Goal: Task Accomplishment & Management: Manage account settings

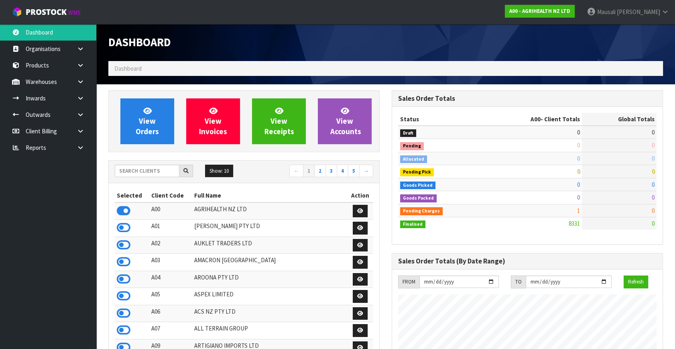
scroll to position [607, 283]
click at [126, 169] on input "text" at bounding box center [147, 171] width 65 height 12
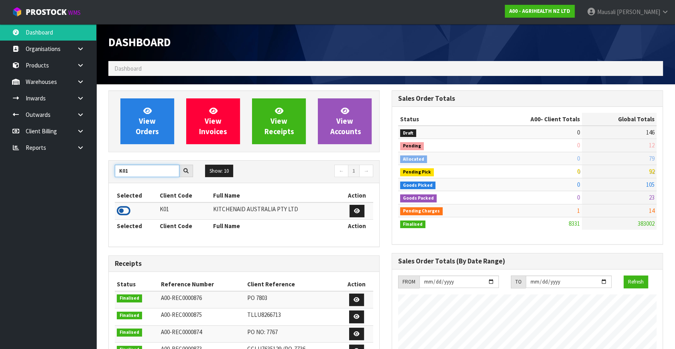
type input "K01"
click at [128, 210] on icon at bounding box center [124, 211] width 14 height 12
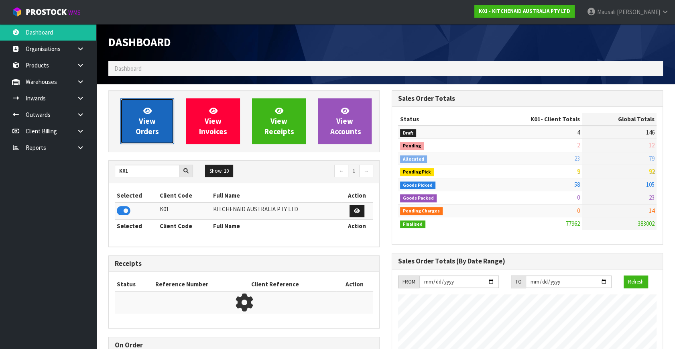
click at [153, 126] on span "View Orders" at bounding box center [147, 121] width 23 height 30
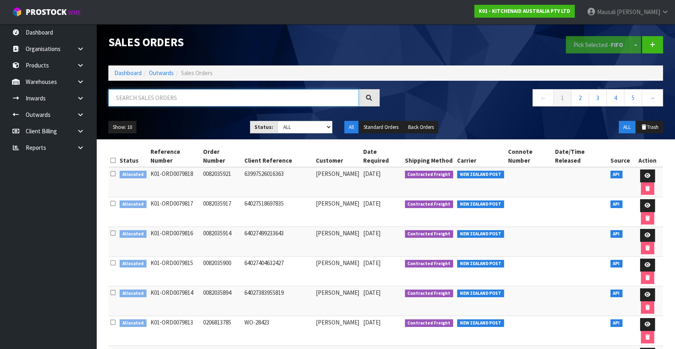
click at [125, 98] on input "text" at bounding box center [233, 97] width 250 height 17
type input "JOB-0414339"
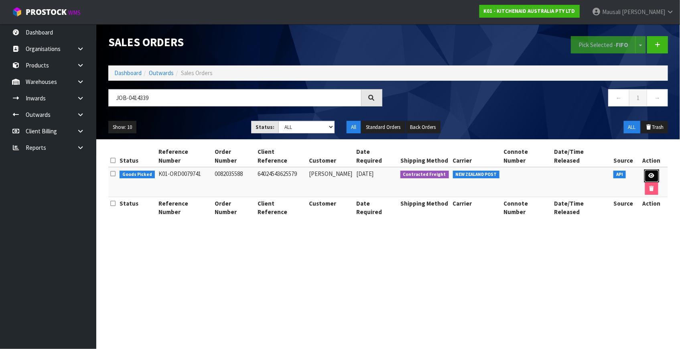
click at [649, 173] on icon at bounding box center [652, 175] width 6 height 5
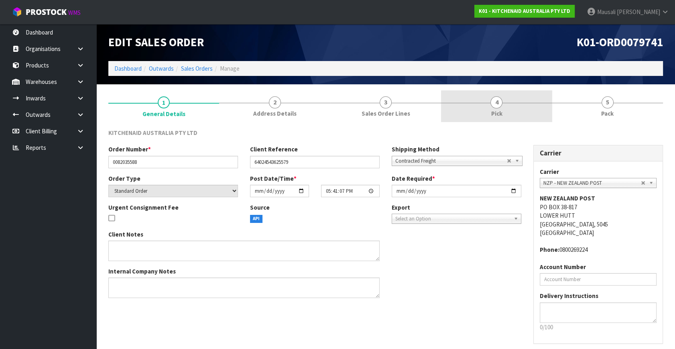
click at [497, 100] on span "4" at bounding box center [496, 102] width 12 height 12
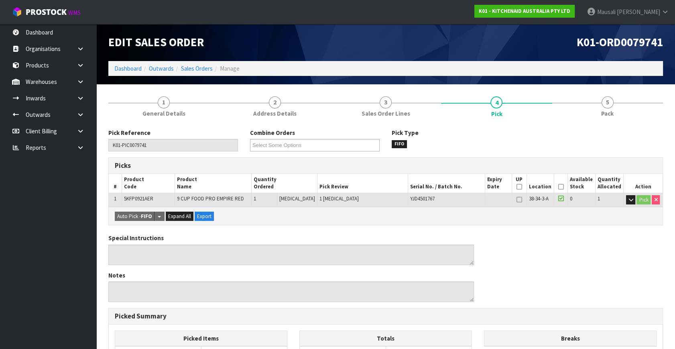
click at [558, 187] on icon at bounding box center [561, 187] width 6 height 0
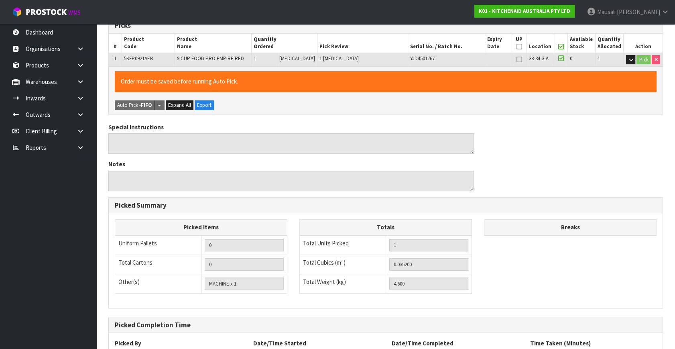
scroll to position [208, 0]
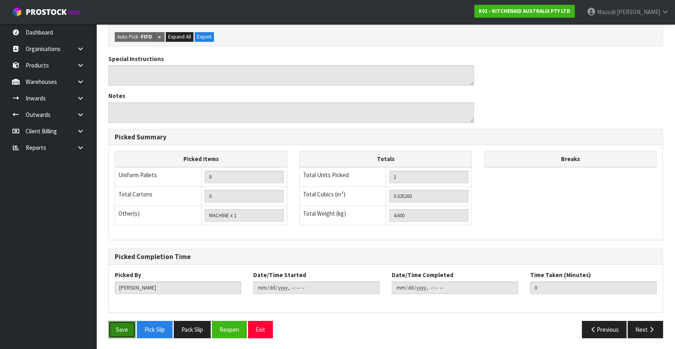
click at [116, 333] on button "Save" at bounding box center [121, 329] width 27 height 17
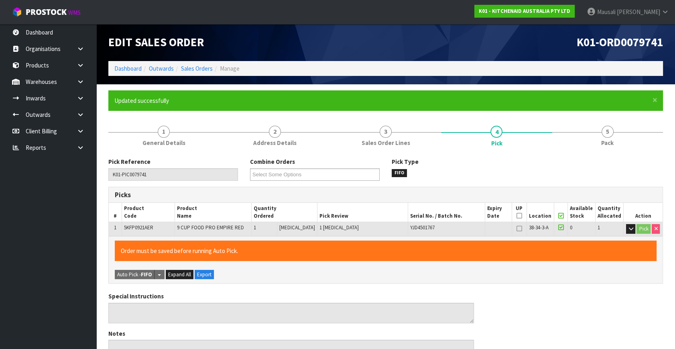
type input "[PERSON_NAME]"
type input "[DATE]T07:37:40"
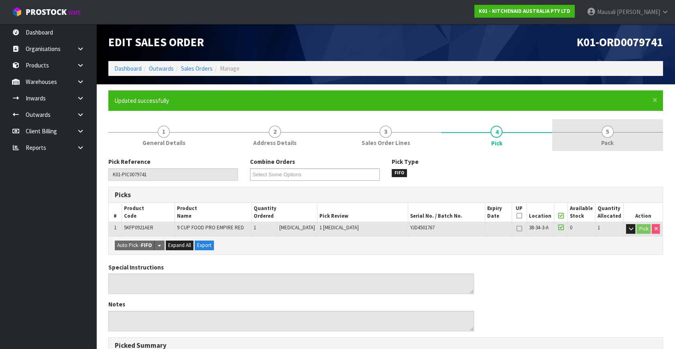
click at [614, 140] on span "Pack" at bounding box center [607, 142] width 12 height 8
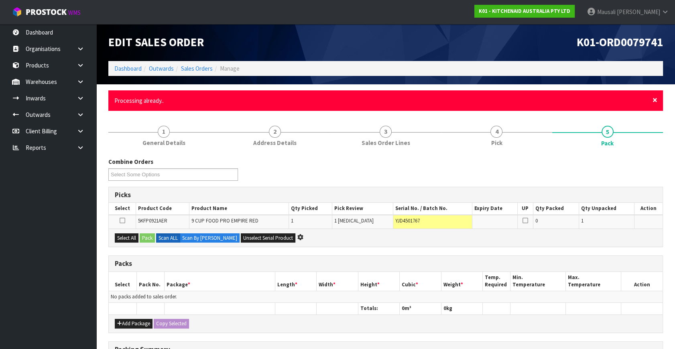
click at [653, 100] on span "×" at bounding box center [654, 99] width 5 height 11
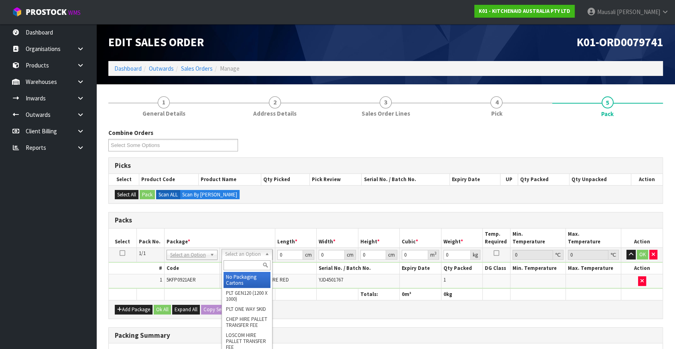
drag, startPoint x: 233, startPoint y: 256, endPoint x: 228, endPoint y: 274, distance: 19.3
click at [237, 263] on input "text" at bounding box center [247, 265] width 47 height 10
type input "oc"
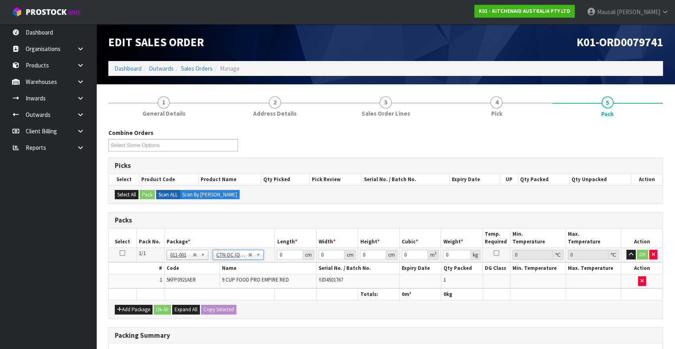
type input "4.6"
drag, startPoint x: 286, startPoint y: 254, endPoint x: 253, endPoint y: 260, distance: 33.4
click at [254, 260] on tr "1/1 NONE 007-001 007-002 007-004 007-009 007-013 007-014 007-015 007-017 007-01…" at bounding box center [386, 255] width 554 height 14
type input "54"
type input "31"
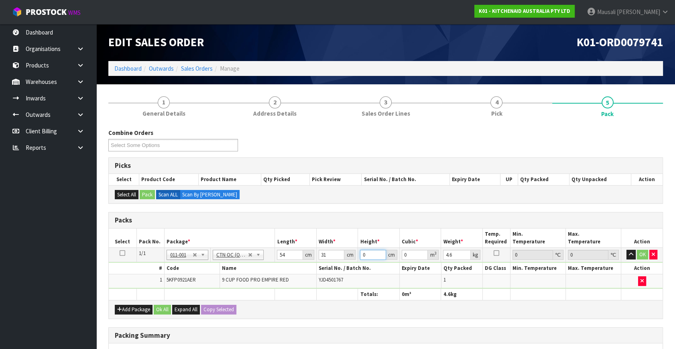
type input "3"
type input "0.005022"
type input "34"
type input "0.056916"
type input "34"
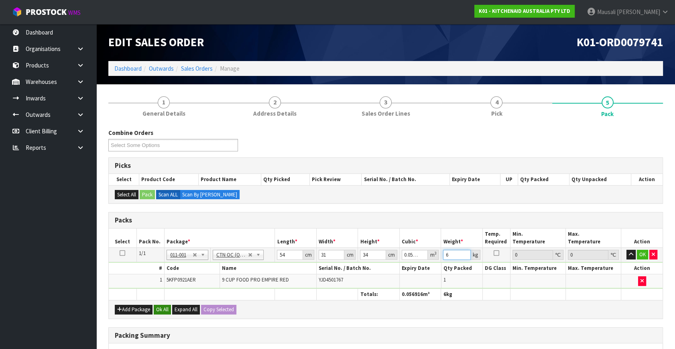
type input "6"
click at [165, 308] on button "Ok All" at bounding box center [162, 310] width 17 height 10
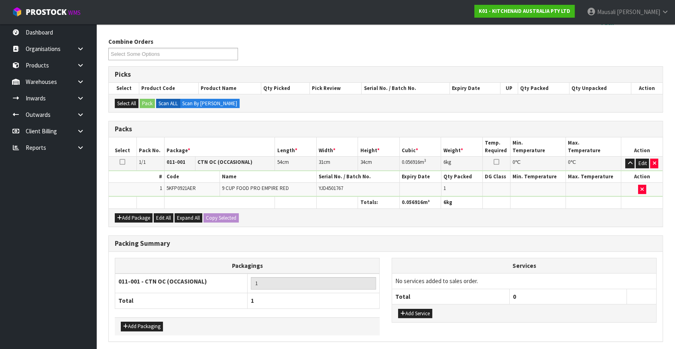
scroll to position [120, 0]
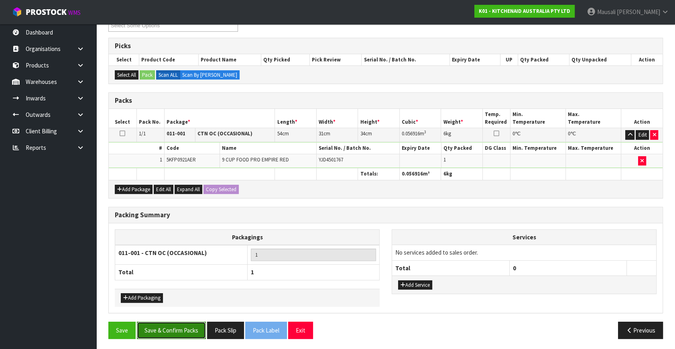
click at [179, 322] on button "Save & Confirm Packs" at bounding box center [171, 329] width 69 height 17
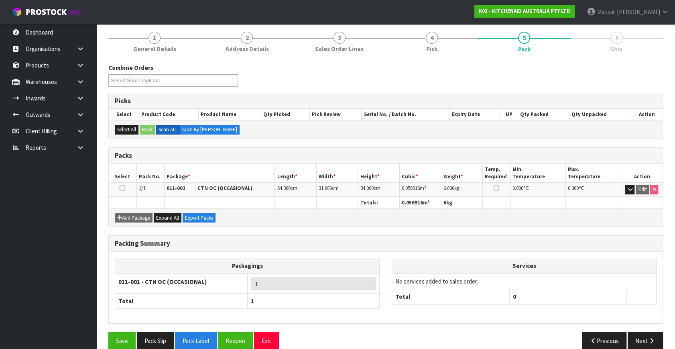
scroll to position [105, 0]
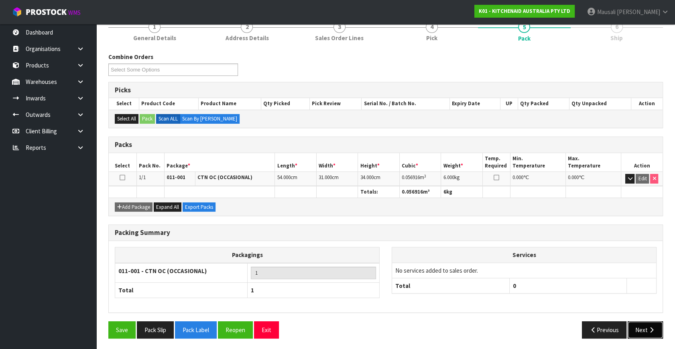
click at [642, 327] on button "Next" at bounding box center [645, 329] width 35 height 17
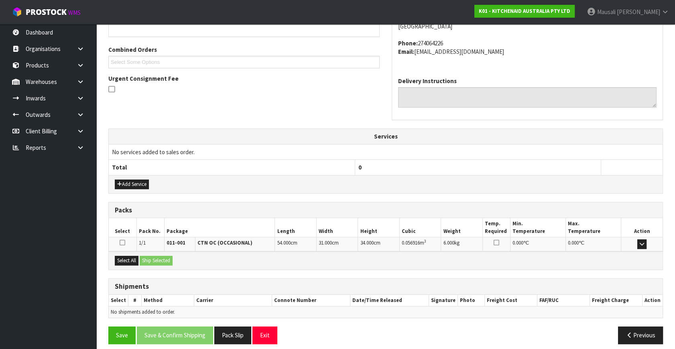
scroll to position [197, 0]
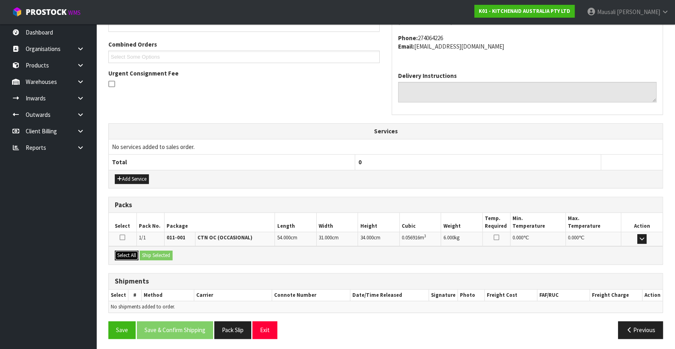
click at [128, 252] on button "Select All" at bounding box center [127, 255] width 24 height 10
click at [168, 252] on button "Ship Selected" at bounding box center [156, 255] width 33 height 10
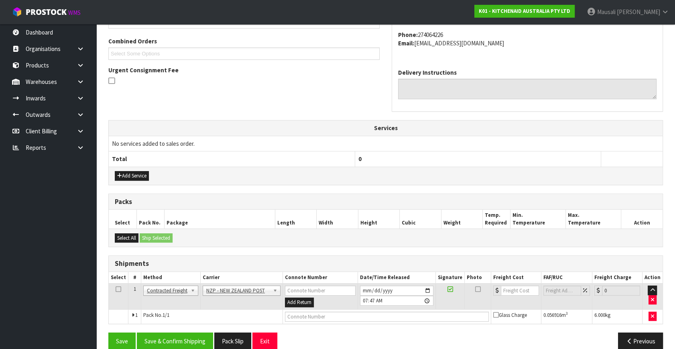
scroll to position [212, 0]
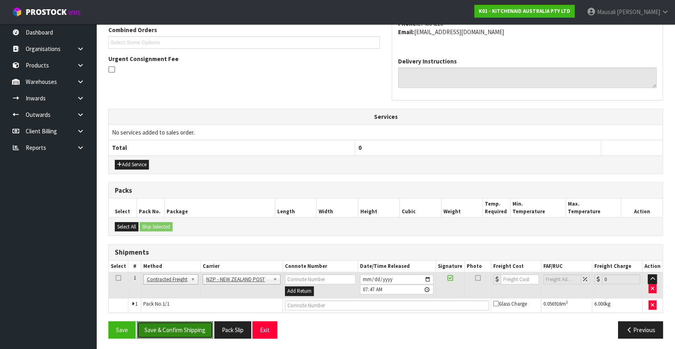
drag, startPoint x: 186, startPoint y: 325, endPoint x: 206, endPoint y: 318, distance: 21.2
click at [189, 324] on button "Save & Confirm Shipping" at bounding box center [175, 329] width 76 height 17
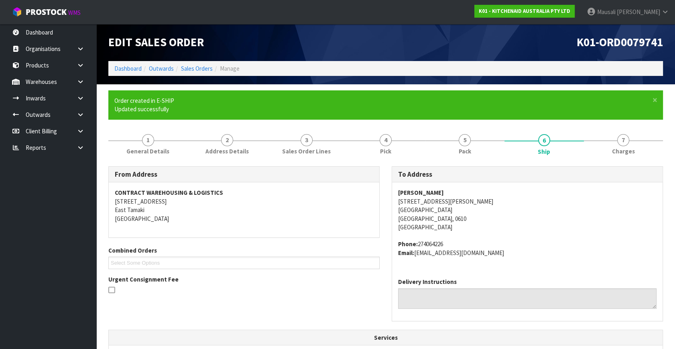
scroll to position [201, 0]
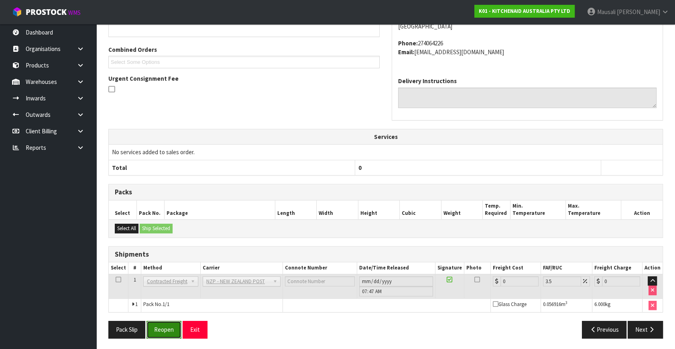
click at [173, 322] on button "Reopen" at bounding box center [163, 329] width 35 height 17
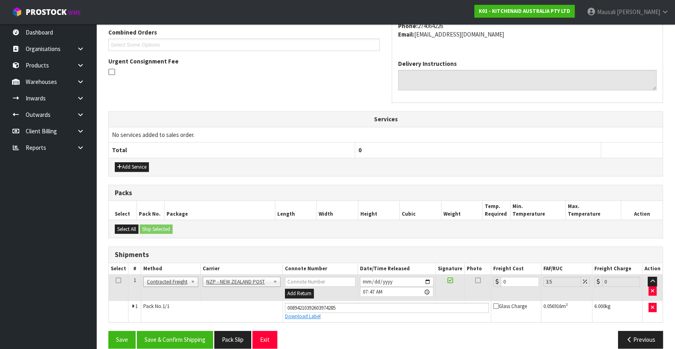
scroll to position [219, 0]
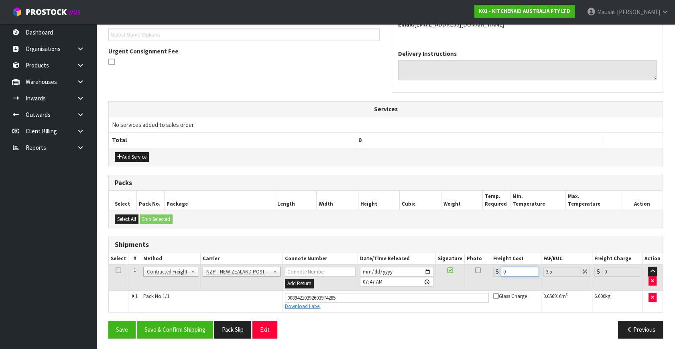
drag, startPoint x: 516, startPoint y: 270, endPoint x: 482, endPoint y: 289, distance: 39.2
click at [482, 289] on tbody "1 Client Local Pickup Customer Local Pickup Company Freight Contracted Freight …" at bounding box center [386, 287] width 554 height 47
type input "4"
type input "4.14"
type input "4.3"
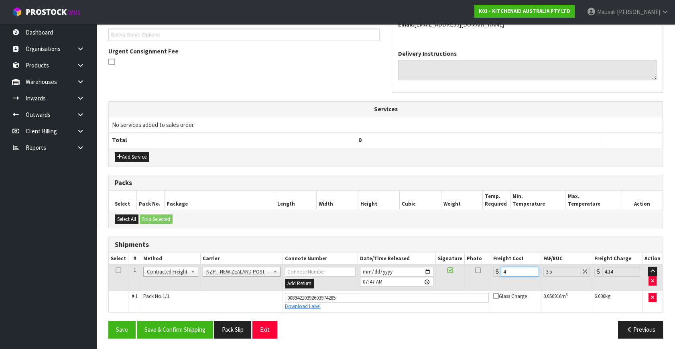
type input "4.45"
type input "4.33"
type input "4.48"
type input "4.33"
click at [186, 326] on button "Save & Confirm Shipping" at bounding box center [175, 329] width 76 height 17
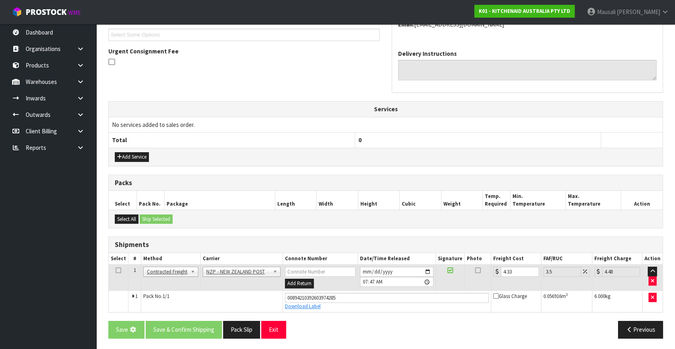
scroll to position [0, 0]
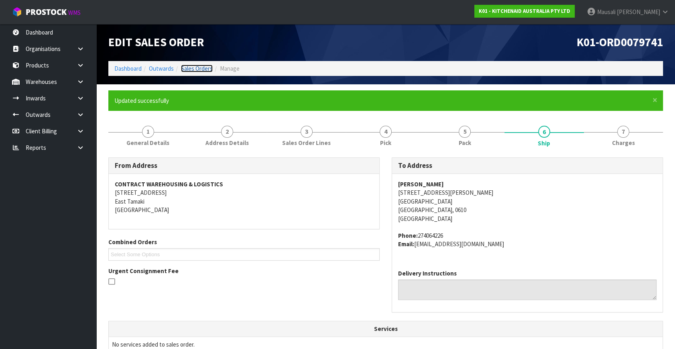
click at [192, 65] on link "Sales Orders" at bounding box center [197, 69] width 32 height 8
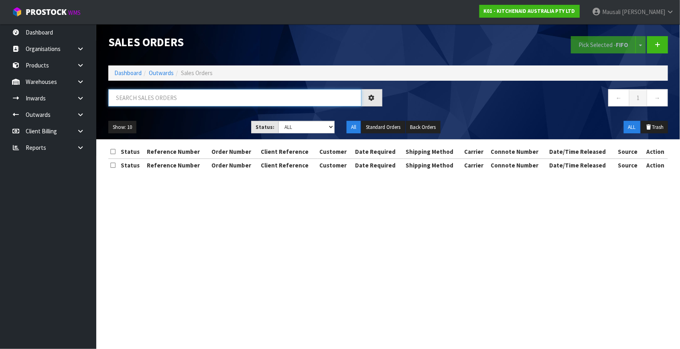
click at [130, 95] on input "text" at bounding box center [234, 97] width 253 height 17
type input "JOB-0414343"
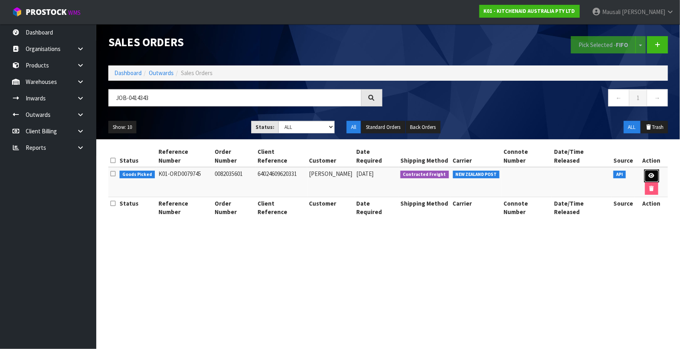
click at [649, 173] on icon at bounding box center [652, 175] width 6 height 5
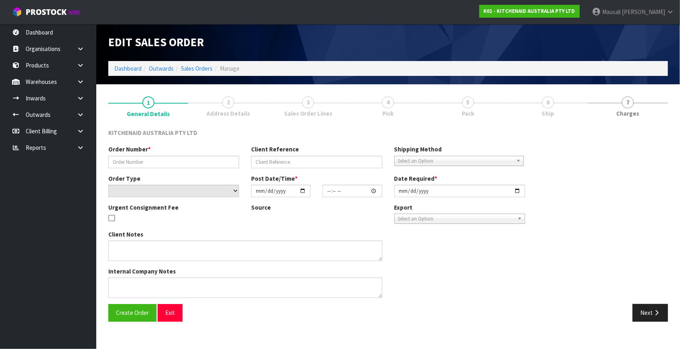
type input "0082035601"
type input "64024609620331"
select select "number:0"
type input "[DATE]"
type input "17:41:15.000"
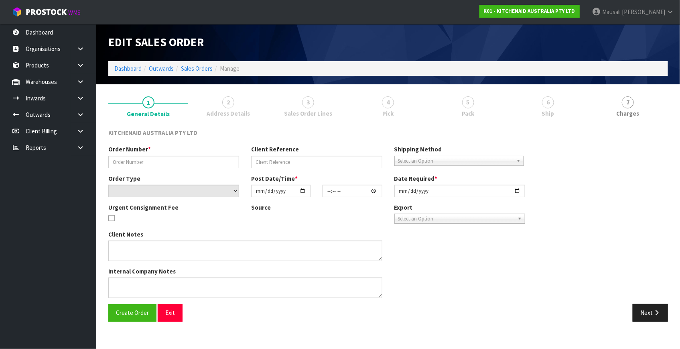
type input "[DATE]"
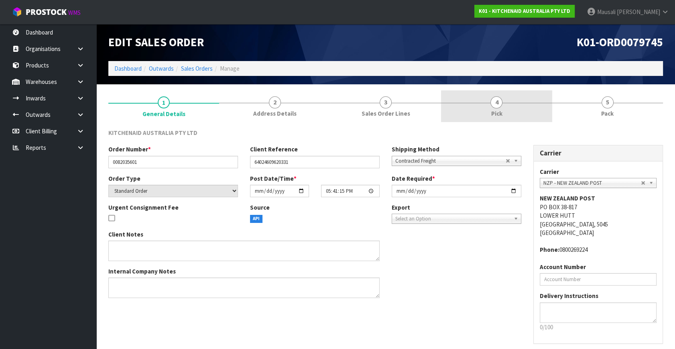
click at [481, 112] on link "4 Pick" at bounding box center [496, 106] width 111 height 32
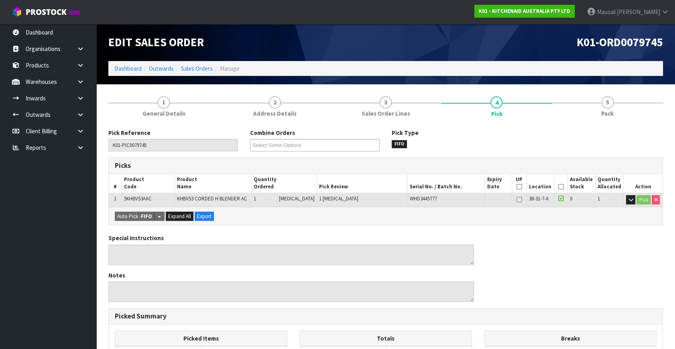
click at [558, 187] on icon at bounding box center [561, 187] width 6 height 0
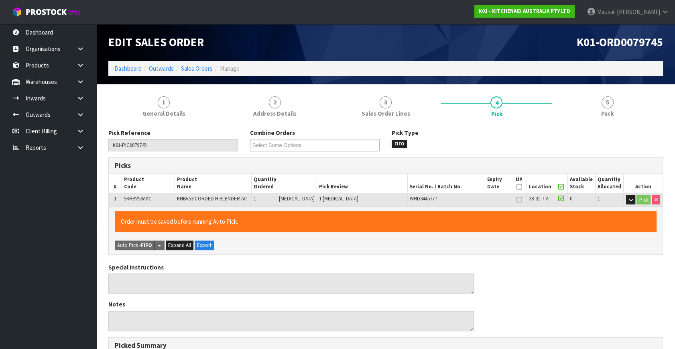
scroll to position [208, 0]
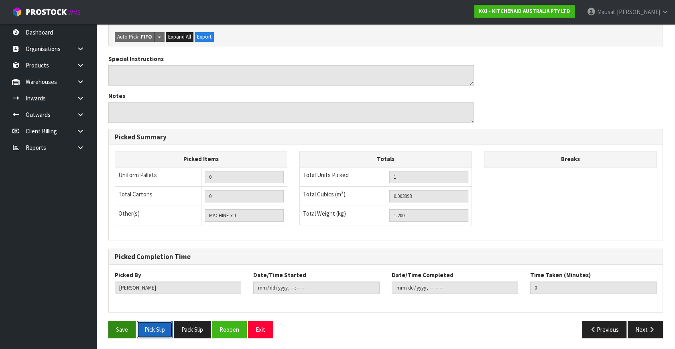
drag, startPoint x: 144, startPoint y: 326, endPoint x: 132, endPoint y: 326, distance: 12.4
click at [142, 326] on button "Pick Slip" at bounding box center [155, 329] width 36 height 17
click at [117, 322] on button "Save" at bounding box center [121, 329] width 27 height 17
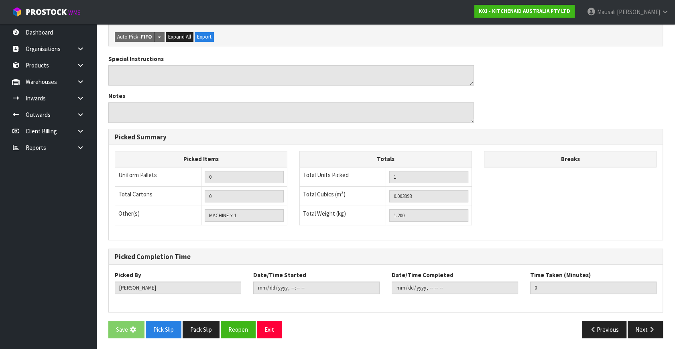
scroll to position [0, 0]
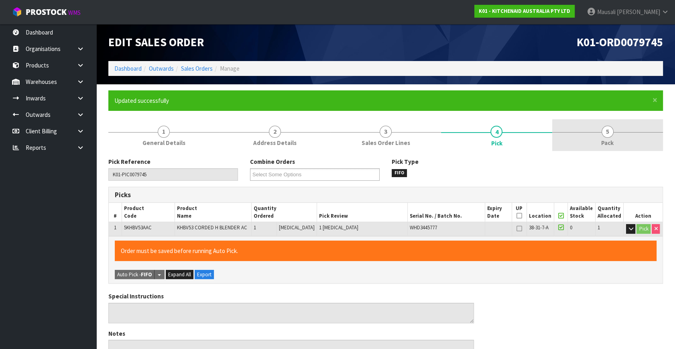
type input "[PERSON_NAME]"
type input "[DATE]T07:49:12"
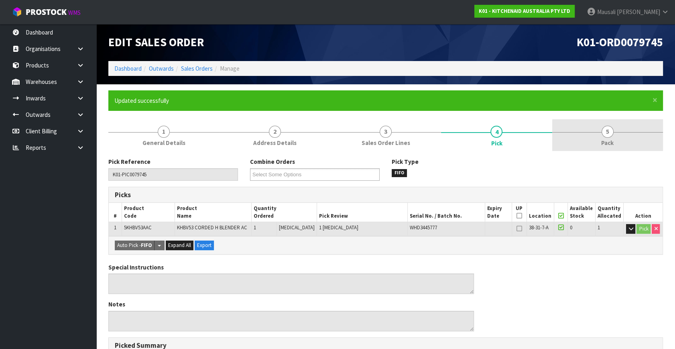
click at [612, 139] on span "Pack" at bounding box center [607, 142] width 12 height 8
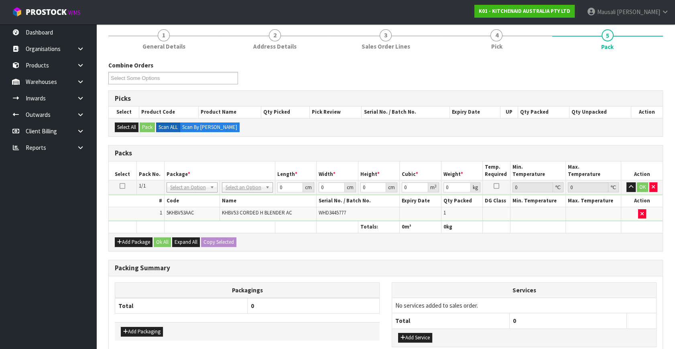
scroll to position [145, 0]
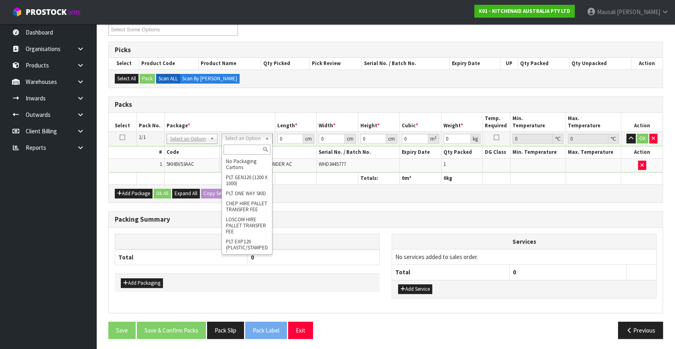
click at [245, 149] on input "text" at bounding box center [247, 149] width 47 height 10
type input "oc"
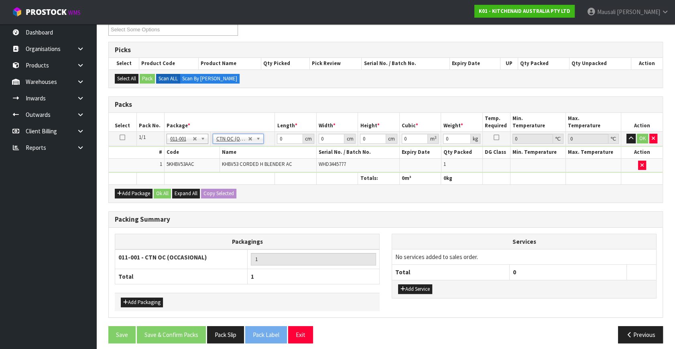
type input "1.2"
drag, startPoint x: 289, startPoint y: 138, endPoint x: 256, endPoint y: 150, distance: 34.9
click at [256, 148] on tbody "1/1 NONE 007-001 007-002 007-004 007-009 007-013 007-014 007-015 007-017 007-01…" at bounding box center [386, 152] width 554 height 41
type input "25"
type input "22"
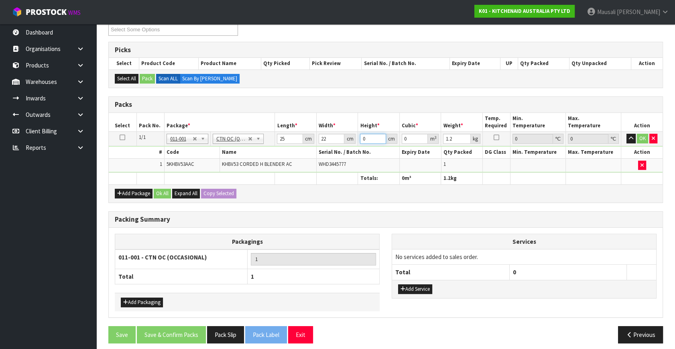
type input "2"
type input "0.0011"
type input "28"
type input "0.0154"
type input "28"
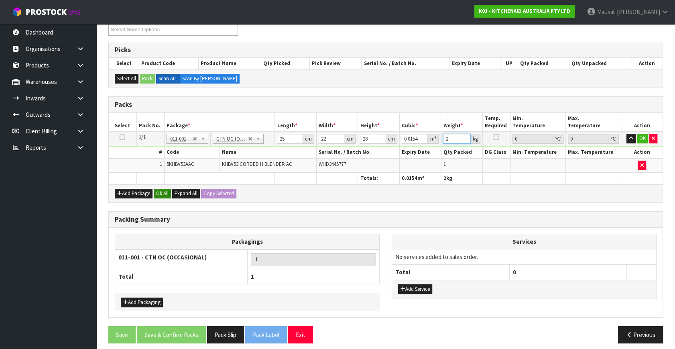
type input "2"
click at [161, 189] on button "Ok All" at bounding box center [162, 194] width 17 height 10
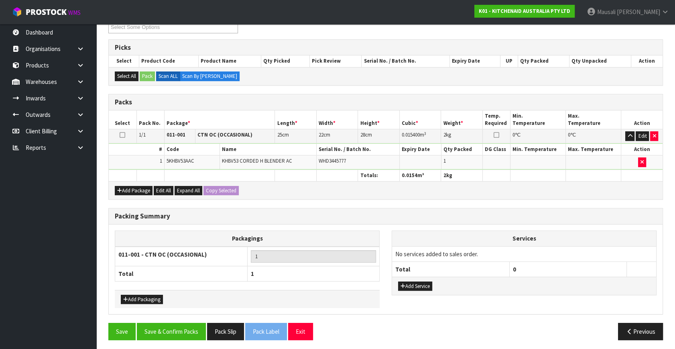
scroll to position [148, 0]
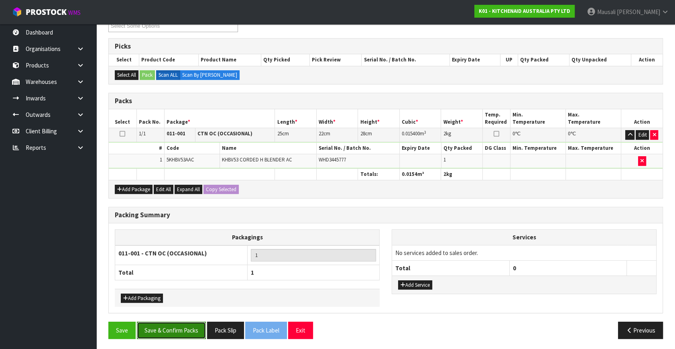
click at [177, 321] on button "Save & Confirm Packs" at bounding box center [171, 329] width 69 height 17
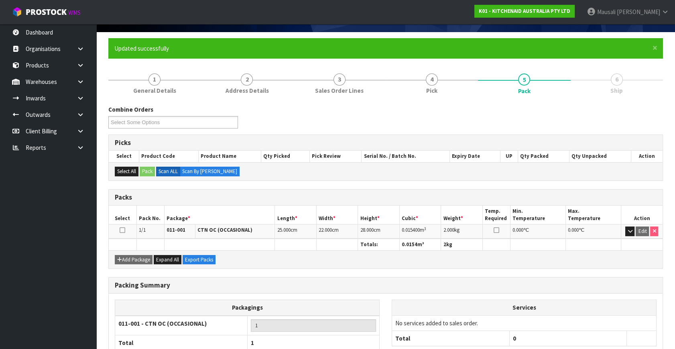
scroll to position [105, 0]
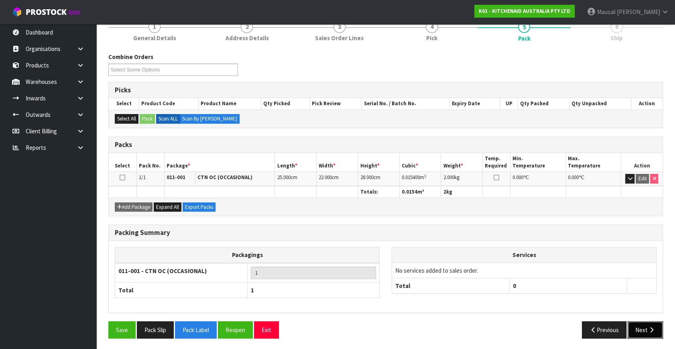
click at [637, 325] on button "Next" at bounding box center [645, 329] width 35 height 17
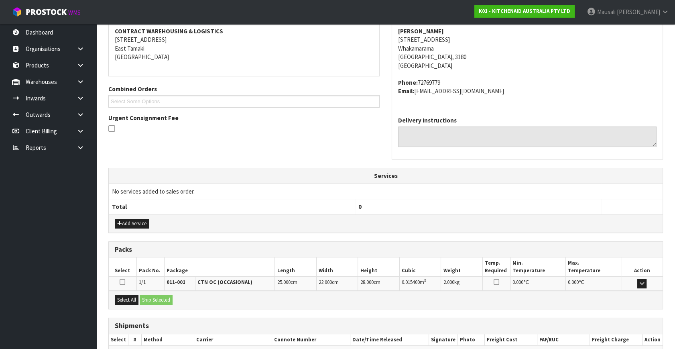
scroll to position [197, 0]
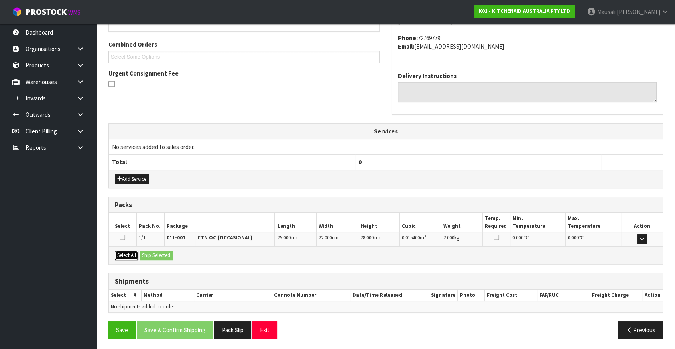
drag, startPoint x: 122, startPoint y: 253, endPoint x: 134, endPoint y: 254, distance: 11.2
click at [125, 253] on button "Select All" at bounding box center [127, 255] width 24 height 10
click at [154, 255] on button "Ship Selected" at bounding box center [156, 255] width 33 height 10
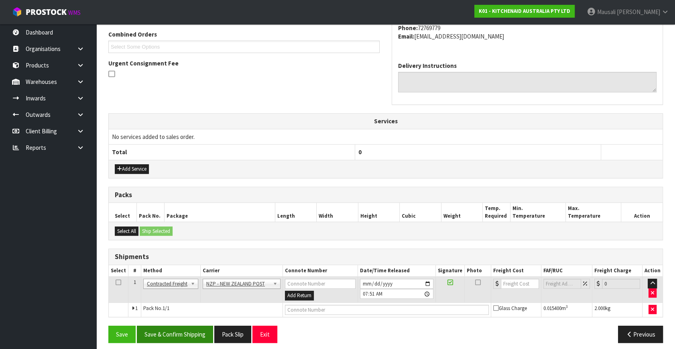
scroll to position [212, 0]
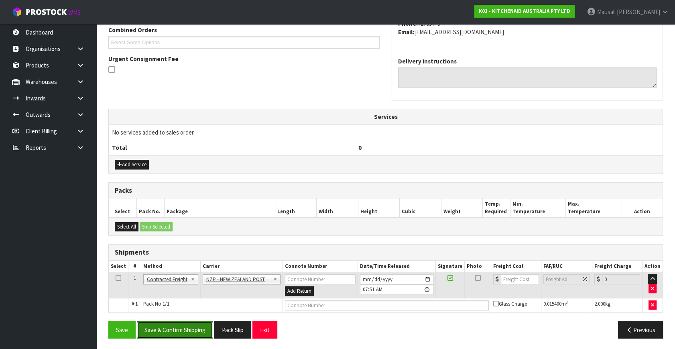
drag, startPoint x: 184, startPoint y: 329, endPoint x: 242, endPoint y: 315, distance: 59.9
click at [187, 328] on button "Save & Confirm Shipping" at bounding box center [175, 329] width 76 height 17
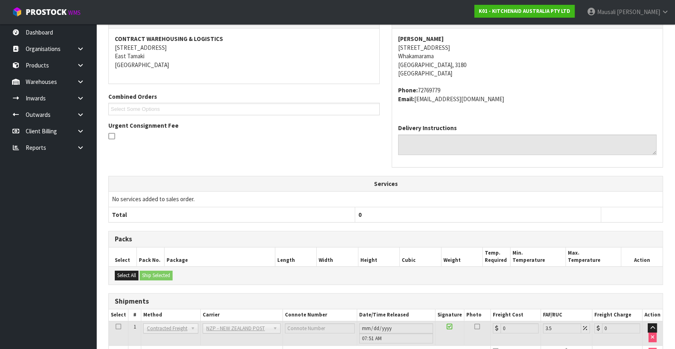
scroll to position [201, 0]
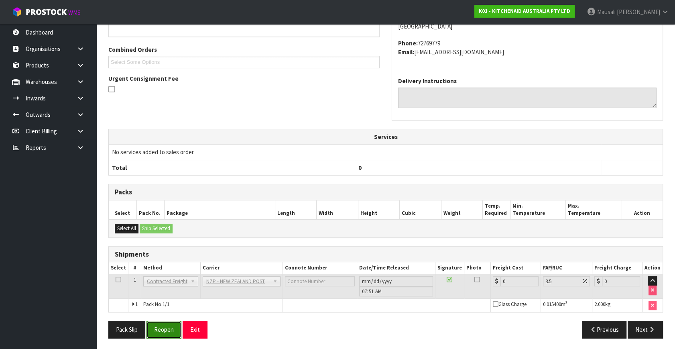
drag, startPoint x: 157, startPoint y: 325, endPoint x: 172, endPoint y: 321, distance: 15.8
click at [157, 325] on button "Reopen" at bounding box center [163, 329] width 35 height 17
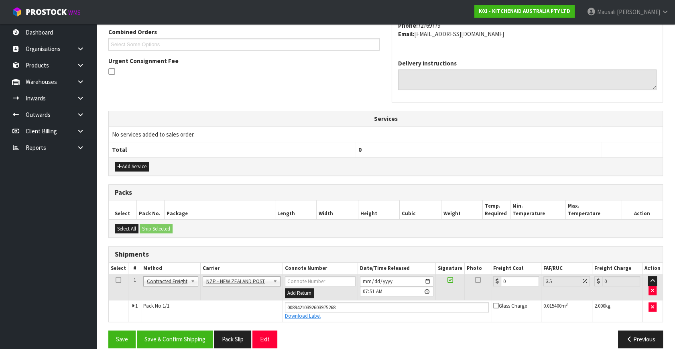
scroll to position [219, 0]
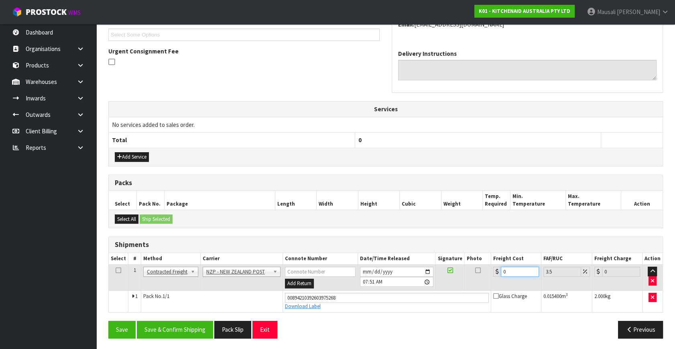
drag, startPoint x: 518, startPoint y: 269, endPoint x: 495, endPoint y: 281, distance: 25.7
click at [495, 281] on td "0" at bounding box center [516, 277] width 50 height 26
type input "1"
type input "1.03"
type input "11"
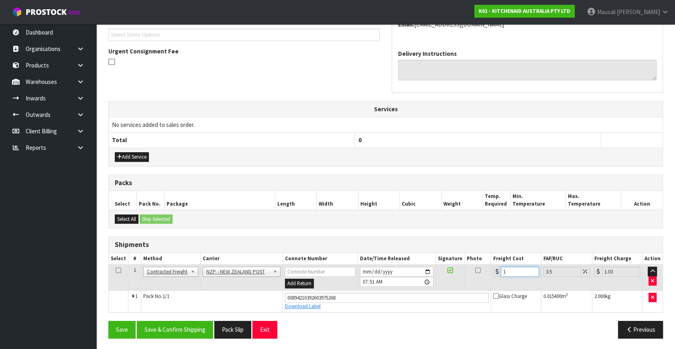
type input "11.38"
type input "11.9"
type input "12.32"
type input "11.90"
click at [173, 323] on button "Save & Confirm Shipping" at bounding box center [175, 329] width 76 height 17
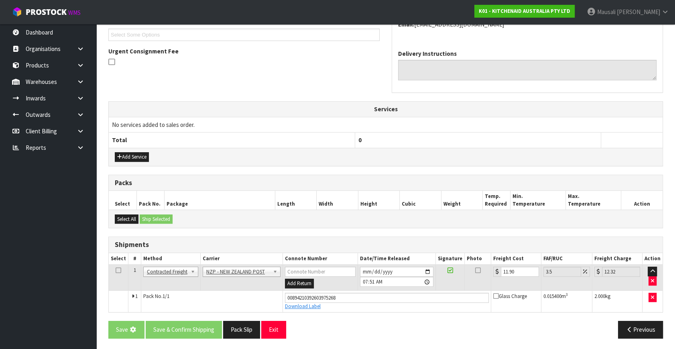
scroll to position [0, 0]
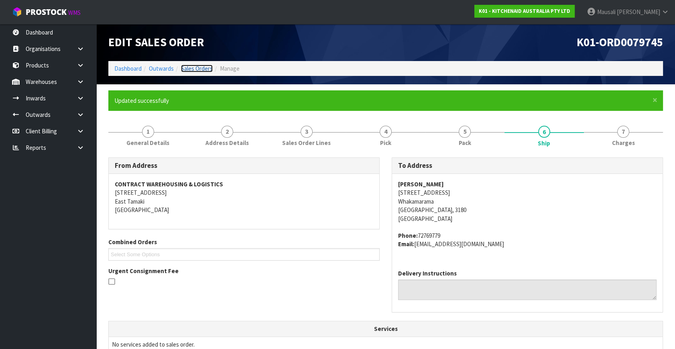
click at [201, 67] on link "Sales Orders" at bounding box center [197, 69] width 32 height 8
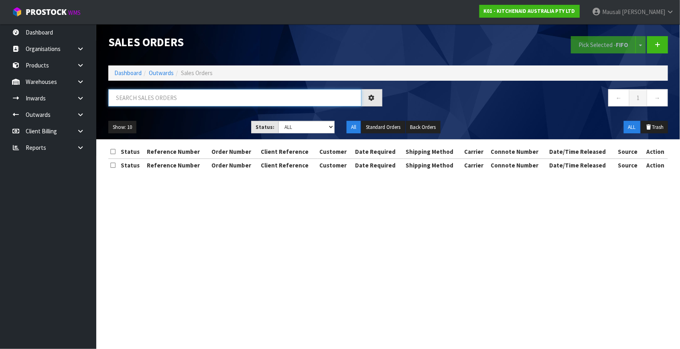
click at [123, 103] on input "text" at bounding box center [234, 97] width 253 height 17
type input "JOB-0414360"
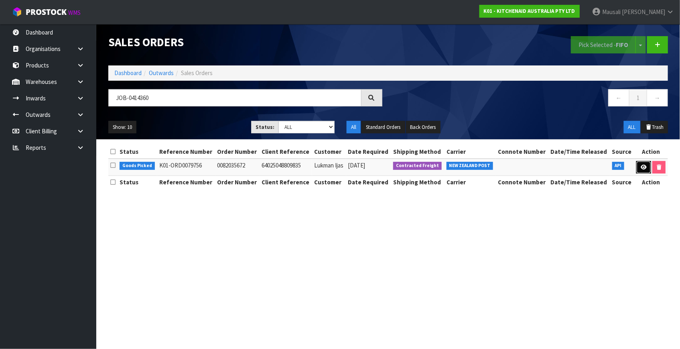
click at [638, 169] on link at bounding box center [643, 167] width 15 height 13
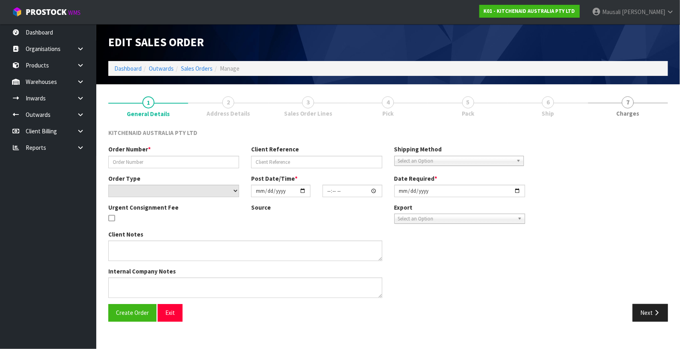
type input "0082035672"
type input "64025048809835"
select select "number:0"
type input "[DATE]"
type input "23:41:46.000"
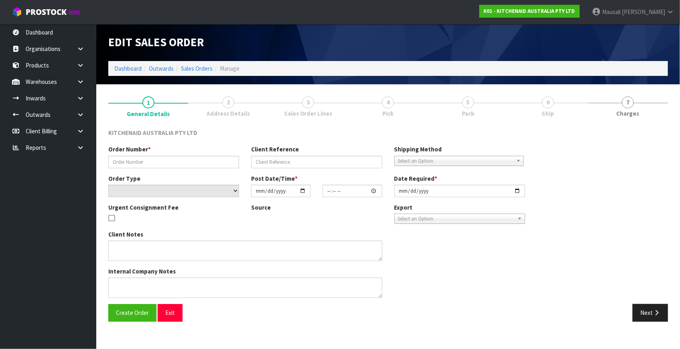
type input "[DATE]"
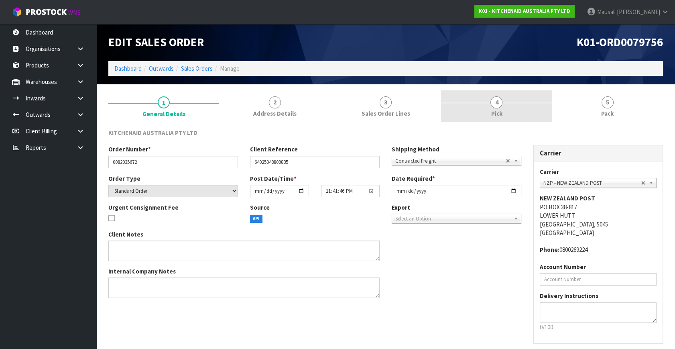
click at [491, 105] on span "4" at bounding box center [496, 102] width 12 height 12
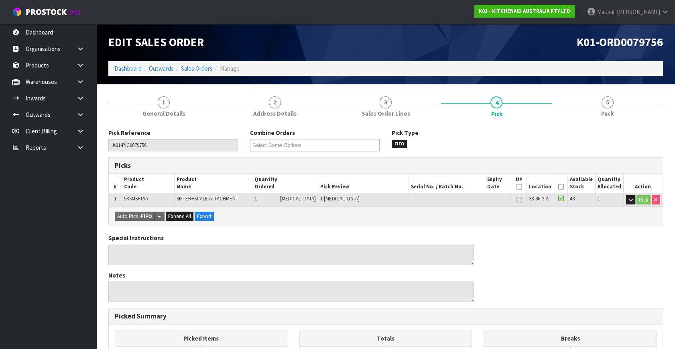
click at [558, 187] on icon at bounding box center [561, 187] width 6 height 0
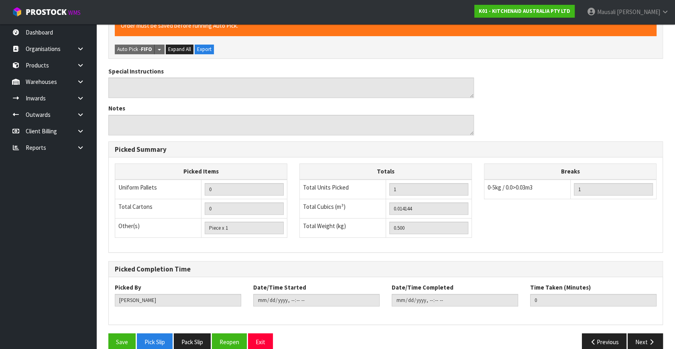
scroll to position [208, 0]
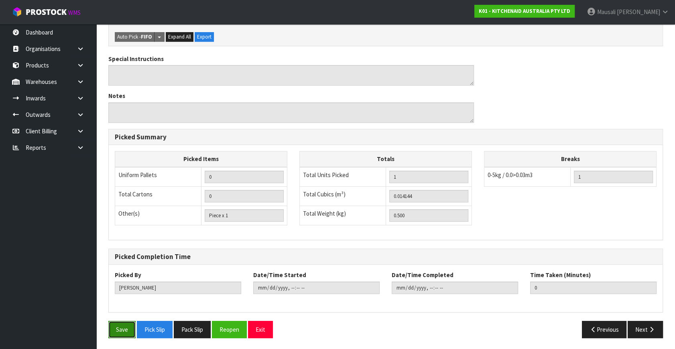
click at [115, 322] on button "Save" at bounding box center [121, 329] width 27 height 17
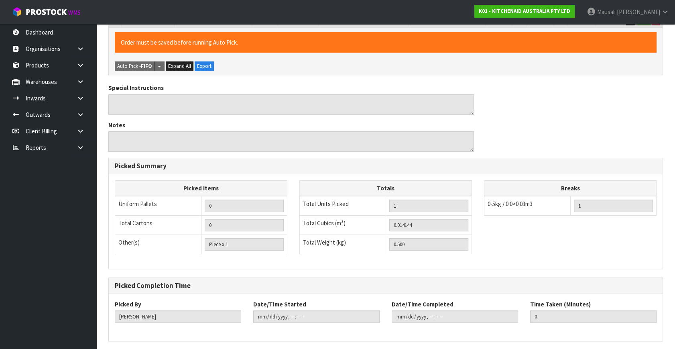
scroll to position [0, 0]
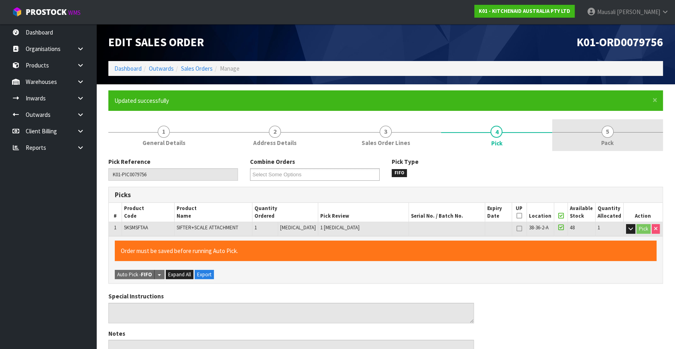
type input "[PERSON_NAME]"
type input "[DATE]T07:52:24"
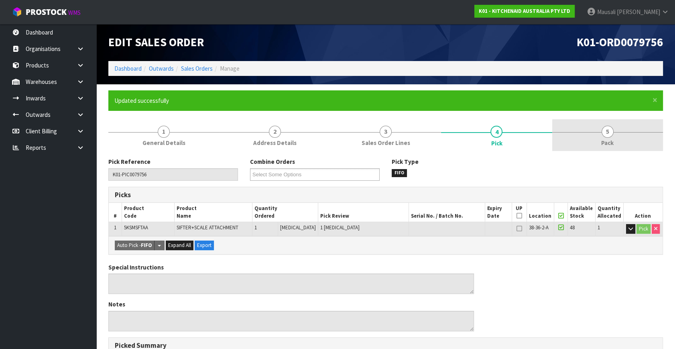
click at [615, 138] on link "5 Pack" at bounding box center [607, 135] width 111 height 32
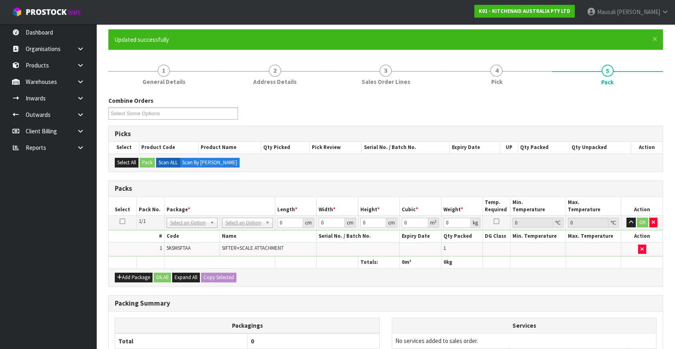
scroll to position [145, 0]
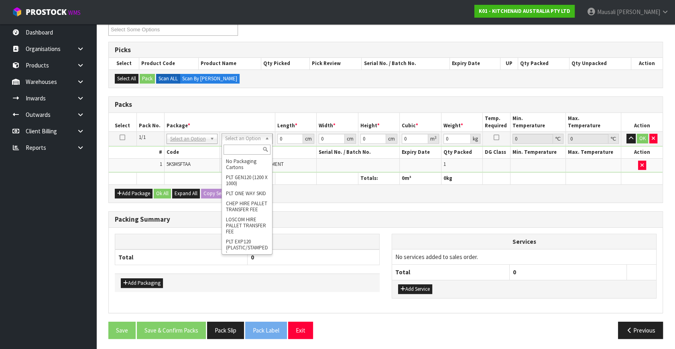
click at [240, 147] on input "text" at bounding box center [247, 149] width 47 height 10
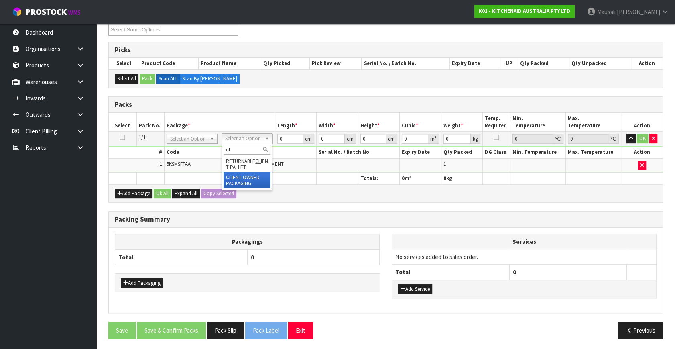
type input "cl"
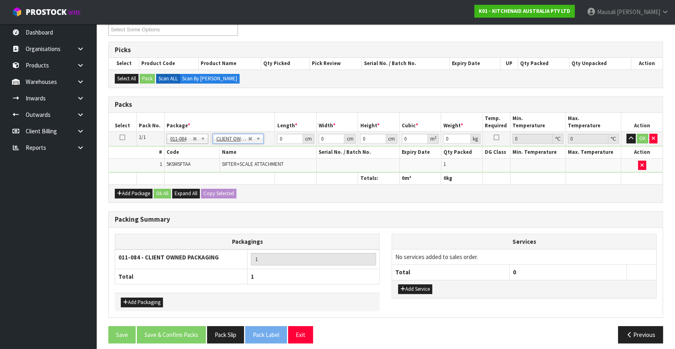
type input "0.5"
drag, startPoint x: 286, startPoint y: 136, endPoint x: 261, endPoint y: 151, distance: 29.0
click at [261, 151] on tbody "1/1 NONE 007-001 007-002 007-004 007-009 007-013 007-014 007-015 007-017 007-01…" at bounding box center [386, 152] width 554 height 41
type input "40"
type input "29"
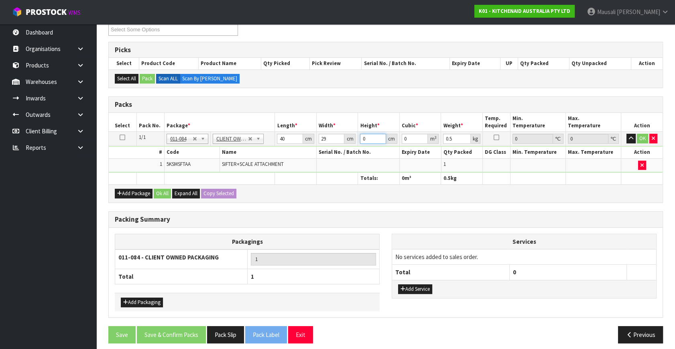
type input "1"
type input "0.00116"
type input "19"
type input "0.02204"
type input "19"
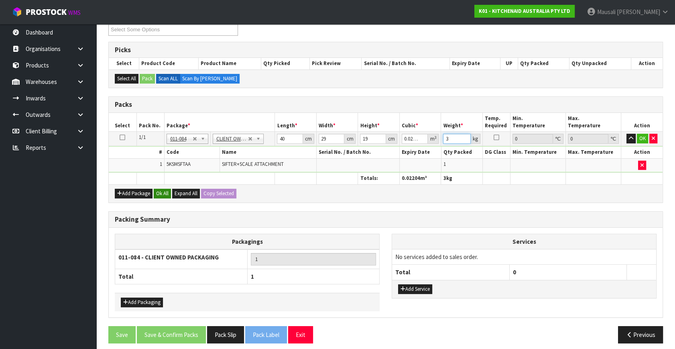
type input "3"
click at [168, 192] on button "Ok All" at bounding box center [162, 194] width 17 height 10
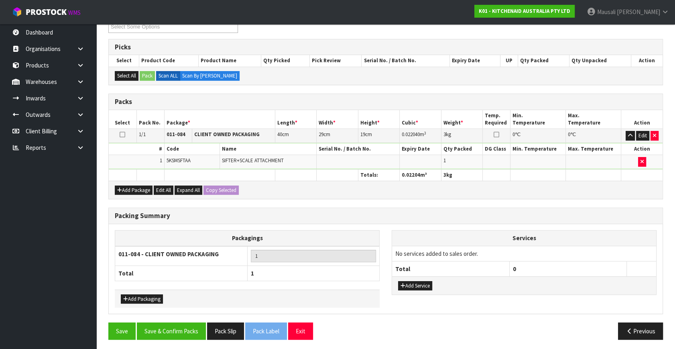
scroll to position [148, 0]
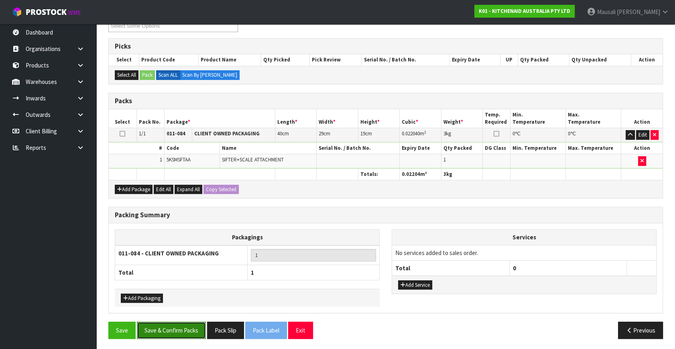
drag, startPoint x: 185, startPoint y: 322, endPoint x: 256, endPoint y: 304, distance: 73.8
click at [188, 321] on button "Save & Confirm Packs" at bounding box center [171, 329] width 69 height 17
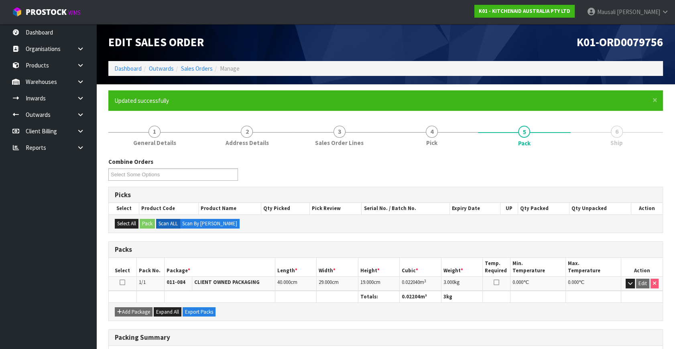
scroll to position [105, 0]
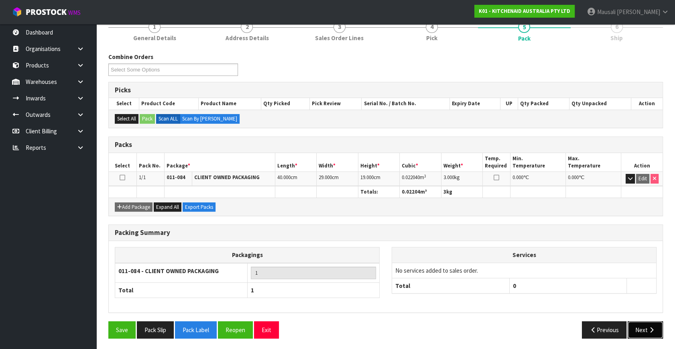
click at [634, 325] on button "Next" at bounding box center [645, 329] width 35 height 17
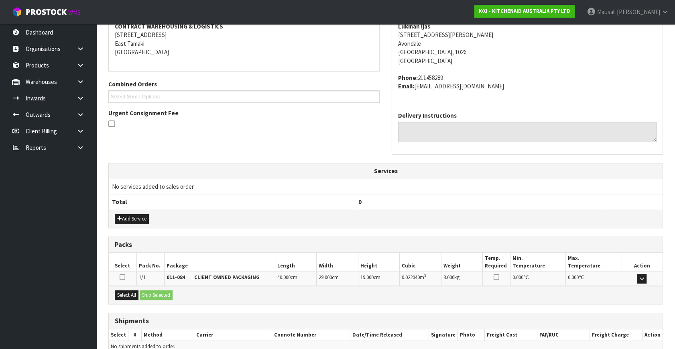
scroll to position [197, 0]
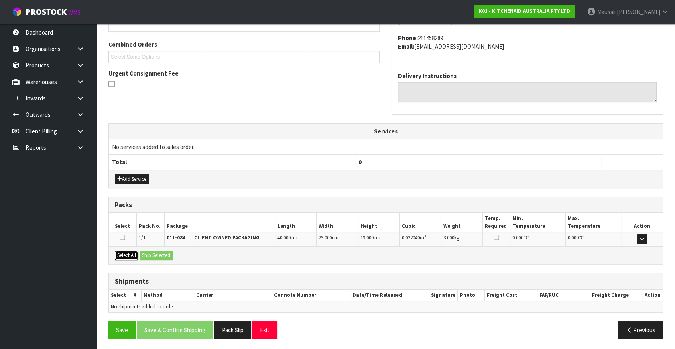
drag, startPoint x: 124, startPoint y: 250, endPoint x: 142, endPoint y: 250, distance: 18.1
click at [124, 250] on button "Select All" at bounding box center [127, 255] width 24 height 10
click at [145, 250] on button "Ship Selected" at bounding box center [156, 255] width 33 height 10
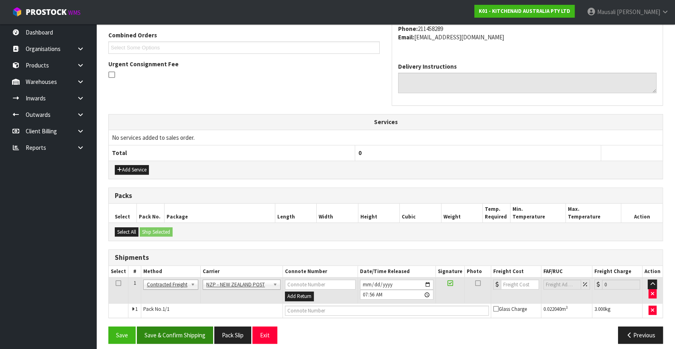
scroll to position [212, 0]
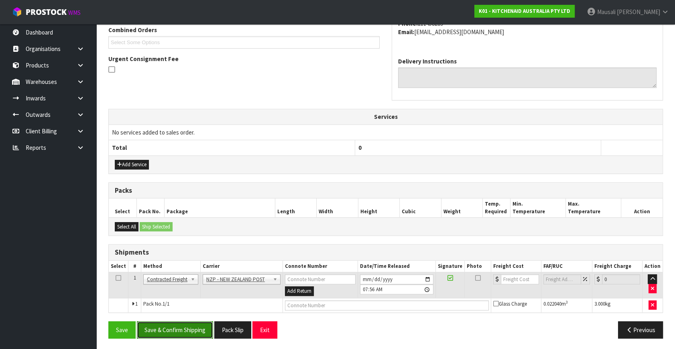
click at [193, 329] on button "Save & Confirm Shipping" at bounding box center [175, 329] width 76 height 17
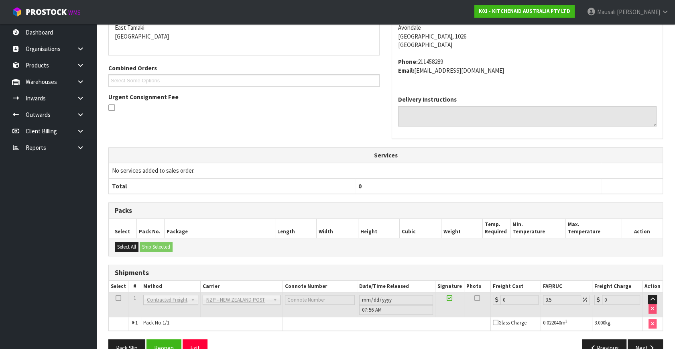
scroll to position [201, 0]
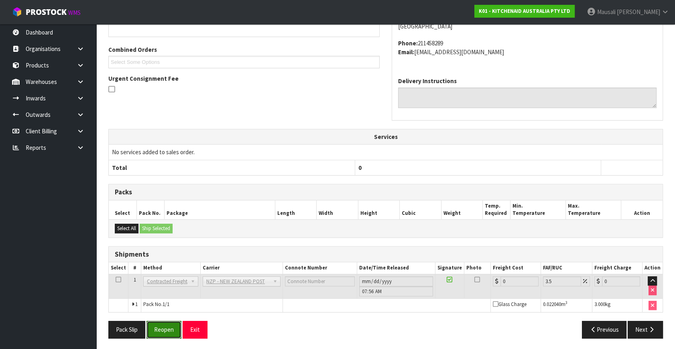
drag, startPoint x: 169, startPoint y: 326, endPoint x: 256, endPoint y: 311, distance: 88.1
click at [169, 326] on button "Reopen" at bounding box center [163, 329] width 35 height 17
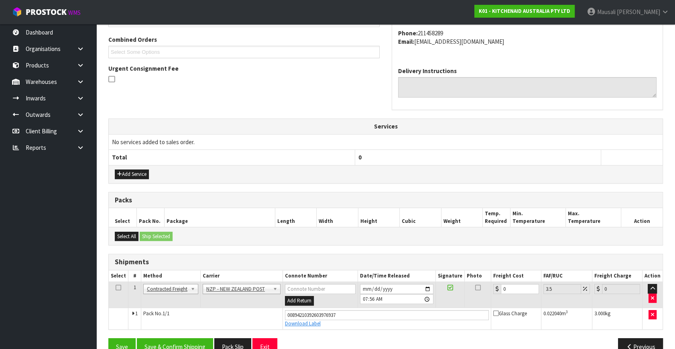
scroll to position [219, 0]
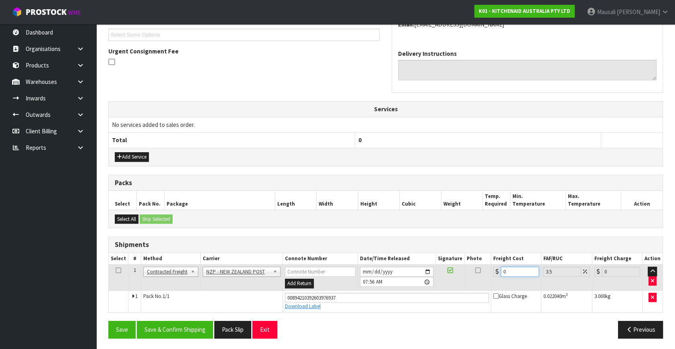
drag, startPoint x: 508, startPoint y: 268, endPoint x: 498, endPoint y: 276, distance: 13.5
click at [498, 276] on td "0" at bounding box center [516, 277] width 50 height 26
type input "4"
type input "4.14"
type input "4.3"
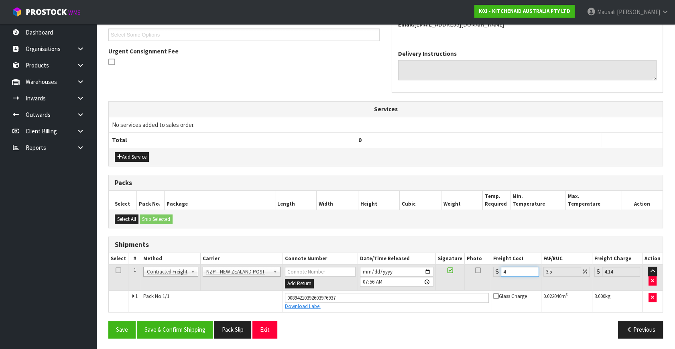
type input "4.45"
type input "4.33"
type input "4.48"
type input "4.33"
click at [198, 325] on button "Save & Confirm Shipping" at bounding box center [175, 329] width 76 height 17
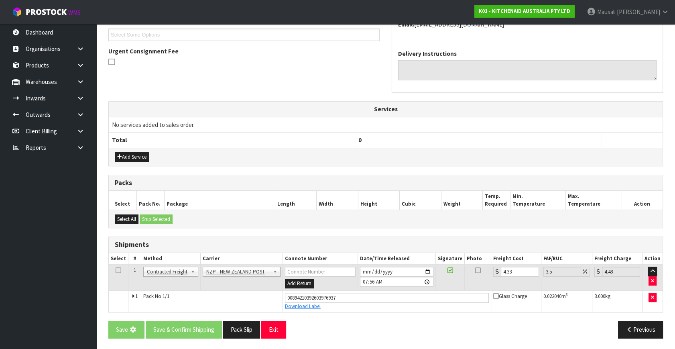
scroll to position [0, 0]
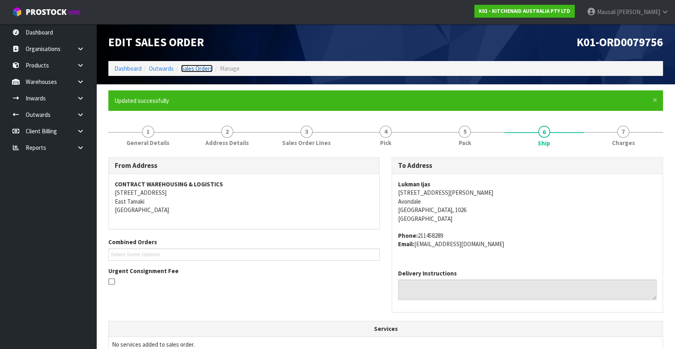
click at [195, 70] on link "Sales Orders" at bounding box center [197, 69] width 32 height 8
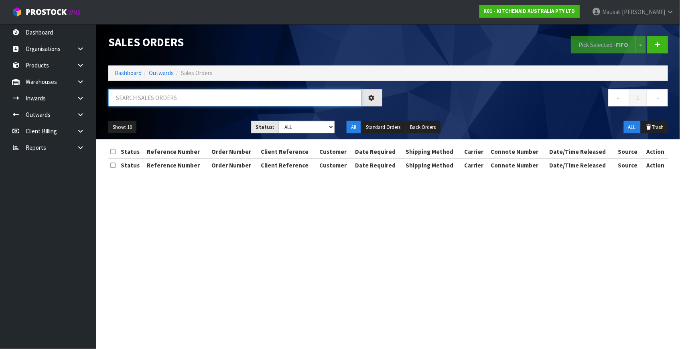
click at [130, 103] on input "text" at bounding box center [234, 97] width 253 height 17
type input "JOB-0414337"
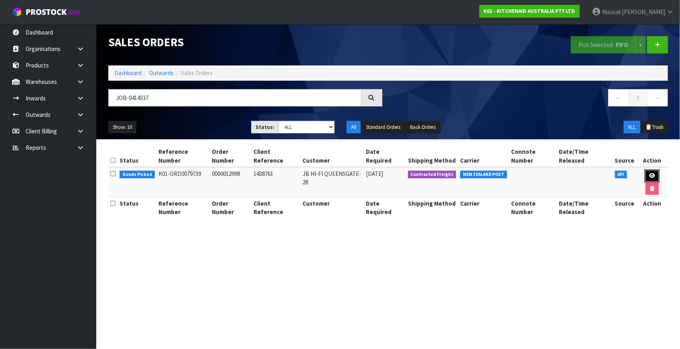
click at [649, 173] on icon at bounding box center [652, 175] width 6 height 5
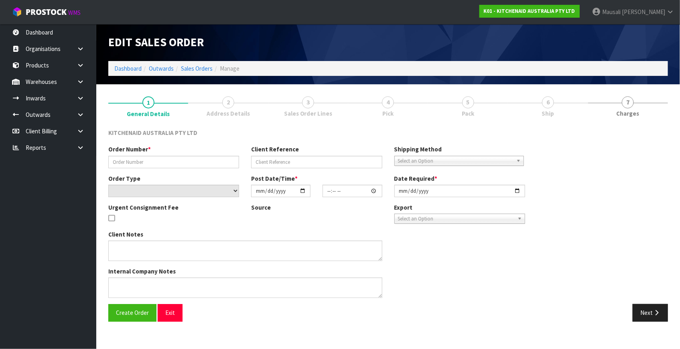
type input "0000012998"
type input "1438761"
select select "number:0"
type input "[DATE]"
type input "17:33:31.000"
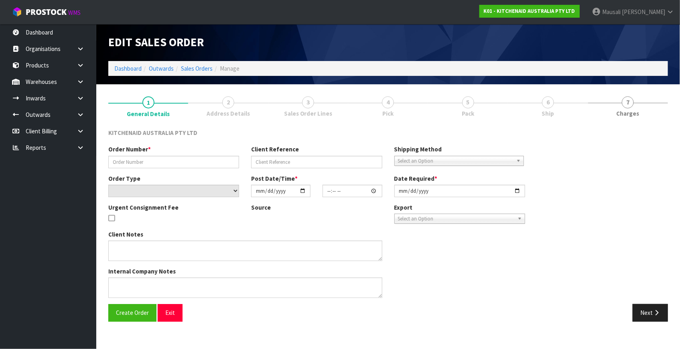
type input "[DATE]"
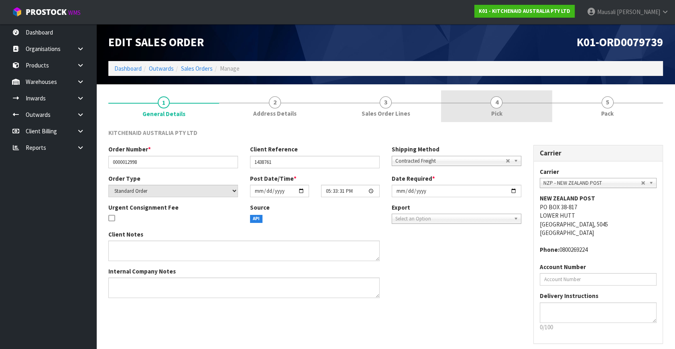
click at [502, 114] on span "Pick" at bounding box center [496, 113] width 11 height 8
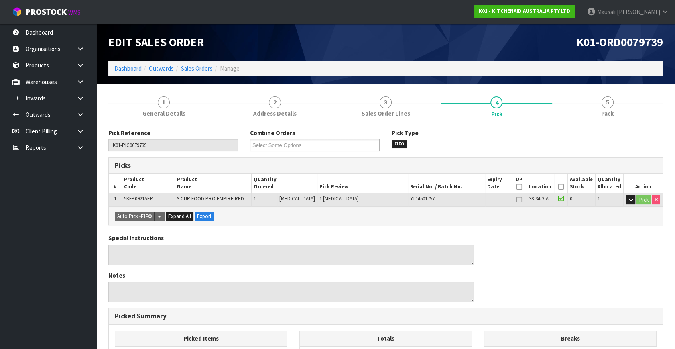
click at [561, 187] on icon at bounding box center [561, 187] width 6 height 0
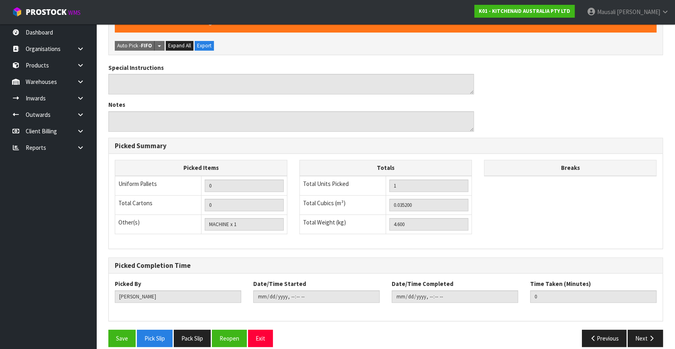
scroll to position [208, 0]
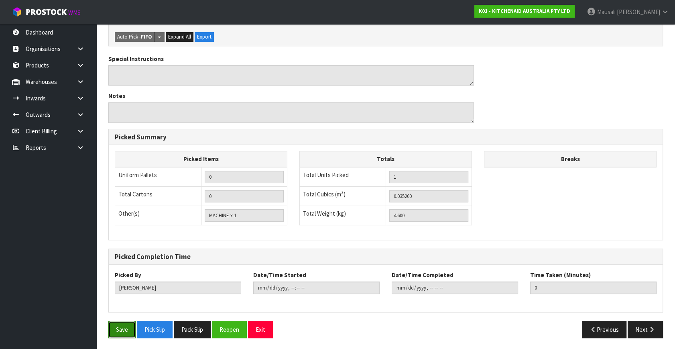
click at [111, 325] on button "Save" at bounding box center [121, 329] width 27 height 17
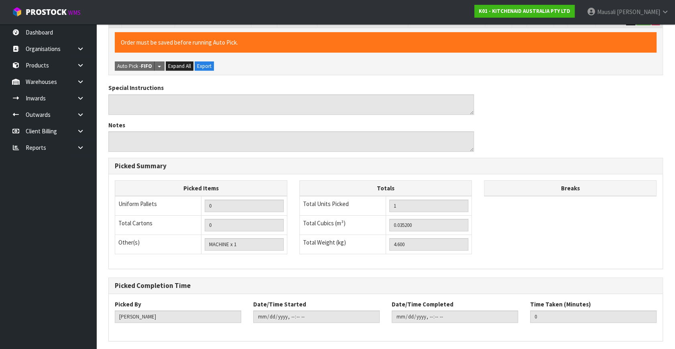
scroll to position [0, 0]
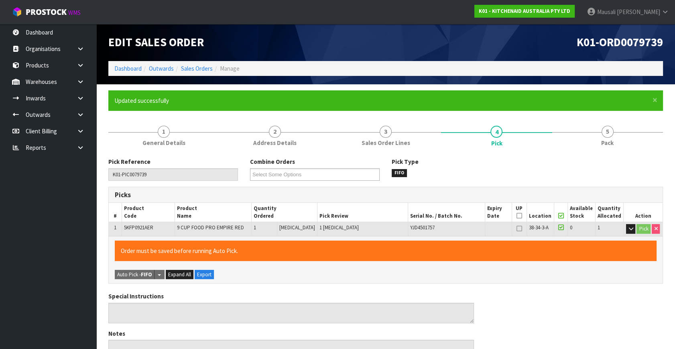
type input "[PERSON_NAME]"
type input "[DATE]T07:58:35"
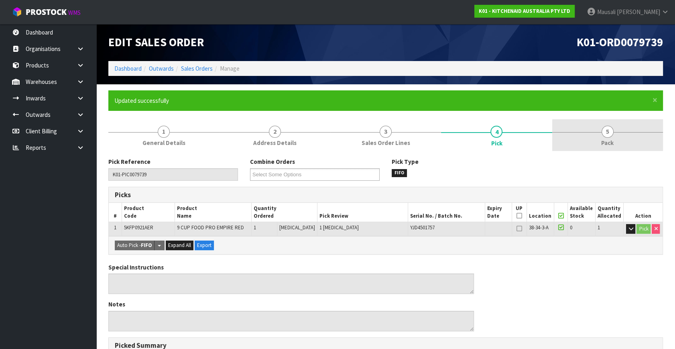
click at [607, 133] on span "5" at bounding box center [607, 132] width 12 height 12
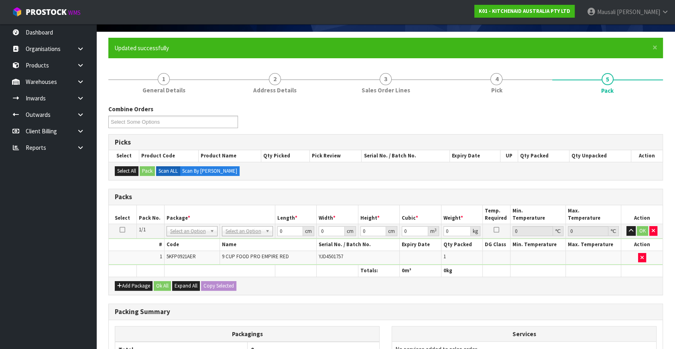
scroll to position [109, 0]
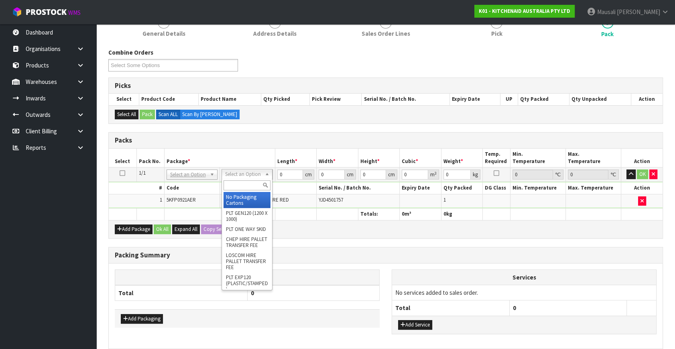
click at [234, 184] on input "text" at bounding box center [247, 185] width 47 height 10
type input "oc"
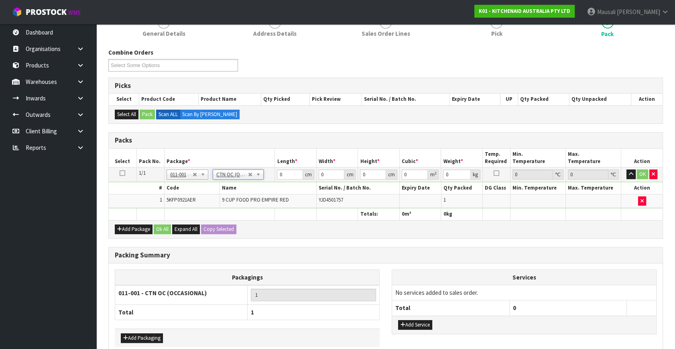
type input "4.6"
drag, startPoint x: 288, startPoint y: 175, endPoint x: 268, endPoint y: 184, distance: 22.3
click at [268, 184] on tbody "1/1 NONE 007-001 007-002 007-004 007-009 007-013 007-014 007-015 007-017 007-01…" at bounding box center [386, 187] width 554 height 41
type input "52"
type input "33"
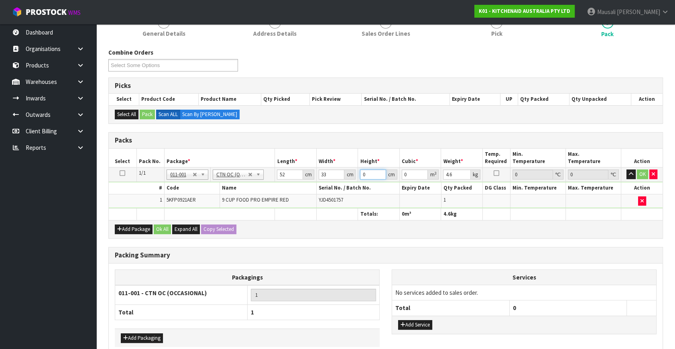
type input "2"
type input "0.003432"
type input "27"
type input "0.046332"
type input "27"
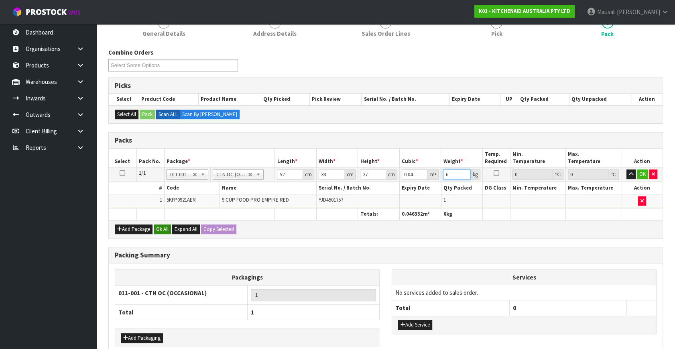
type input "6"
click at [163, 226] on button "Ok All" at bounding box center [162, 229] width 17 height 10
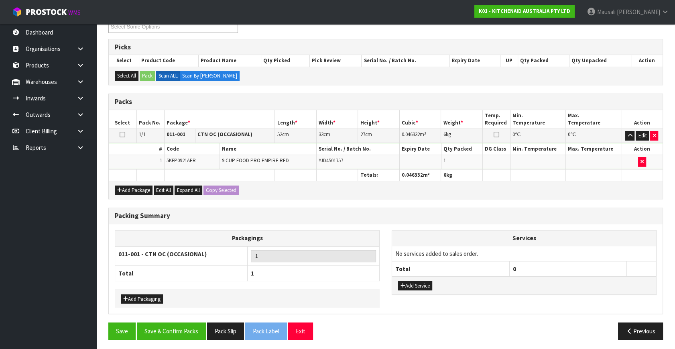
scroll to position [148, 0]
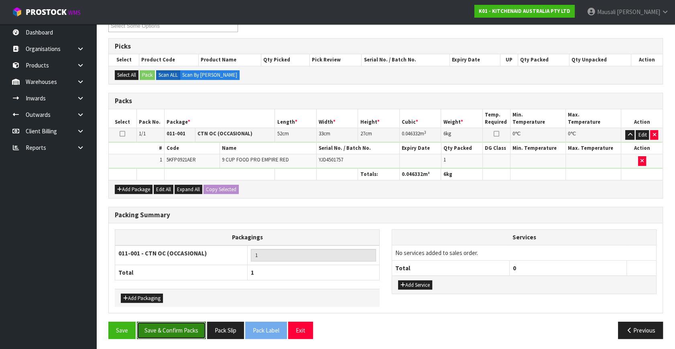
drag, startPoint x: 167, startPoint y: 327, endPoint x: 367, endPoint y: 297, distance: 202.5
click at [172, 325] on button "Save & Confirm Packs" at bounding box center [171, 329] width 69 height 17
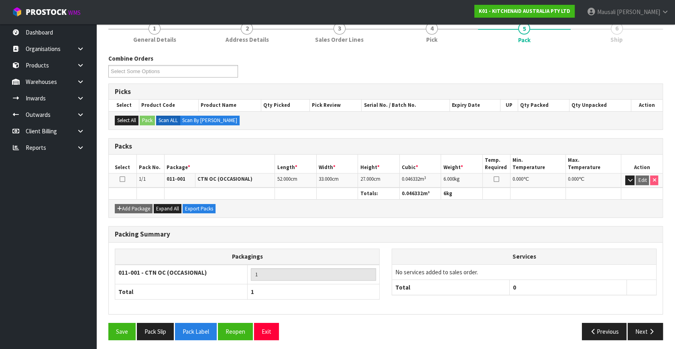
scroll to position [105, 0]
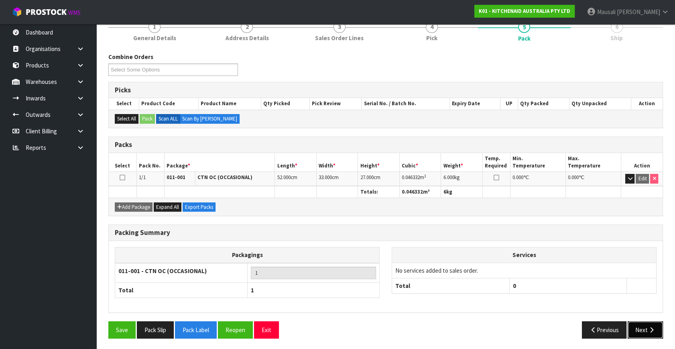
click at [650, 329] on icon "button" at bounding box center [652, 330] width 8 height 6
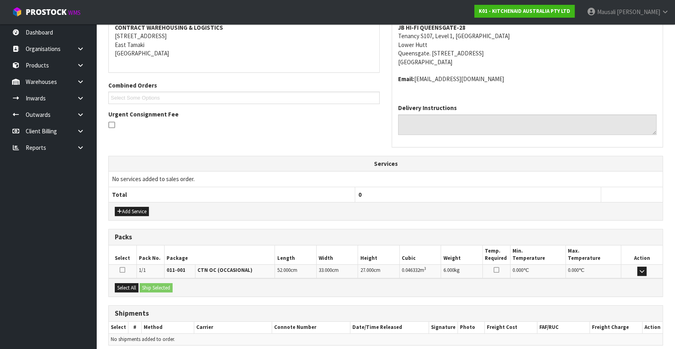
scroll to position [189, 0]
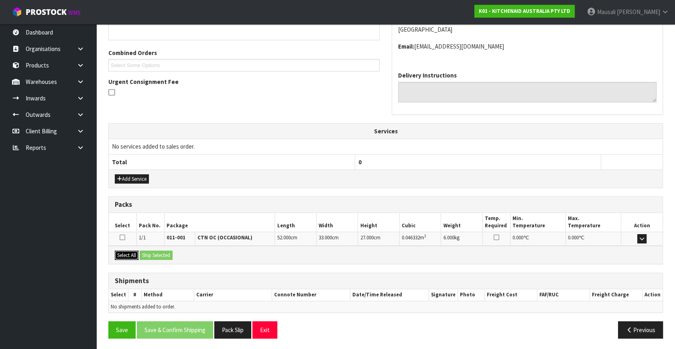
drag, startPoint x: 128, startPoint y: 252, endPoint x: 136, endPoint y: 252, distance: 8.0
click at [130, 252] on button "Select All" at bounding box center [127, 255] width 24 height 10
click at [143, 254] on button "Ship Selected" at bounding box center [156, 255] width 33 height 10
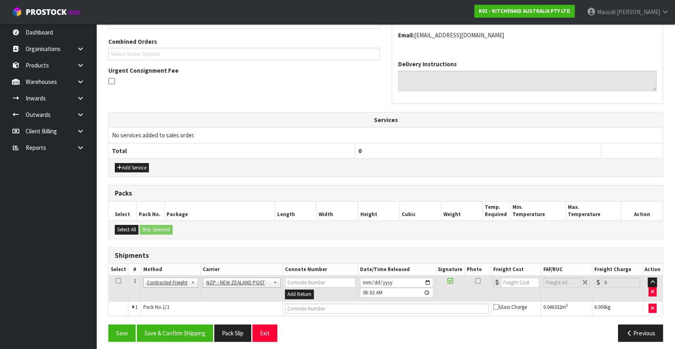
scroll to position [203, 0]
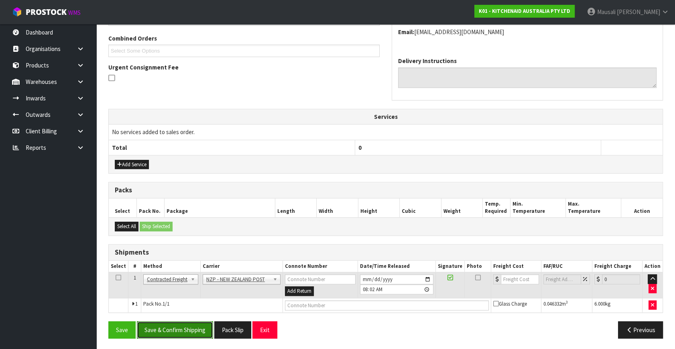
click at [180, 327] on button "Save & Confirm Shipping" at bounding box center [175, 329] width 76 height 17
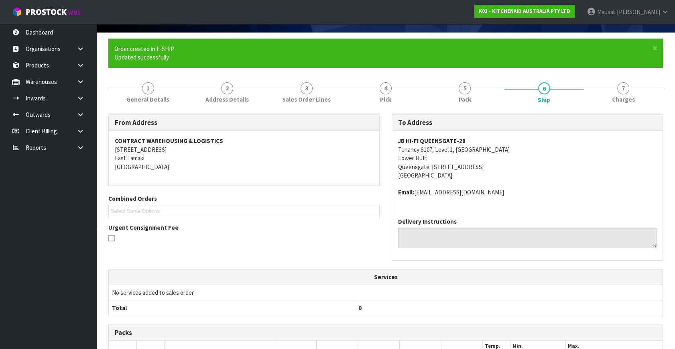
scroll to position [192, 0]
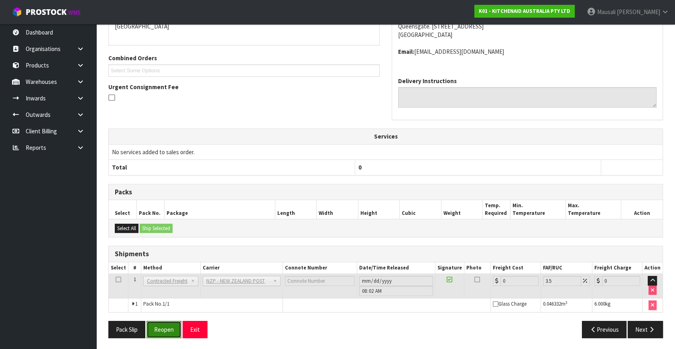
drag, startPoint x: 161, startPoint y: 331, endPoint x: 185, endPoint y: 324, distance: 24.9
click at [162, 330] on button "Reopen" at bounding box center [163, 329] width 35 height 17
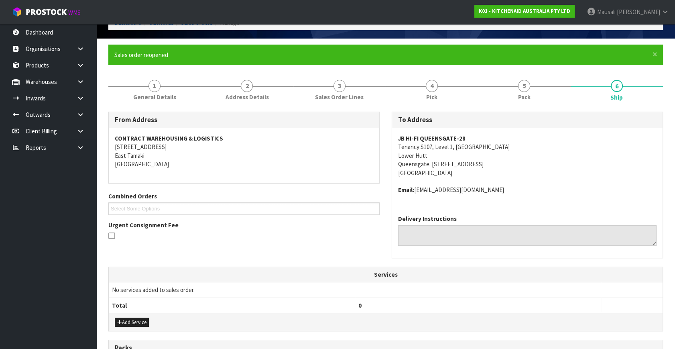
scroll to position [211, 0]
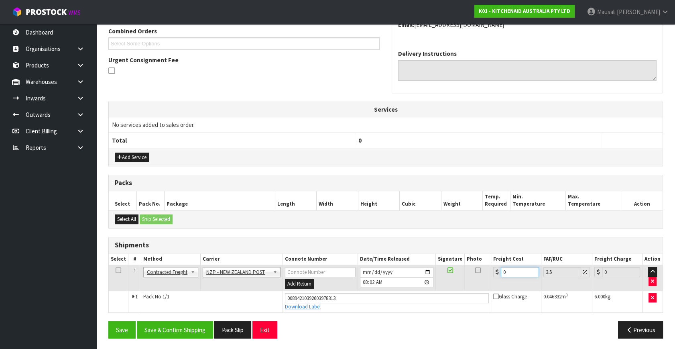
drag, startPoint x: 515, startPoint y: 274, endPoint x: 492, endPoint y: 284, distance: 25.3
click at [492, 284] on td "0" at bounding box center [516, 278] width 50 height 26
type input "8"
type input "8.28"
type input "8.4"
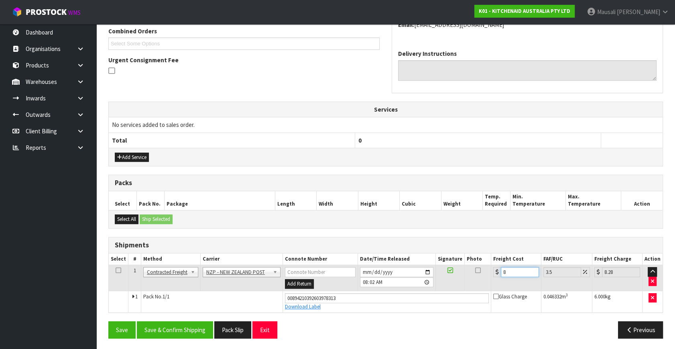
type input "8.69"
type input "8.45"
type input "8.75"
type input "8.45"
click at [203, 323] on button "Save & Confirm Shipping" at bounding box center [175, 329] width 76 height 17
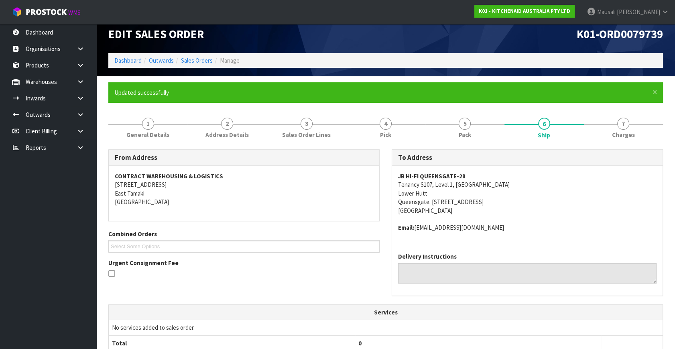
scroll to position [189, 0]
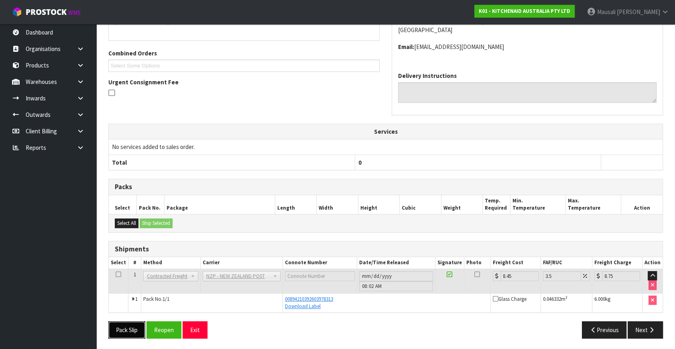
click at [128, 325] on button "Pack Slip" at bounding box center [126, 329] width 37 height 17
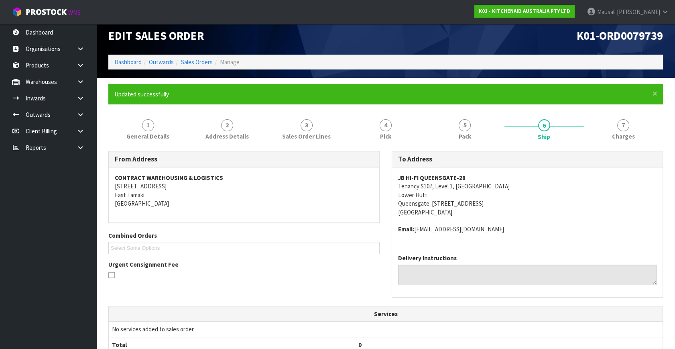
scroll to position [0, 0]
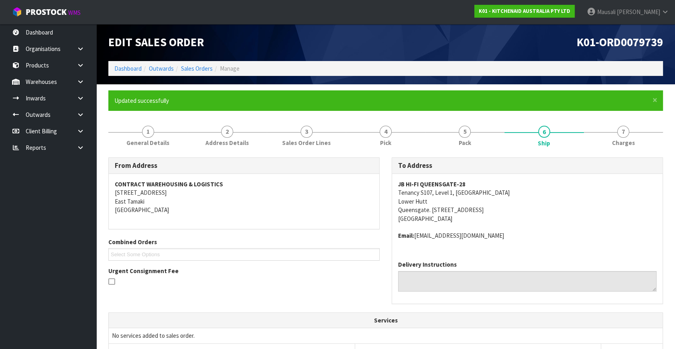
click at [199, 64] on li "Sales Orders" at bounding box center [193, 68] width 39 height 8
click at [198, 67] on link "Sales Orders" at bounding box center [197, 69] width 32 height 8
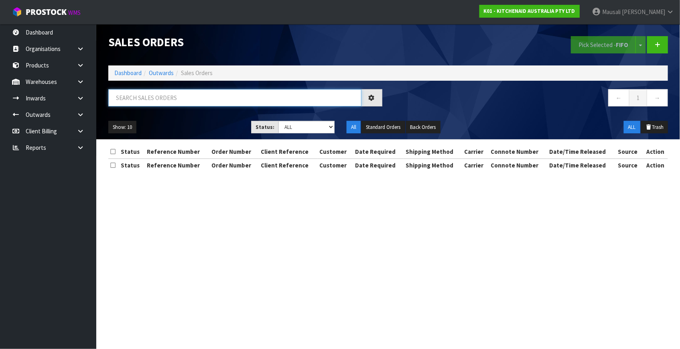
click at [124, 102] on input "text" at bounding box center [234, 97] width 253 height 17
type input "JOB-0414352"
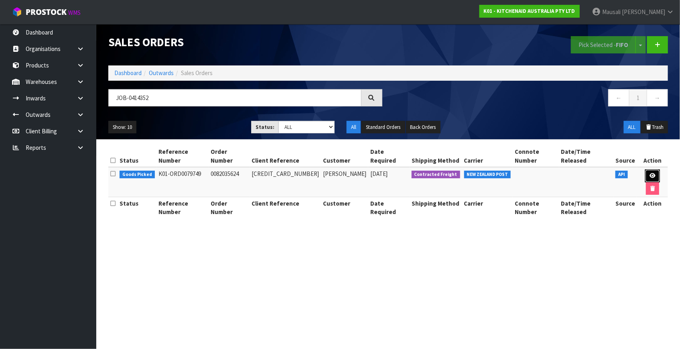
click at [645, 169] on link at bounding box center [652, 175] width 15 height 13
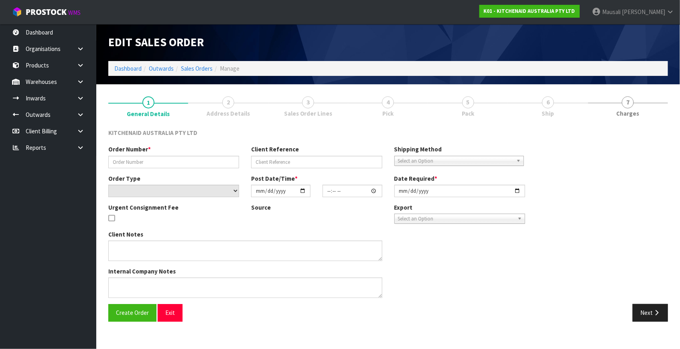
type input "0082035624"
type input "[CREDIT_CARD_NUMBER]"
select select "number:0"
type input "[DATE]"
type input "19:41:27.000"
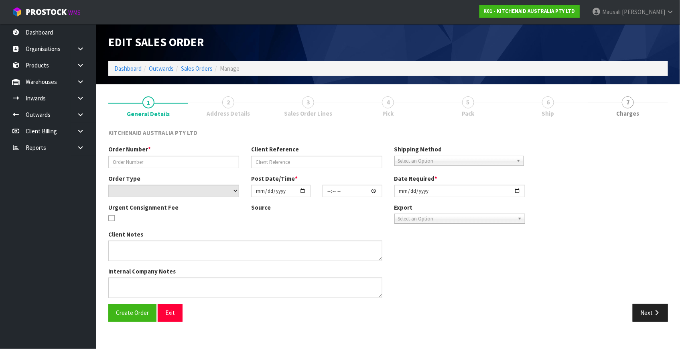
type input "[DATE]"
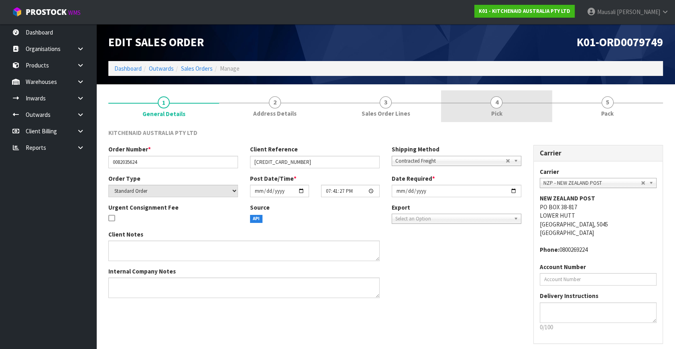
click at [508, 104] on link "4 Pick" at bounding box center [496, 106] width 111 height 32
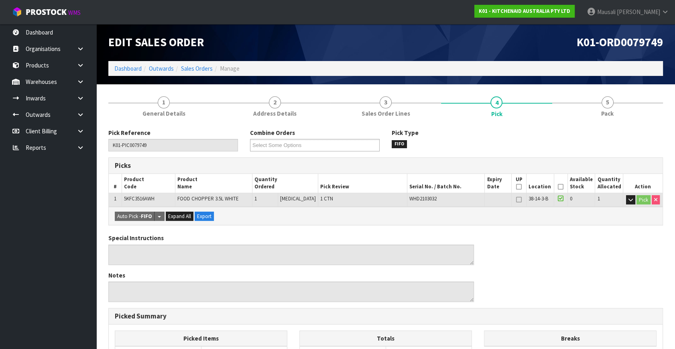
click at [558, 187] on icon at bounding box center [561, 187] width 6 height 0
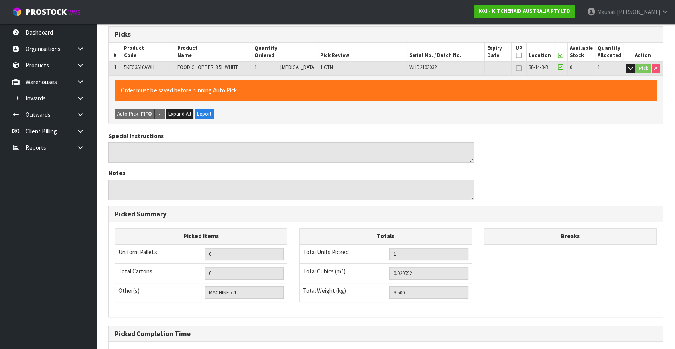
scroll to position [208, 0]
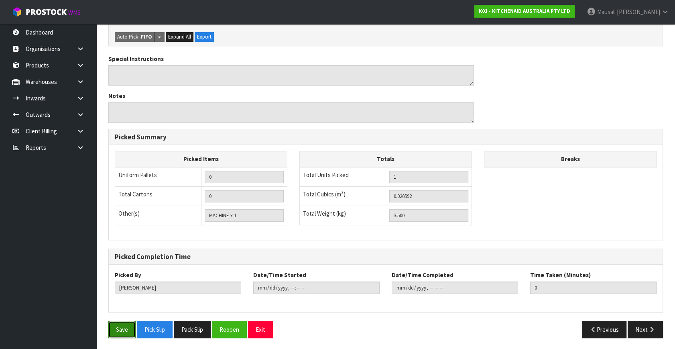
click at [120, 333] on button "Save" at bounding box center [121, 329] width 27 height 17
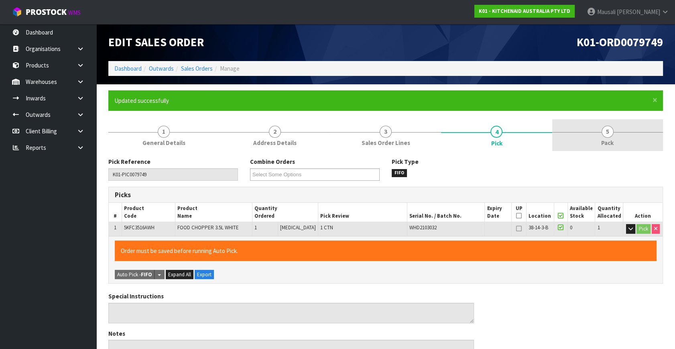
type input "[PERSON_NAME]"
type input "[DATE]T08:04:46"
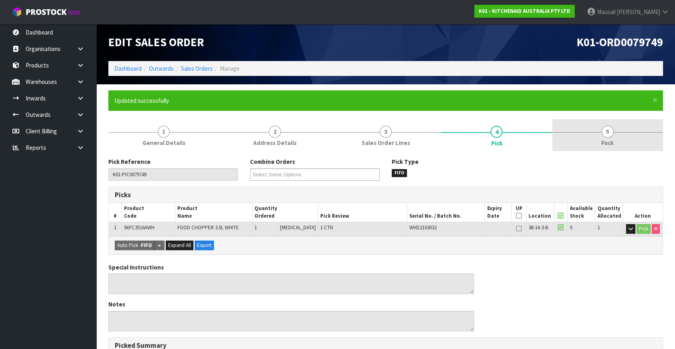
click at [608, 137] on link "5 Pack" at bounding box center [607, 135] width 111 height 32
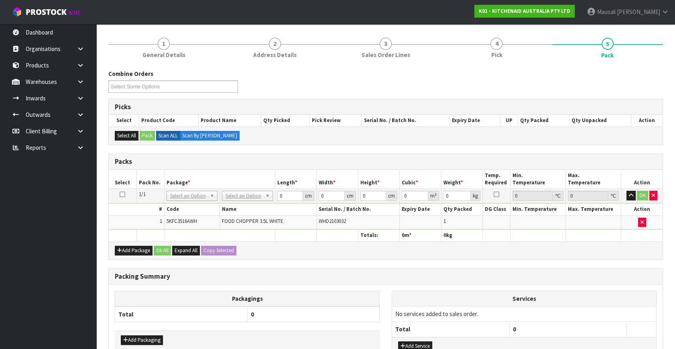
scroll to position [145, 0]
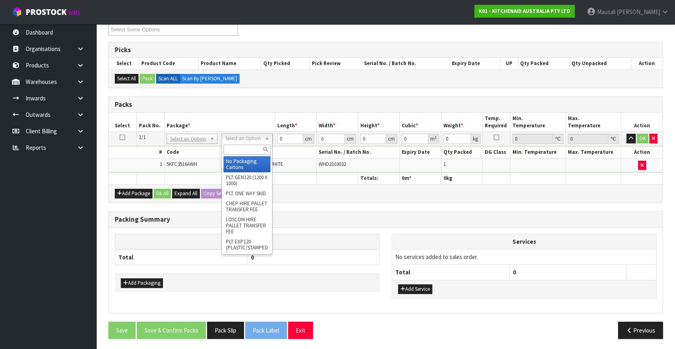
click at [238, 146] on input "text" at bounding box center [247, 149] width 47 height 10
type input "o"
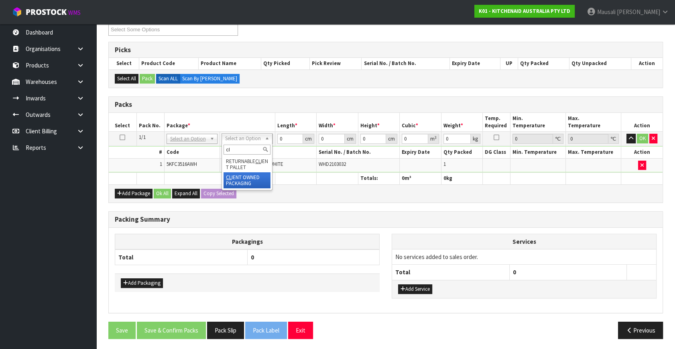
type input "cl"
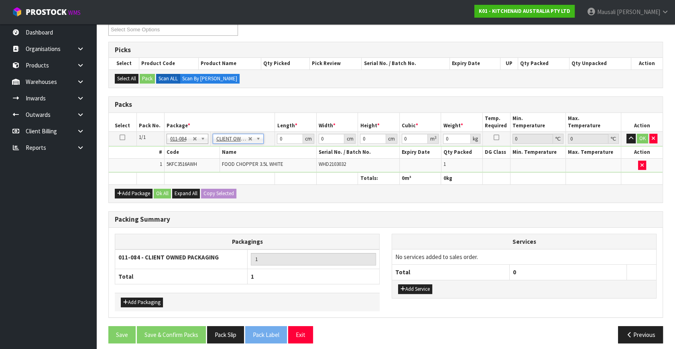
type input "3.5"
drag, startPoint x: 286, startPoint y: 136, endPoint x: 236, endPoint y: 156, distance: 53.9
click at [240, 156] on tbody "1/1 NONE 007-001 007-002 007-004 007-009 007-013 007-014 007-015 007-017 007-01…" at bounding box center [386, 152] width 554 height 41
type input "30"
type input "26"
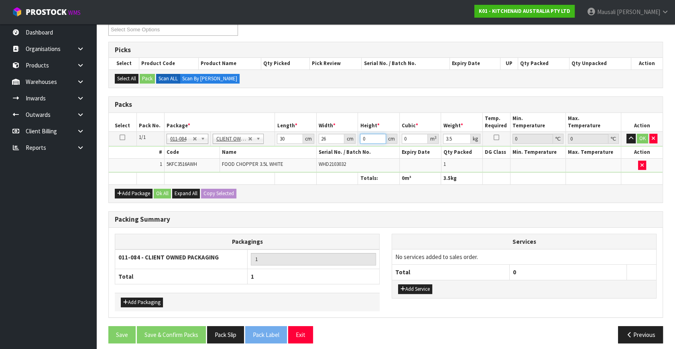
type input "1"
type input "0.00078"
type input "19"
type input "0.01482"
type input "19"
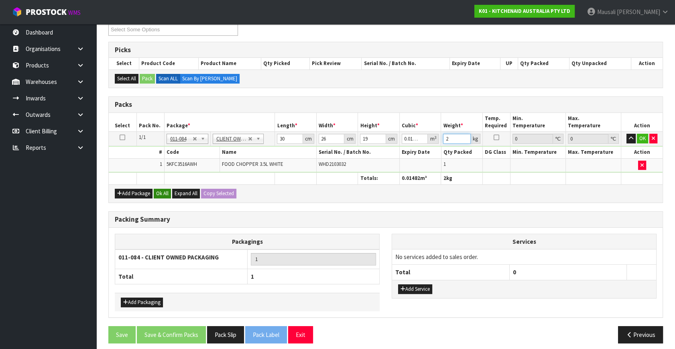
type input "2"
click at [159, 189] on button "Ok All" at bounding box center [162, 194] width 17 height 10
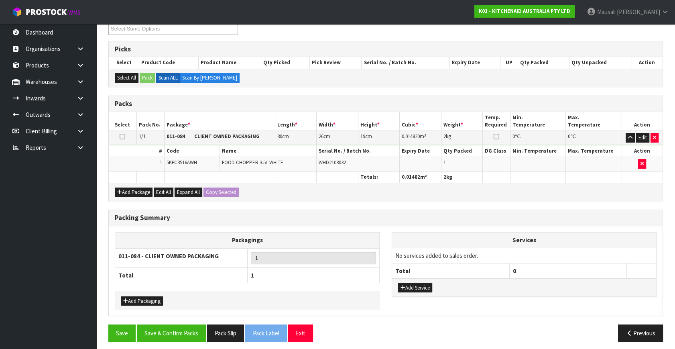
scroll to position [148, 0]
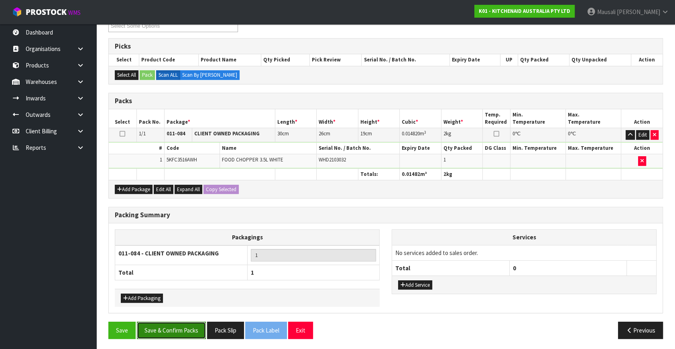
click at [179, 325] on button "Save & Confirm Packs" at bounding box center [171, 329] width 69 height 17
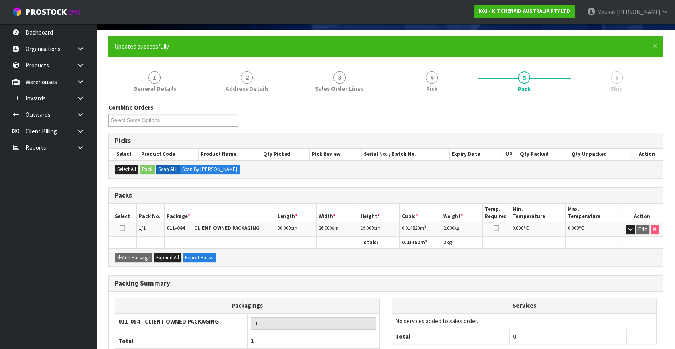
scroll to position [105, 0]
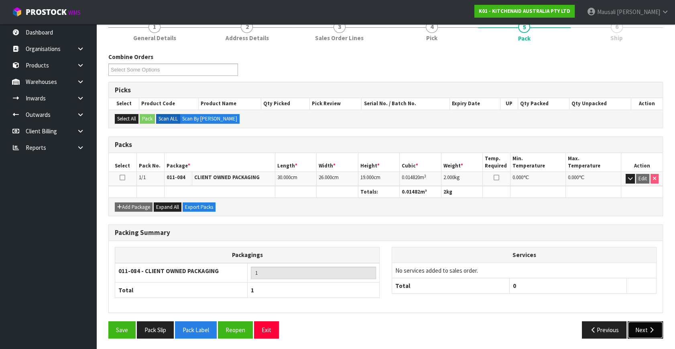
click at [651, 328] on icon "button" at bounding box center [652, 330] width 8 height 6
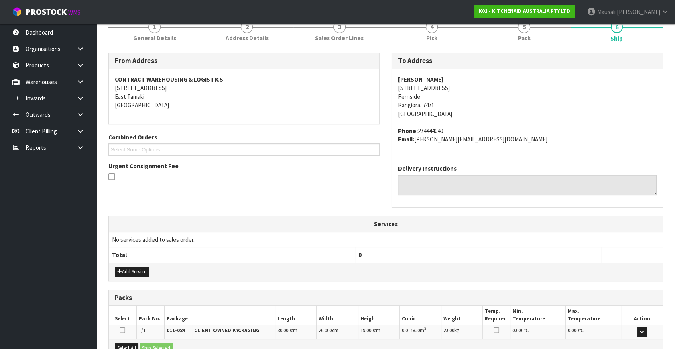
scroll to position [197, 0]
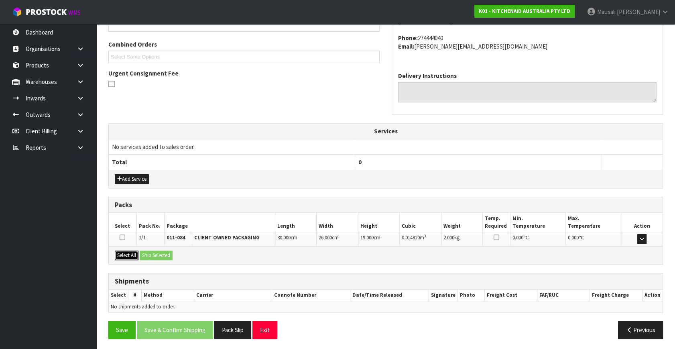
drag, startPoint x: 128, startPoint y: 251, endPoint x: 171, endPoint y: 257, distance: 42.5
click at [130, 252] on button "Select All" at bounding box center [127, 255] width 24 height 10
click at [171, 257] on button "Ship Selected" at bounding box center [156, 255] width 33 height 10
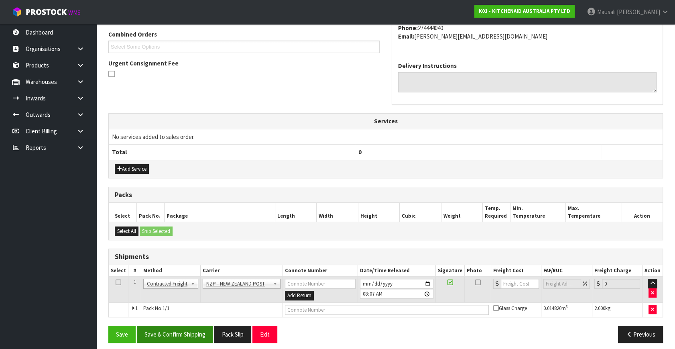
scroll to position [212, 0]
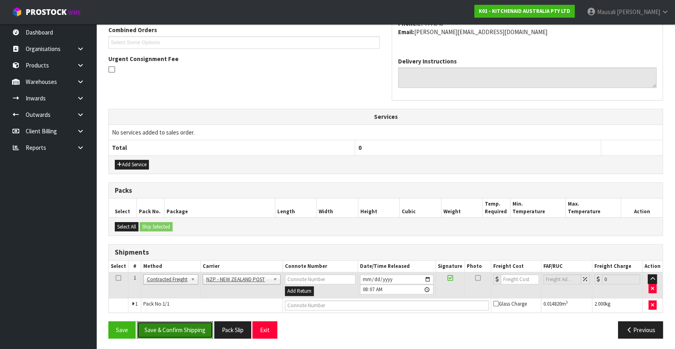
click at [190, 325] on button "Save & Confirm Shipping" at bounding box center [175, 329] width 76 height 17
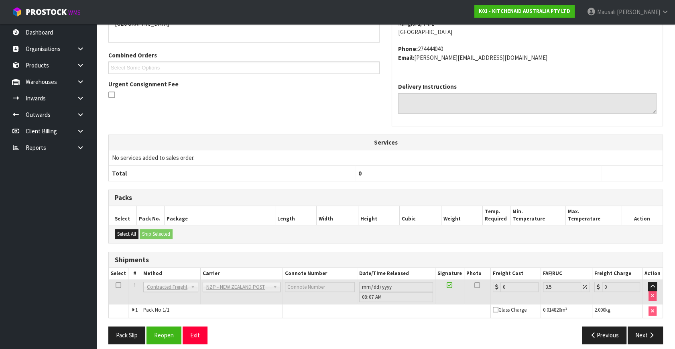
scroll to position [201, 0]
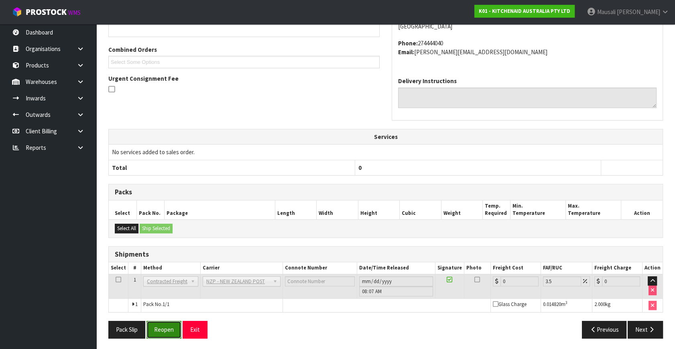
click at [168, 325] on button "Reopen" at bounding box center [163, 329] width 35 height 17
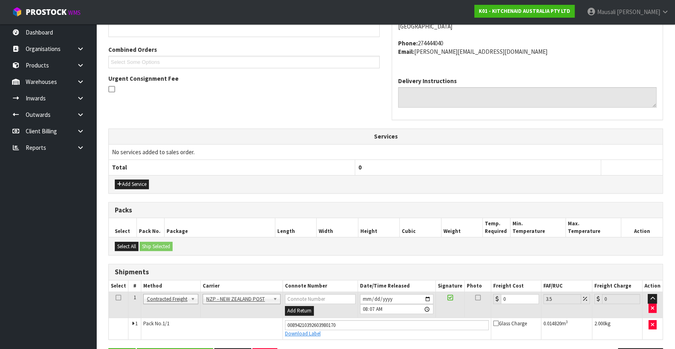
scroll to position [219, 0]
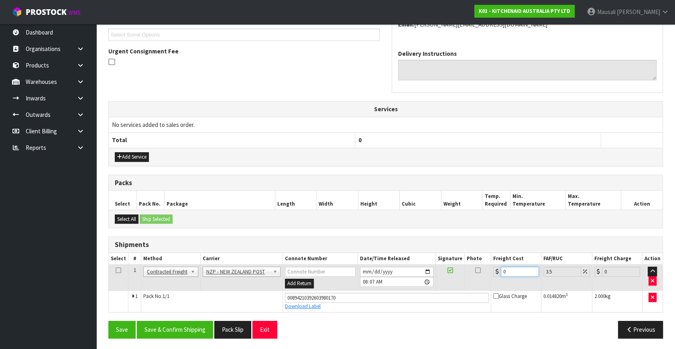
drag, startPoint x: 515, startPoint y: 269, endPoint x: 494, endPoint y: 281, distance: 24.6
click at [494, 281] on td "0" at bounding box center [516, 277] width 50 height 26
type input "1"
type input "1.03"
type input "16"
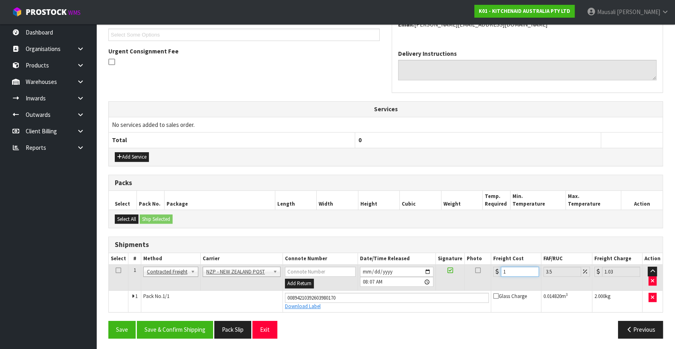
type input "16.56"
type input "16.2"
type input "16.77"
type input "16.20"
click at [191, 329] on button "Save & Confirm Shipping" at bounding box center [175, 329] width 76 height 17
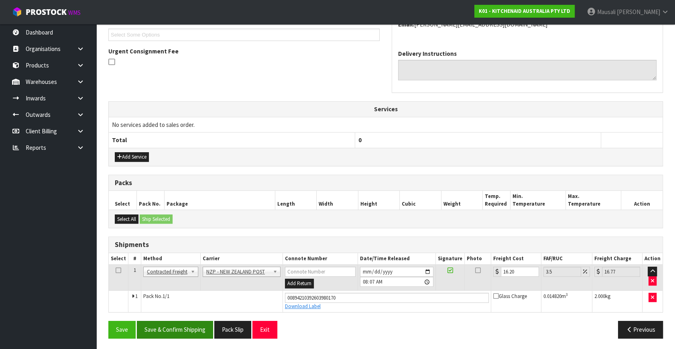
scroll to position [0, 0]
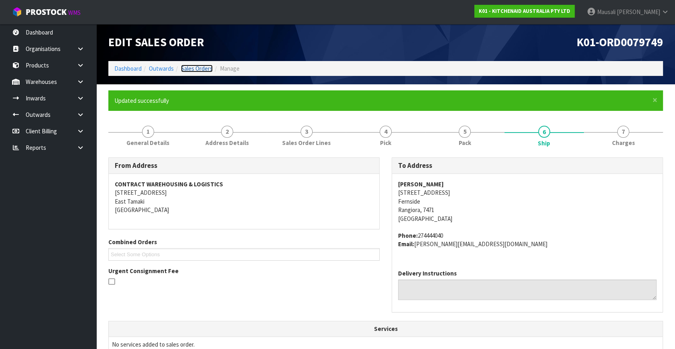
click at [194, 71] on link "Sales Orders" at bounding box center [197, 69] width 32 height 8
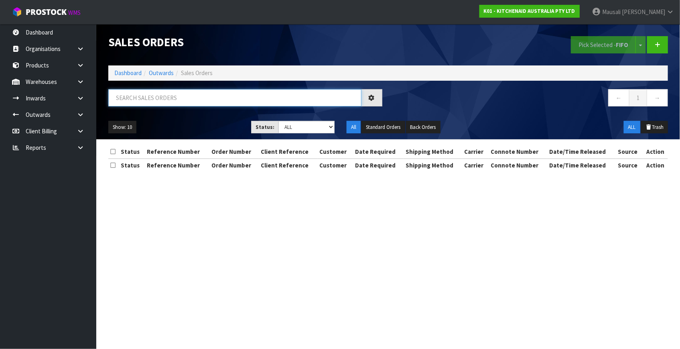
click at [135, 98] on input "text" at bounding box center [234, 97] width 253 height 17
type input "JOB-0414345"
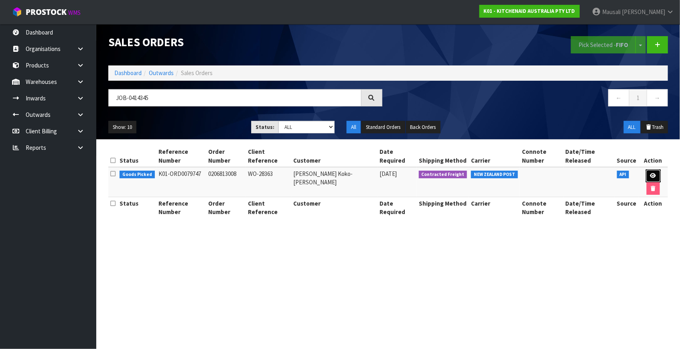
click at [650, 173] on icon at bounding box center [653, 175] width 6 height 5
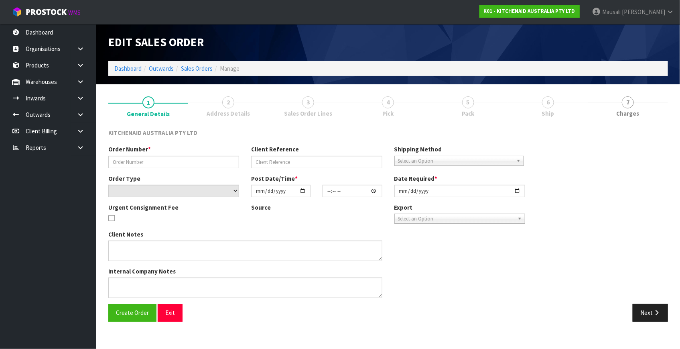
type input "0206813008"
type input "WO-28363"
select select "number:0"
type input "[DATE]"
type input "17:42:37.000"
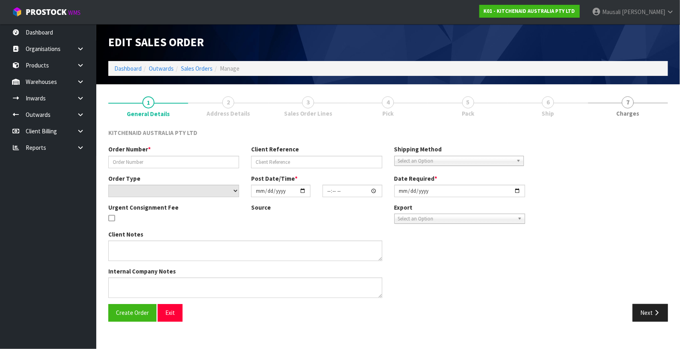
type input "[DATE]"
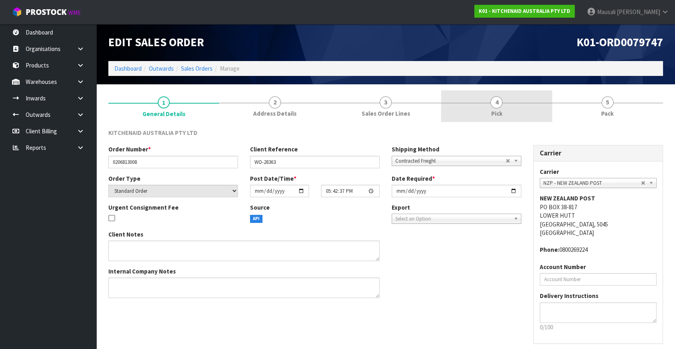
click at [500, 108] on link "4 Pick" at bounding box center [496, 106] width 111 height 32
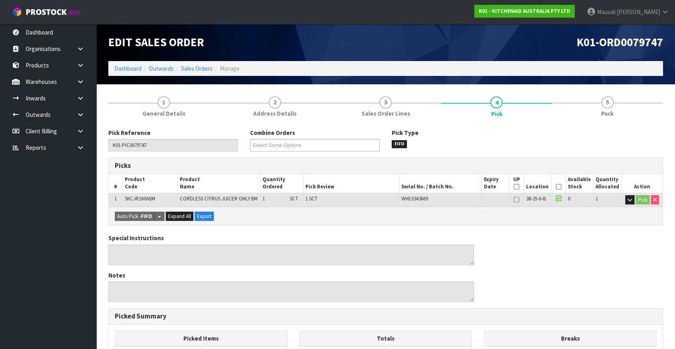
click at [558, 187] on icon at bounding box center [559, 187] width 6 height 0
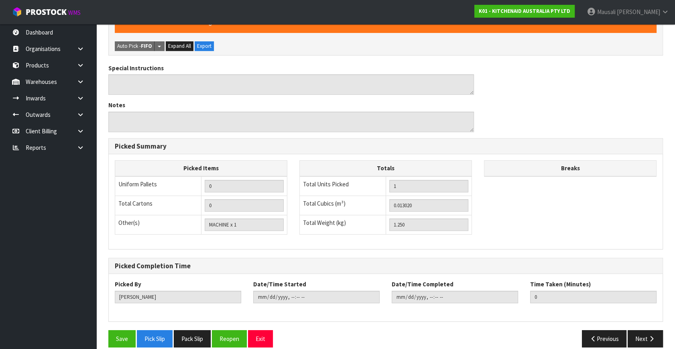
scroll to position [208, 0]
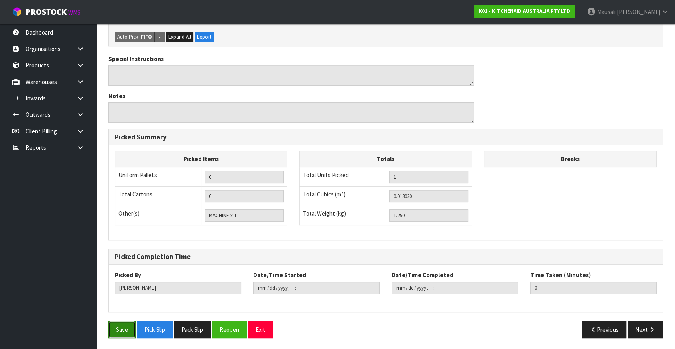
click at [115, 325] on button "Save" at bounding box center [121, 329] width 27 height 17
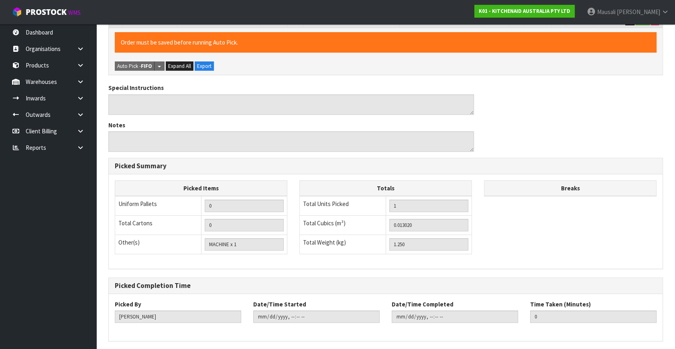
scroll to position [0, 0]
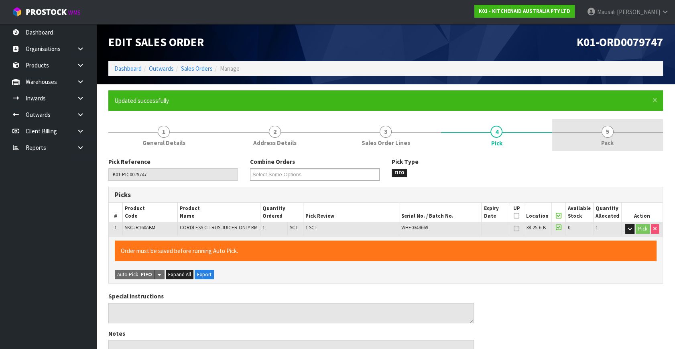
type input "[PERSON_NAME]"
type input "[DATE]T08:09:07"
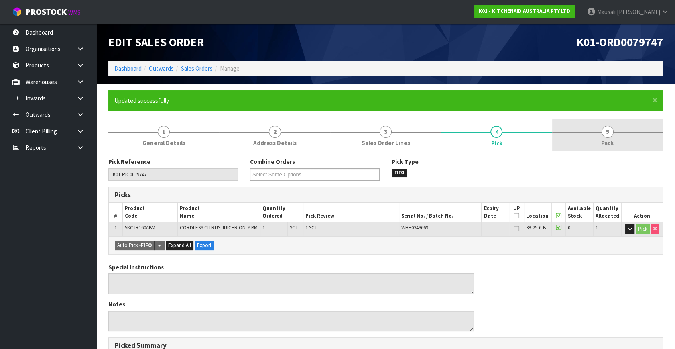
click at [614, 137] on link "5 Pack" at bounding box center [607, 135] width 111 height 32
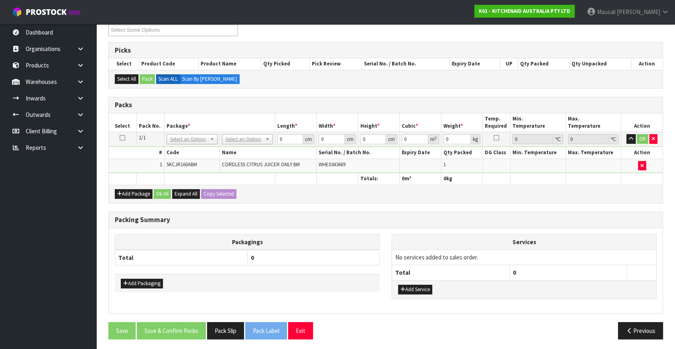
scroll to position [145, 0]
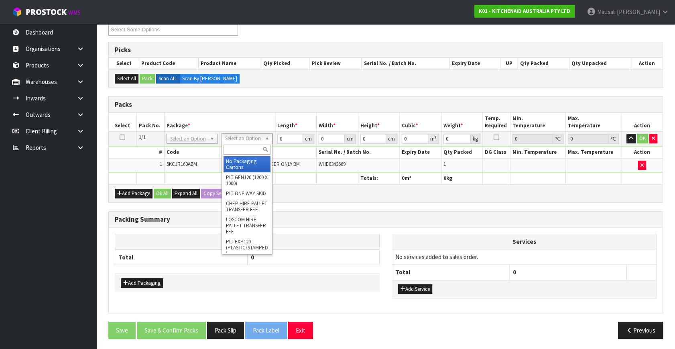
click at [236, 148] on input "text" at bounding box center [247, 149] width 47 height 10
type input "oc"
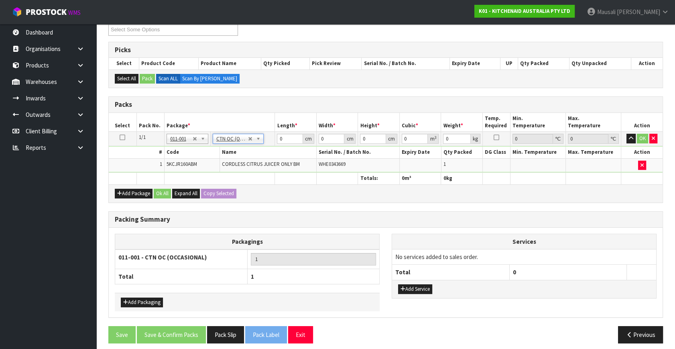
type input "1.25"
drag, startPoint x: 285, startPoint y: 136, endPoint x: 256, endPoint y: 152, distance: 33.0
click at [256, 152] on tbody "1/1 NONE 007-001 007-002 007-004 007-009 007-013 007-014 007-015 007-017 007-01…" at bounding box center [386, 152] width 554 height 41
type input "36"
type input "22"
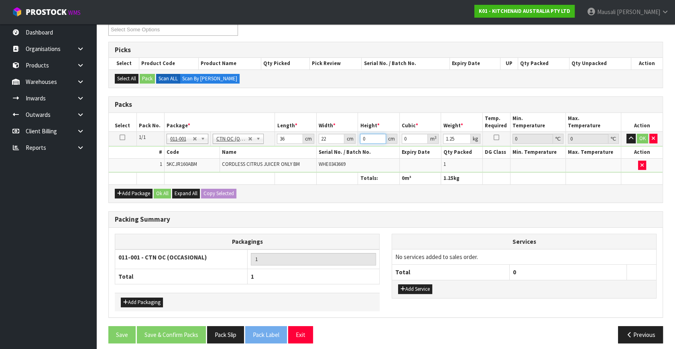
type input "2"
type input "0.001584"
type input "20"
type input "0.01584"
type input "20"
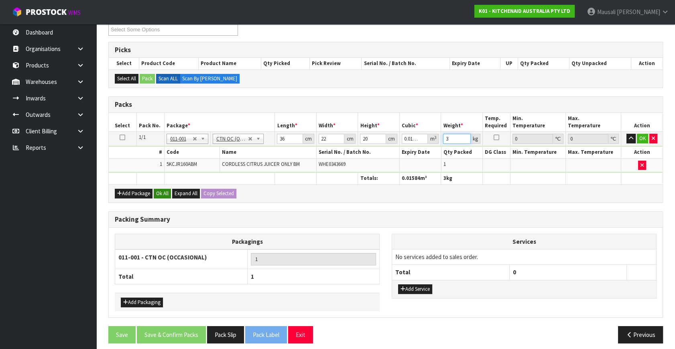
type input "3"
drag, startPoint x: 164, startPoint y: 193, endPoint x: 176, endPoint y: 249, distance: 57.0
click at [164, 194] on button "Ok All" at bounding box center [162, 194] width 17 height 10
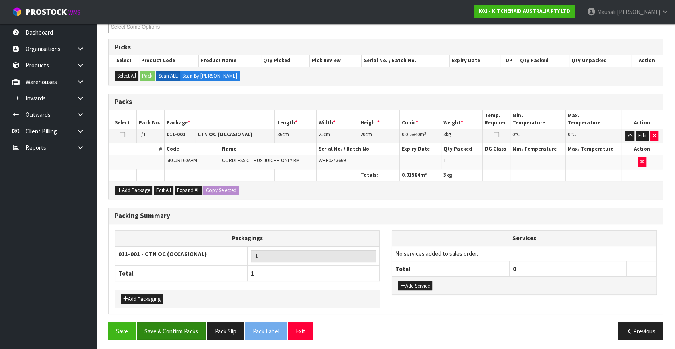
scroll to position [148, 0]
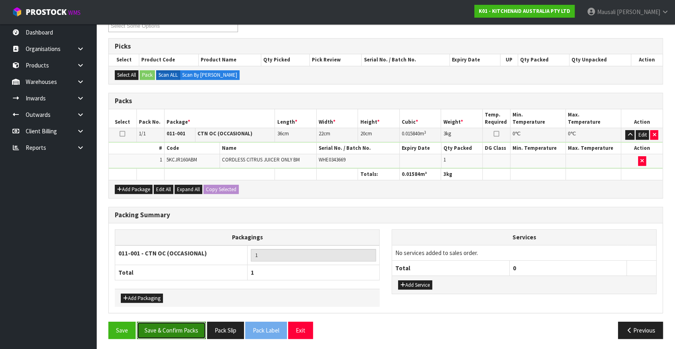
click at [184, 323] on button "Save & Confirm Packs" at bounding box center [171, 329] width 69 height 17
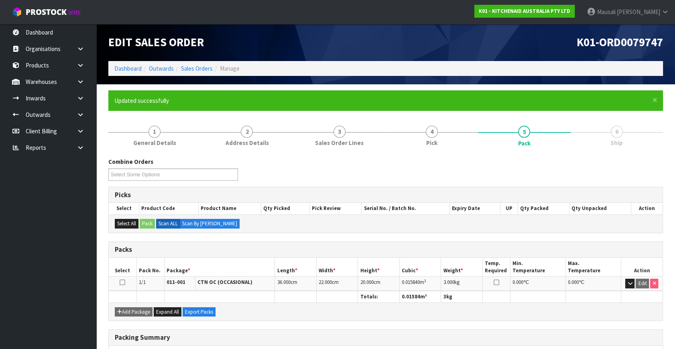
scroll to position [105, 0]
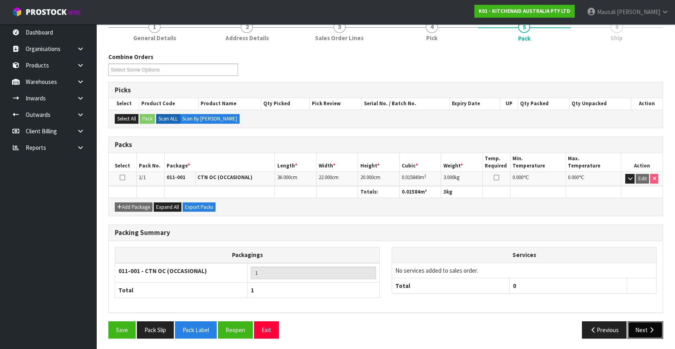
click at [654, 327] on icon "button" at bounding box center [652, 330] width 8 height 6
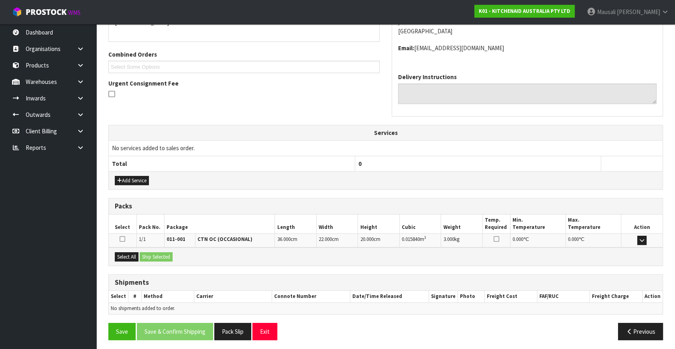
scroll to position [189, 0]
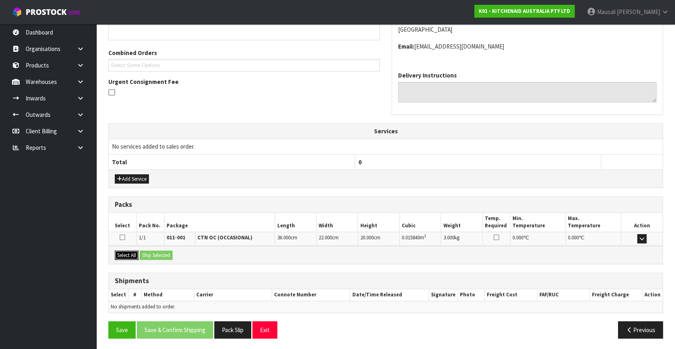
drag, startPoint x: 126, startPoint y: 252, endPoint x: 148, endPoint y: 251, distance: 22.9
click at [133, 252] on button "Select All" at bounding box center [127, 255] width 24 height 10
click at [151, 251] on button "Ship Selected" at bounding box center [156, 255] width 33 height 10
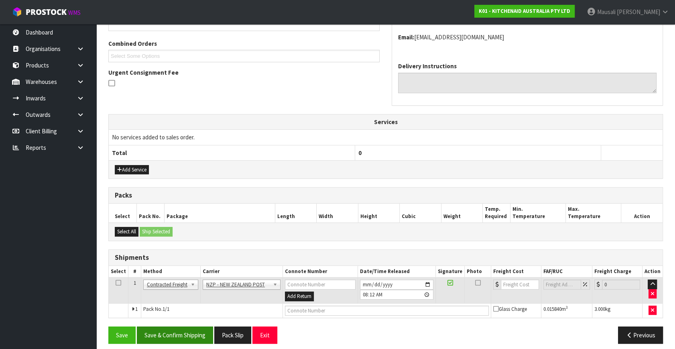
scroll to position [203, 0]
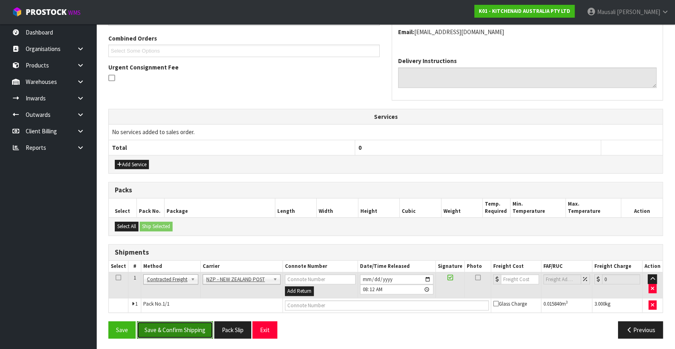
click at [185, 322] on button "Save & Confirm Shipping" at bounding box center [175, 329] width 76 height 17
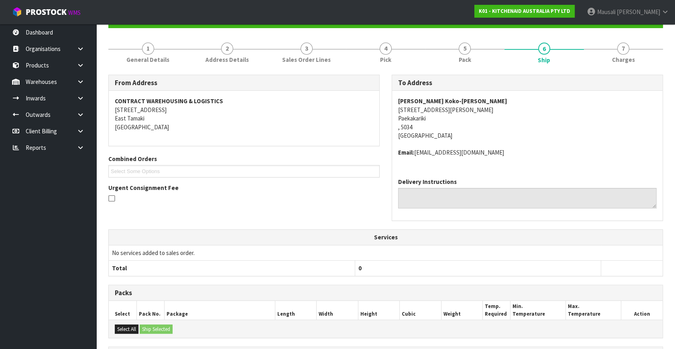
scroll to position [192, 0]
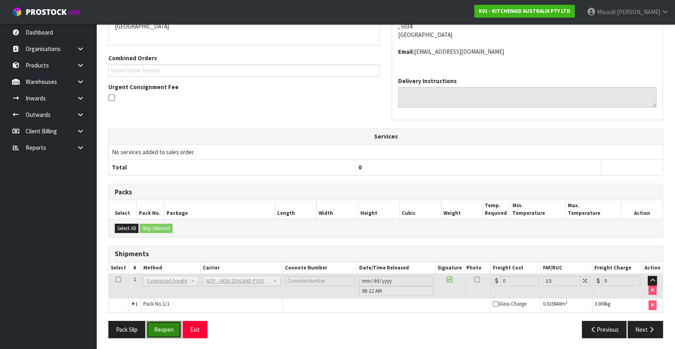
drag, startPoint x: 162, startPoint y: 322, endPoint x: 179, endPoint y: 315, distance: 18.4
click at [162, 322] on button "Reopen" at bounding box center [163, 329] width 35 height 17
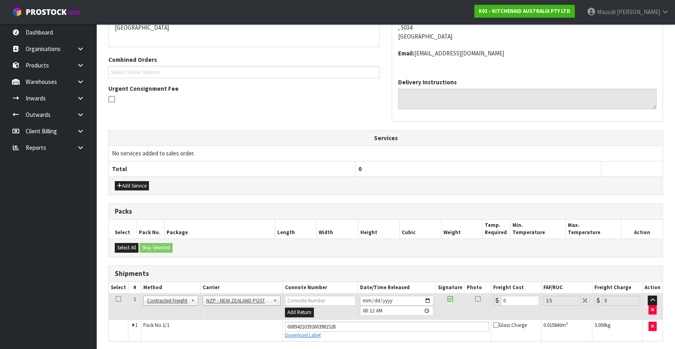
scroll to position [211, 0]
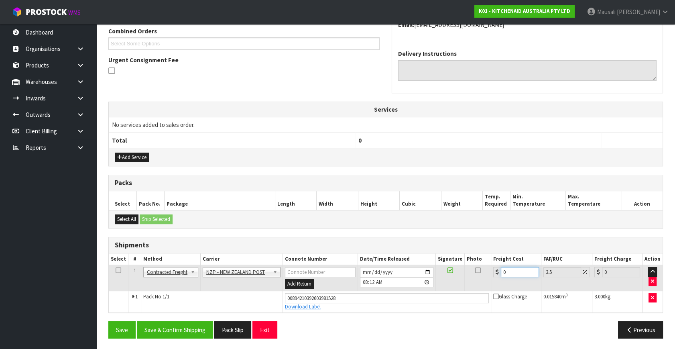
drag, startPoint x: 514, startPoint y: 271, endPoint x: 483, endPoint y: 285, distance: 33.9
click at [483, 285] on tr "1 Client Local Pickup Customer Local Pickup Company Freight Contracted Freight …" at bounding box center [386, 278] width 554 height 26
type input "8"
type input "8.28"
type input "8.4"
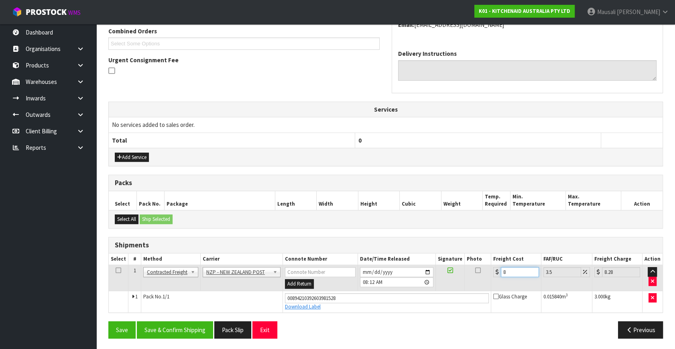
type input "8.69"
type input "8.45"
type input "8.75"
type input "8.45"
click at [160, 329] on button "Save & Confirm Shipping" at bounding box center [175, 329] width 76 height 17
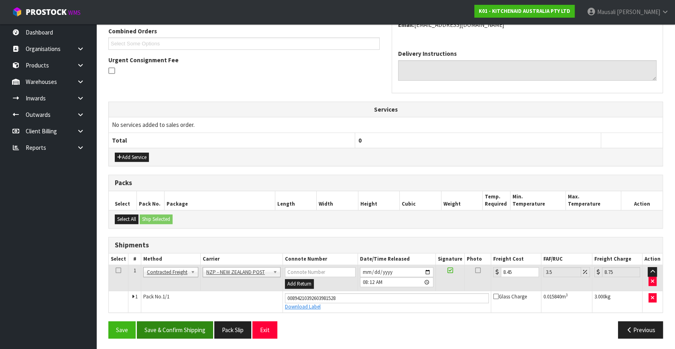
scroll to position [0, 0]
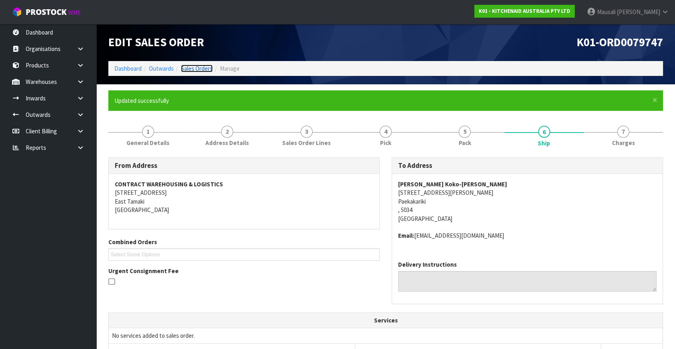
click at [188, 67] on link "Sales Orders" at bounding box center [197, 69] width 32 height 8
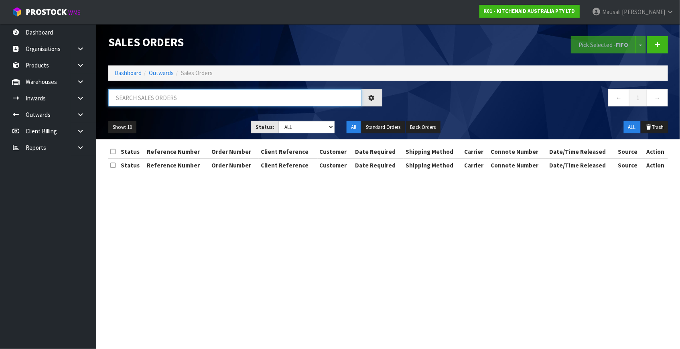
click at [160, 100] on input "text" at bounding box center [234, 97] width 253 height 17
type input "JOB-0414357"
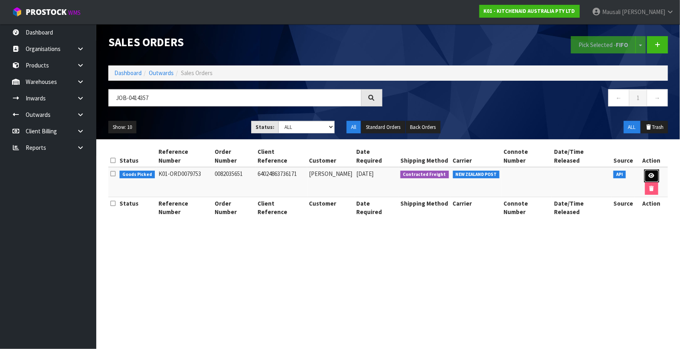
click at [644, 172] on link at bounding box center [651, 175] width 15 height 13
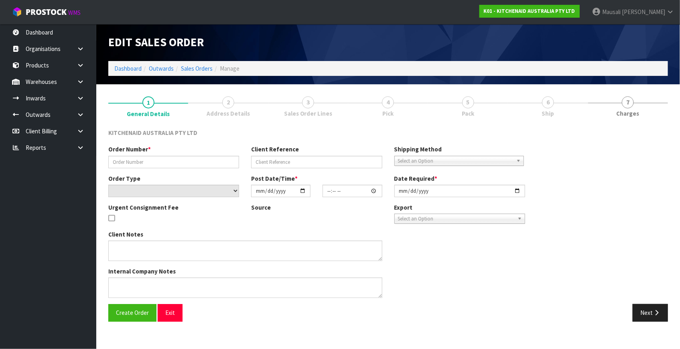
type input "0082035651"
type input "64024863736171"
select select "number:0"
type input "[DATE]"
type input "21:41:35.000"
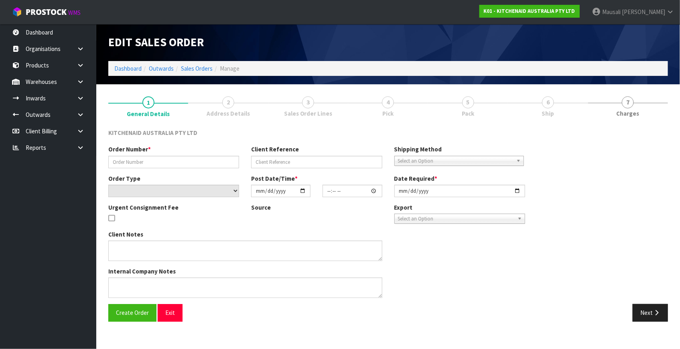
type input "[DATE]"
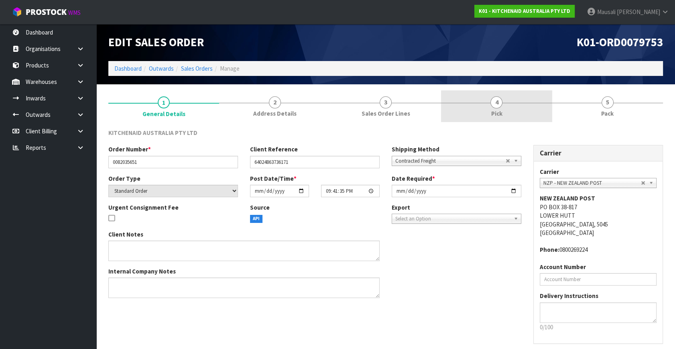
click at [526, 105] on link "4 Pick" at bounding box center [496, 106] width 111 height 32
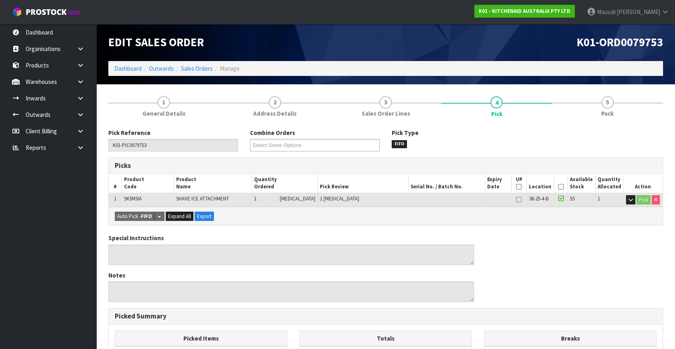
click at [559, 187] on icon at bounding box center [561, 187] width 6 height 0
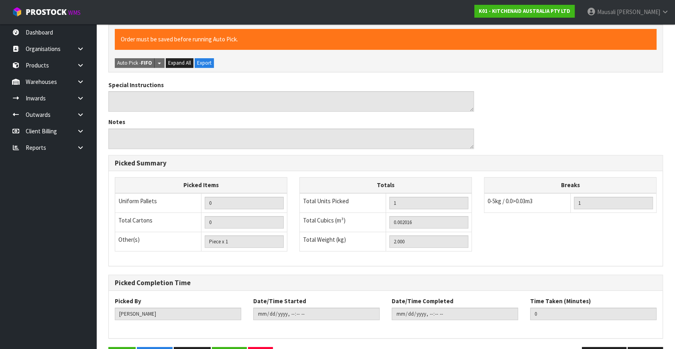
scroll to position [208, 0]
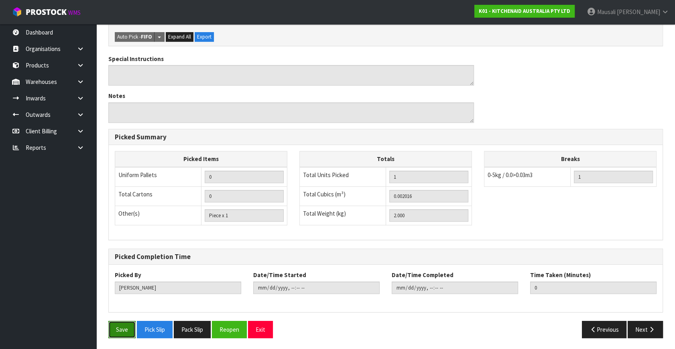
click at [115, 322] on button "Save" at bounding box center [121, 329] width 27 height 17
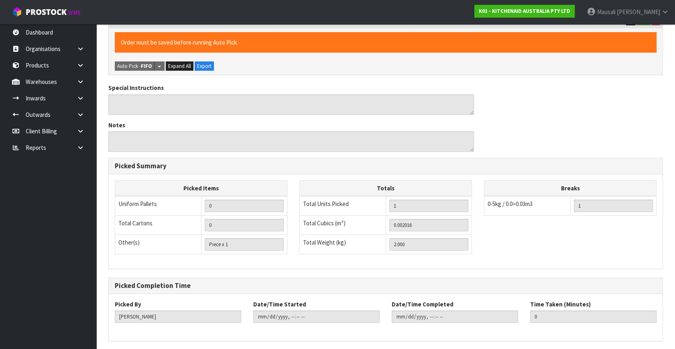
scroll to position [0, 0]
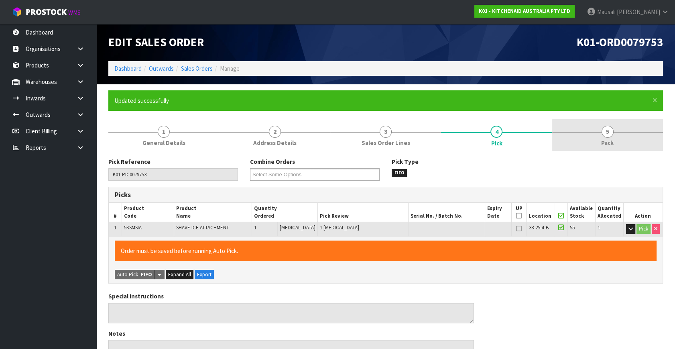
type input "[PERSON_NAME]"
type input "[DATE]T08:13:55"
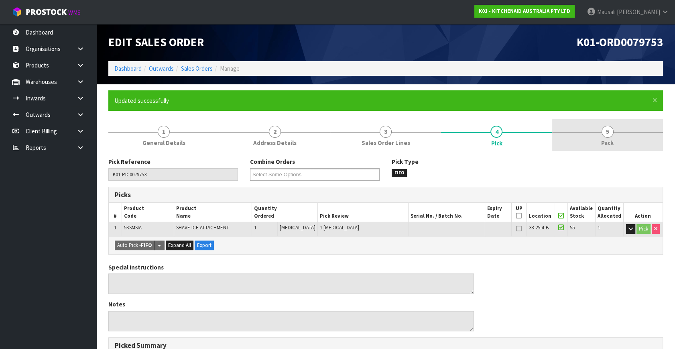
click at [584, 136] on link "5 Pack" at bounding box center [607, 135] width 111 height 32
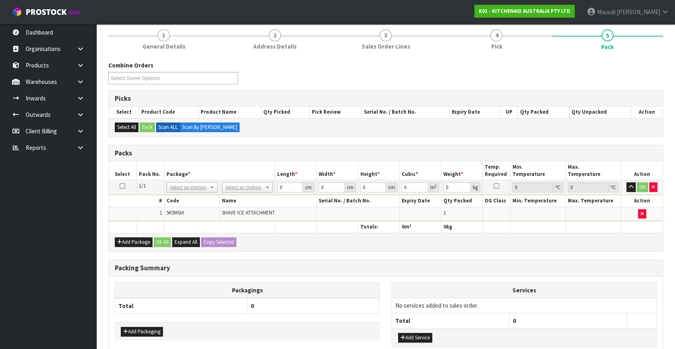
scroll to position [145, 0]
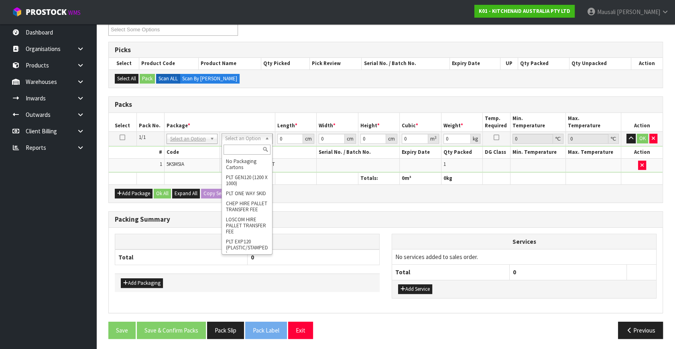
click at [242, 148] on input "text" at bounding box center [247, 149] width 47 height 10
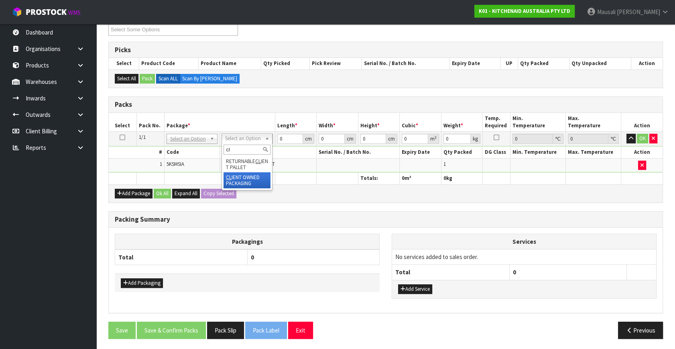
type input "cl"
drag, startPoint x: 240, startPoint y: 175, endPoint x: 281, endPoint y: 147, distance: 49.7
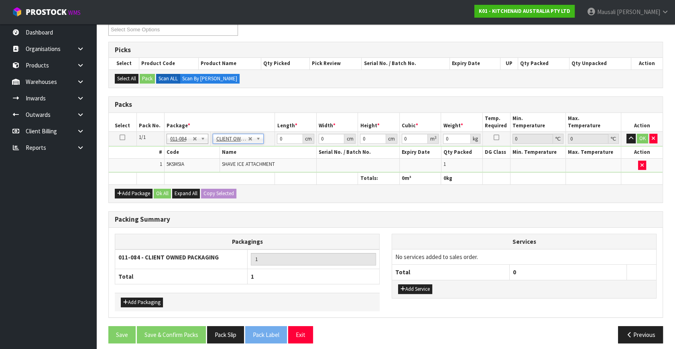
type input "2"
drag, startPoint x: 291, startPoint y: 136, endPoint x: 277, endPoint y: 142, distance: 14.4
click at [277, 142] on input "0" at bounding box center [290, 139] width 26 height 10
type input "39"
type input "30"
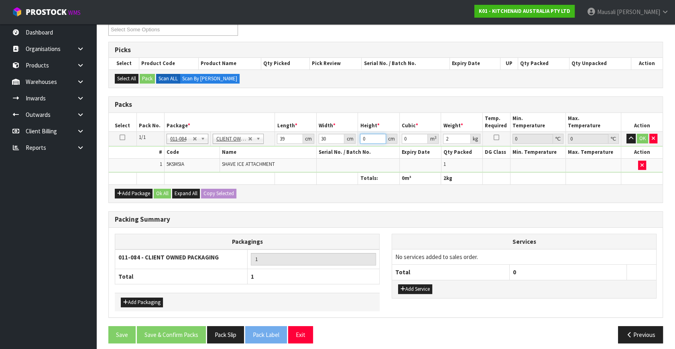
type input "1"
type input "0.00117"
type input "18"
type input "0.02106"
type input "18"
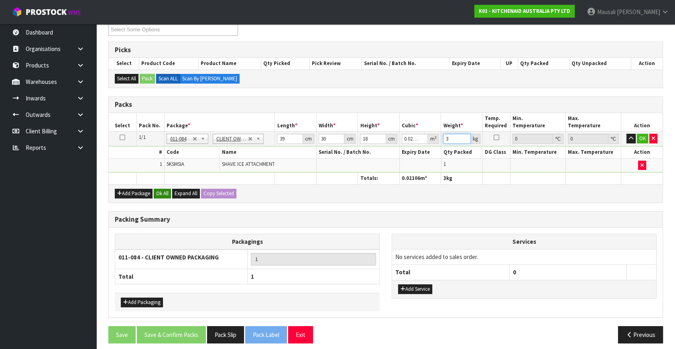
type input "3"
click at [161, 194] on button "Ok All" at bounding box center [162, 194] width 17 height 10
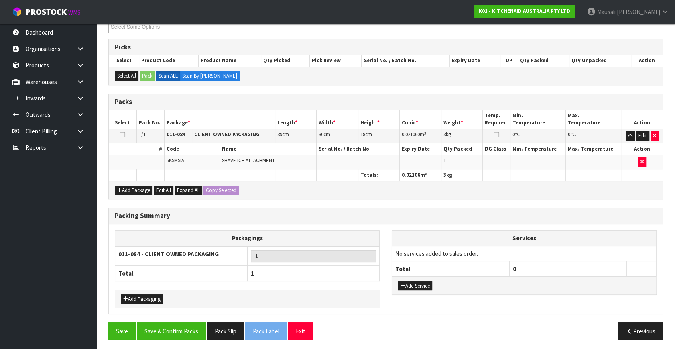
scroll to position [148, 0]
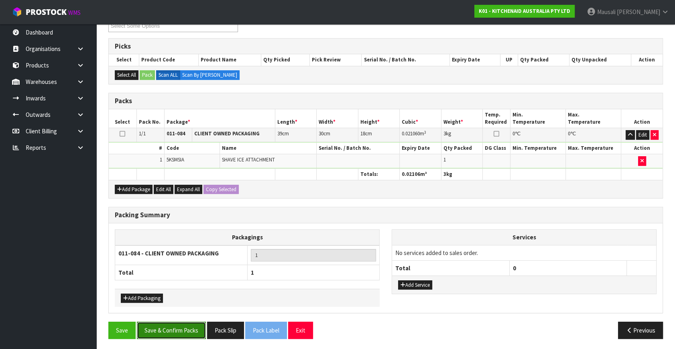
click at [185, 327] on button "Save & Confirm Packs" at bounding box center [171, 329] width 69 height 17
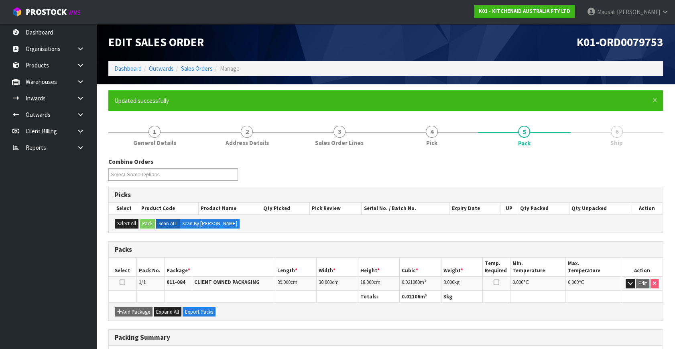
scroll to position [105, 0]
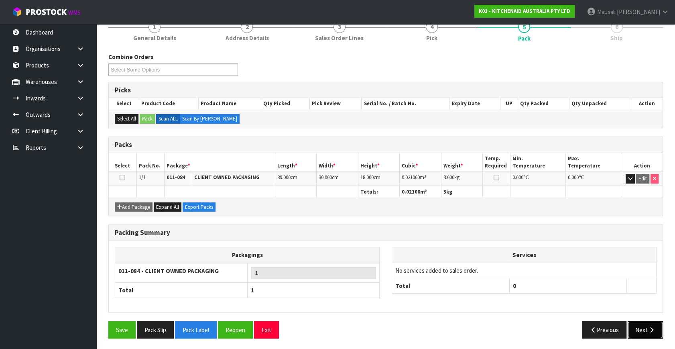
click at [651, 327] on icon "button" at bounding box center [652, 330] width 8 height 6
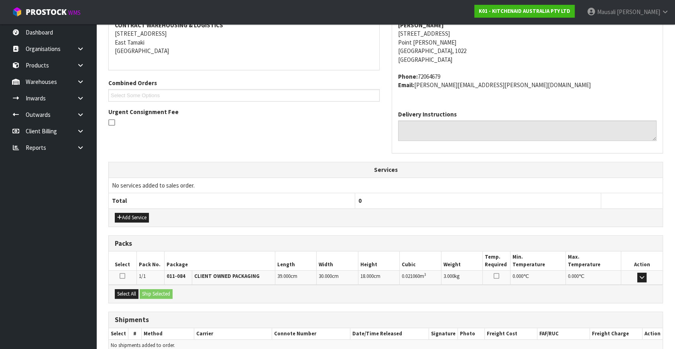
scroll to position [197, 0]
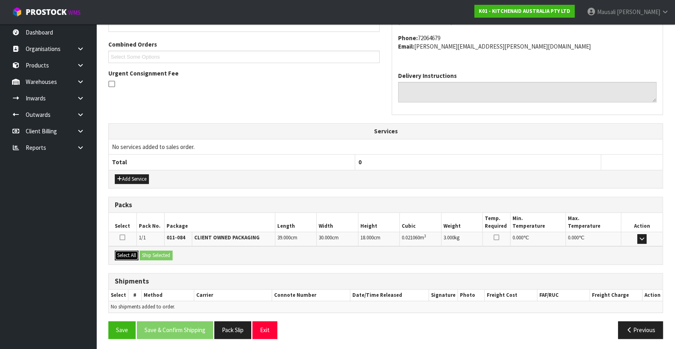
drag, startPoint x: 130, startPoint y: 250, endPoint x: 152, endPoint y: 253, distance: 22.6
click at [133, 252] on button "Select All" at bounding box center [127, 255] width 24 height 10
click at [152, 253] on button "Ship Selected" at bounding box center [156, 255] width 33 height 10
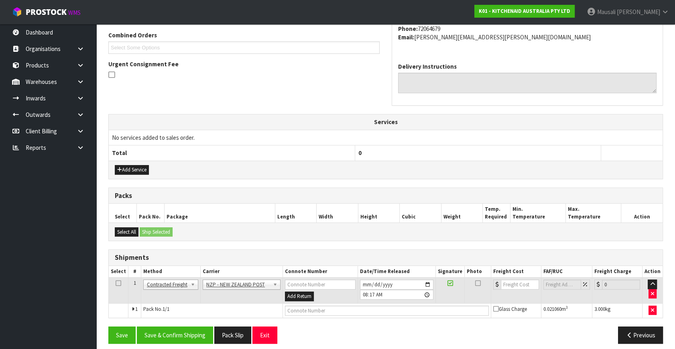
scroll to position [212, 0]
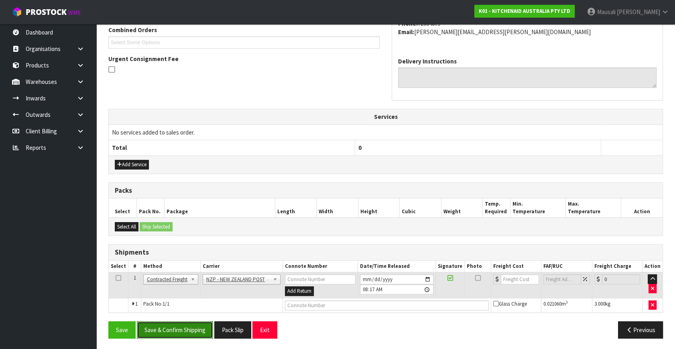
click at [187, 326] on button "Save & Confirm Shipping" at bounding box center [175, 329] width 76 height 17
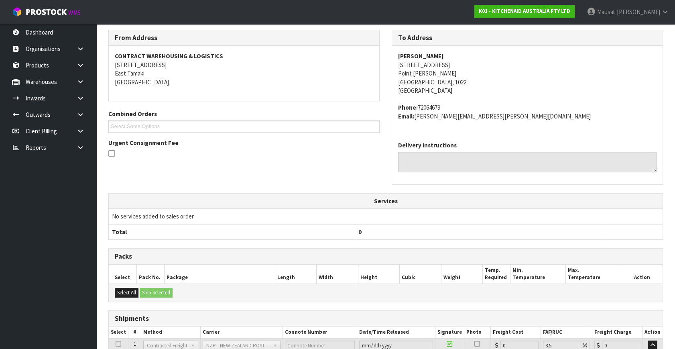
scroll to position [201, 0]
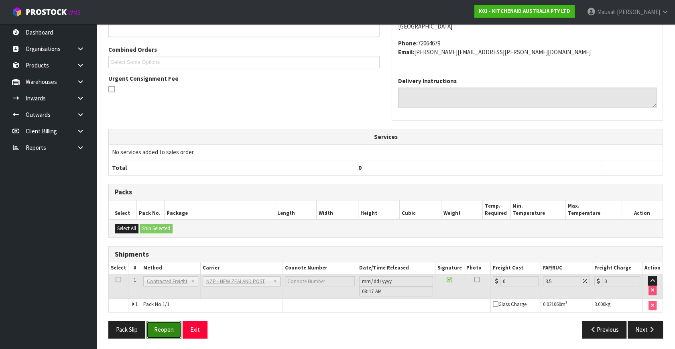
drag, startPoint x: 170, startPoint y: 327, endPoint x: 188, endPoint y: 321, distance: 19.4
click at [170, 327] on button "Reopen" at bounding box center [163, 329] width 35 height 17
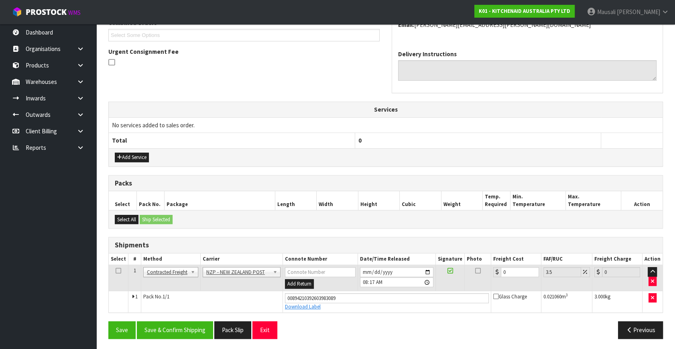
scroll to position [219, 0]
drag, startPoint x: 511, startPoint y: 274, endPoint x: 499, endPoint y: 281, distance: 14.0
click at [499, 281] on td "0" at bounding box center [516, 277] width 50 height 26
type input "4"
type input "4.14"
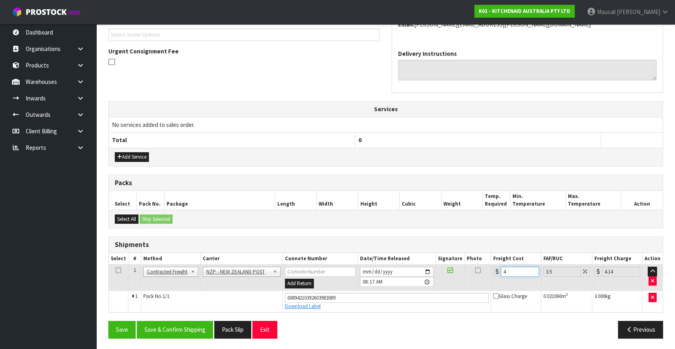
type input "4.3"
type input "4.45"
type input "4.33"
type input "4.48"
type input "4.33"
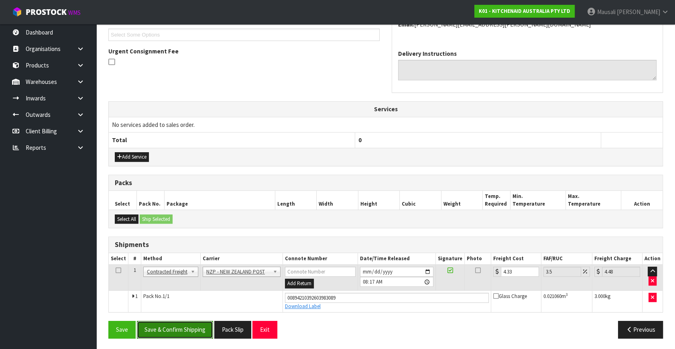
click at [190, 321] on button "Save & Confirm Shipping" at bounding box center [175, 329] width 76 height 17
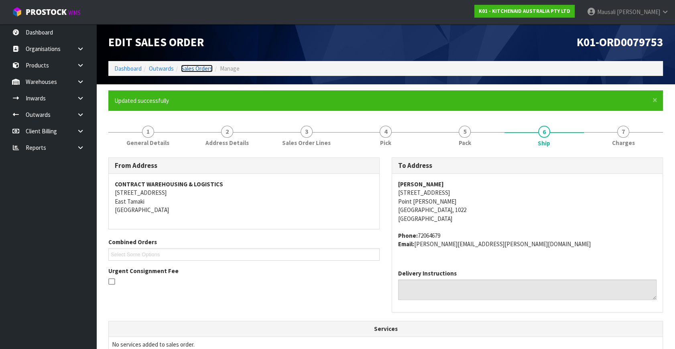
click at [195, 69] on link "Sales Orders" at bounding box center [197, 69] width 32 height 8
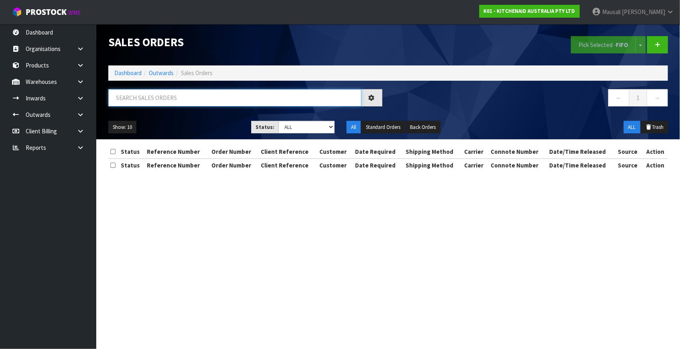
click at [158, 96] on input "text" at bounding box center [234, 97] width 253 height 17
type input "JOB-0414303"
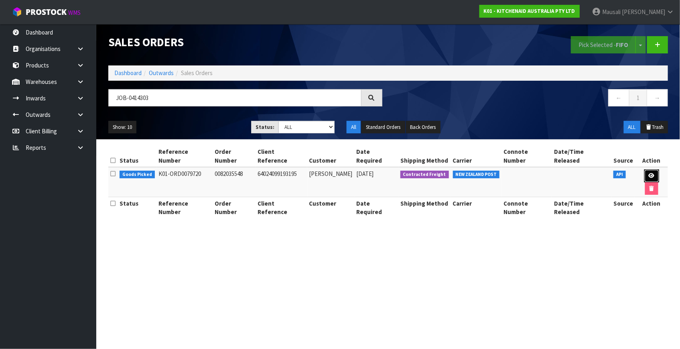
click at [649, 173] on icon at bounding box center [652, 175] width 6 height 5
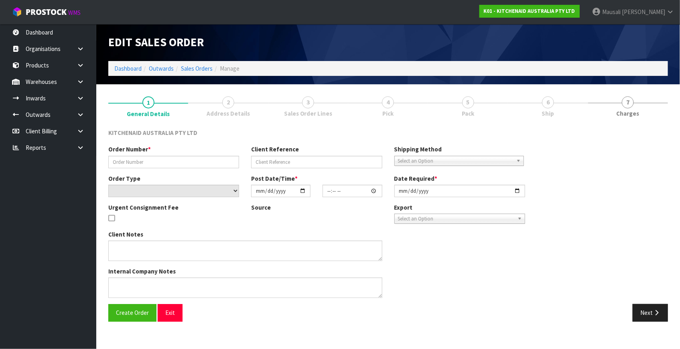
type input "0082035548"
type input "64024099193195"
select select "number:0"
type input "[DATE]"
type input "13:42:14.000"
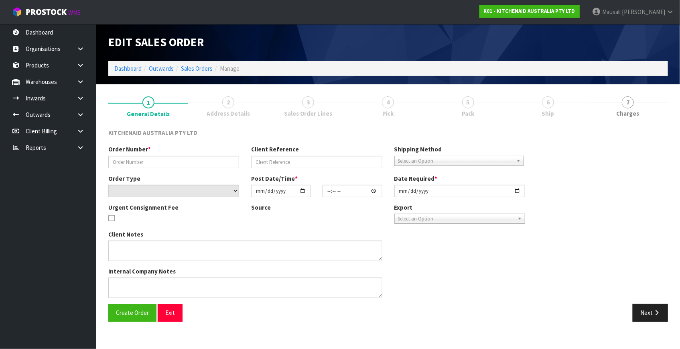
type input "[DATE]"
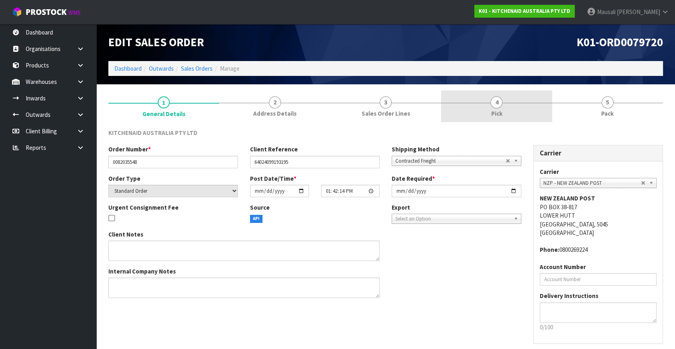
click at [505, 107] on link "4 Pick" at bounding box center [496, 106] width 111 height 32
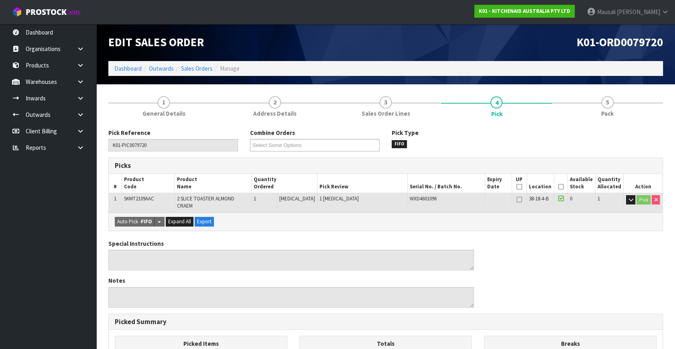
click at [558, 187] on icon at bounding box center [561, 187] width 6 height 0
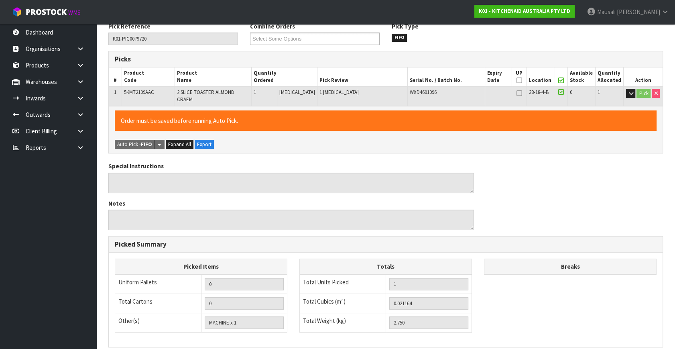
scroll to position [208, 0]
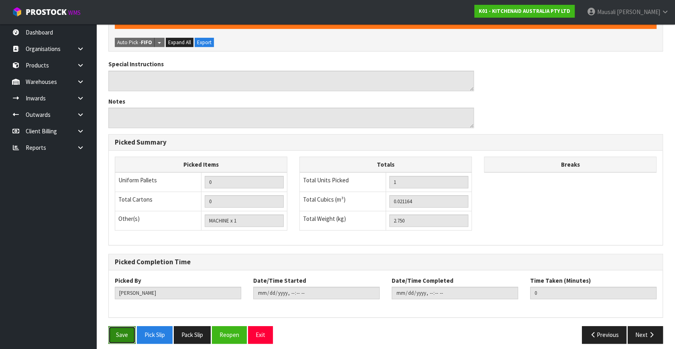
click at [126, 326] on button "Save" at bounding box center [121, 334] width 27 height 17
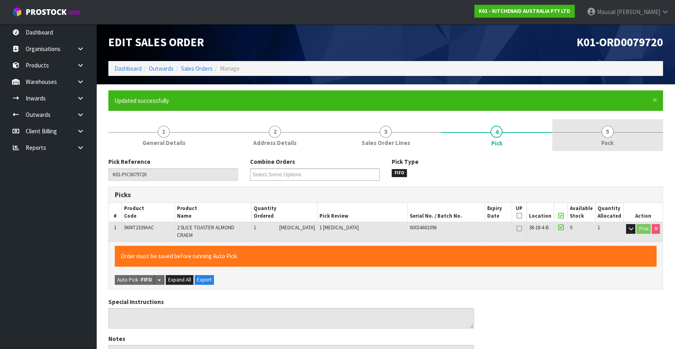
type input "[PERSON_NAME]"
type input "[DATE]T08:18:19"
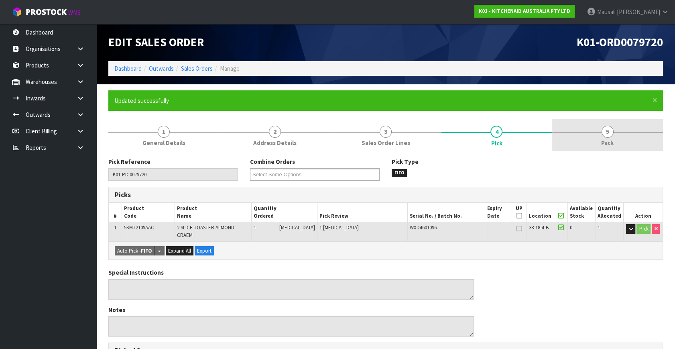
click at [629, 134] on link "5 Pack" at bounding box center [607, 135] width 111 height 32
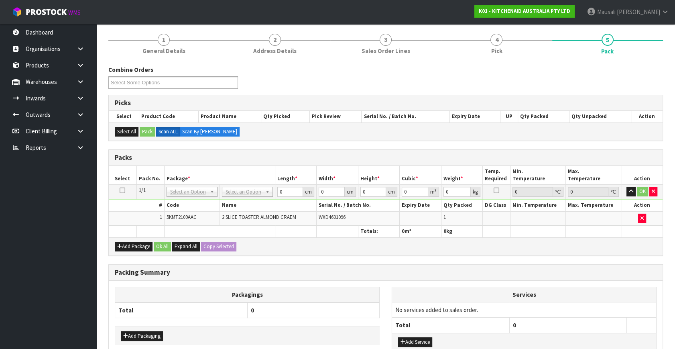
scroll to position [145, 0]
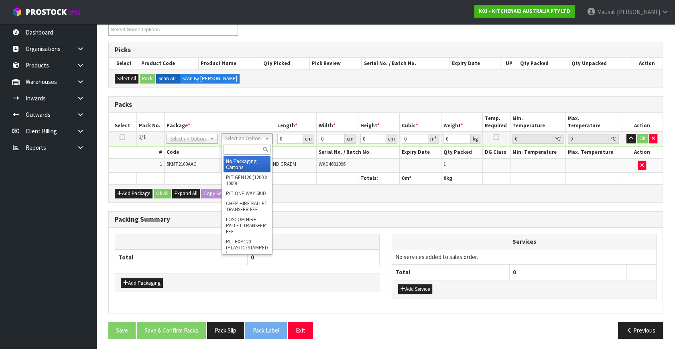
click at [238, 144] on input "text" at bounding box center [247, 149] width 47 height 10
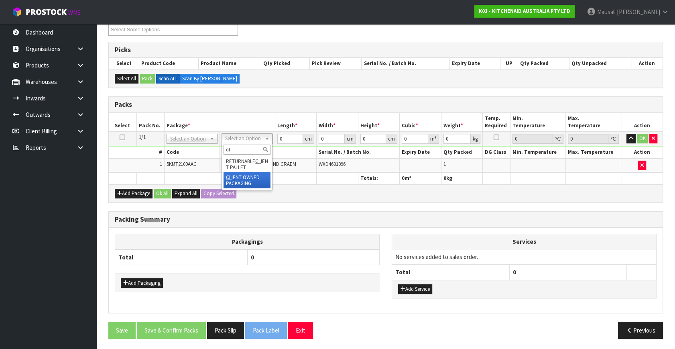
type input "cl"
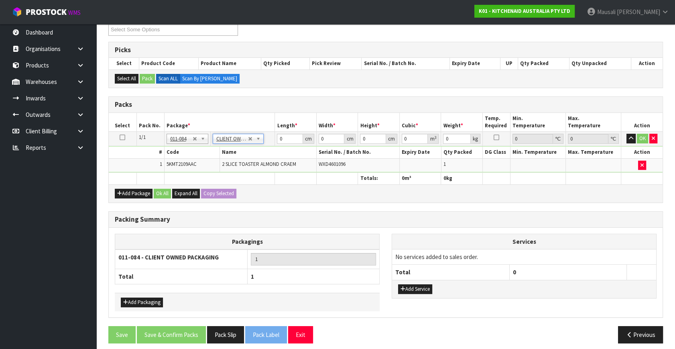
type input "2.75"
drag, startPoint x: 287, startPoint y: 139, endPoint x: 298, endPoint y: 146, distance: 12.8
click at [270, 146] on tbody "1/1 NONE 007-001 007-002 007-004 007-009 007-013 007-014 007-015 007-017 007-01…" at bounding box center [386, 152] width 554 height 41
type input "40"
type input "27"
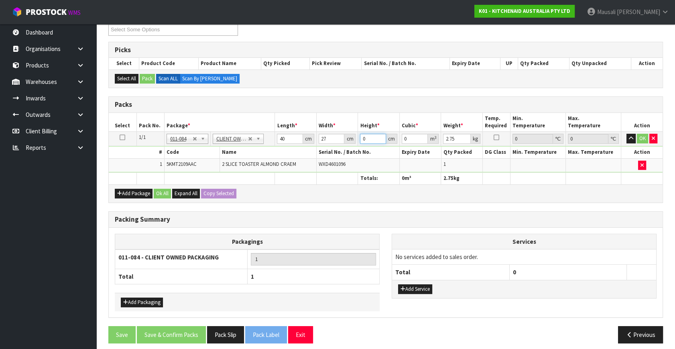
type input "2"
type input "0.00216"
type input "24"
type input "0.02592"
type input "24"
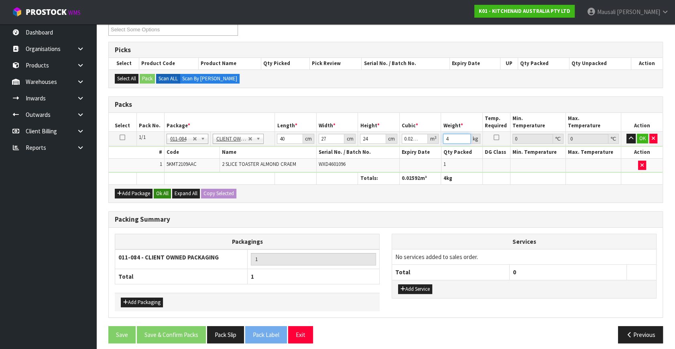
type input "4"
drag, startPoint x: 165, startPoint y: 192, endPoint x: 166, endPoint y: 230, distance: 38.5
click at [165, 192] on button "Ok All" at bounding box center [162, 194] width 17 height 10
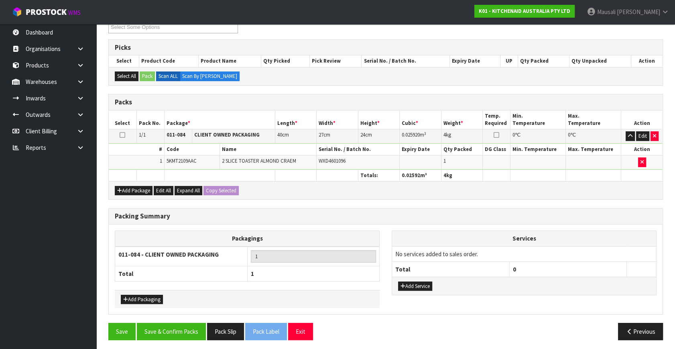
scroll to position [148, 0]
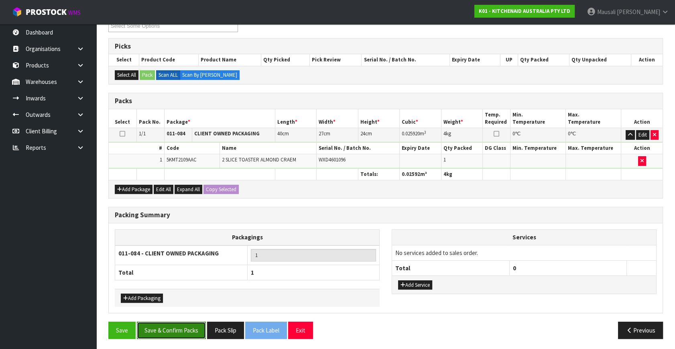
click at [192, 323] on button "Save & Confirm Packs" at bounding box center [171, 329] width 69 height 17
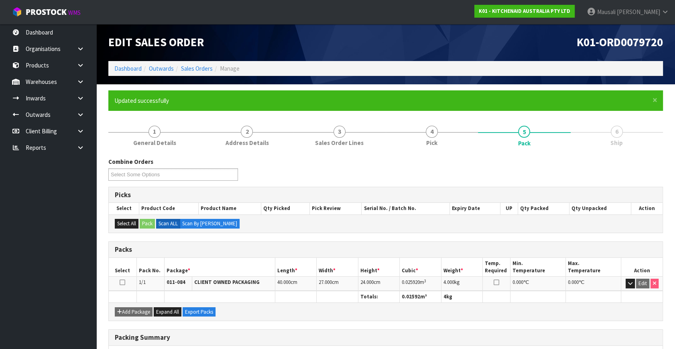
scroll to position [105, 0]
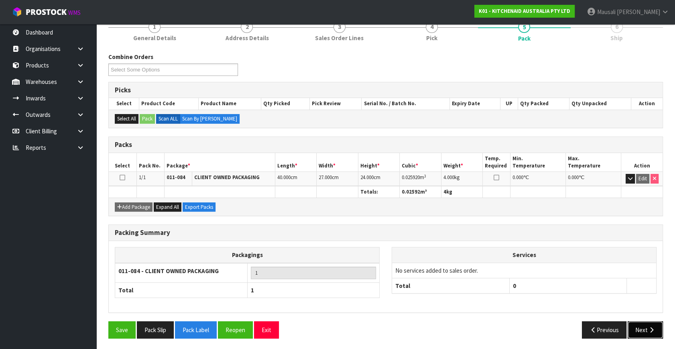
click at [633, 326] on button "Next" at bounding box center [645, 329] width 35 height 17
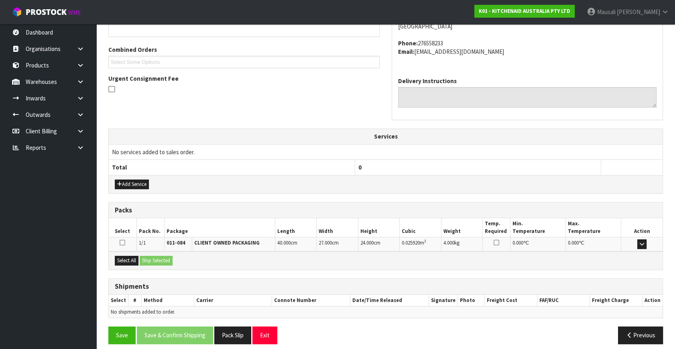
scroll to position [197, 0]
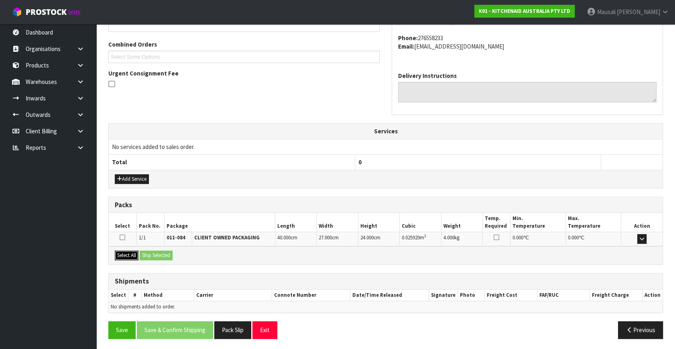
drag, startPoint x: 130, startPoint y: 252, endPoint x: 140, endPoint y: 253, distance: 10.9
click at [132, 252] on button "Select All" at bounding box center [127, 255] width 24 height 10
click at [140, 253] on button "Ship Selected" at bounding box center [156, 255] width 33 height 10
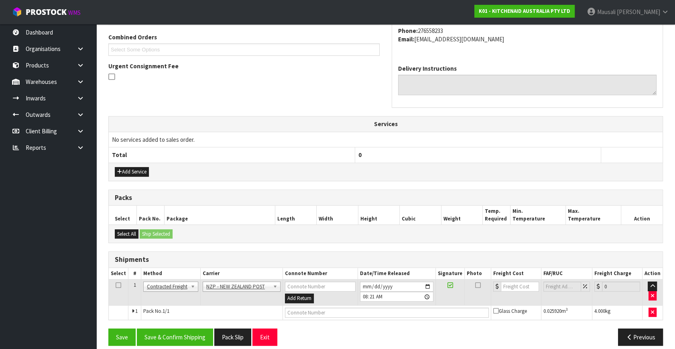
scroll to position [212, 0]
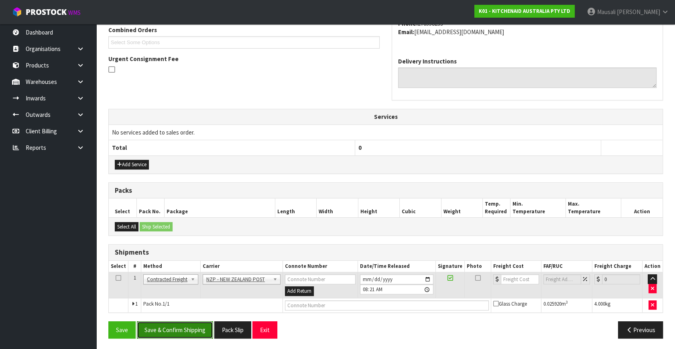
click at [184, 323] on button "Save & Confirm Shipping" at bounding box center [175, 329] width 76 height 17
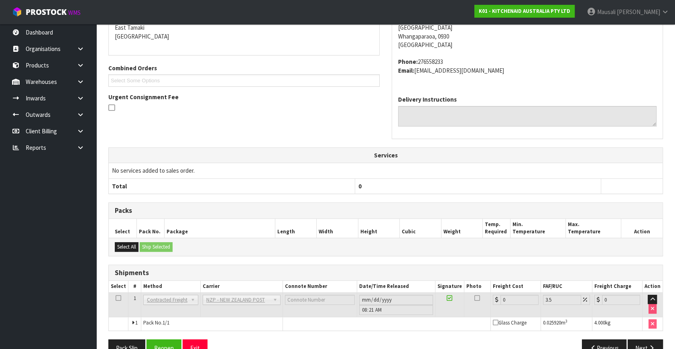
scroll to position [201, 0]
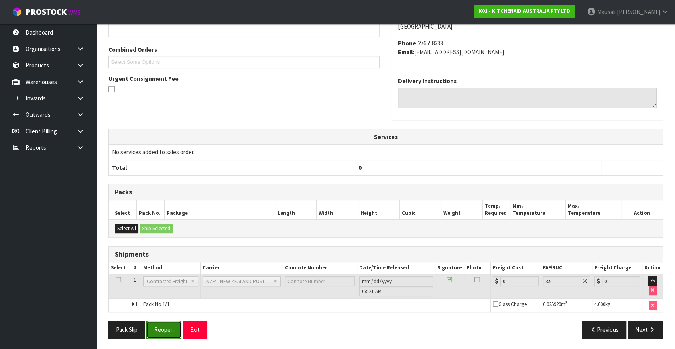
drag, startPoint x: 163, startPoint y: 330, endPoint x: 169, endPoint y: 328, distance: 7.1
click at [163, 330] on button "Reopen" at bounding box center [163, 329] width 35 height 17
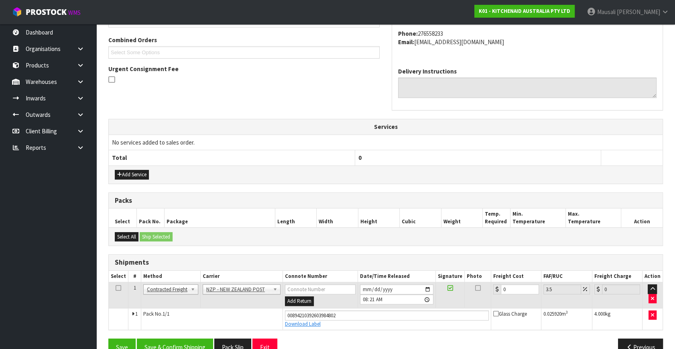
scroll to position [219, 0]
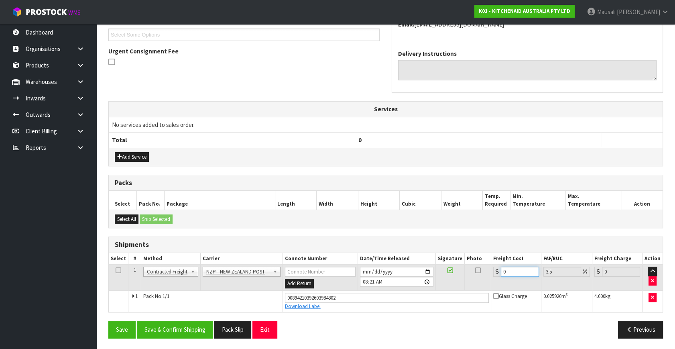
drag, startPoint x: 515, startPoint y: 266, endPoint x: 497, endPoint y: 277, distance: 21.5
click at [497, 277] on td "0" at bounding box center [516, 277] width 50 height 26
type input "4"
type input "4.14"
type input "4.3"
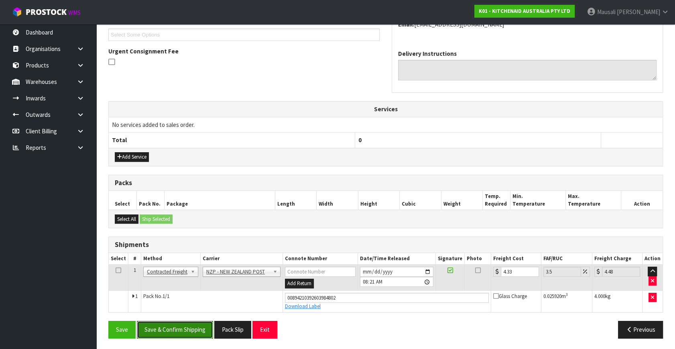
click at [187, 322] on button "Save & Confirm Shipping" at bounding box center [175, 329] width 76 height 17
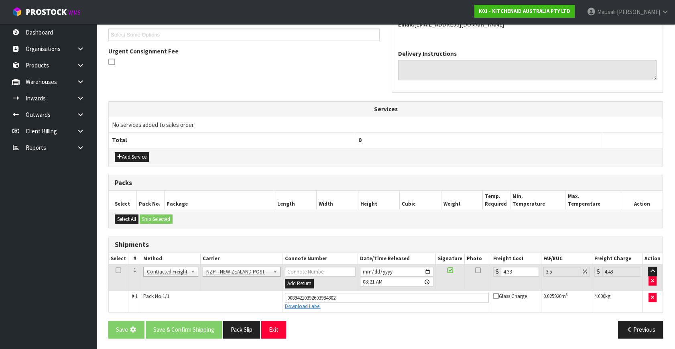
scroll to position [0, 0]
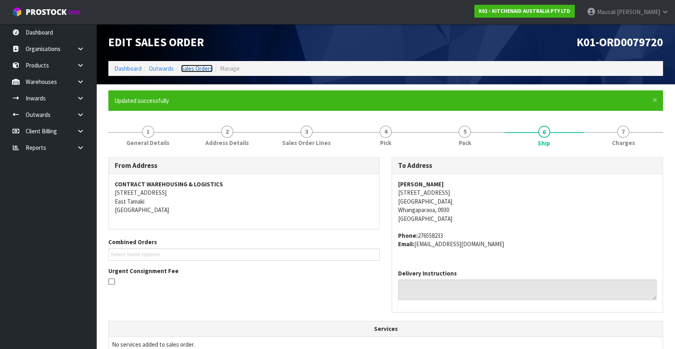
click at [203, 69] on link "Sales Orders" at bounding box center [197, 69] width 32 height 8
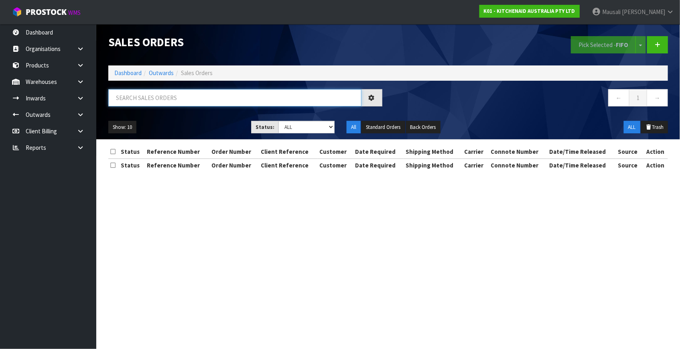
click at [122, 100] on input "text" at bounding box center [234, 97] width 253 height 17
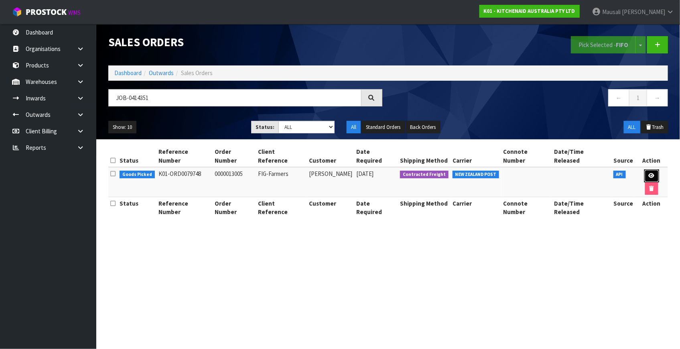
click at [649, 173] on icon at bounding box center [652, 175] width 6 height 5
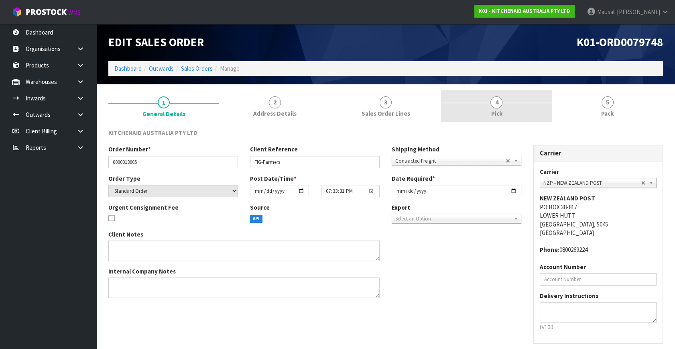
click at [504, 102] on link "4 Pick" at bounding box center [496, 106] width 111 height 32
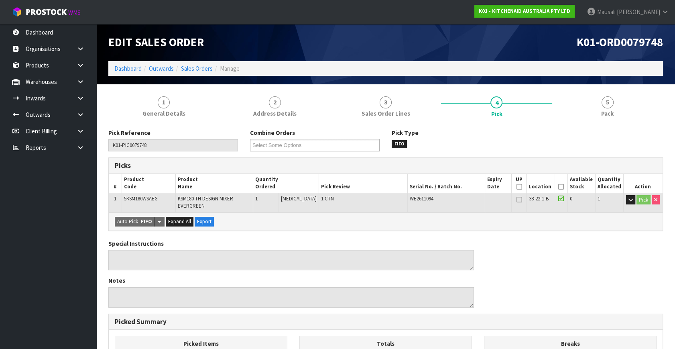
click at [558, 187] on icon at bounding box center [561, 187] width 6 height 0
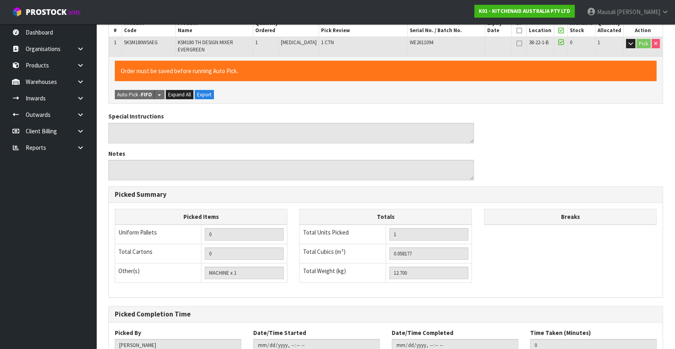
scroll to position [213, 0]
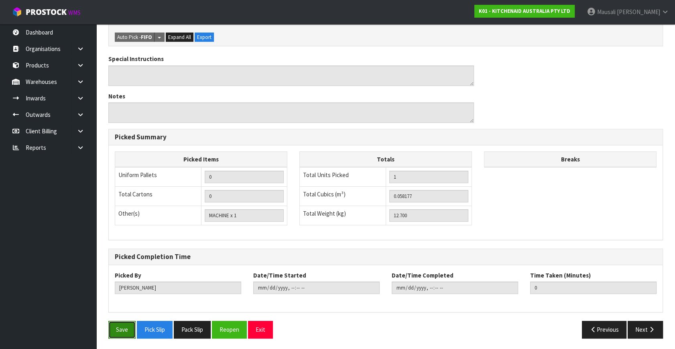
click at [118, 326] on button "Save" at bounding box center [121, 329] width 27 height 17
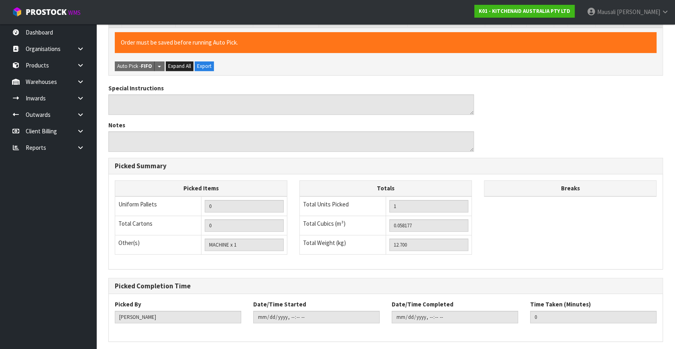
scroll to position [0, 0]
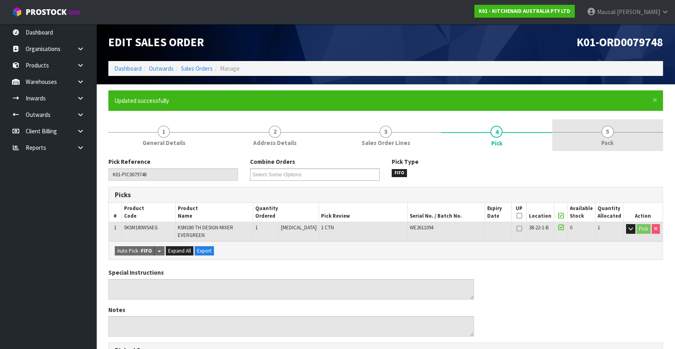
drag, startPoint x: 604, startPoint y: 142, endPoint x: 595, endPoint y: 150, distance: 12.0
click at [604, 143] on span "Pack" at bounding box center [607, 142] width 12 height 8
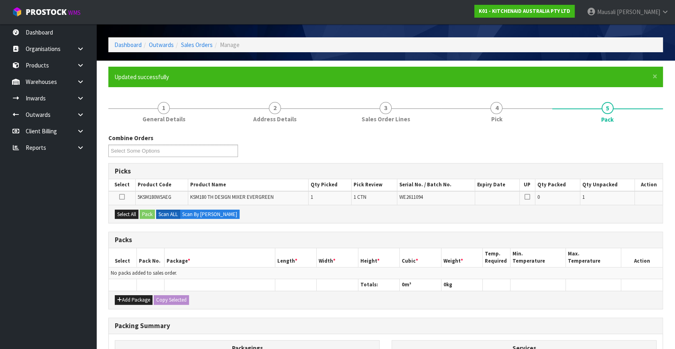
scroll to position [36, 0]
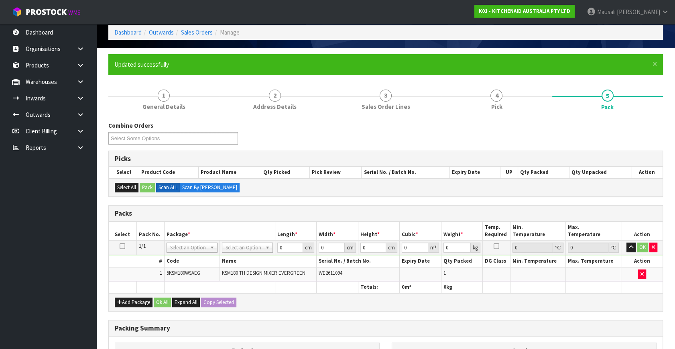
drag, startPoint x: 245, startPoint y: 246, endPoint x: 251, endPoint y: 260, distance: 16.0
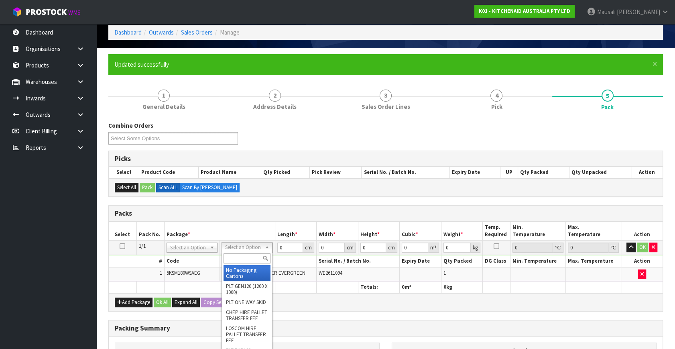
drag, startPoint x: 247, startPoint y: 270, endPoint x: 283, endPoint y: 251, distance: 41.3
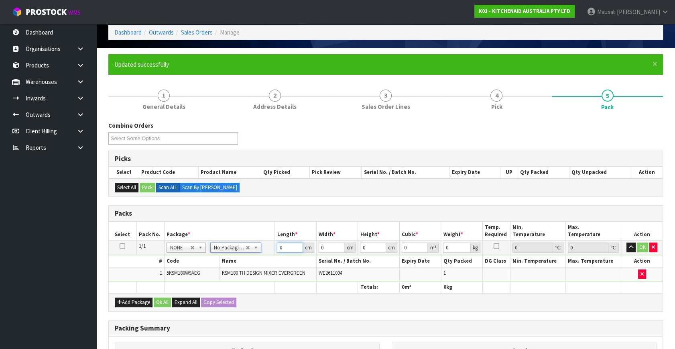
drag, startPoint x: 283, startPoint y: 248, endPoint x: 257, endPoint y: 253, distance: 26.6
click at [263, 252] on tr "1/1 NONE 007-001 007-002 007-004 007-009 007-013 007-014 007-015 007-017 007-01…" at bounding box center [386, 247] width 554 height 14
click at [164, 301] on button "Ok All" at bounding box center [162, 302] width 17 height 10
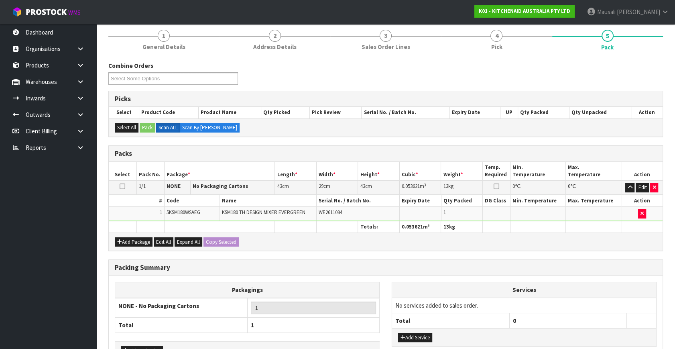
scroll to position [148, 0]
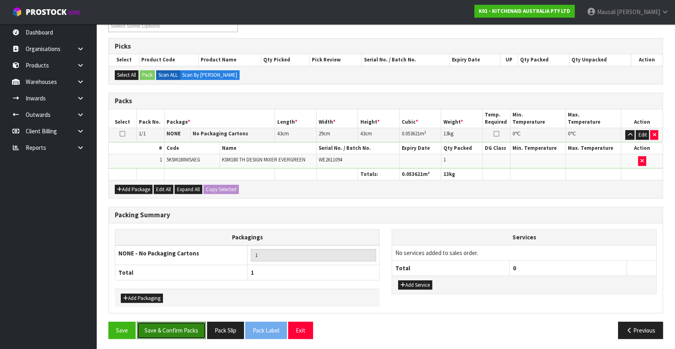
click at [177, 326] on button "Save & Confirm Packs" at bounding box center [171, 329] width 69 height 17
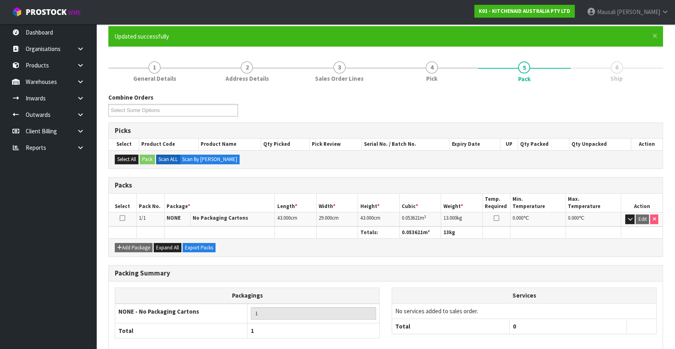
scroll to position [105, 0]
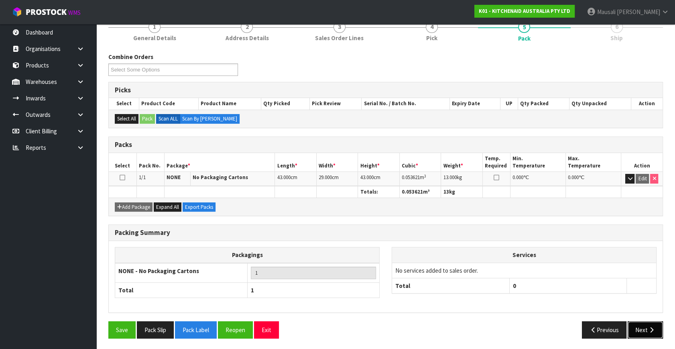
click at [648, 327] on icon "button" at bounding box center [652, 330] width 8 height 6
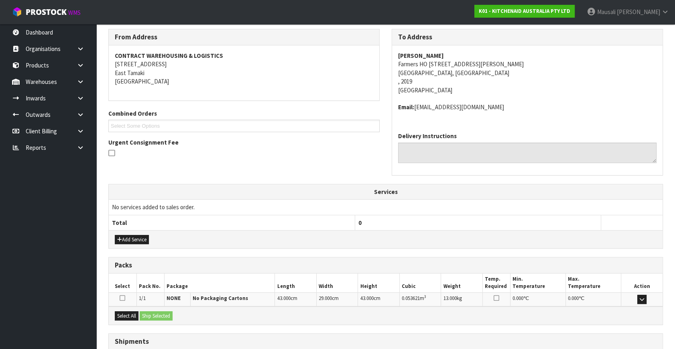
scroll to position [141, 0]
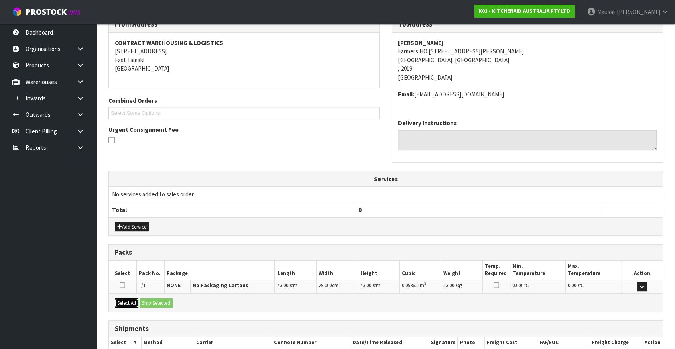
click at [136, 303] on button "Select All" at bounding box center [127, 303] width 24 height 10
click at [155, 305] on button "Ship Selected" at bounding box center [156, 303] width 33 height 10
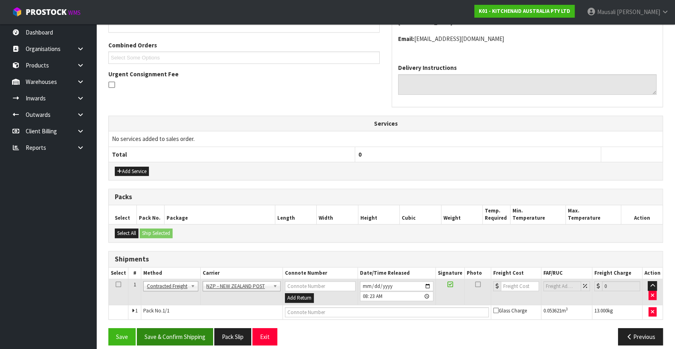
scroll to position [203, 0]
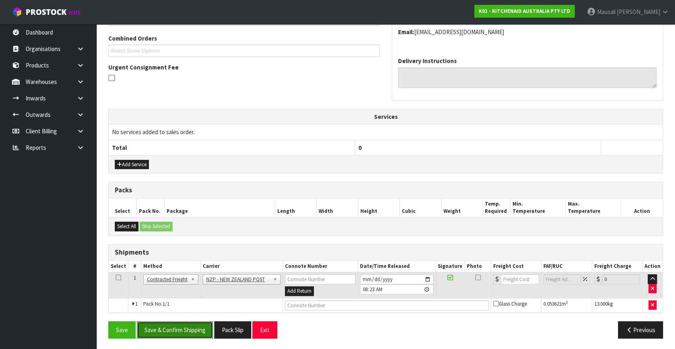
click at [177, 326] on button "Save & Confirm Shipping" at bounding box center [175, 329] width 76 height 17
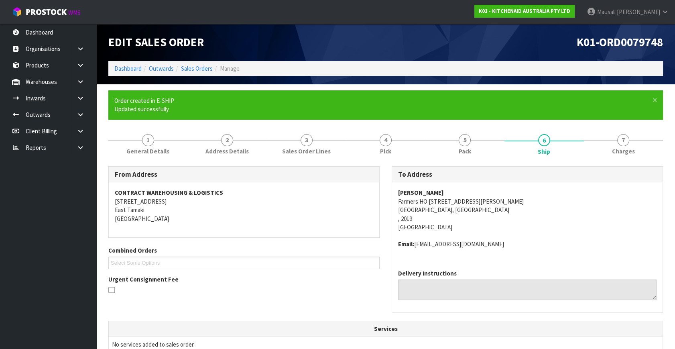
scroll to position [192, 0]
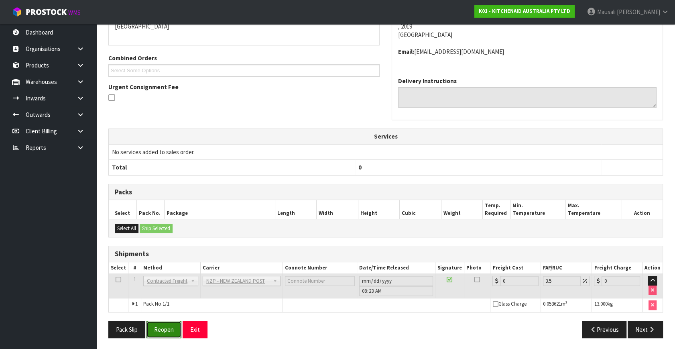
drag, startPoint x: 156, startPoint y: 327, endPoint x: 177, endPoint y: 317, distance: 23.3
click at [156, 327] on button "Reopen" at bounding box center [163, 329] width 35 height 17
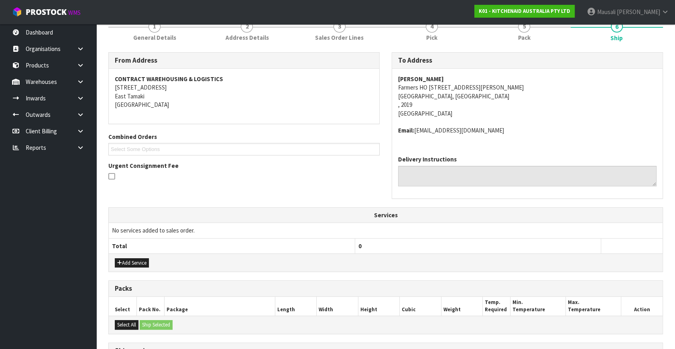
scroll to position [211, 0]
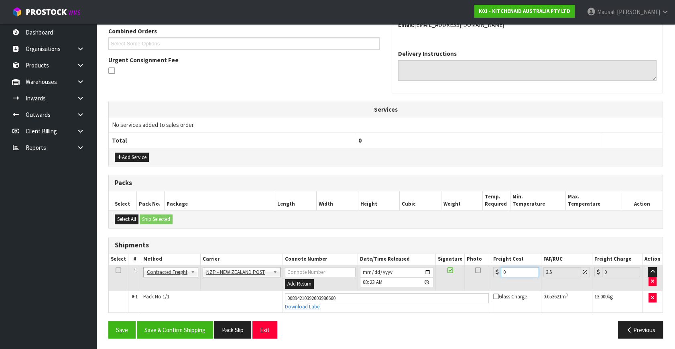
drag, startPoint x: 498, startPoint y: 277, endPoint x: 494, endPoint y: 278, distance: 4.6
click at [494, 278] on td "0" at bounding box center [516, 278] width 50 height 26
click at [168, 328] on button "Save & Confirm Shipping" at bounding box center [175, 329] width 76 height 17
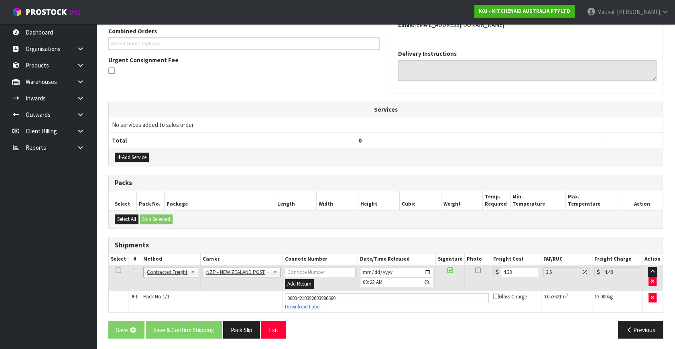
scroll to position [0, 0]
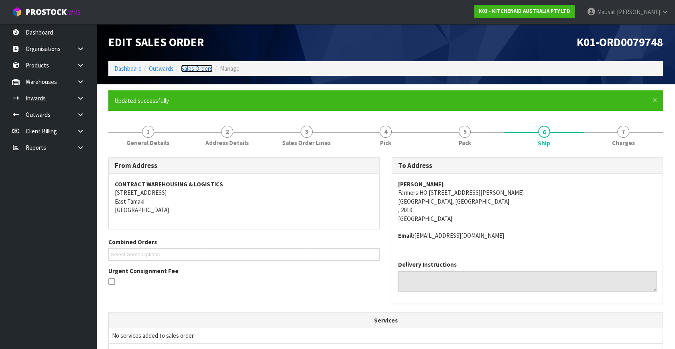
click at [195, 69] on link "Sales Orders" at bounding box center [197, 69] width 32 height 8
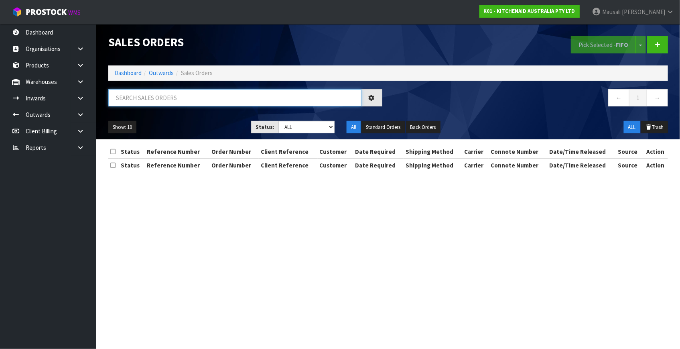
click at [136, 97] on input "text" at bounding box center [234, 97] width 253 height 17
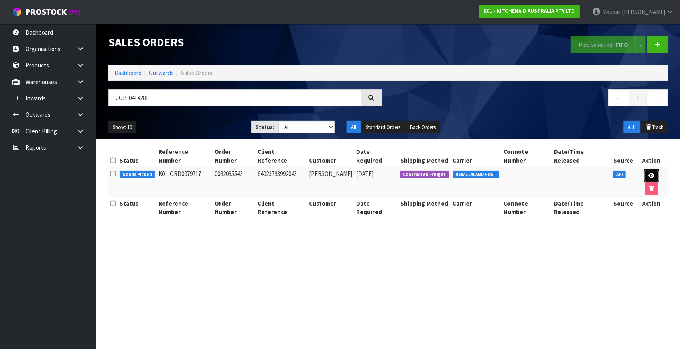
click at [649, 173] on icon at bounding box center [652, 175] width 6 height 5
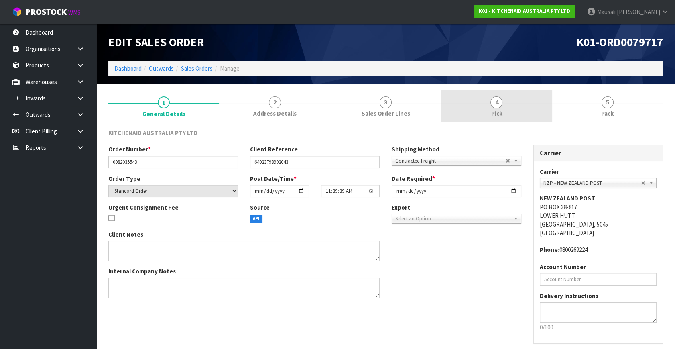
click at [504, 108] on link "4 Pick" at bounding box center [496, 106] width 111 height 32
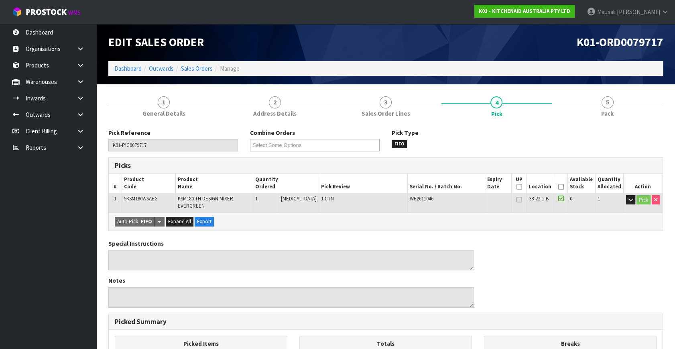
click at [561, 187] on icon at bounding box center [561, 187] width 6 height 0
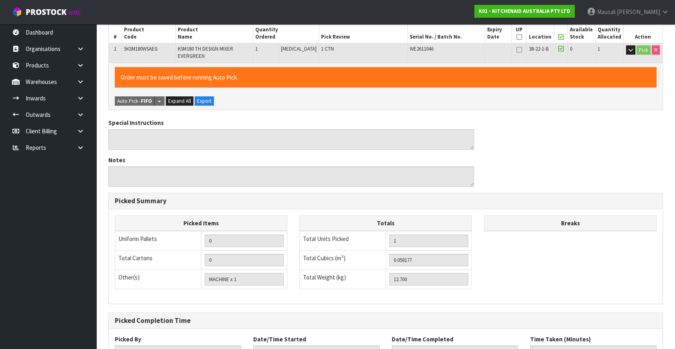
scroll to position [213, 0]
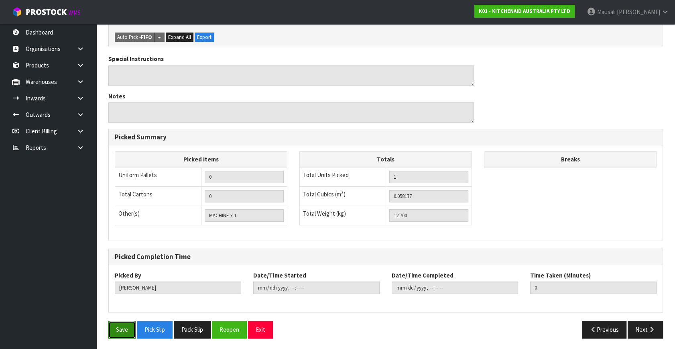
click at [114, 325] on button "Save" at bounding box center [121, 329] width 27 height 17
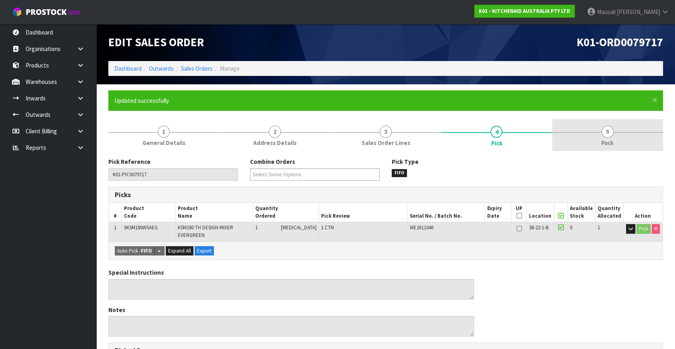
click at [602, 128] on link "5 Pack" at bounding box center [607, 135] width 111 height 32
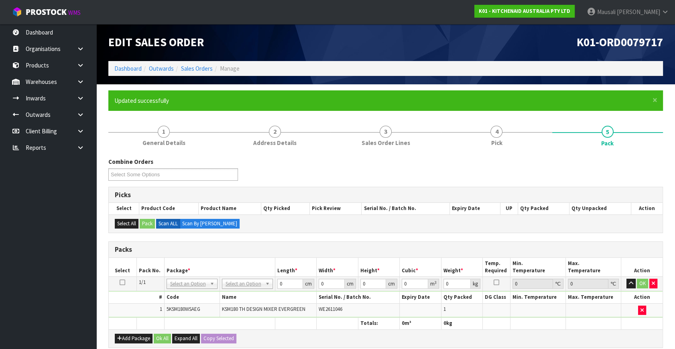
scroll to position [145, 0]
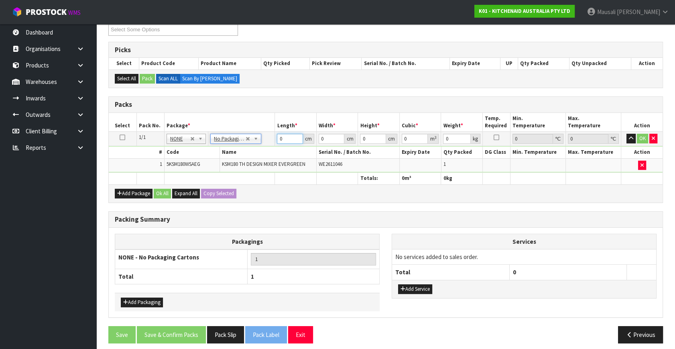
drag, startPoint x: 284, startPoint y: 136, endPoint x: 245, endPoint y: 149, distance: 40.9
click at [249, 149] on tbody "1/1 NONE 007-001 007-002 007-004 007-009 007-013 007-014 007-015 007-017 007-01…" at bounding box center [386, 152] width 554 height 41
click at [167, 187] on div "Add Package Ok All Expand All Copy Selected" at bounding box center [386, 193] width 554 height 18
click at [164, 194] on button "Ok All" at bounding box center [162, 194] width 17 height 10
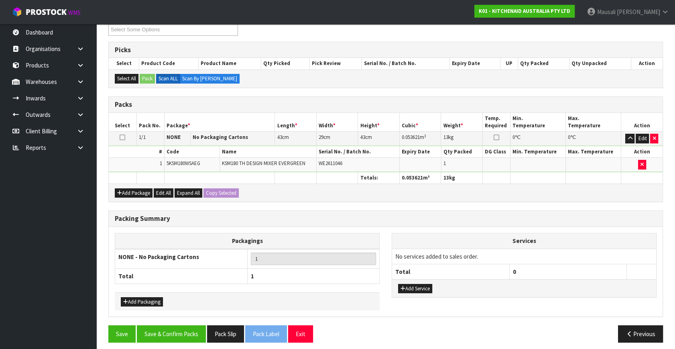
scroll to position [148, 0]
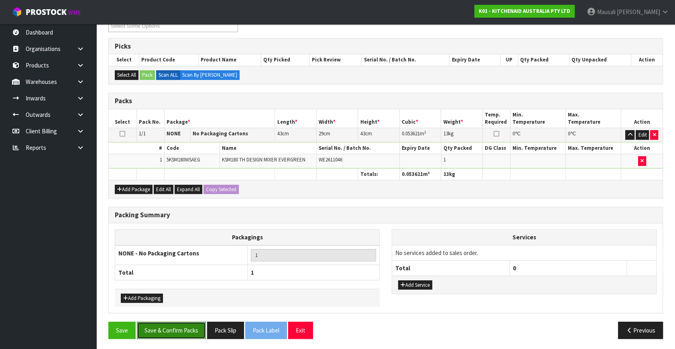
drag, startPoint x: 180, startPoint y: 323, endPoint x: 257, endPoint y: 313, distance: 77.4
click at [181, 322] on button "Save & Confirm Packs" at bounding box center [171, 329] width 69 height 17
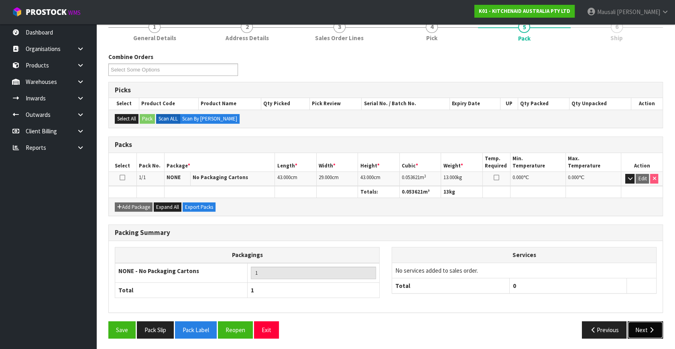
click at [636, 321] on button "Next" at bounding box center [645, 329] width 35 height 17
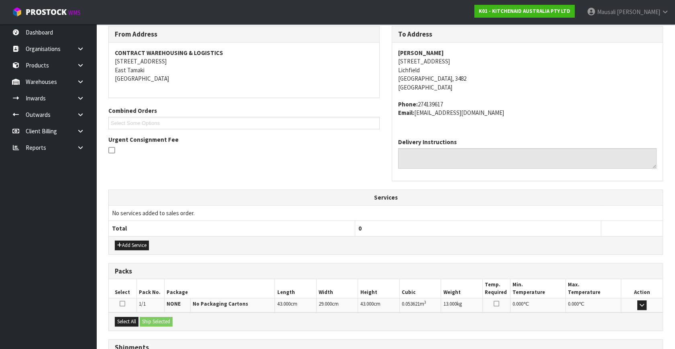
scroll to position [197, 0]
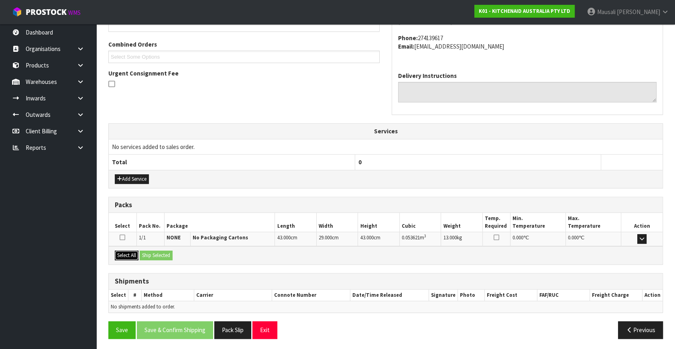
drag, startPoint x: 132, startPoint y: 253, endPoint x: 150, endPoint y: 254, distance: 17.3
click at [136, 253] on button "Select All" at bounding box center [127, 255] width 24 height 10
click at [150, 254] on button "Ship Selected" at bounding box center [156, 255] width 33 height 10
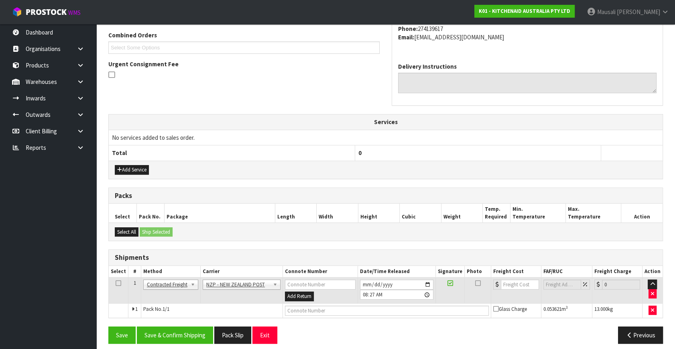
scroll to position [212, 0]
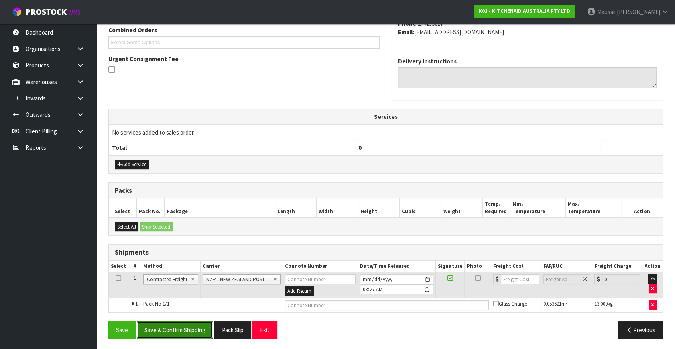
click at [200, 334] on button "Save & Confirm Shipping" at bounding box center [175, 329] width 76 height 17
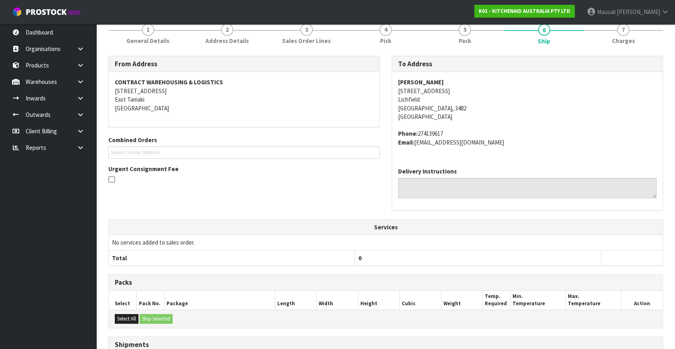
scroll to position [201, 0]
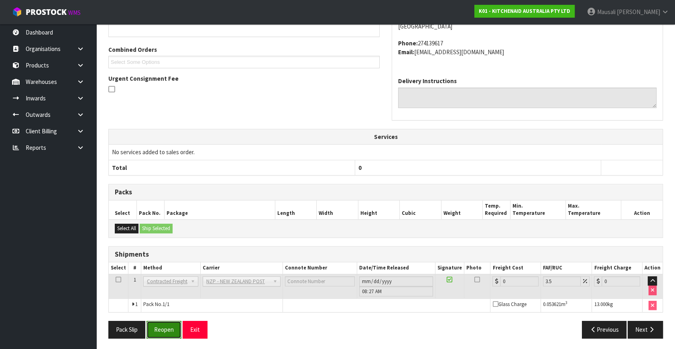
drag, startPoint x: 158, startPoint y: 327, endPoint x: 228, endPoint y: 309, distance: 72.2
click at [159, 326] on button "Reopen" at bounding box center [163, 329] width 35 height 17
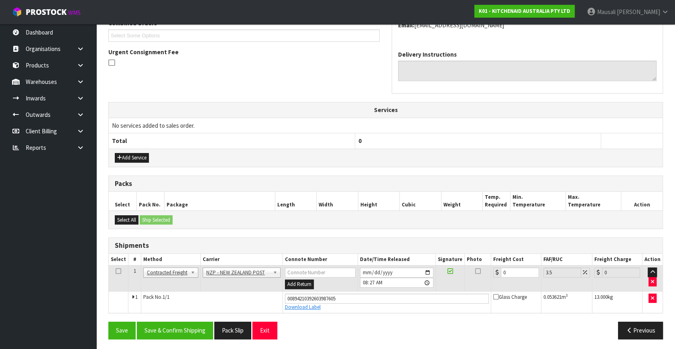
scroll to position [219, 0]
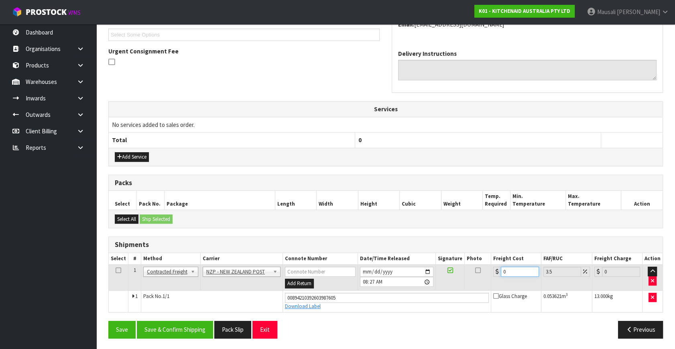
drag, startPoint x: 513, startPoint y: 267, endPoint x: 497, endPoint y: 274, distance: 17.8
click at [498, 274] on div "0" at bounding box center [516, 271] width 46 height 10
click at [193, 321] on button "Save & Confirm Shipping" at bounding box center [175, 329] width 76 height 17
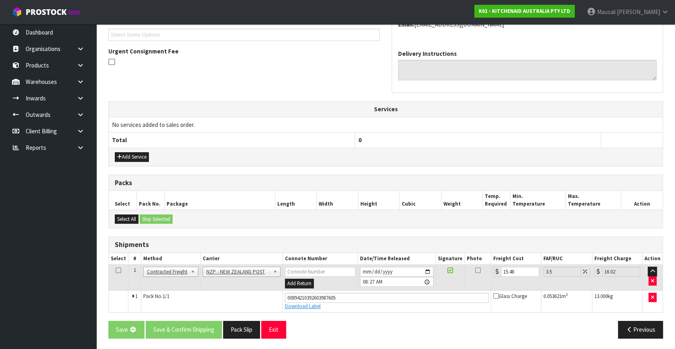
scroll to position [0, 0]
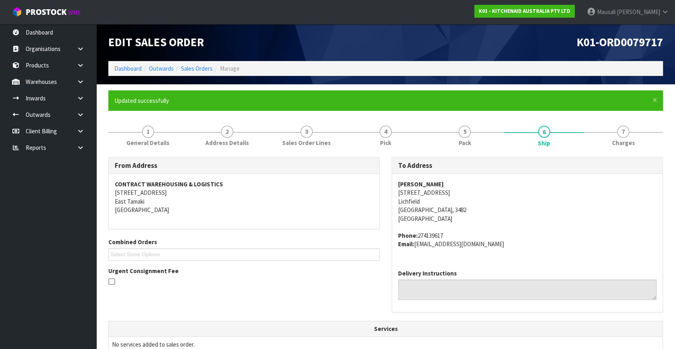
click at [121, 62] on ol "Dashboard Outwards Sales Orders Manage" at bounding box center [385, 68] width 555 height 15
click at [122, 68] on link "Dashboard" at bounding box center [127, 69] width 27 height 8
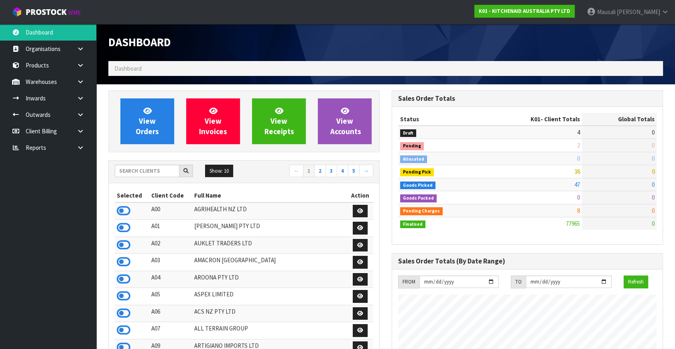
scroll to position [607, 283]
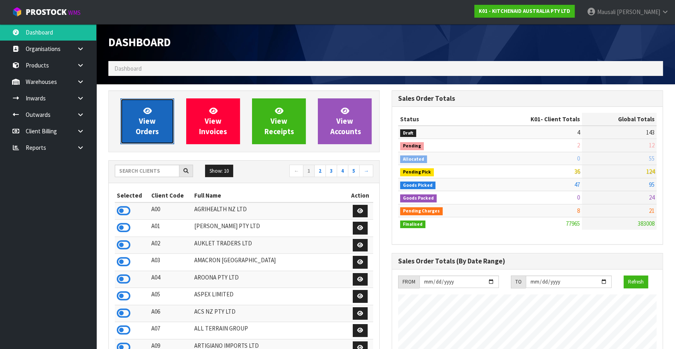
click at [139, 138] on link "View Orders" at bounding box center [147, 121] width 54 height 46
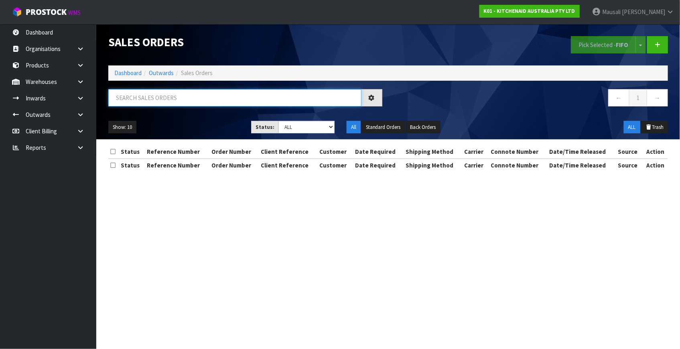
click at [148, 97] on input "text" at bounding box center [234, 97] width 253 height 17
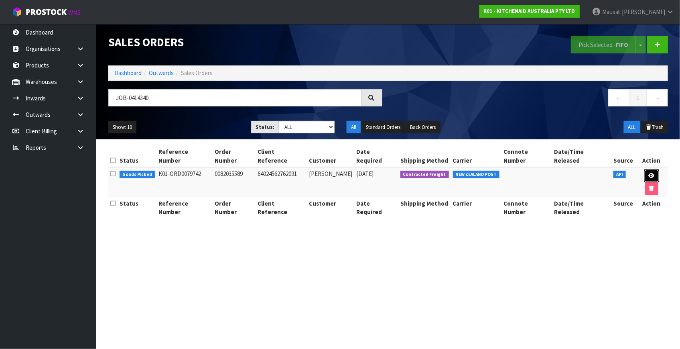
click at [649, 173] on icon at bounding box center [652, 175] width 6 height 5
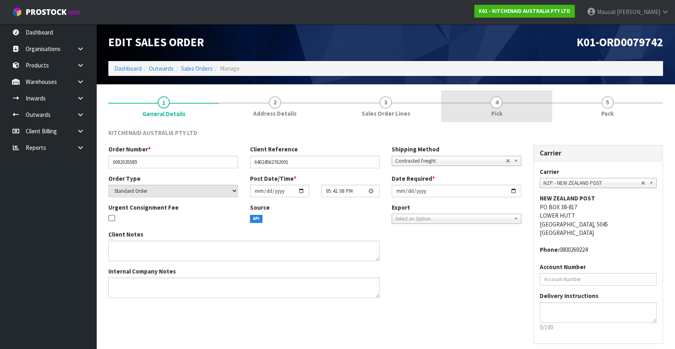
click at [485, 113] on link "4 Pick" at bounding box center [496, 106] width 111 height 32
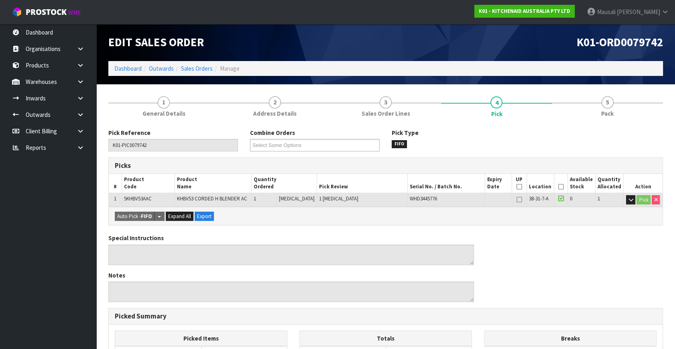
click at [558, 187] on icon at bounding box center [561, 187] width 6 height 0
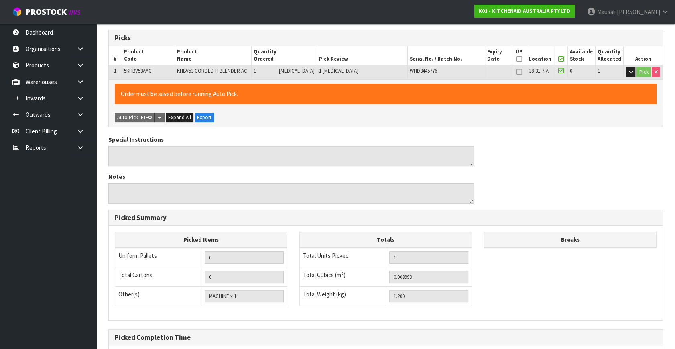
scroll to position [208, 0]
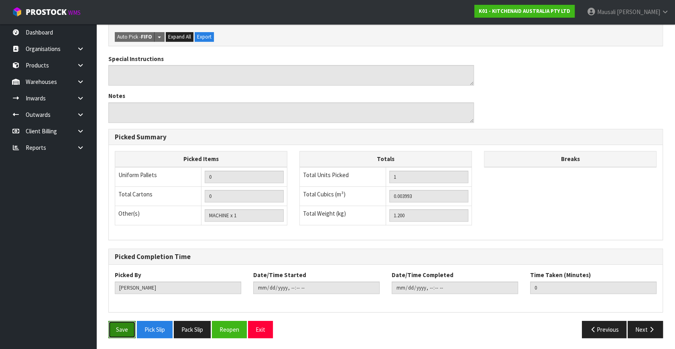
click at [118, 323] on button "Save" at bounding box center [121, 329] width 27 height 17
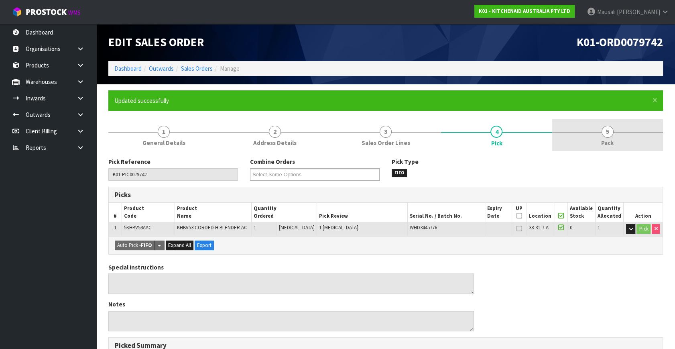
click at [614, 144] on link "5 Pack" at bounding box center [607, 135] width 111 height 32
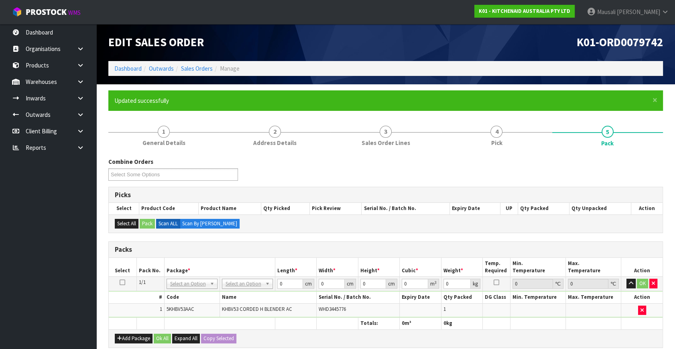
drag, startPoint x: 229, startPoint y: 282, endPoint x: 230, endPoint y: 287, distance: 5.0
click at [234, 297] on input "text" at bounding box center [247, 294] width 47 height 10
drag, startPoint x: 290, startPoint y: 282, endPoint x: 274, endPoint y: 287, distance: 17.1
click at [274, 287] on tr "1/1 NONE 007-001 007-002 007-004 007-009 007-013 007-014 007-015 007-017 007-01…" at bounding box center [386, 283] width 554 height 14
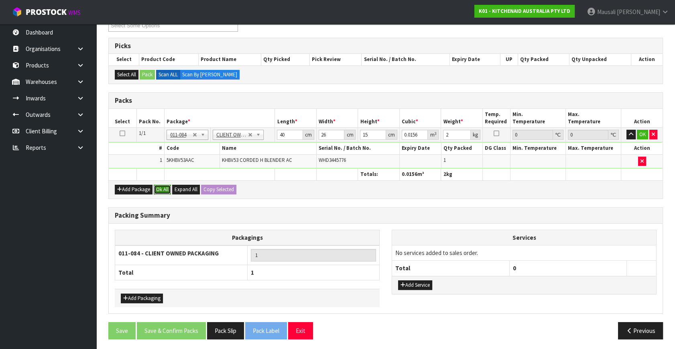
click at [164, 185] on button "Ok All" at bounding box center [162, 190] width 17 height 10
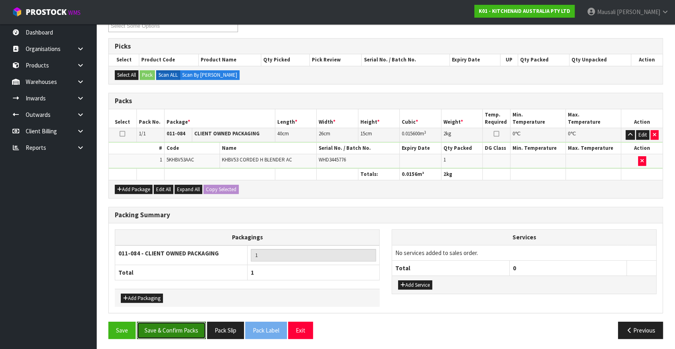
drag, startPoint x: 182, startPoint y: 331, endPoint x: 236, endPoint y: 339, distance: 54.7
click at [185, 333] on button "Save & Confirm Packs" at bounding box center [171, 329] width 69 height 17
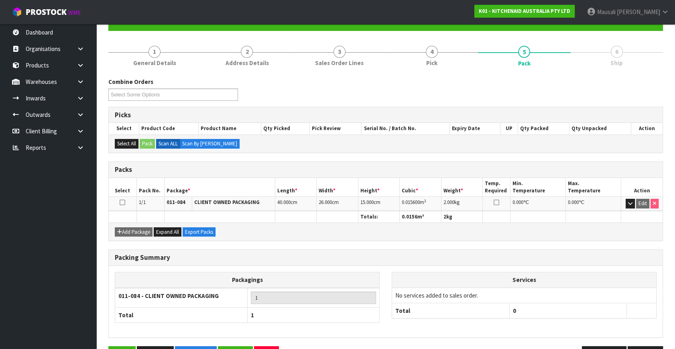
scroll to position [105, 0]
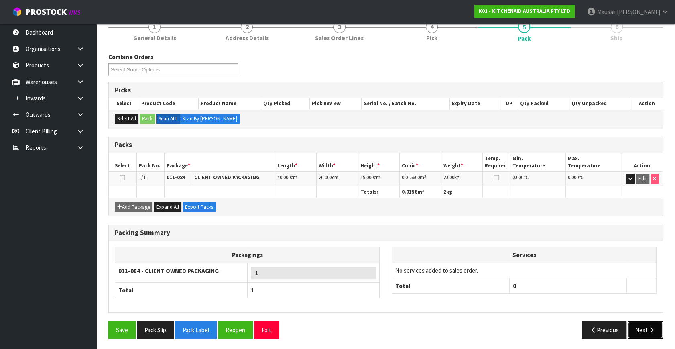
click at [644, 323] on button "Next" at bounding box center [645, 329] width 35 height 17
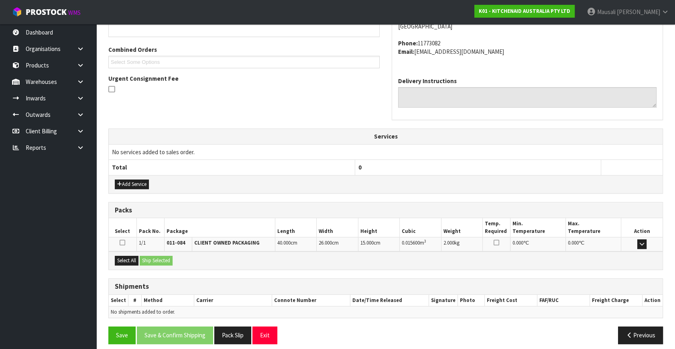
scroll to position [197, 0]
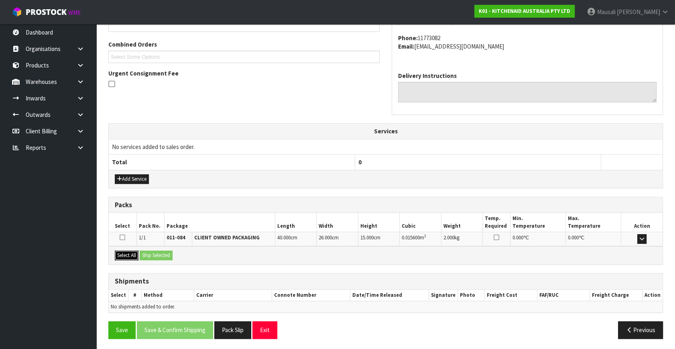
drag, startPoint x: 122, startPoint y: 256, endPoint x: 143, endPoint y: 257, distance: 21.3
click at [125, 256] on button "Select All" at bounding box center [127, 255] width 24 height 10
click at [146, 256] on button "Ship Selected" at bounding box center [156, 255] width 33 height 10
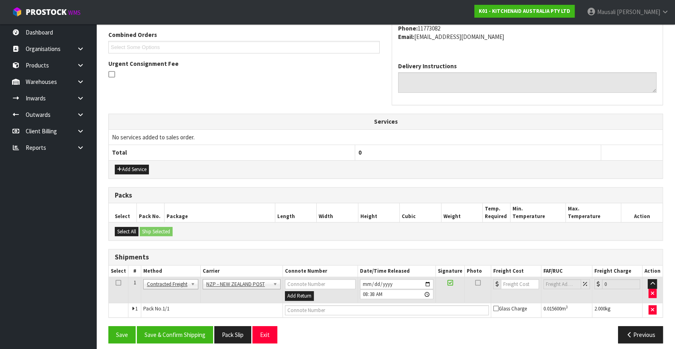
scroll to position [212, 0]
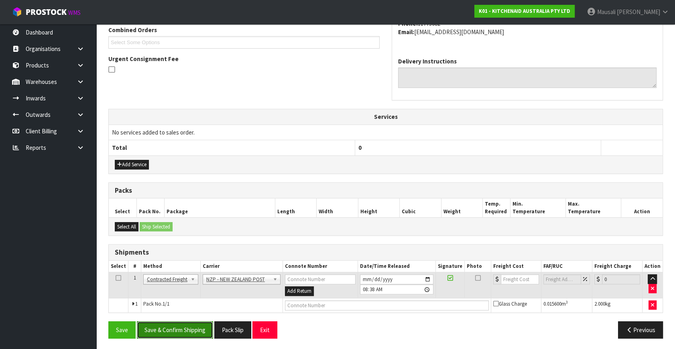
drag, startPoint x: 189, startPoint y: 328, endPoint x: 265, endPoint y: 309, distance: 78.6
click at [191, 327] on button "Save & Confirm Shipping" at bounding box center [175, 329] width 76 height 17
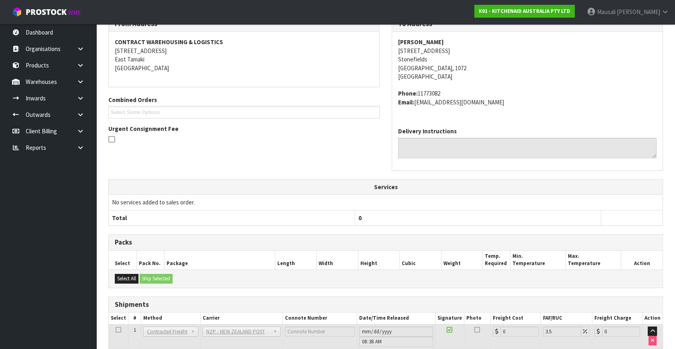
scroll to position [201, 0]
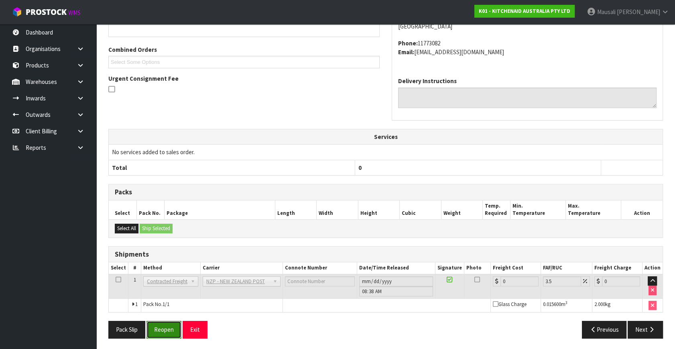
click at [156, 325] on button "Reopen" at bounding box center [163, 329] width 35 height 17
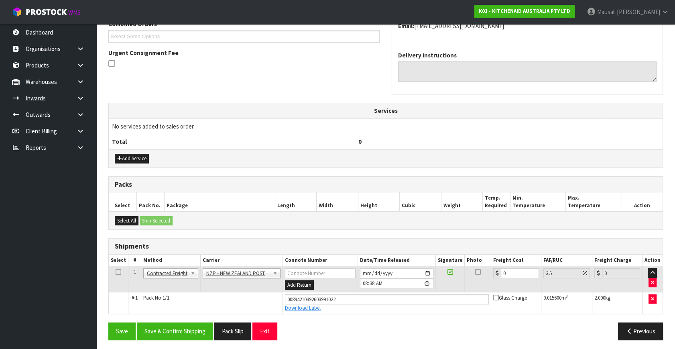
scroll to position [219, 0]
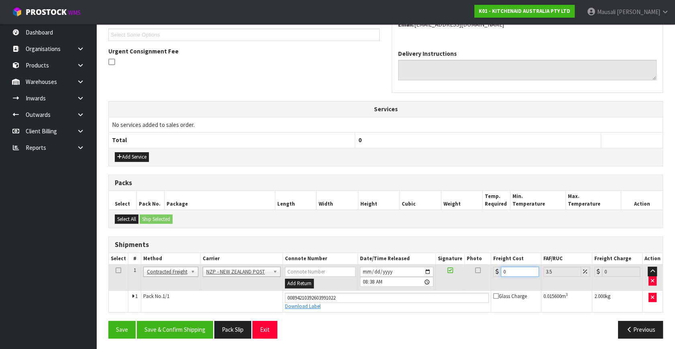
click at [498, 274] on div "0" at bounding box center [516, 271] width 46 height 10
click at [183, 327] on button "Save & Confirm Shipping" at bounding box center [175, 329] width 76 height 17
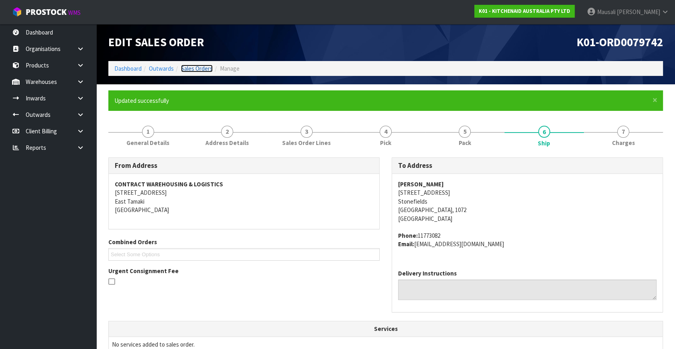
click at [191, 68] on link "Sales Orders" at bounding box center [197, 69] width 32 height 8
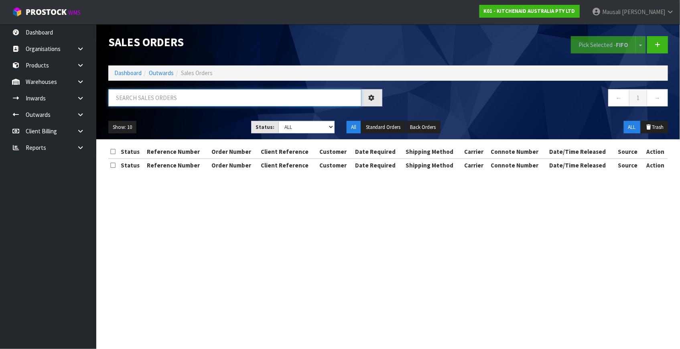
click at [139, 97] on input "text" at bounding box center [234, 97] width 253 height 17
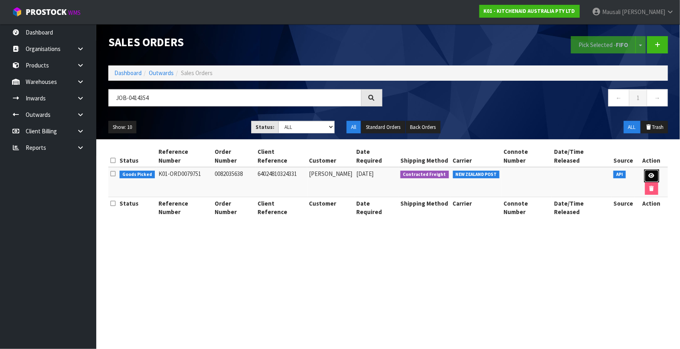
click at [644, 169] on link at bounding box center [651, 175] width 15 height 13
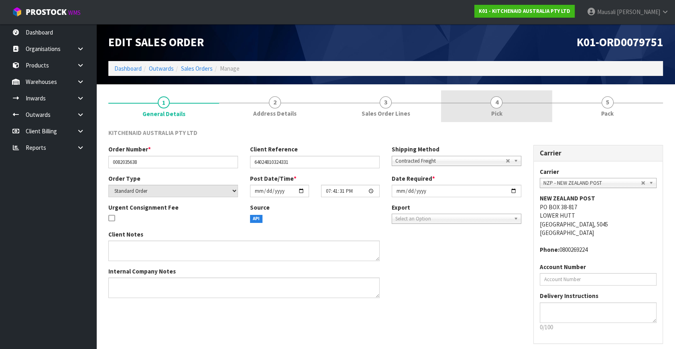
click at [508, 108] on link "4 Pick" at bounding box center [496, 106] width 111 height 32
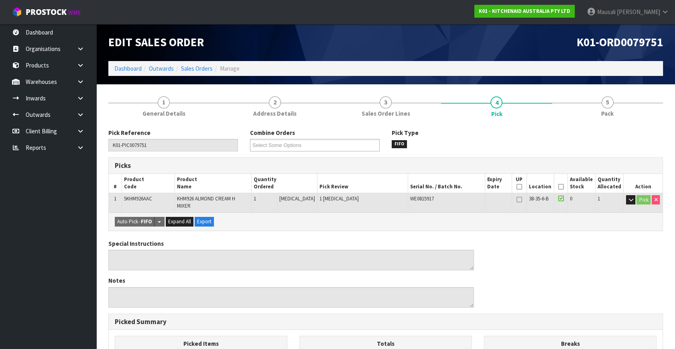
click at [558, 187] on icon at bounding box center [561, 187] width 6 height 0
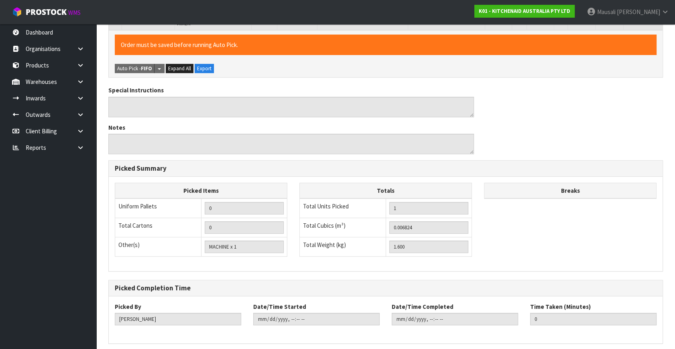
scroll to position [208, 0]
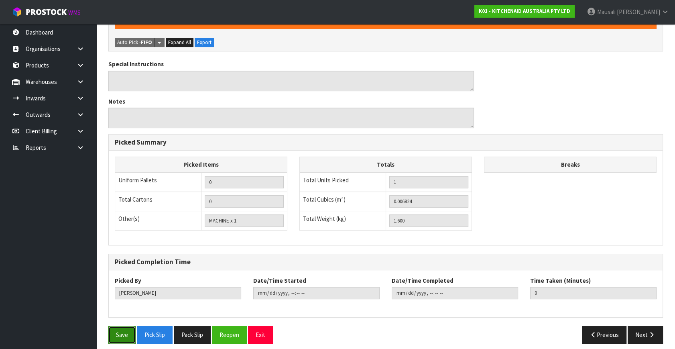
click at [129, 326] on button "Save" at bounding box center [121, 334] width 27 height 17
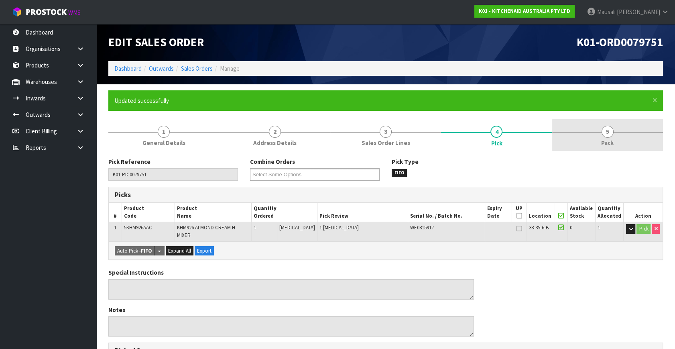
click at [595, 136] on link "5 Pack" at bounding box center [607, 135] width 111 height 32
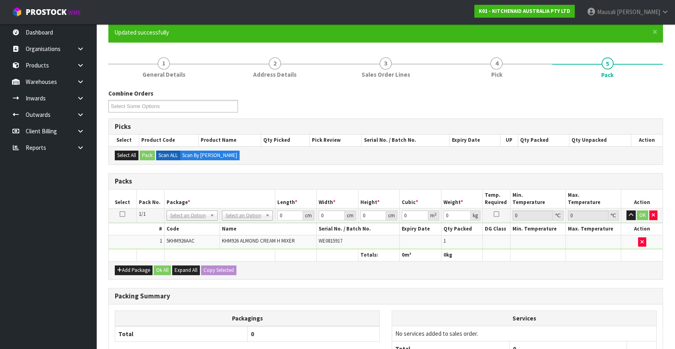
scroll to position [109, 0]
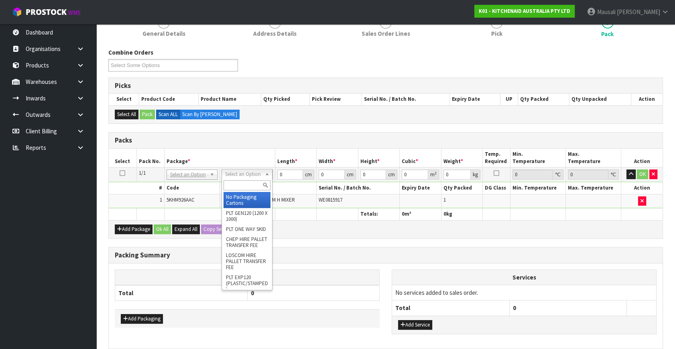
click at [237, 184] on input "text" at bounding box center [247, 185] width 47 height 10
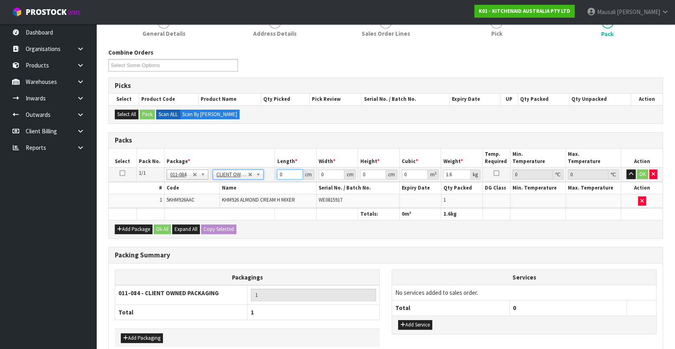
drag, startPoint x: 288, startPoint y: 170, endPoint x: 275, endPoint y: 181, distance: 17.1
click at [278, 179] on td "0 cm" at bounding box center [296, 174] width 42 height 14
click at [163, 225] on button "Ok All" at bounding box center [162, 229] width 17 height 10
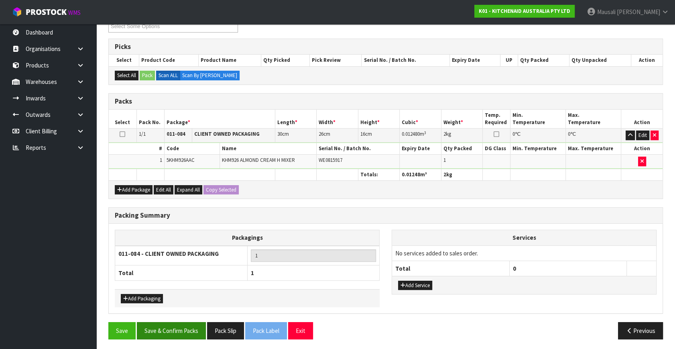
scroll to position [148, 0]
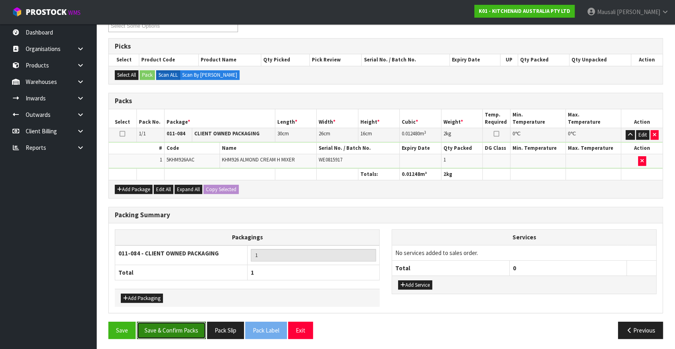
drag, startPoint x: 181, startPoint y: 323, endPoint x: 281, endPoint y: 307, distance: 101.6
click at [183, 323] on button "Save & Confirm Packs" at bounding box center [171, 329] width 69 height 17
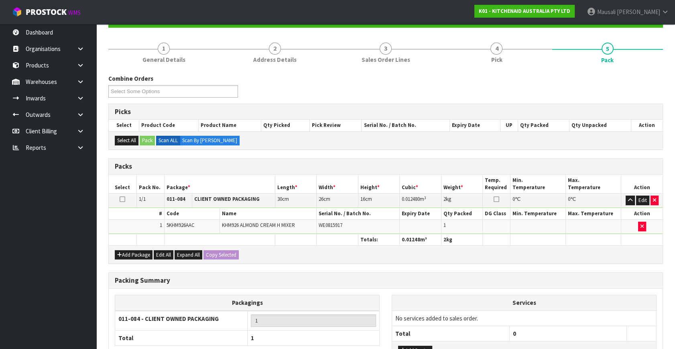
scroll to position [105, 0]
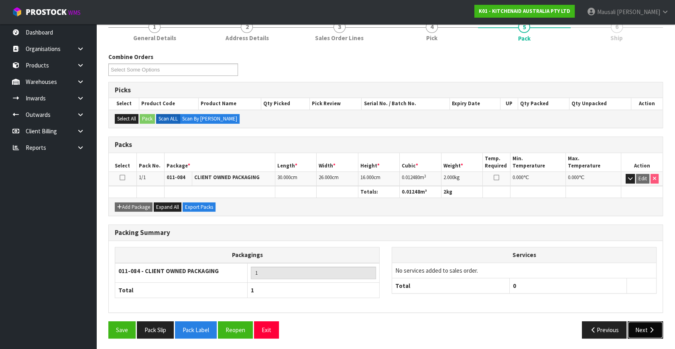
click at [642, 326] on button "Next" at bounding box center [645, 329] width 35 height 17
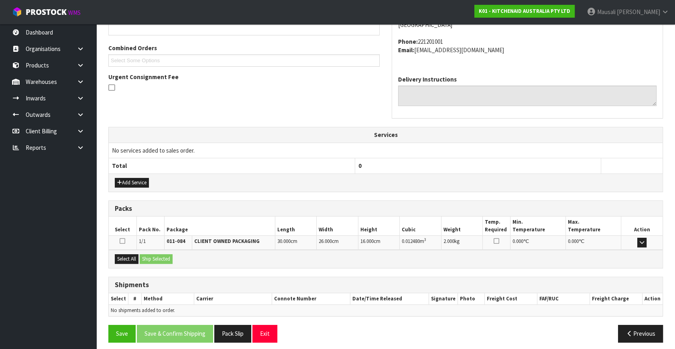
scroll to position [197, 0]
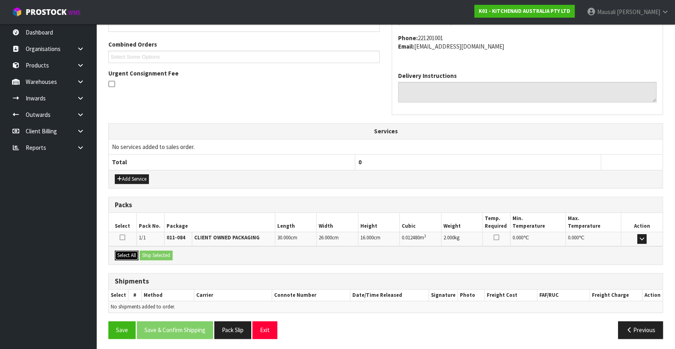
click at [147, 250] on div "Select All Ship Selected" at bounding box center [386, 255] width 554 height 18
click at [129, 253] on button "Select All" at bounding box center [127, 255] width 24 height 10
click at [148, 255] on button "Ship Selected" at bounding box center [156, 255] width 33 height 10
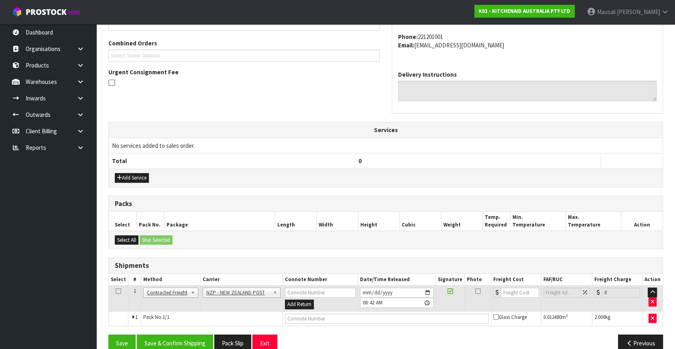
scroll to position [212, 0]
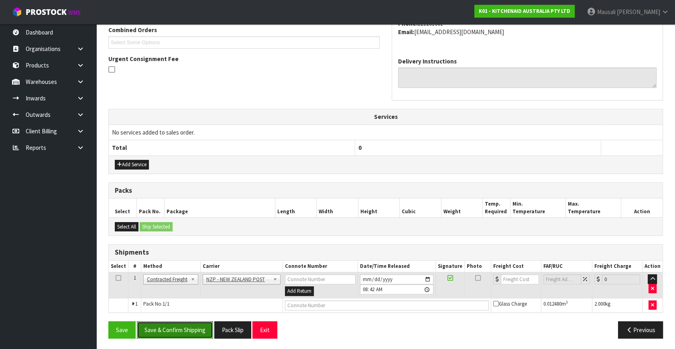
click at [199, 331] on button "Save & Confirm Shipping" at bounding box center [175, 329] width 76 height 17
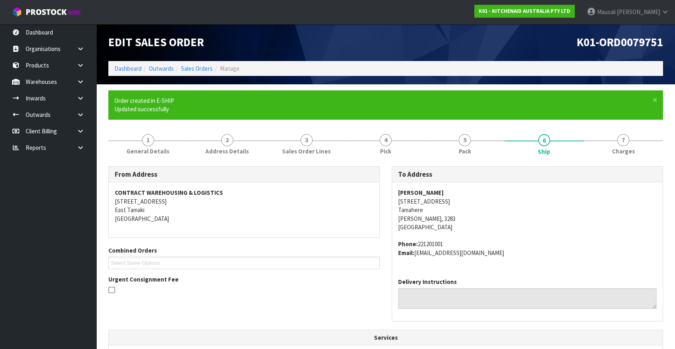
scroll to position [201, 0]
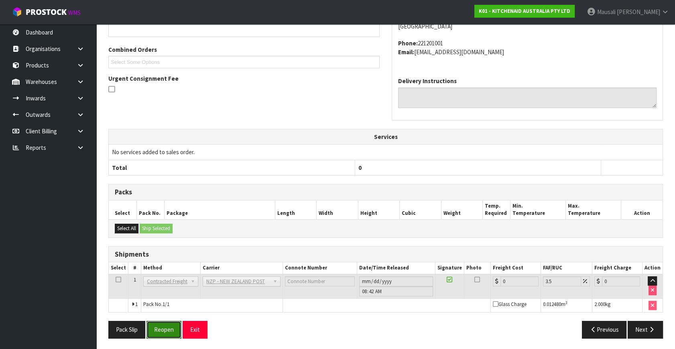
drag, startPoint x: 161, startPoint y: 323, endPoint x: 169, endPoint y: 318, distance: 8.9
click at [161, 323] on button "Reopen" at bounding box center [163, 329] width 35 height 17
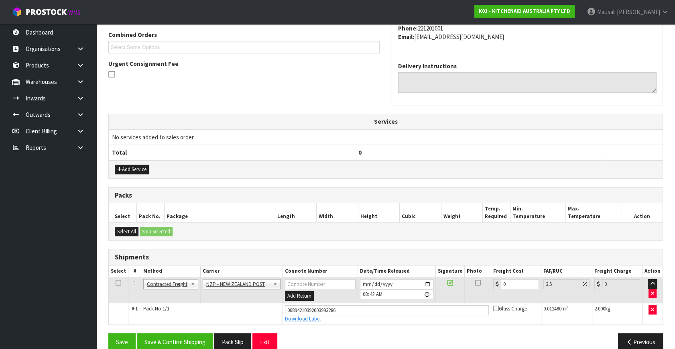
scroll to position [219, 0]
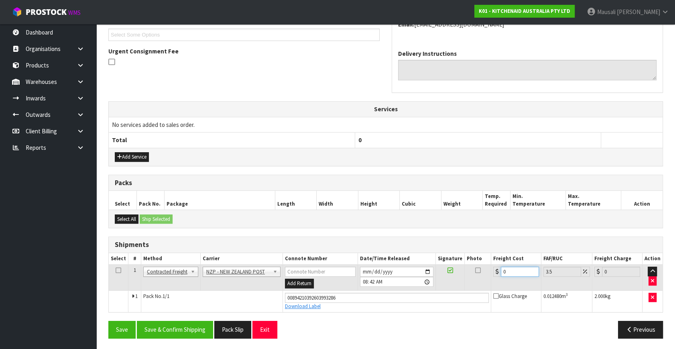
click at [486, 283] on tr "1 Client Local Pickup Customer Local Pickup Company Freight Contracted Freight …" at bounding box center [386, 277] width 554 height 26
click at [197, 322] on button "Save & Confirm Shipping" at bounding box center [175, 329] width 76 height 17
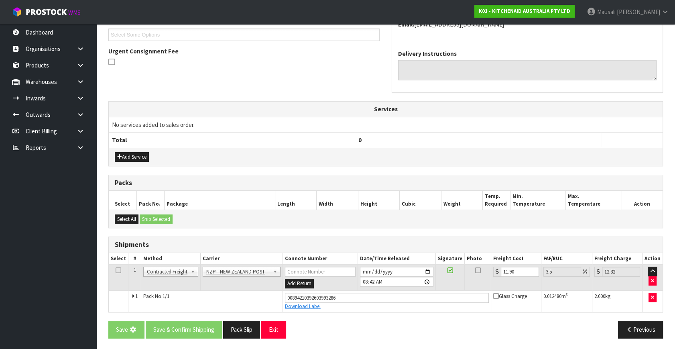
scroll to position [0, 0]
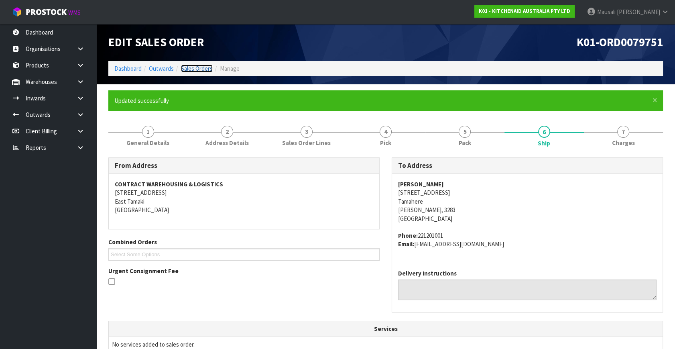
click at [192, 67] on link "Sales Orders" at bounding box center [197, 69] width 32 height 8
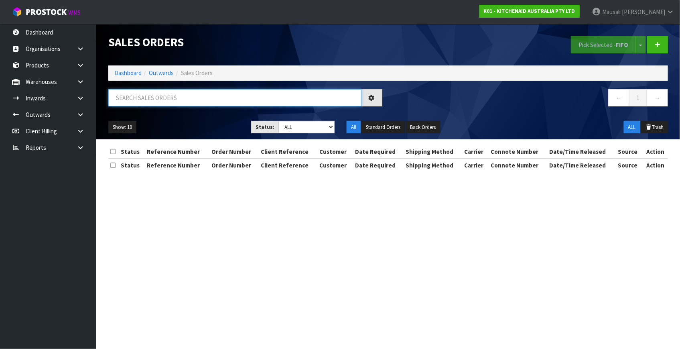
click at [163, 98] on input "text" at bounding box center [234, 97] width 253 height 17
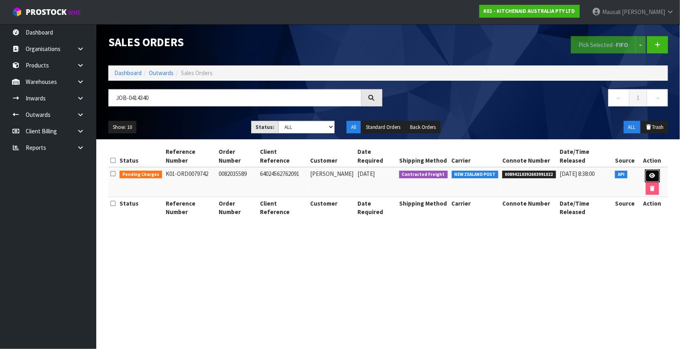
click at [650, 173] on icon at bounding box center [653, 175] width 6 height 5
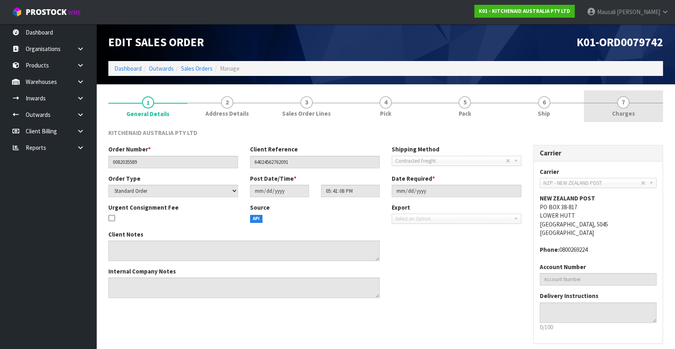
click at [610, 112] on link "7 [GEOGRAPHIC_DATA]" at bounding box center [623, 106] width 79 height 32
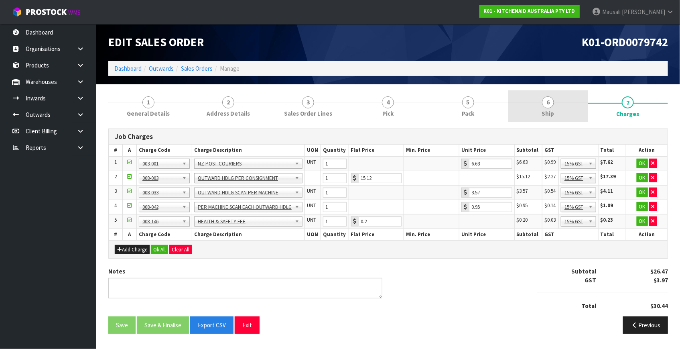
click at [538, 106] on link "6 Ship" at bounding box center [548, 106] width 80 height 32
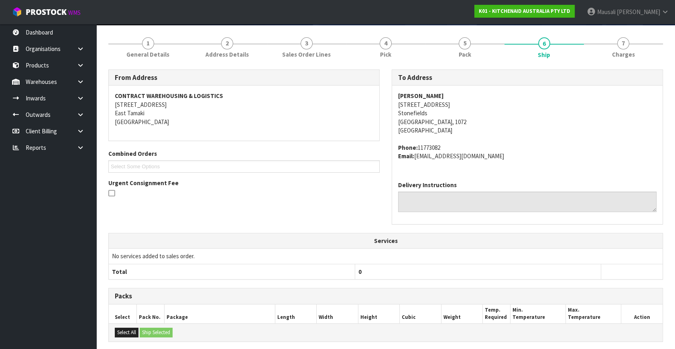
scroll to position [169, 0]
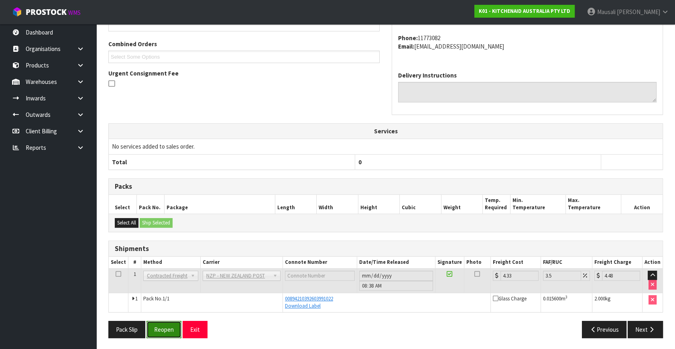
click at [156, 327] on button "Reopen" at bounding box center [163, 329] width 35 height 17
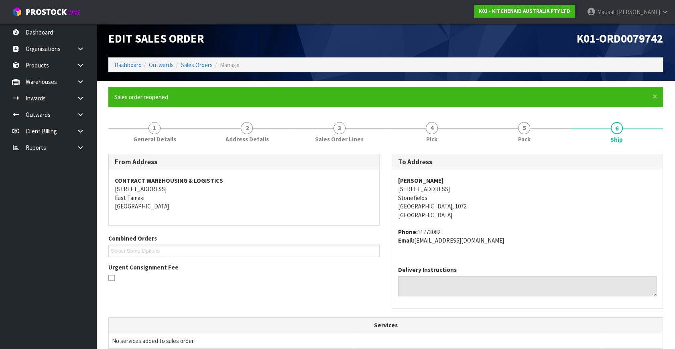
scroll to position [0, 0]
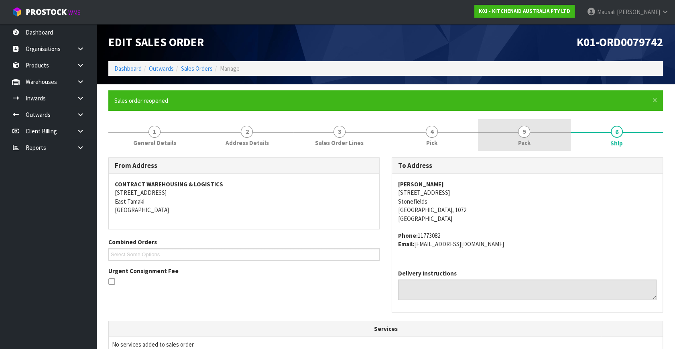
click at [516, 141] on link "5 Pack" at bounding box center [524, 135] width 92 height 32
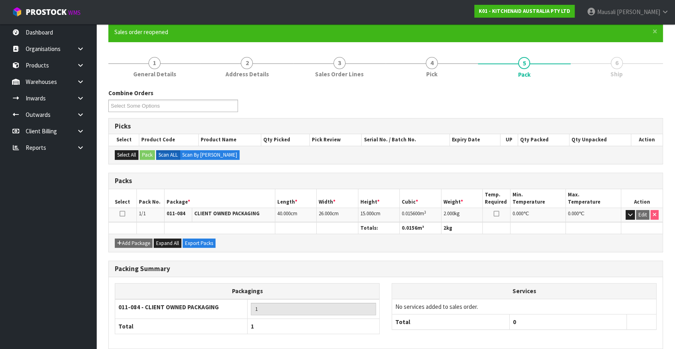
scroll to position [105, 0]
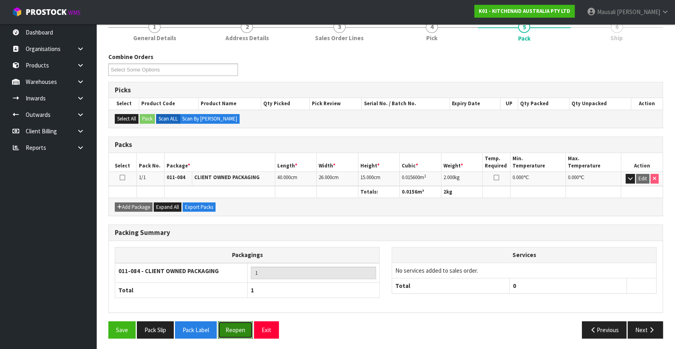
click at [240, 329] on button "Reopen" at bounding box center [235, 329] width 35 height 17
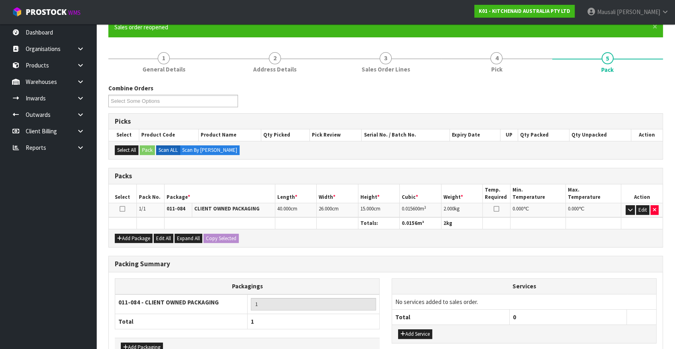
scroll to position [123, 0]
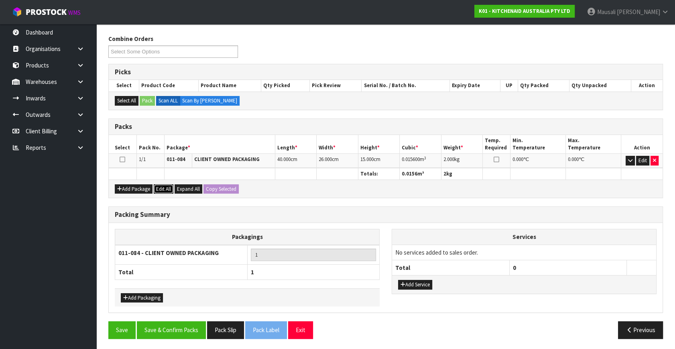
click at [161, 188] on button "Edit All" at bounding box center [164, 189] width 20 height 10
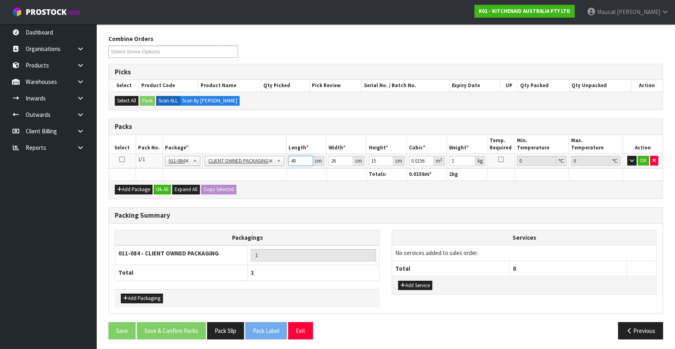
drag, startPoint x: 300, startPoint y: 160, endPoint x: 283, endPoint y: 169, distance: 19.0
click at [283, 169] on table "Select Pack No. Package * Length * Width * Height * Cubic * Weight * Temp. Requ…" at bounding box center [386, 157] width 554 height 45
click at [167, 187] on button "Ok All" at bounding box center [162, 190] width 17 height 10
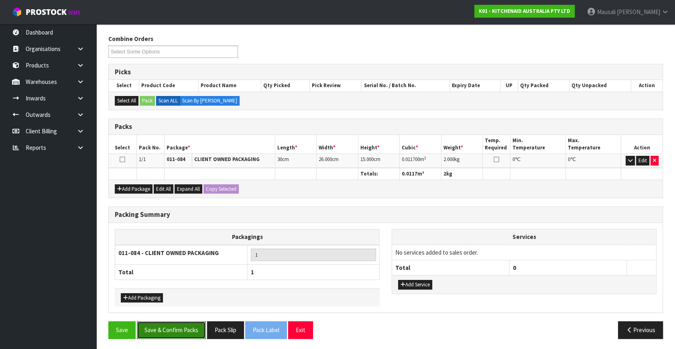
click at [187, 323] on button "Save & Confirm Packs" at bounding box center [171, 329] width 69 height 17
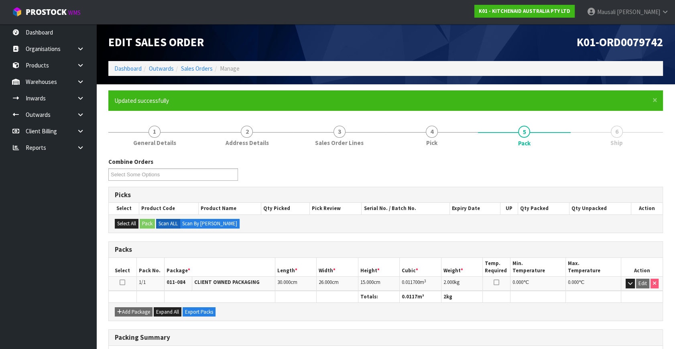
scroll to position [105, 0]
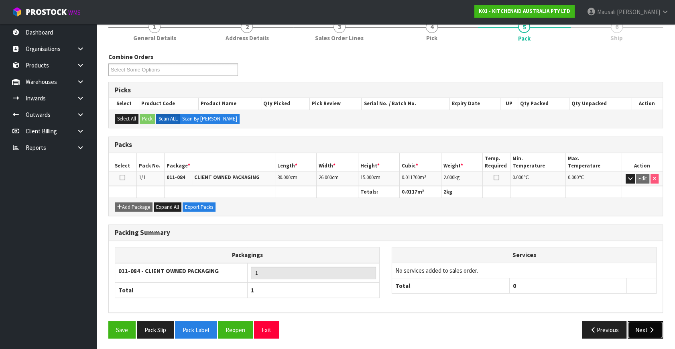
click at [650, 327] on icon "button" at bounding box center [652, 330] width 8 height 6
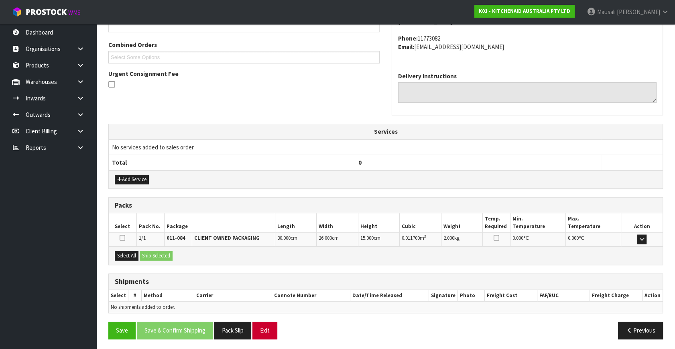
scroll to position [197, 0]
drag, startPoint x: 130, startPoint y: 251, endPoint x: 155, endPoint y: 253, distance: 25.4
click at [136, 251] on button "Select All" at bounding box center [127, 255] width 24 height 10
click at [156, 253] on button "Ship Selected" at bounding box center [156, 255] width 33 height 10
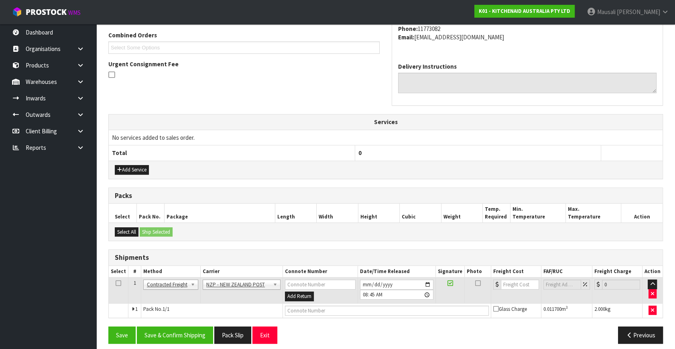
scroll to position [212, 0]
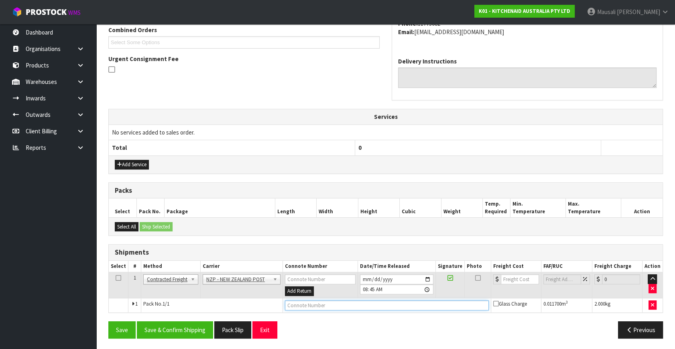
click at [321, 301] on input "text" at bounding box center [387, 305] width 204 height 10
click at [108, 321] on button "Save" at bounding box center [121, 329] width 27 height 17
click at [499, 282] on div "0" at bounding box center [516, 279] width 46 height 10
click at [197, 328] on button "Save & Confirm Shipping" at bounding box center [175, 329] width 76 height 17
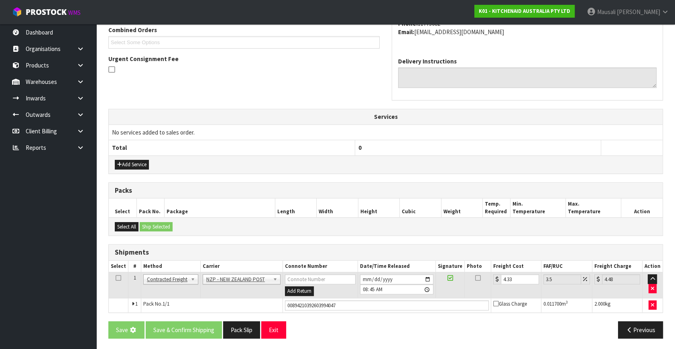
scroll to position [0, 0]
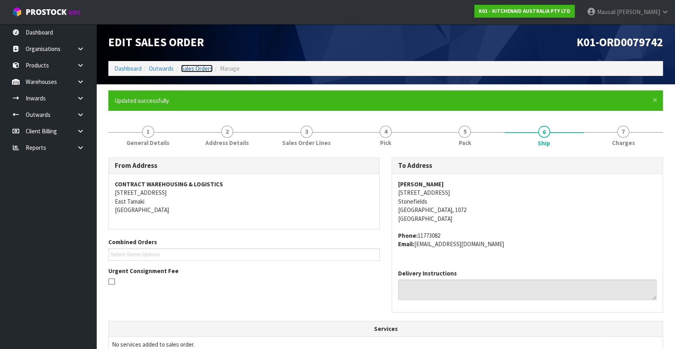
click at [191, 65] on link "Sales Orders" at bounding box center [197, 69] width 32 height 8
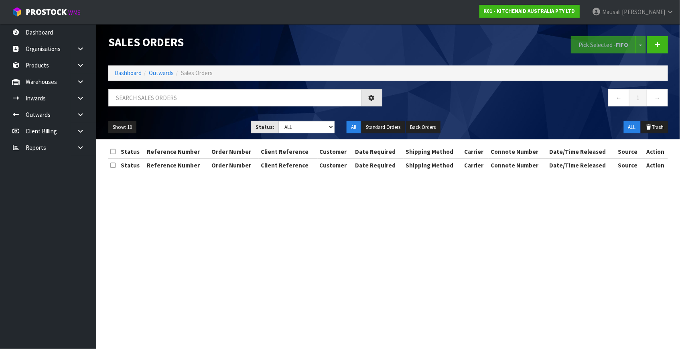
click at [116, 109] on div at bounding box center [245, 100] width 286 height 23
click at [127, 96] on input "text" at bounding box center [234, 97] width 253 height 17
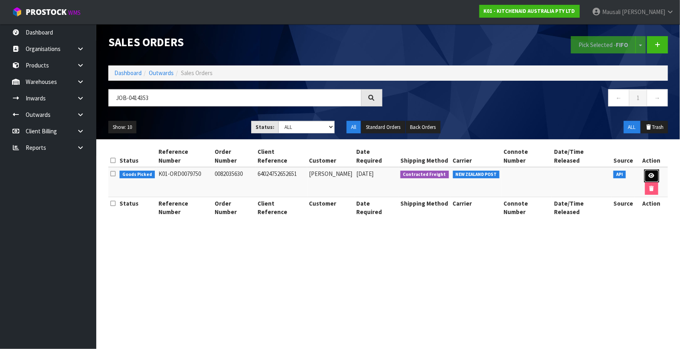
click at [649, 173] on icon at bounding box center [652, 175] width 6 height 5
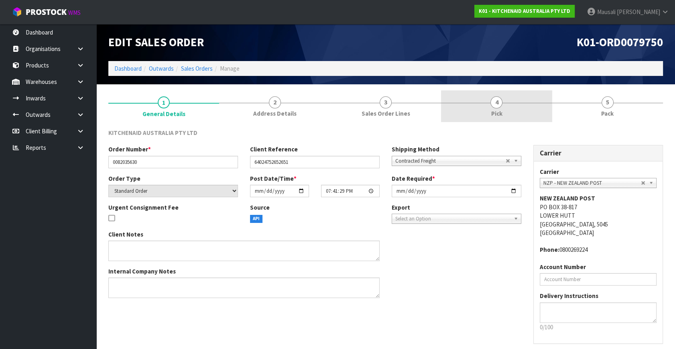
click at [498, 106] on span "4" at bounding box center [496, 102] width 12 height 12
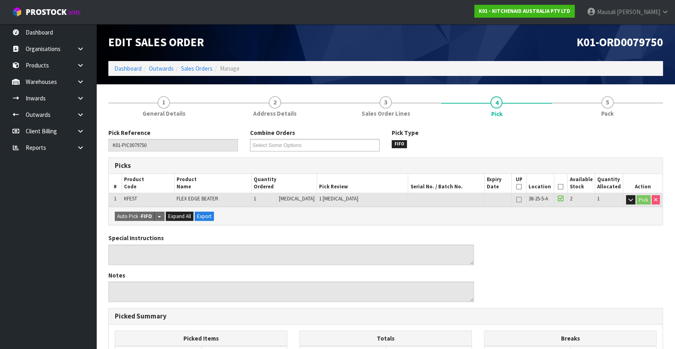
click at [558, 187] on icon at bounding box center [561, 187] width 6 height 0
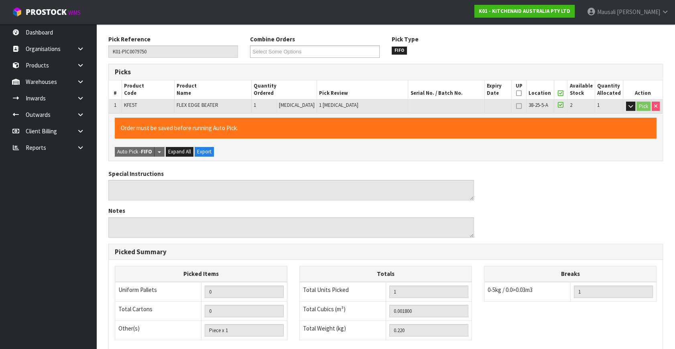
scroll to position [208, 0]
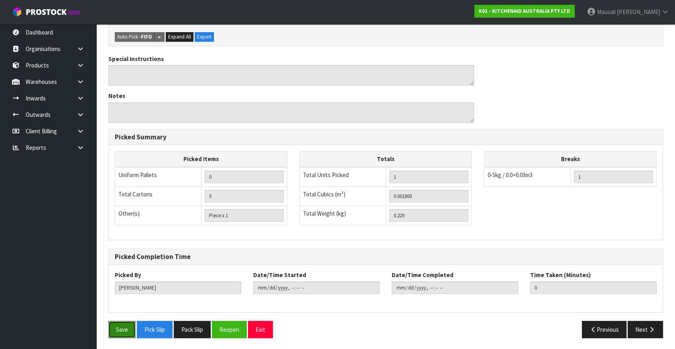
click at [116, 329] on button "Save" at bounding box center [121, 329] width 27 height 17
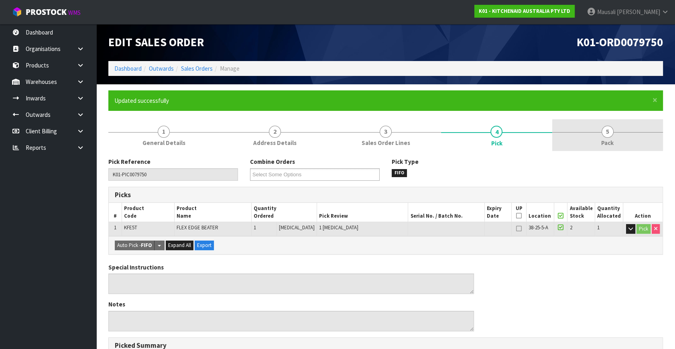
click at [623, 143] on link "5 Pack" at bounding box center [607, 135] width 111 height 32
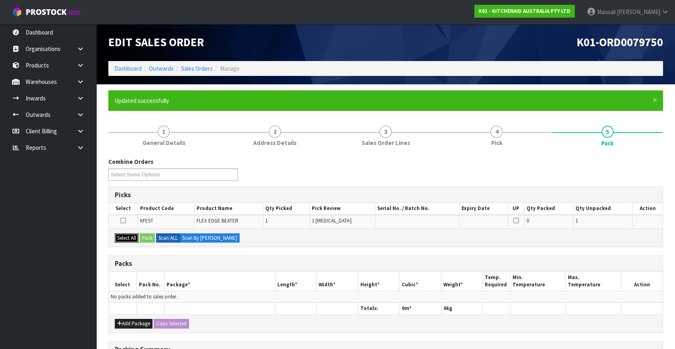
drag, startPoint x: 123, startPoint y: 234, endPoint x: 142, endPoint y: 239, distance: 19.2
click at [124, 234] on button "Select All" at bounding box center [127, 238] width 24 height 10
click at [145, 239] on button "Pack" at bounding box center [147, 238] width 15 height 10
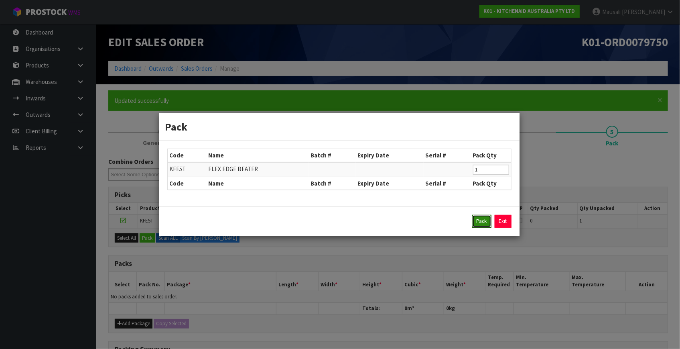
drag, startPoint x: 488, startPoint y: 217, endPoint x: 449, endPoint y: 238, distance: 43.8
click at [487, 220] on button "Pack" at bounding box center [481, 221] width 19 height 13
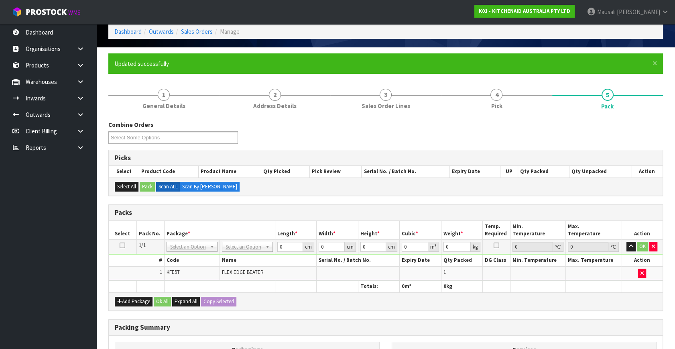
scroll to position [109, 0]
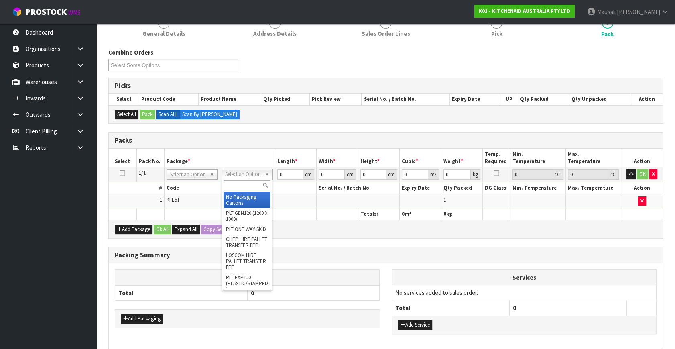
drag, startPoint x: 237, startPoint y: 174, endPoint x: 243, endPoint y: 189, distance: 16.0
click at [243, 189] on input "text" at bounding box center [247, 185] width 47 height 10
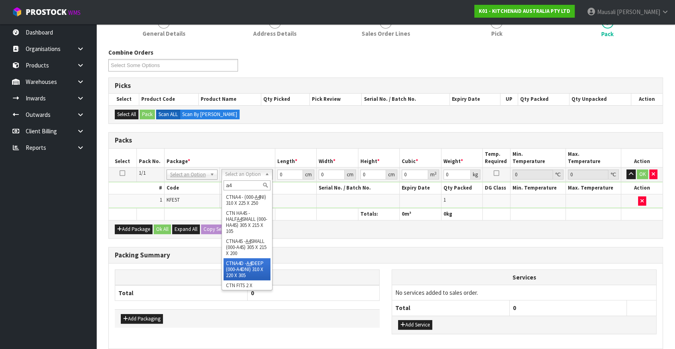
scroll to position [132, 0]
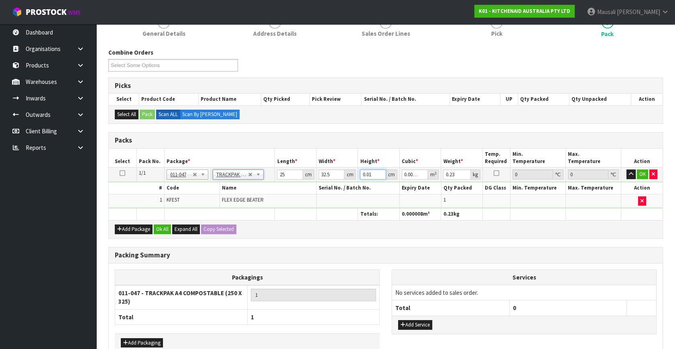
drag, startPoint x: 372, startPoint y: 174, endPoint x: 355, endPoint y: 179, distance: 17.8
click at [355, 179] on tr "1/1 NONE 007-001 007-002 007-004 007-009 007-013 007-014 007-015 007-017 007-01…" at bounding box center [386, 174] width 554 height 14
click at [158, 227] on button "Ok All" at bounding box center [162, 229] width 17 height 10
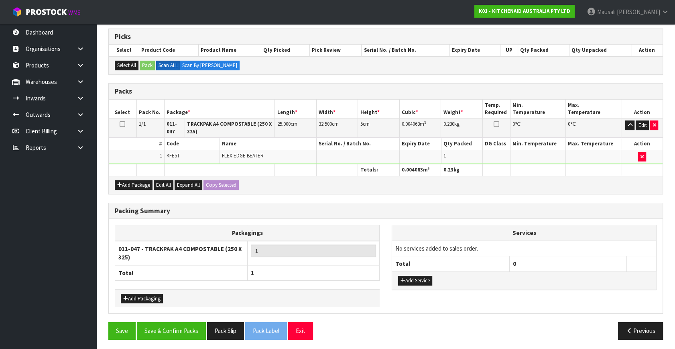
scroll to position [158, 0]
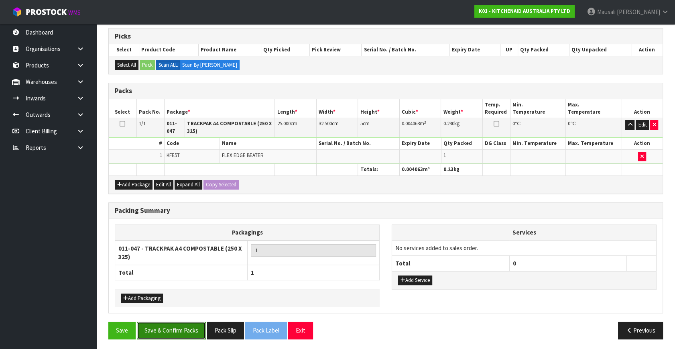
click at [190, 328] on button "Save & Confirm Packs" at bounding box center [171, 329] width 69 height 17
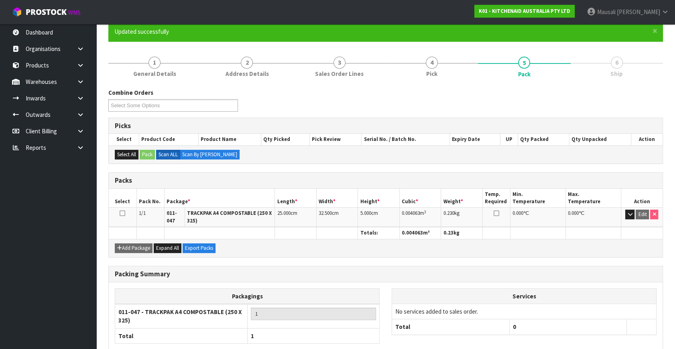
scroll to position [115, 0]
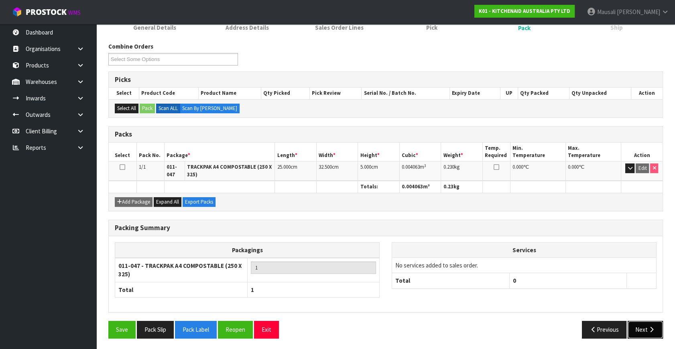
click at [638, 326] on button "Next" at bounding box center [645, 329] width 35 height 17
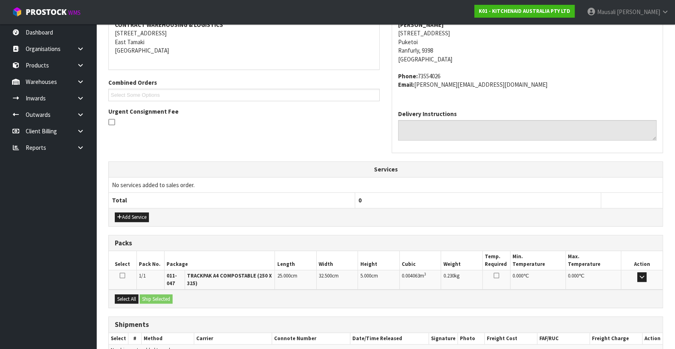
scroll to position [203, 0]
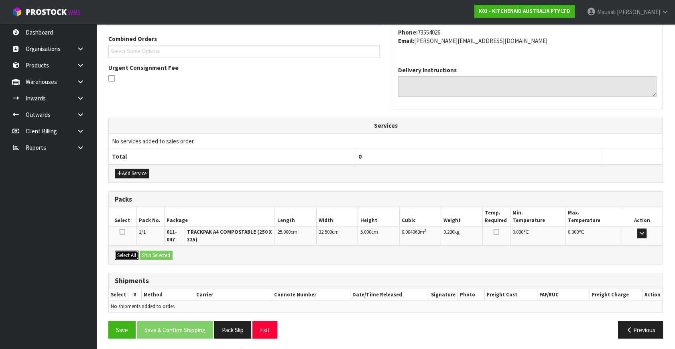
drag, startPoint x: 133, startPoint y: 255, endPoint x: 143, endPoint y: 257, distance: 10.2
click at [134, 255] on button "Select All" at bounding box center [127, 255] width 24 height 10
click at [154, 254] on button "Ship Selected" at bounding box center [156, 255] width 33 height 10
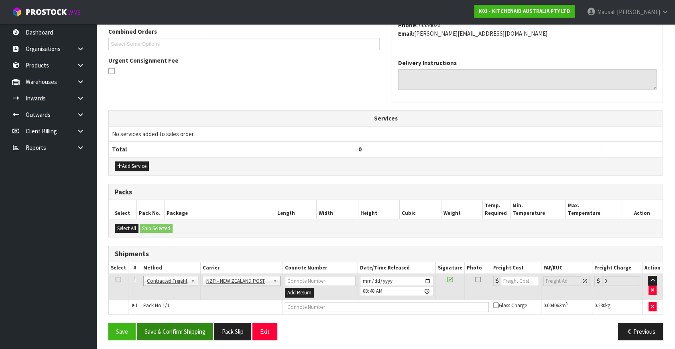
scroll to position [212, 0]
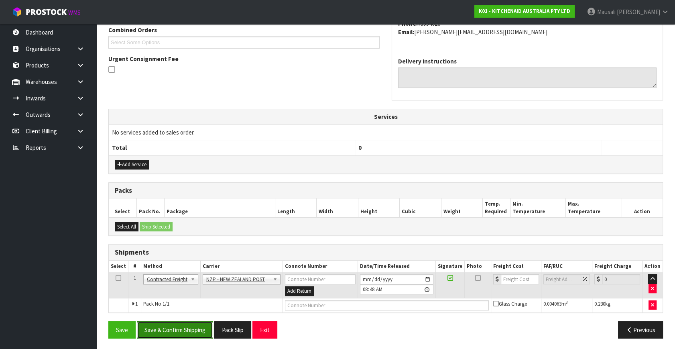
click at [189, 329] on button "Save & Confirm Shipping" at bounding box center [175, 329] width 76 height 17
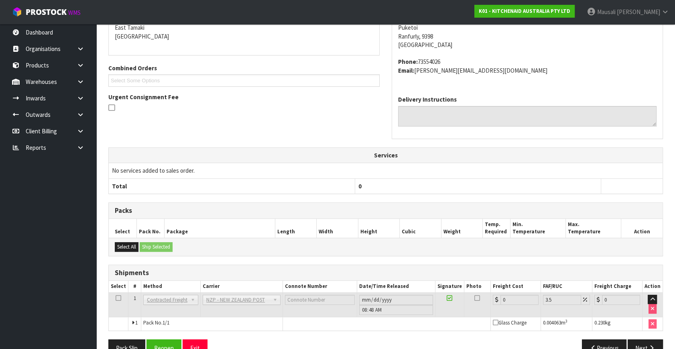
scroll to position [201, 0]
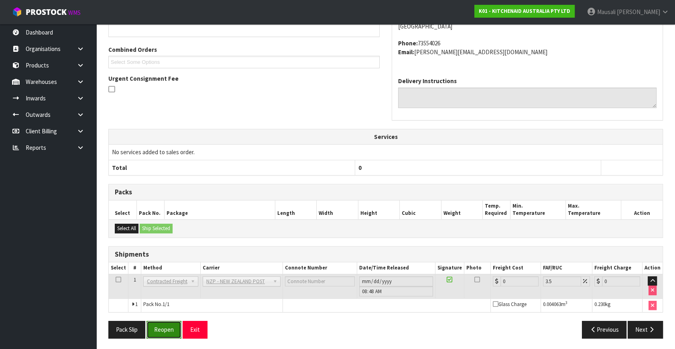
click at [174, 334] on button "Reopen" at bounding box center [163, 329] width 35 height 17
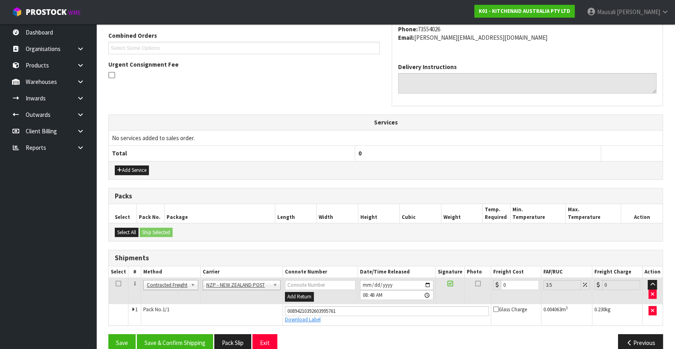
scroll to position [219, 0]
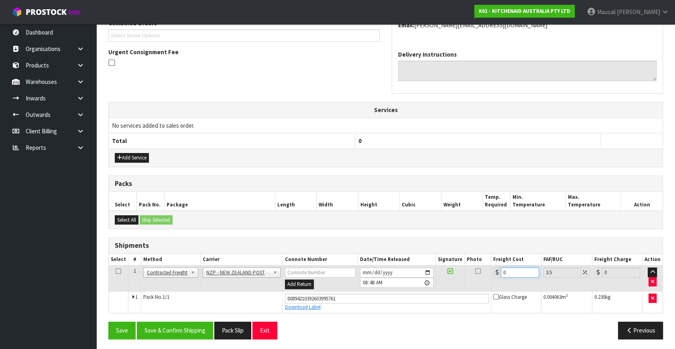
drag, startPoint x: 509, startPoint y: 272, endPoint x: 489, endPoint y: 277, distance: 20.7
click at [489, 277] on tr "1 Client Local Pickup Customer Local Pickup Company Freight Contracted Freight …" at bounding box center [386, 278] width 554 height 26
click at [168, 327] on button "Save & Confirm Shipping" at bounding box center [175, 329] width 76 height 17
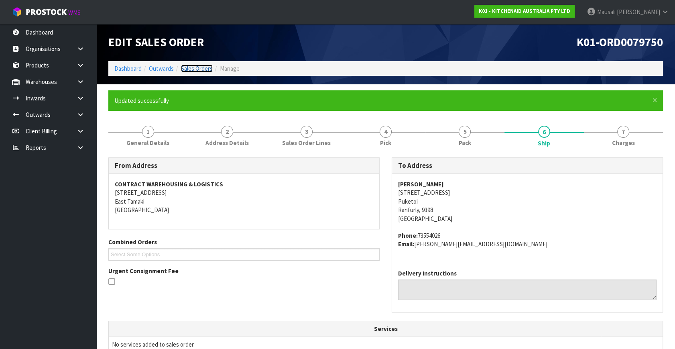
click at [192, 68] on link "Sales Orders" at bounding box center [197, 69] width 32 height 8
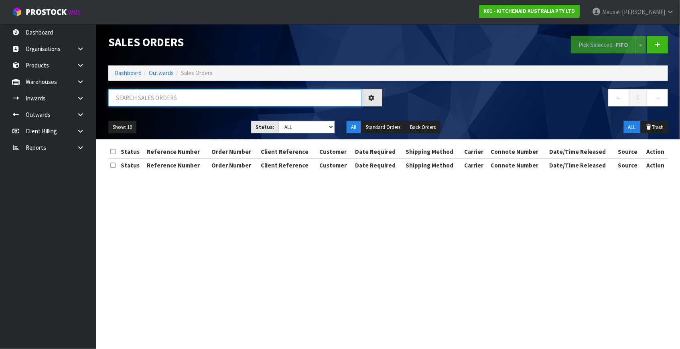
click at [124, 101] on input "text" at bounding box center [234, 97] width 253 height 17
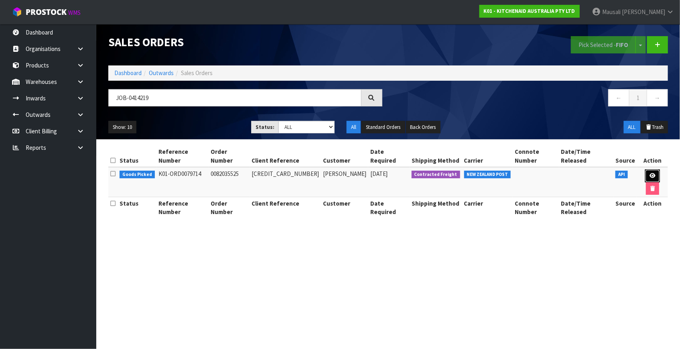
click at [650, 173] on icon at bounding box center [653, 175] width 6 height 5
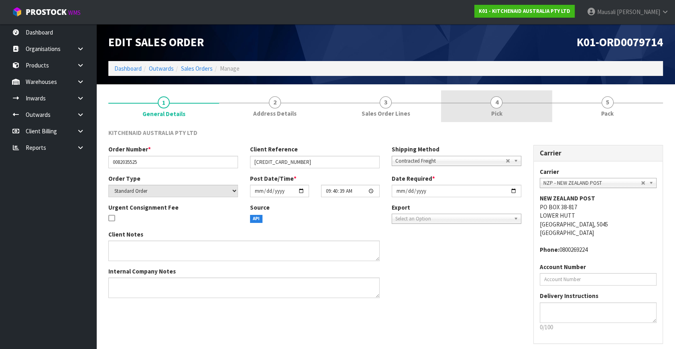
click at [509, 103] on div at bounding box center [496, 103] width 111 height 0
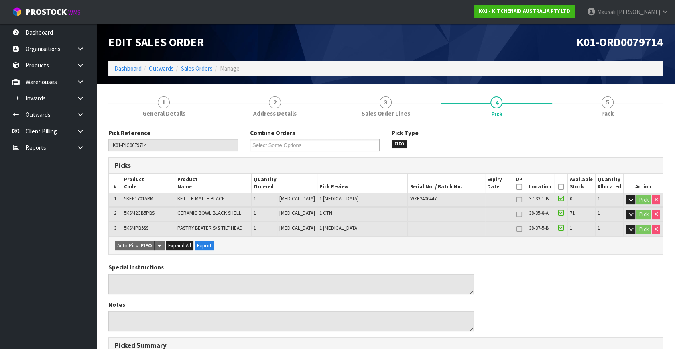
click at [559, 187] on icon at bounding box center [561, 187] width 6 height 0
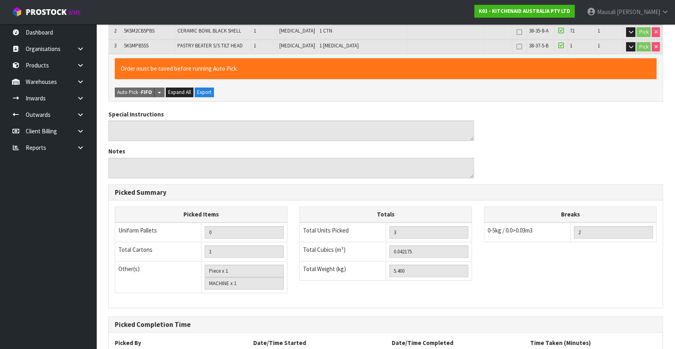
scroll to position [249, 0]
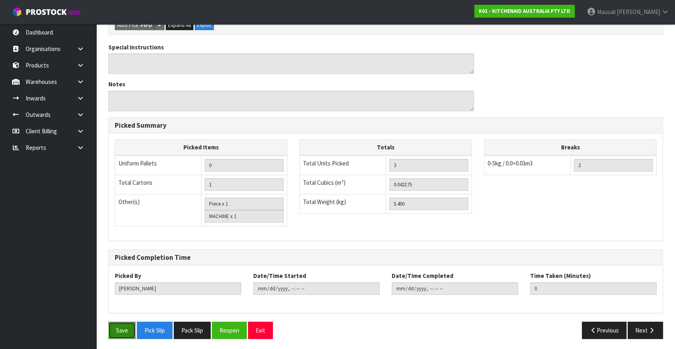
click at [124, 324] on button "Save" at bounding box center [121, 329] width 27 height 17
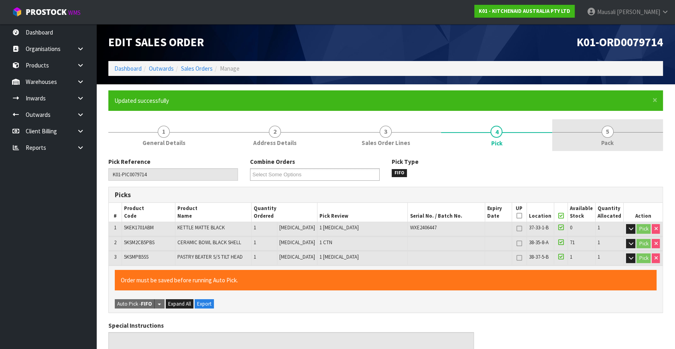
click at [601, 141] on span "Pack" at bounding box center [607, 142] width 12 height 8
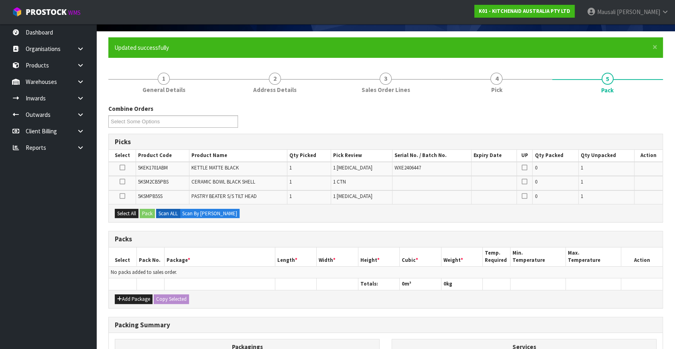
scroll to position [109, 0]
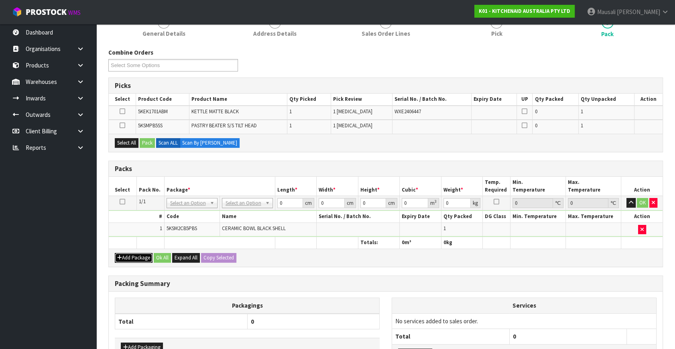
click at [128, 253] on button "Add Package" at bounding box center [134, 258] width 38 height 10
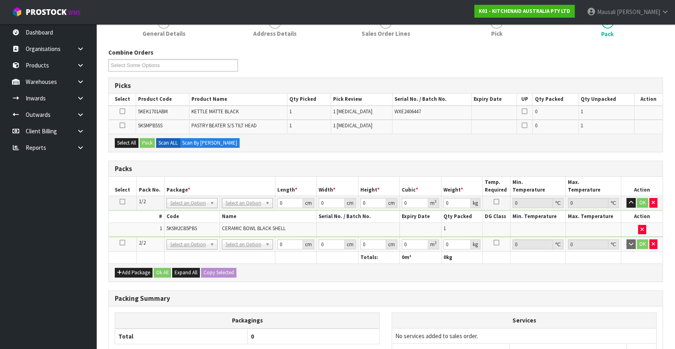
drag, startPoint x: 121, startPoint y: 241, endPoint x: 202, endPoint y: 232, distance: 81.9
click at [124, 242] on icon at bounding box center [123, 242] width 6 height 0
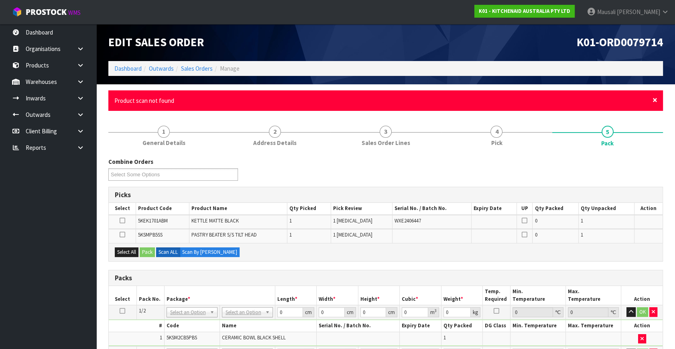
click at [652, 100] on span "×" at bounding box center [654, 99] width 5 height 11
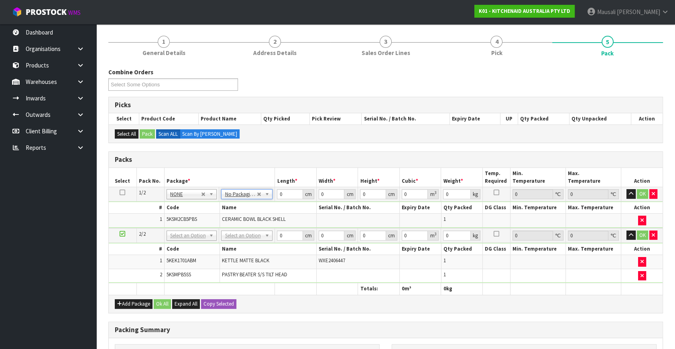
scroll to position [109, 0]
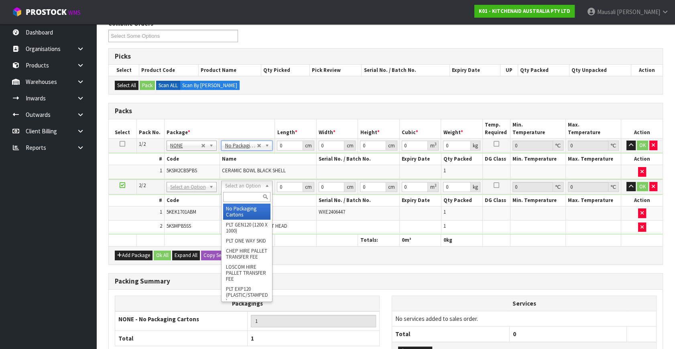
click at [240, 197] on input "text" at bounding box center [246, 197] width 47 height 10
drag, startPoint x: 240, startPoint y: 209, endPoint x: 282, endPoint y: 196, distance: 44.3
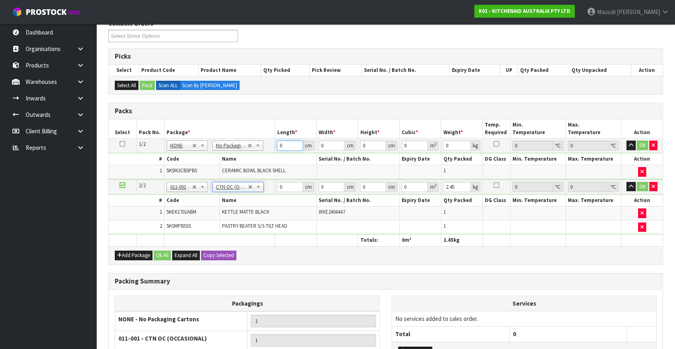
drag, startPoint x: 289, startPoint y: 146, endPoint x: 273, endPoint y: 159, distance: 20.5
click at [273, 159] on tbody "1/2 NONE 007-001 007-002 007-004 007-009 007-013 007-014 007-015 007-017 007-01…" at bounding box center [386, 158] width 554 height 41
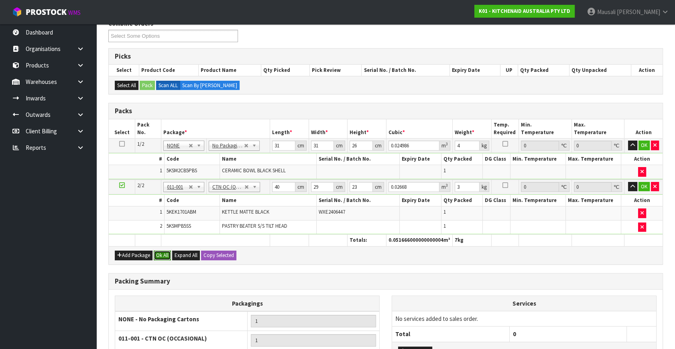
click at [155, 254] on button "Ok All" at bounding box center [162, 255] width 17 height 10
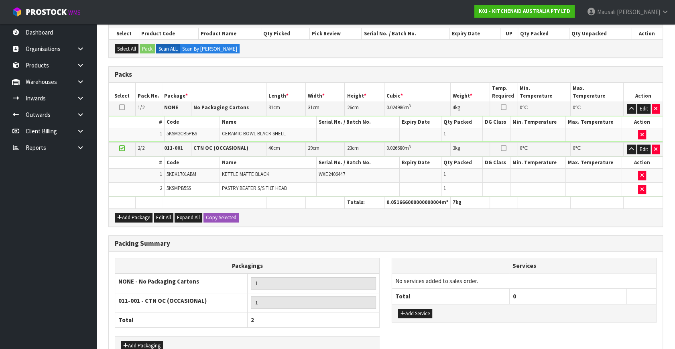
scroll to position [193, 0]
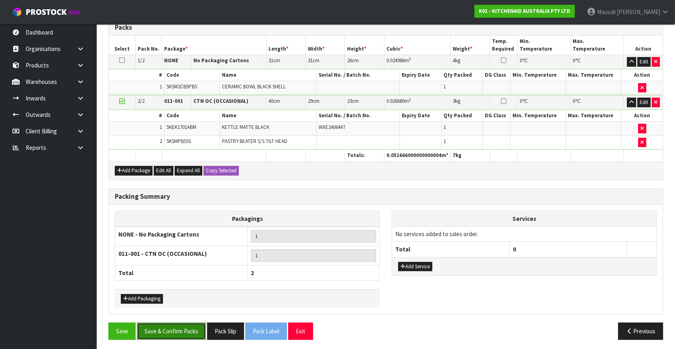
click at [182, 329] on button "Save & Confirm Packs" at bounding box center [171, 330] width 69 height 17
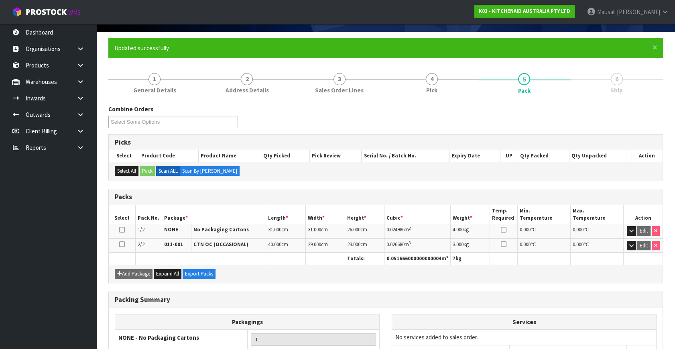
scroll to position [138, 0]
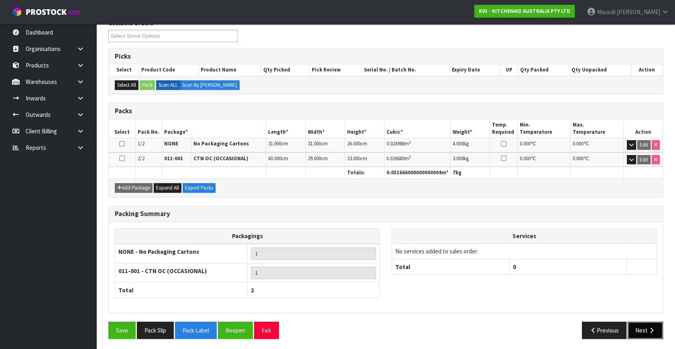
click at [646, 321] on button "Next" at bounding box center [645, 329] width 35 height 17
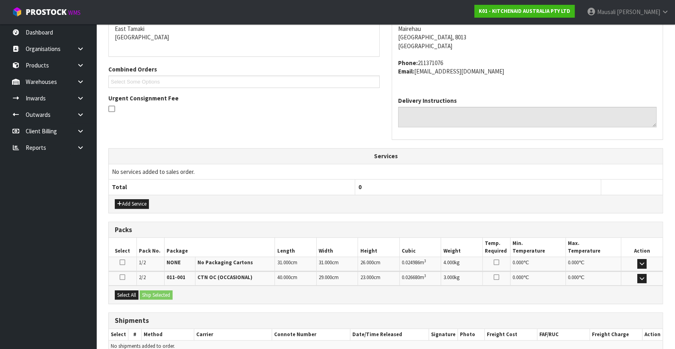
scroll to position [212, 0]
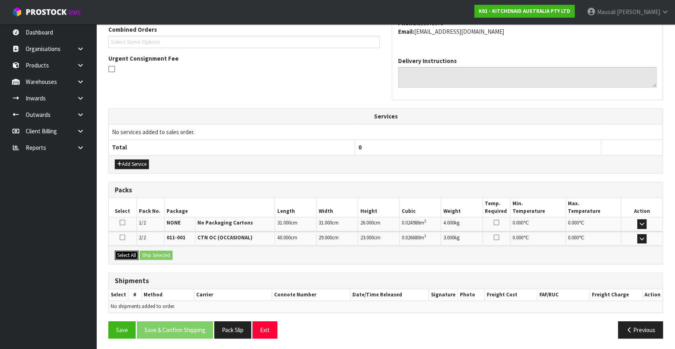
drag, startPoint x: 128, startPoint y: 253, endPoint x: 156, endPoint y: 253, distance: 27.7
click at [132, 253] on button "Select All" at bounding box center [127, 255] width 24 height 10
drag, startPoint x: 156, startPoint y: 253, endPoint x: 155, endPoint y: 259, distance: 6.1
click at [156, 253] on button "Ship Selected" at bounding box center [156, 255] width 33 height 10
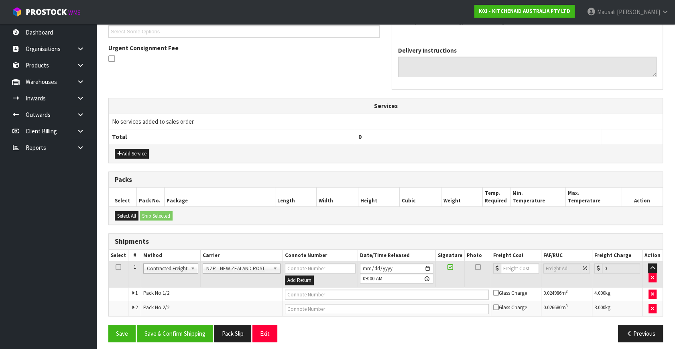
scroll to position [226, 0]
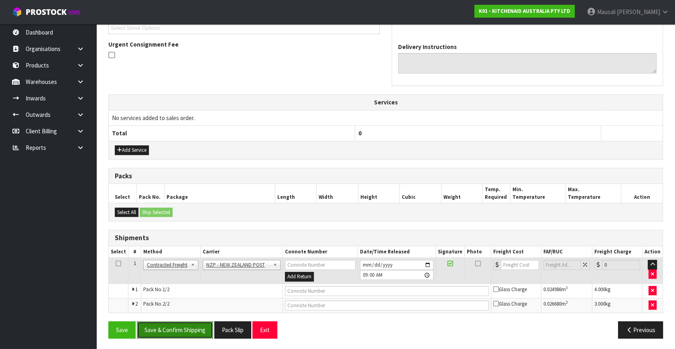
click at [183, 328] on button "Save & Confirm Shipping" at bounding box center [175, 329] width 76 height 17
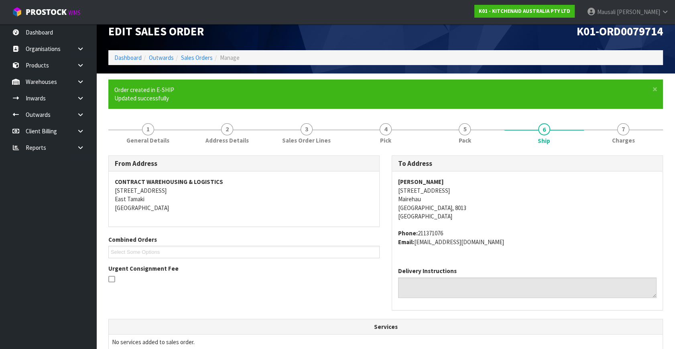
scroll to position [214, 0]
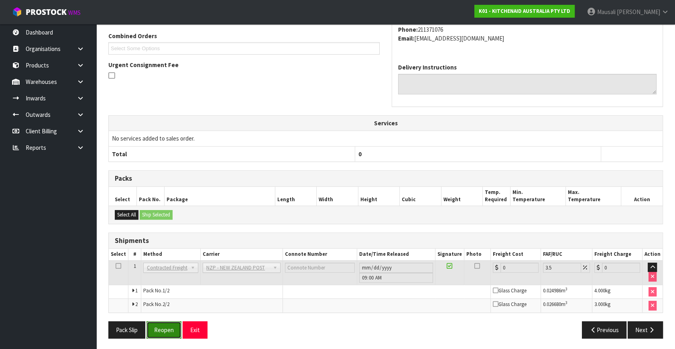
click at [163, 321] on button "Reopen" at bounding box center [163, 329] width 35 height 17
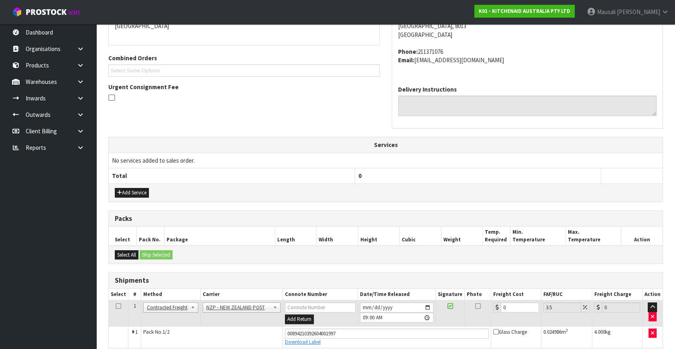
scroll to position [234, 0]
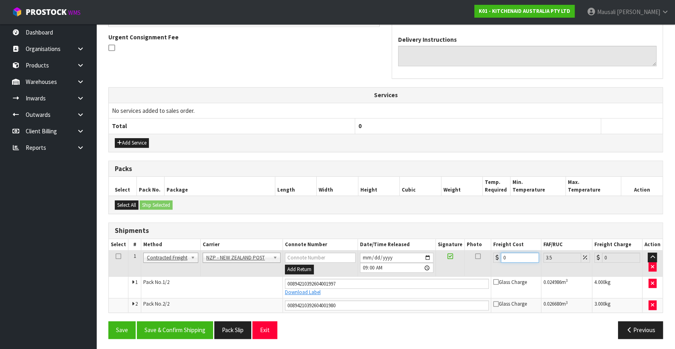
drag, startPoint x: 507, startPoint y: 256, endPoint x: 488, endPoint y: 264, distance: 20.7
click at [490, 264] on tr "1 Client Local Pickup Customer Local Pickup Company Freight Contracted Freight …" at bounding box center [386, 263] width 554 height 26
click at [181, 327] on button "Save & Confirm Shipping" at bounding box center [175, 329] width 76 height 17
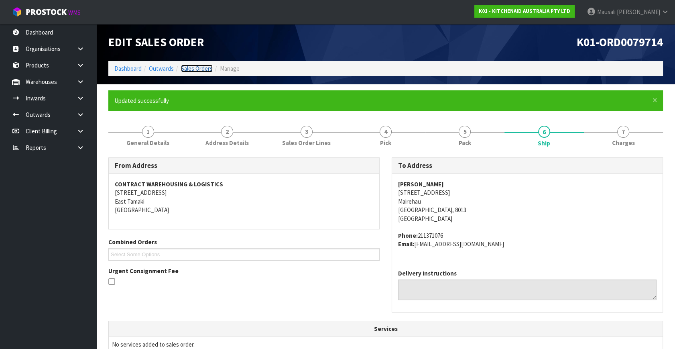
click at [200, 69] on link "Sales Orders" at bounding box center [197, 69] width 32 height 8
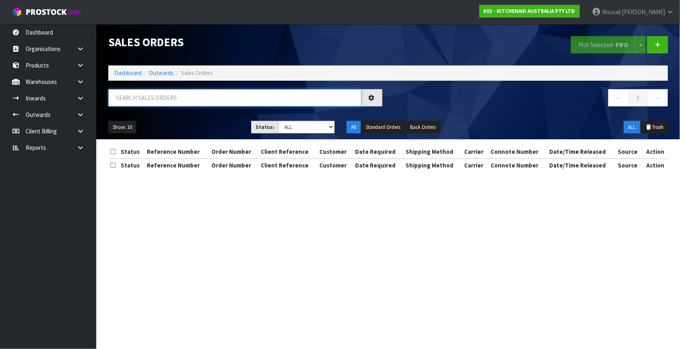
click at [124, 96] on input "text" at bounding box center [234, 97] width 253 height 17
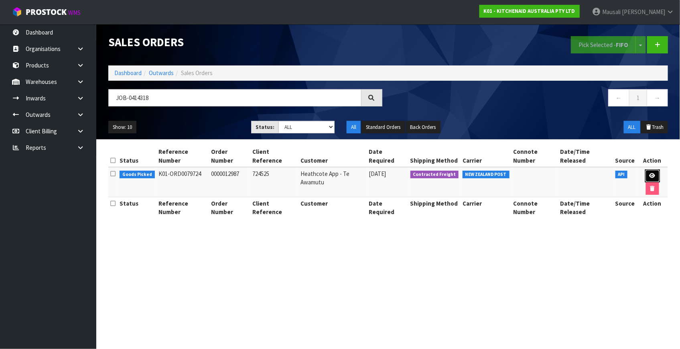
click at [650, 173] on icon at bounding box center [653, 175] width 6 height 5
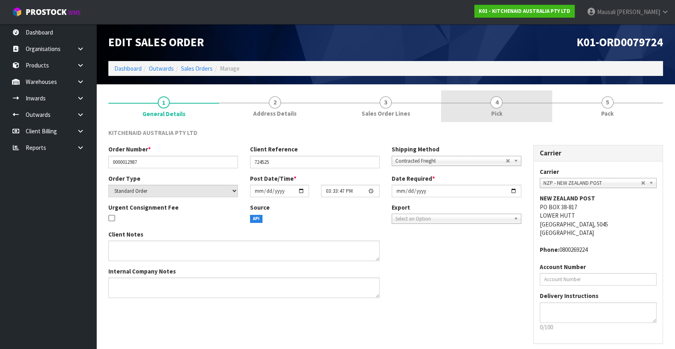
click at [493, 113] on span "Pick" at bounding box center [496, 113] width 11 height 8
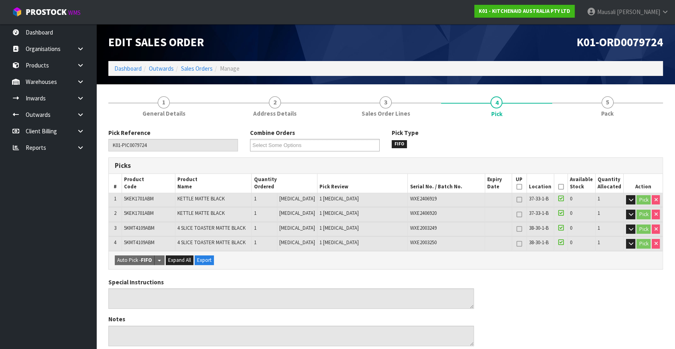
click at [558, 187] on icon at bounding box center [561, 187] width 6 height 0
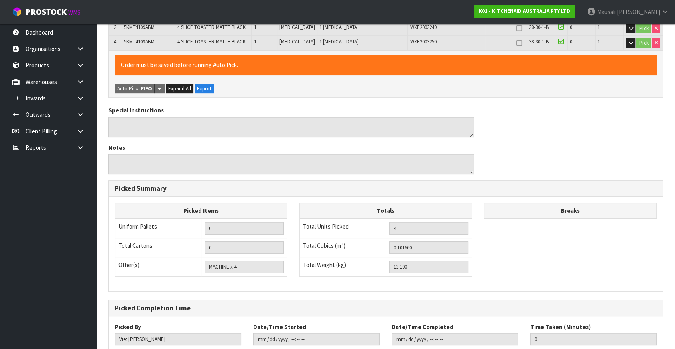
scroll to position [252, 0]
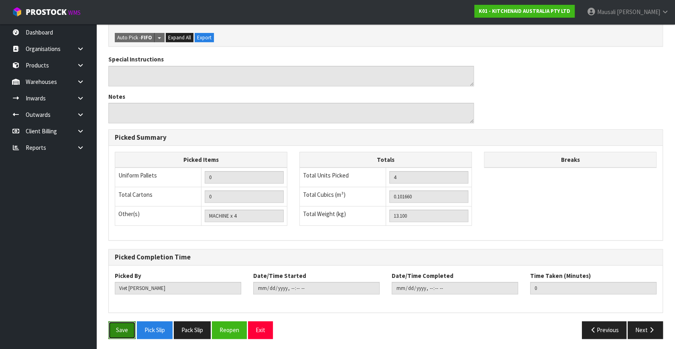
click at [120, 332] on button "Save" at bounding box center [121, 329] width 27 height 17
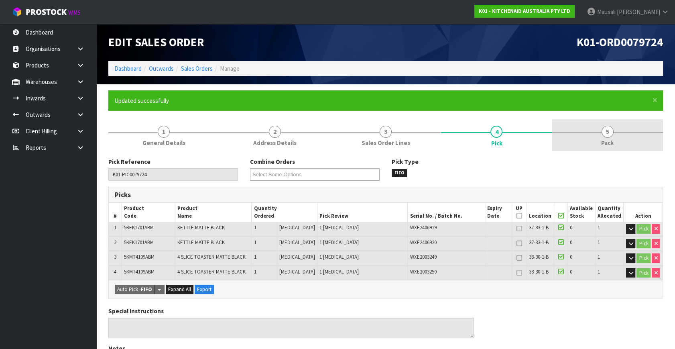
drag, startPoint x: 608, startPoint y: 140, endPoint x: 554, endPoint y: 138, distance: 53.8
click at [605, 140] on span "Pack" at bounding box center [607, 142] width 12 height 8
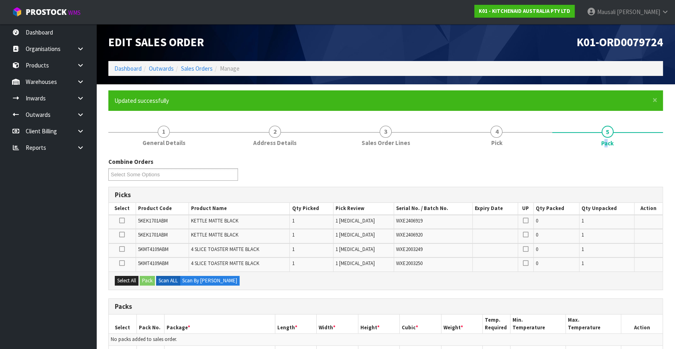
scroll to position [146, 0]
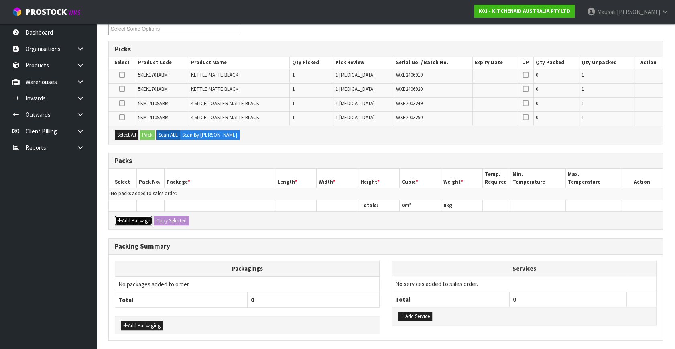
click at [137, 217] on button "Add Package" at bounding box center [134, 221] width 38 height 10
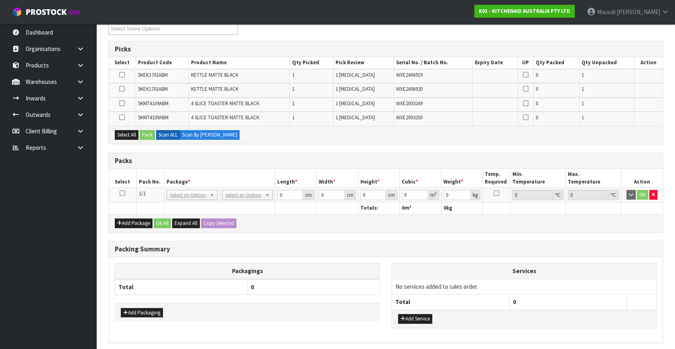
click at [120, 193] on icon at bounding box center [123, 193] width 6 height 0
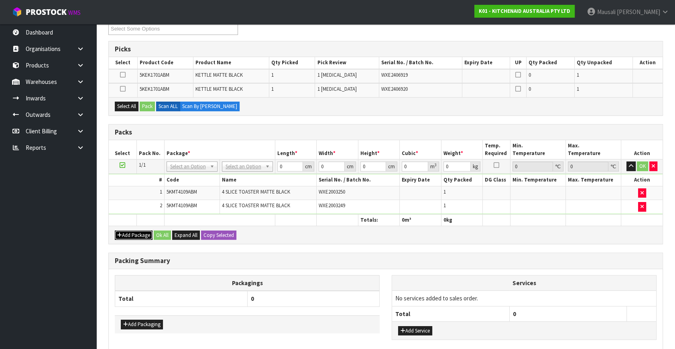
click at [133, 230] on button "Add Package" at bounding box center [134, 235] width 38 height 10
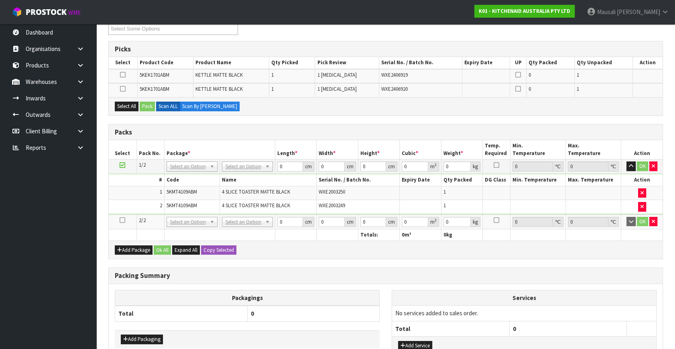
click at [125, 220] on icon at bounding box center [123, 220] width 6 height 0
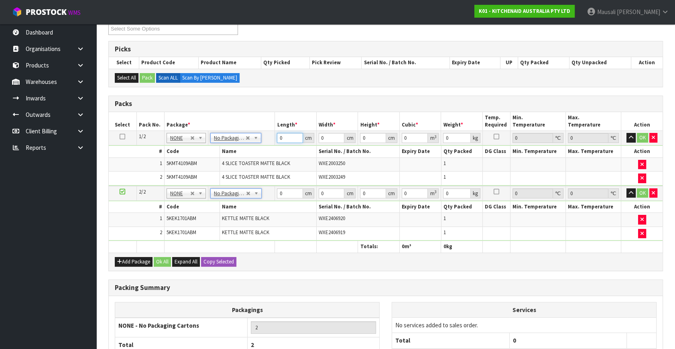
drag, startPoint x: 287, startPoint y: 138, endPoint x: 270, endPoint y: 148, distance: 19.3
click at [270, 148] on tbody "1/2 NONE 007-001 007-002 007-004 007-009 007-013 007-014 007-015 007-017 007-01…" at bounding box center [386, 158] width 554 height 55
click at [165, 261] on button "Ok All" at bounding box center [162, 262] width 17 height 10
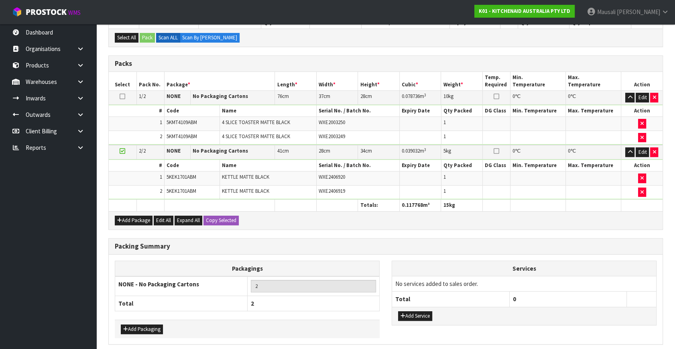
scroll to position [216, 0]
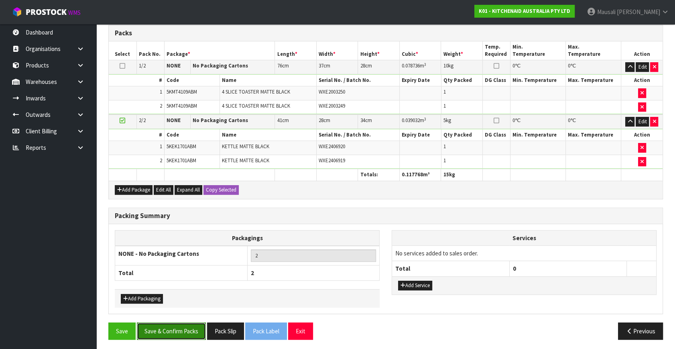
drag, startPoint x: 187, startPoint y: 329, endPoint x: 191, endPoint y: 326, distance: 4.8
click at [188, 329] on button "Save & Confirm Packs" at bounding box center [171, 330] width 69 height 17
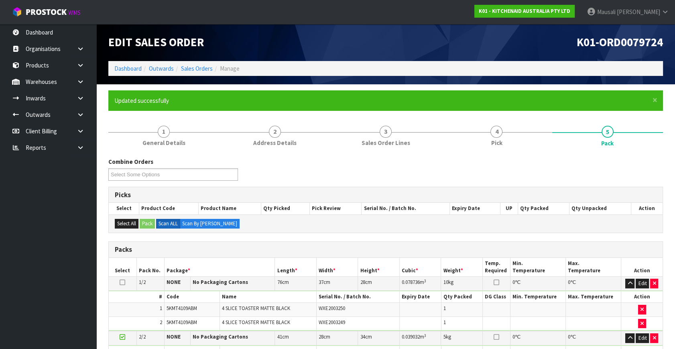
scroll to position [119, 0]
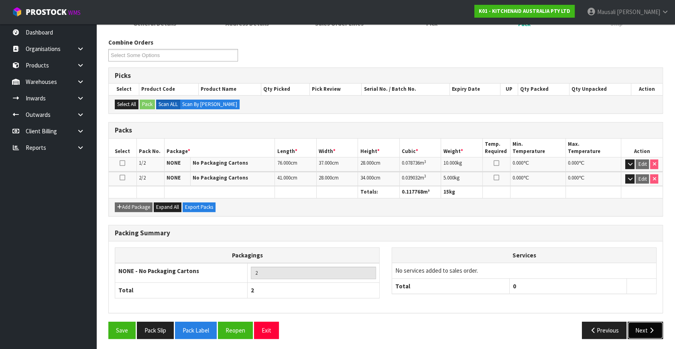
click at [648, 324] on button "Next" at bounding box center [645, 329] width 35 height 17
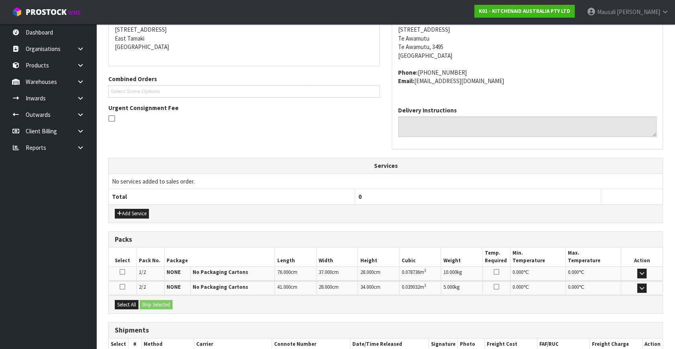
scroll to position [212, 0]
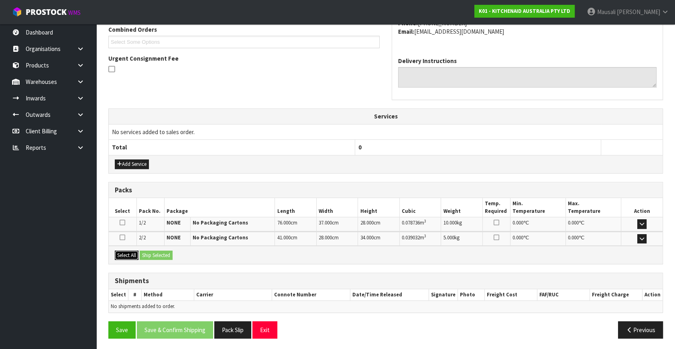
drag, startPoint x: 130, startPoint y: 254, endPoint x: 143, endPoint y: 254, distance: 13.3
click at [132, 254] on button "Select All" at bounding box center [127, 255] width 24 height 10
click at [143, 254] on button "Ship Selected" at bounding box center [156, 255] width 33 height 10
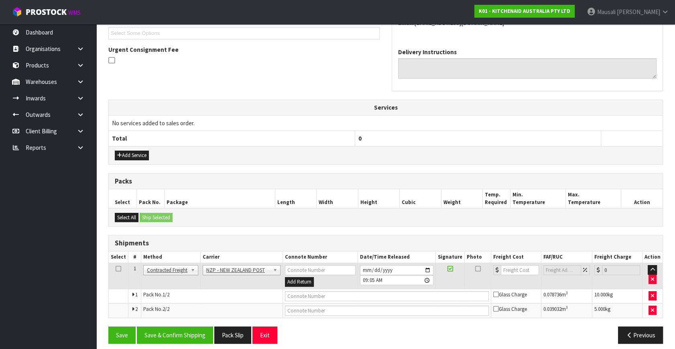
scroll to position [226, 0]
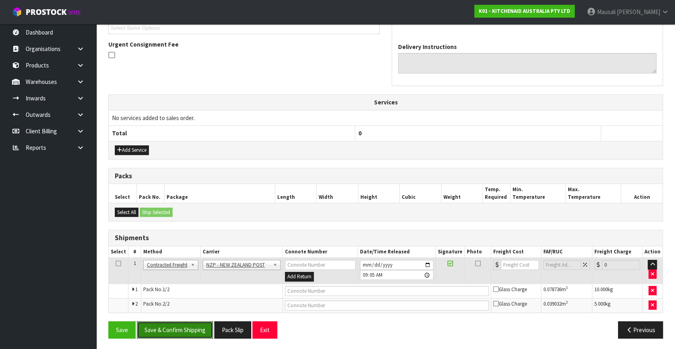
drag, startPoint x: 176, startPoint y: 331, endPoint x: 330, endPoint y: 314, distance: 155.0
click at [181, 329] on button "Save & Confirm Shipping" at bounding box center [175, 329] width 76 height 17
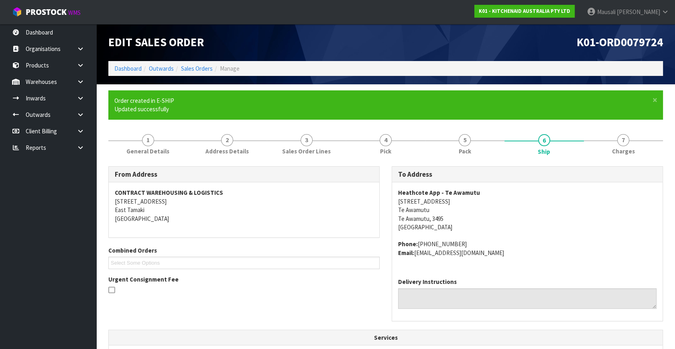
scroll to position [214, 0]
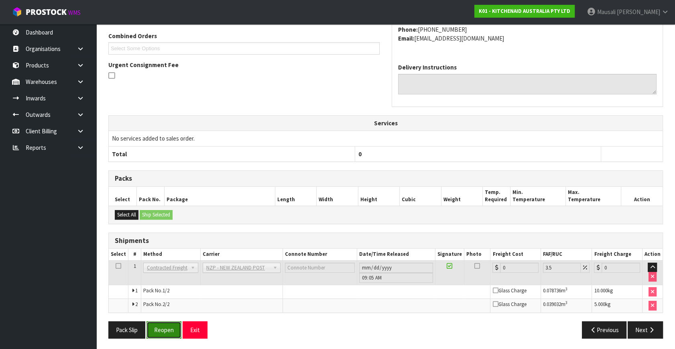
click at [161, 325] on button "Reopen" at bounding box center [163, 329] width 35 height 17
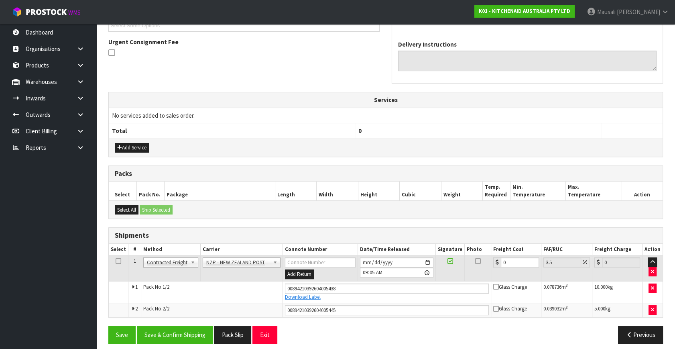
scroll to position [234, 0]
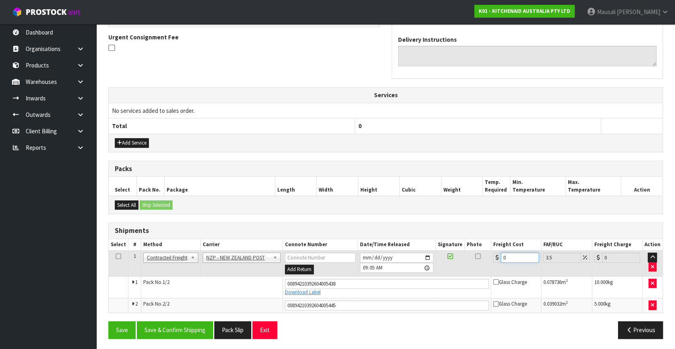
drag, startPoint x: 512, startPoint y: 257, endPoint x: 496, endPoint y: 262, distance: 17.3
click at [496, 262] on td "0" at bounding box center [516, 263] width 50 height 26
click at [193, 325] on button "Save & Confirm Shipping" at bounding box center [175, 329] width 76 height 17
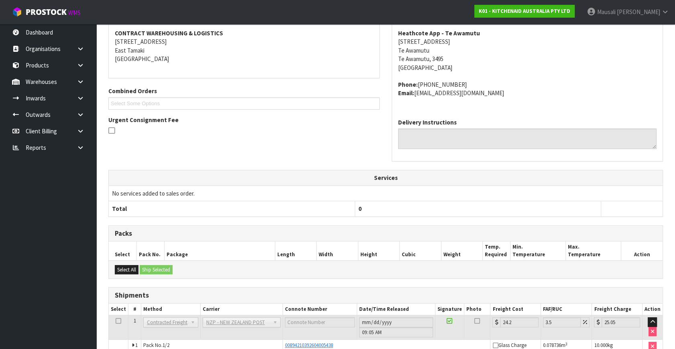
scroll to position [211, 0]
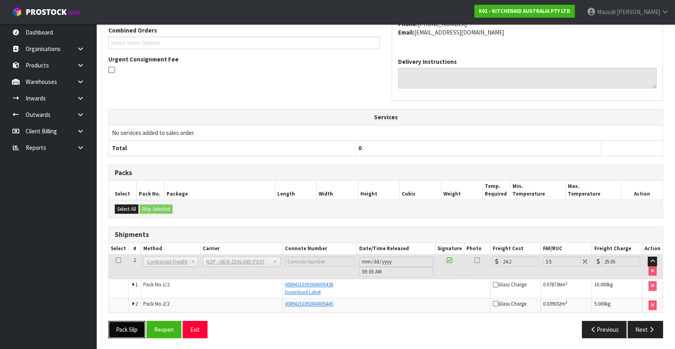
click at [117, 323] on button "Pack Slip" at bounding box center [126, 329] width 37 height 17
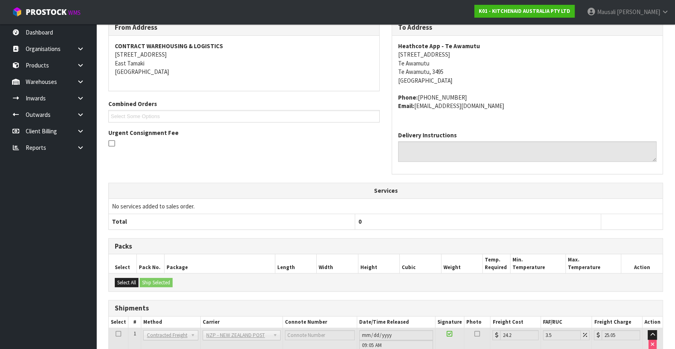
scroll to position [0, 0]
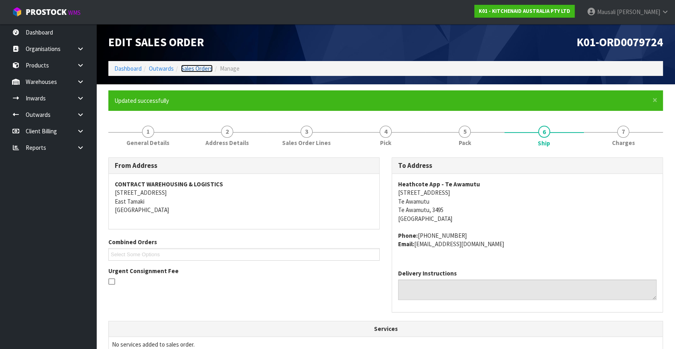
click at [202, 65] on link "Sales Orders" at bounding box center [197, 69] width 32 height 8
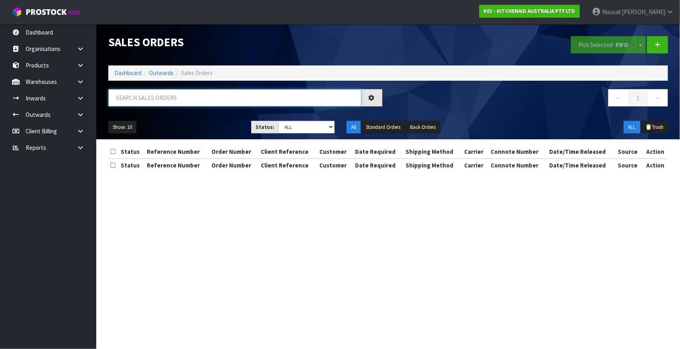
click at [135, 98] on input "text" at bounding box center [234, 97] width 253 height 17
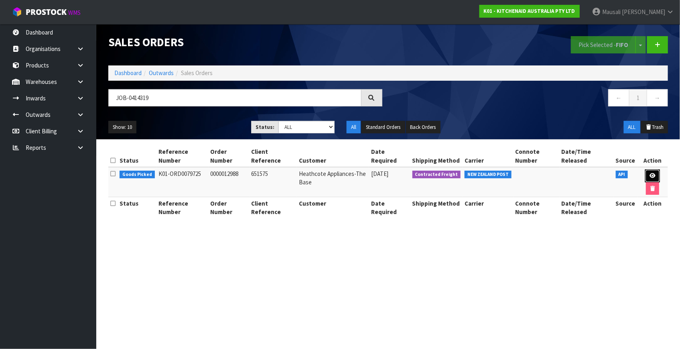
click at [650, 171] on link at bounding box center [652, 175] width 15 height 13
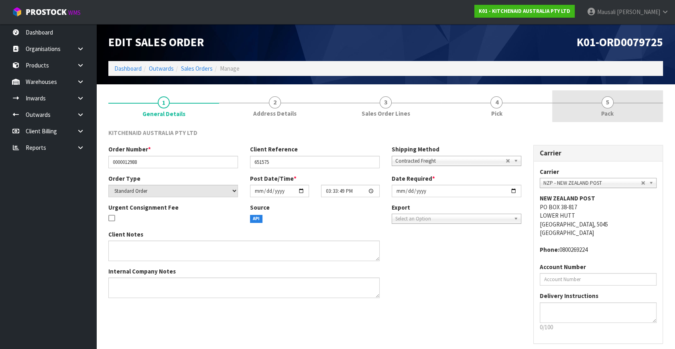
click at [494, 100] on span "4" at bounding box center [496, 102] width 12 height 12
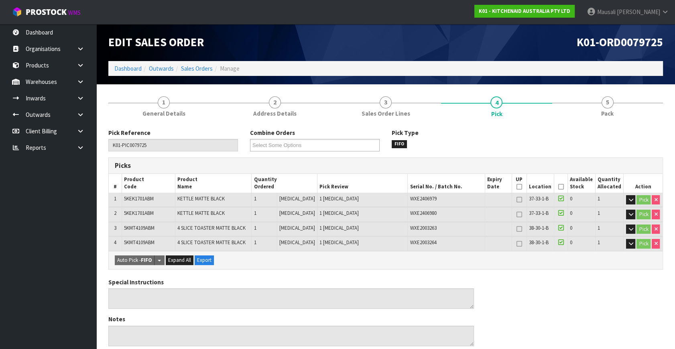
click at [560, 187] on icon at bounding box center [561, 187] width 6 height 0
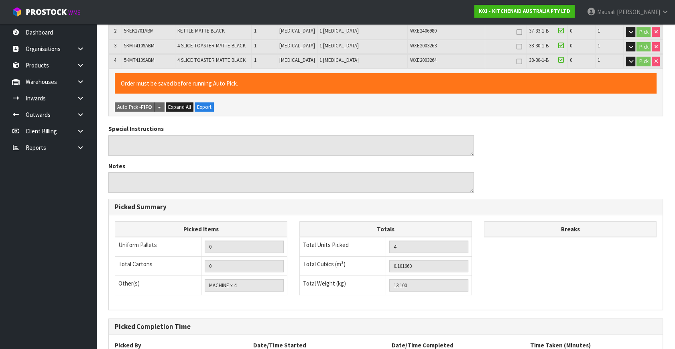
scroll to position [252, 0]
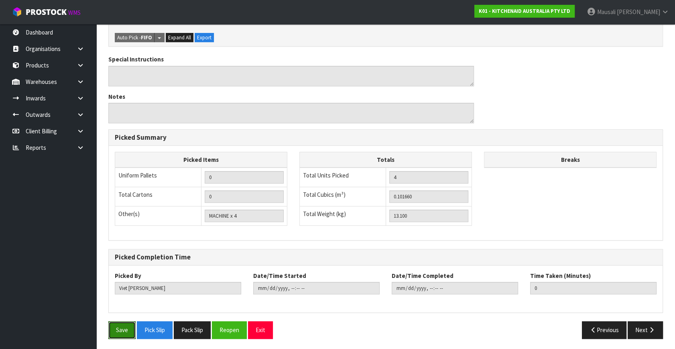
drag, startPoint x: 123, startPoint y: 327, endPoint x: 173, endPoint y: 305, distance: 54.6
click at [122, 326] on button "Save" at bounding box center [121, 329] width 27 height 17
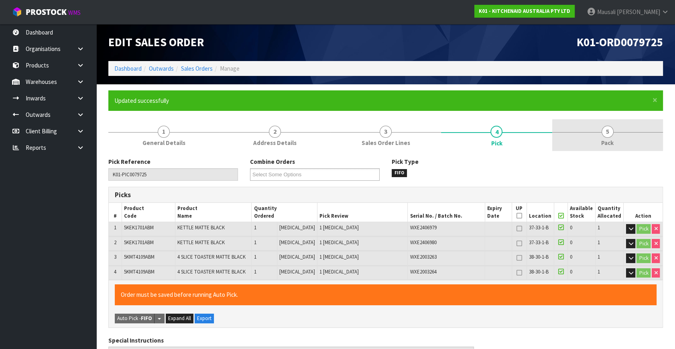
click at [606, 139] on span "Pack" at bounding box center [607, 142] width 12 height 8
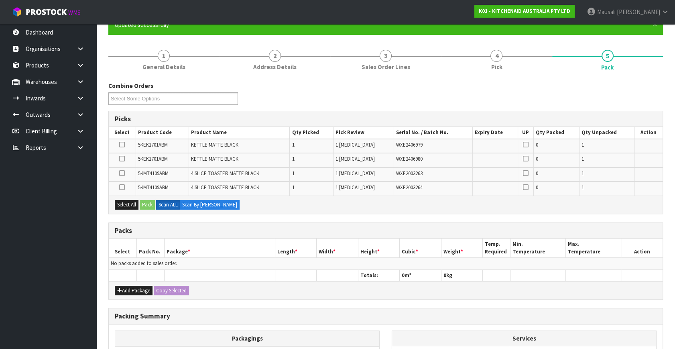
scroll to position [146, 0]
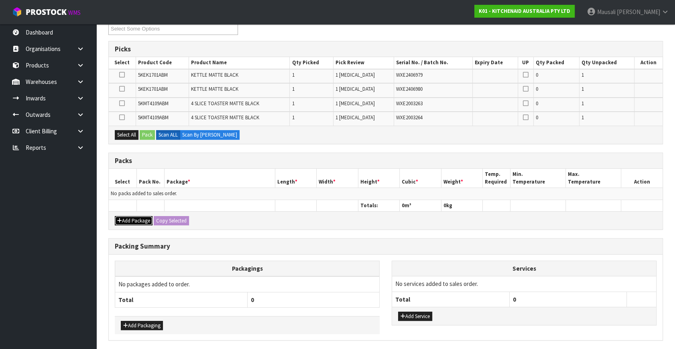
click at [140, 218] on button "Add Package" at bounding box center [134, 221] width 38 height 10
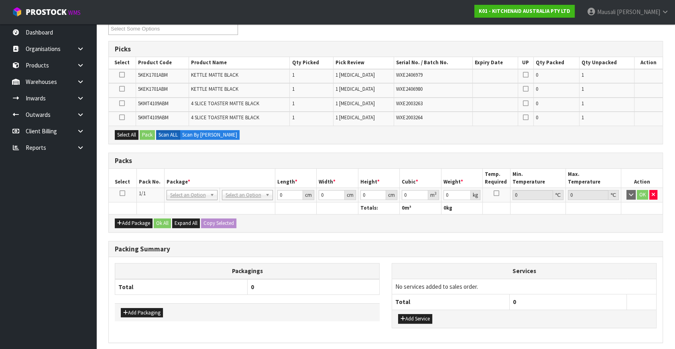
click at [122, 193] on icon at bounding box center [123, 193] width 6 height 0
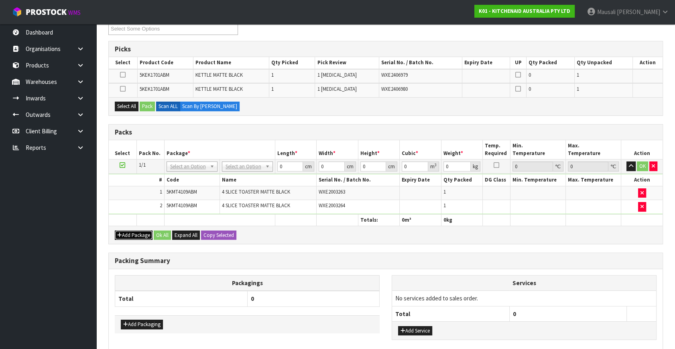
click at [127, 228] on div "Add Package Ok All Expand All Copy Selected" at bounding box center [386, 235] width 554 height 18
click at [132, 230] on button "Add Package" at bounding box center [134, 235] width 38 height 10
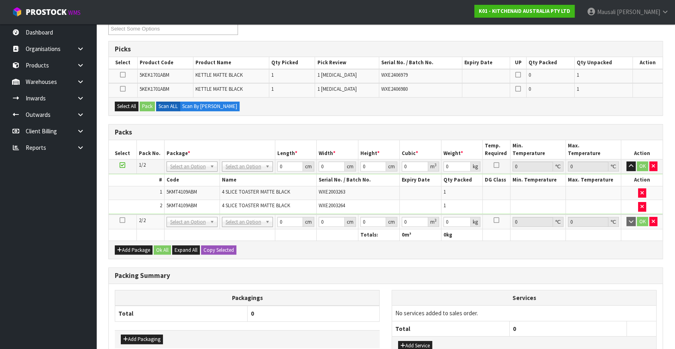
click at [122, 220] on icon at bounding box center [123, 220] width 6 height 0
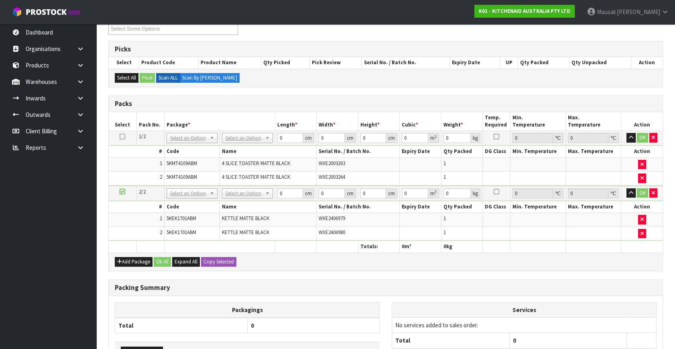
click at [121, 136] on icon at bounding box center [123, 136] width 6 height 0
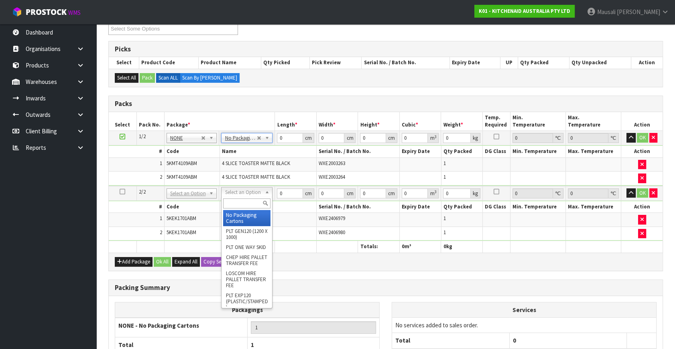
drag, startPoint x: 253, startPoint y: 213, endPoint x: 251, endPoint y: 204, distance: 8.7
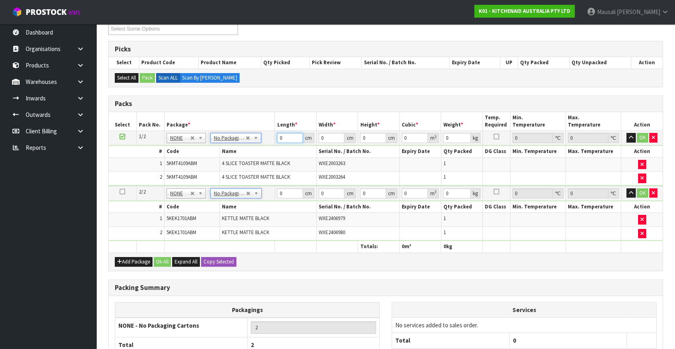
drag, startPoint x: 284, startPoint y: 137, endPoint x: 266, endPoint y: 147, distance: 20.5
click at [267, 147] on tbody "1/2 NONE 007-001 007-002 007-004 007-009 007-013 007-014 007-015 007-017 007-01…" at bounding box center [386, 158] width 554 height 55
click at [161, 258] on button "Ok All" at bounding box center [162, 262] width 17 height 10
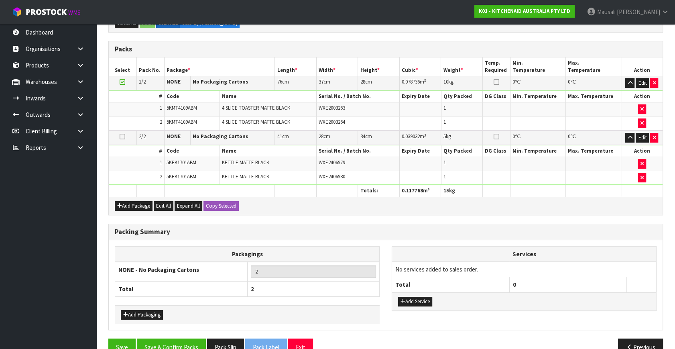
scroll to position [216, 0]
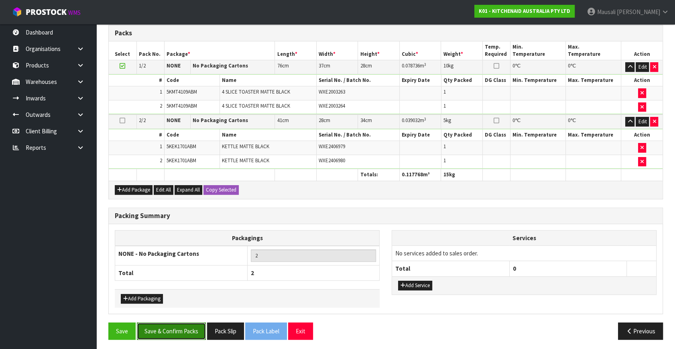
click at [188, 323] on button "Save & Confirm Packs" at bounding box center [171, 330] width 69 height 17
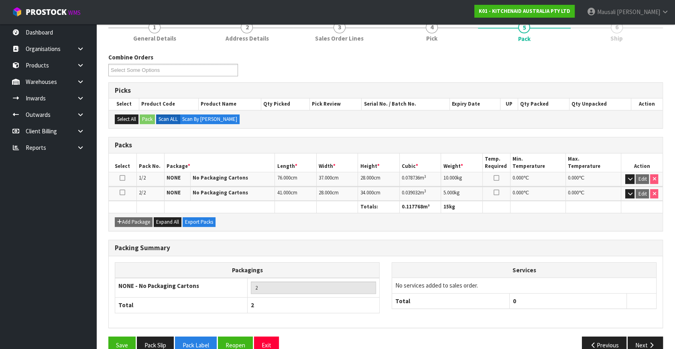
scroll to position [119, 0]
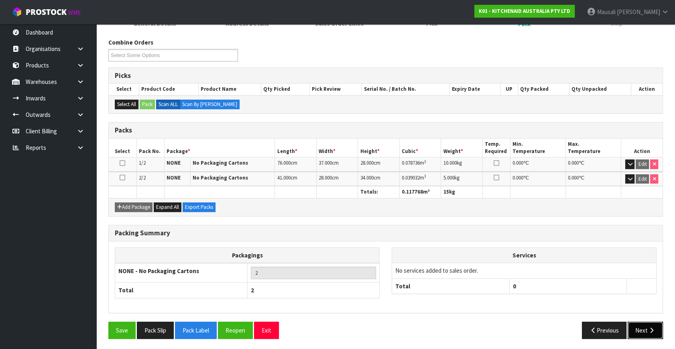
click at [641, 326] on button "Next" at bounding box center [645, 329] width 35 height 17
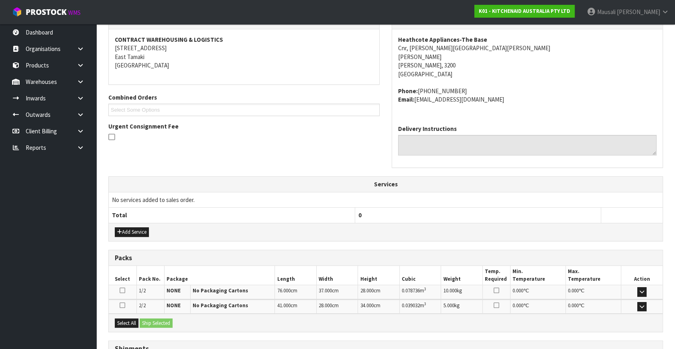
scroll to position [212, 0]
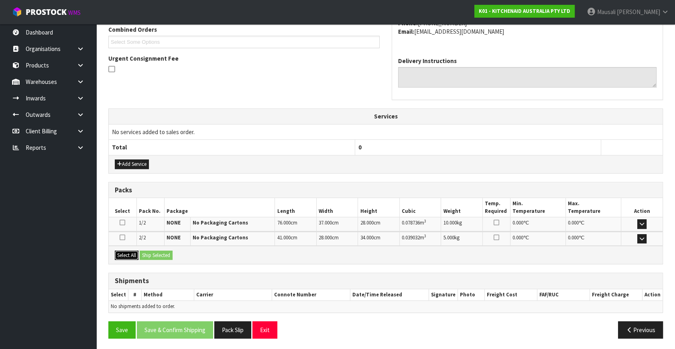
drag, startPoint x: 118, startPoint y: 256, endPoint x: 143, endPoint y: 253, distance: 25.0
click at [119, 256] on button "Select All" at bounding box center [127, 255] width 24 height 10
click at [144, 253] on button "Ship Selected" at bounding box center [156, 255] width 33 height 10
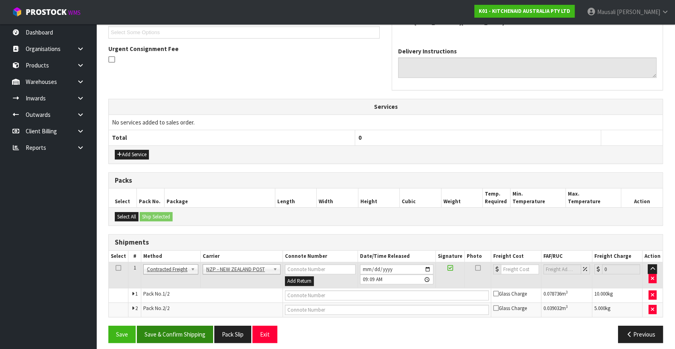
scroll to position [226, 0]
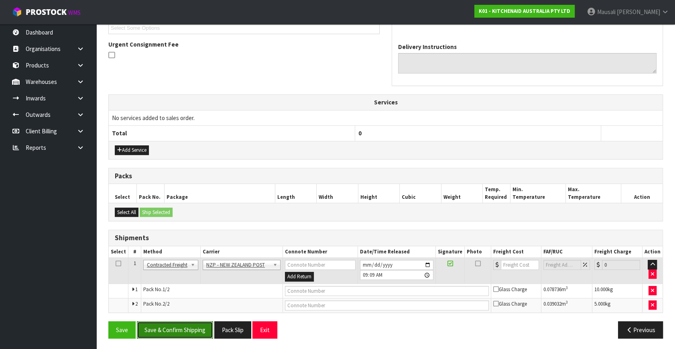
click at [191, 330] on button "Save & Confirm Shipping" at bounding box center [175, 329] width 76 height 17
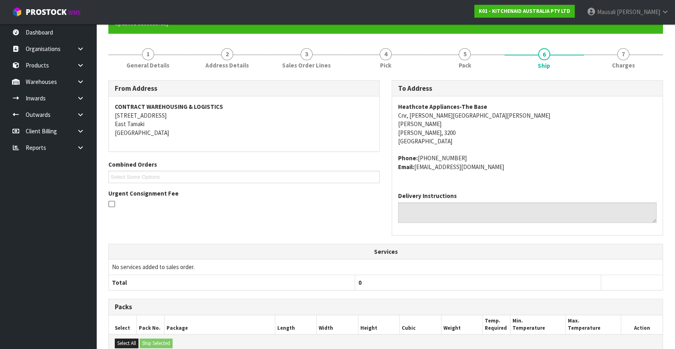
scroll to position [214, 0]
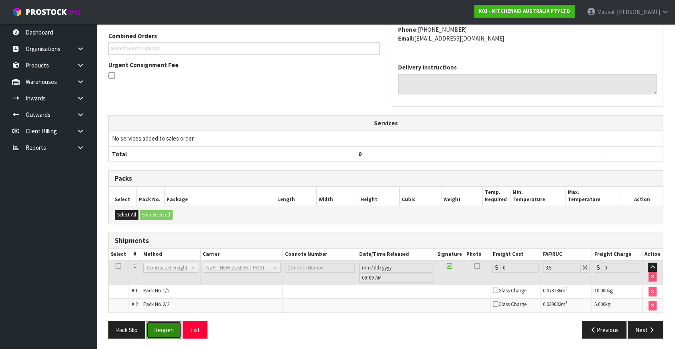
click at [170, 328] on button "Reopen" at bounding box center [163, 329] width 35 height 17
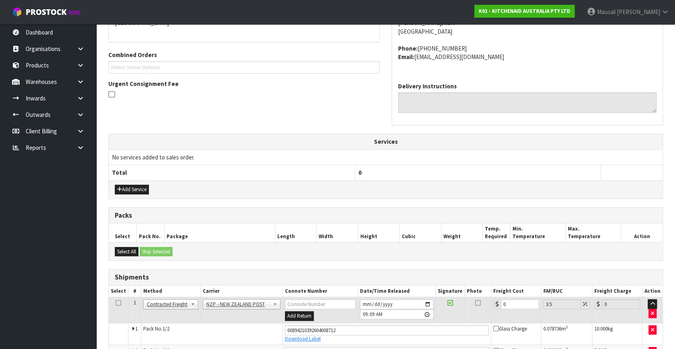
scroll to position [234, 0]
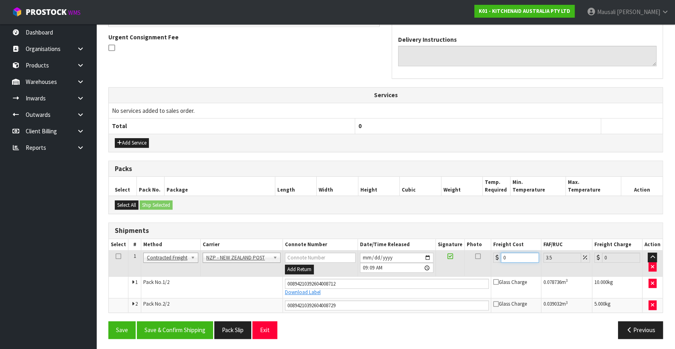
drag, startPoint x: 507, startPoint y: 258, endPoint x: 486, endPoint y: 268, distance: 23.5
click at [486, 268] on tr "1 Client Local Pickup Customer Local Pickup Company Freight Contracted Freight …" at bounding box center [386, 263] width 554 height 26
click at [199, 322] on button "Save & Confirm Shipping" at bounding box center [175, 329] width 76 height 17
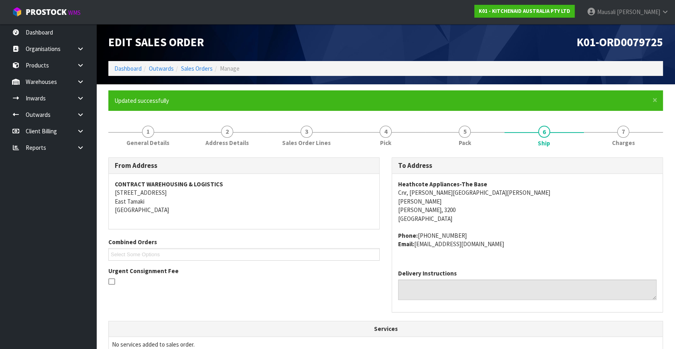
scroll to position [211, 0]
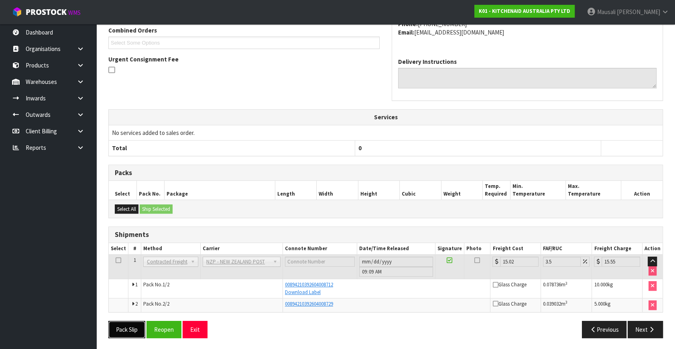
drag, startPoint x: 125, startPoint y: 323, endPoint x: 144, endPoint y: 312, distance: 22.6
click at [124, 322] on button "Pack Slip" at bounding box center [126, 329] width 37 height 17
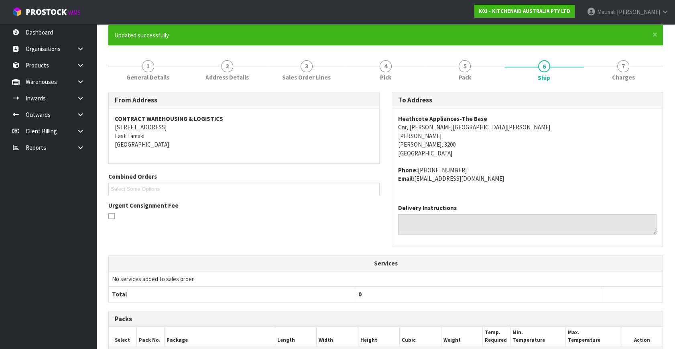
scroll to position [0, 0]
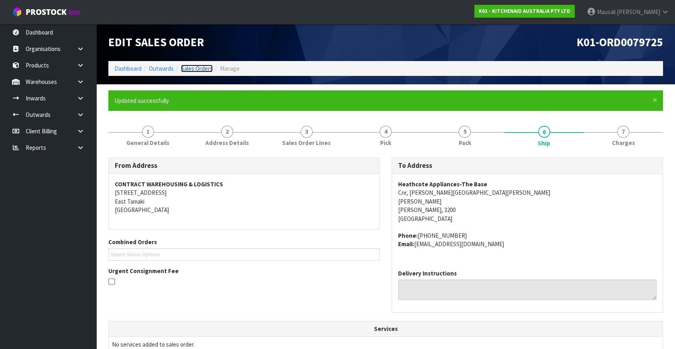
click at [192, 65] on link "Sales Orders" at bounding box center [197, 69] width 32 height 8
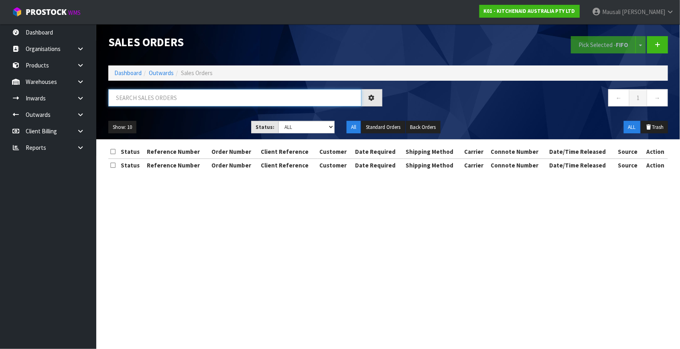
click at [120, 101] on input "text" at bounding box center [234, 97] width 253 height 17
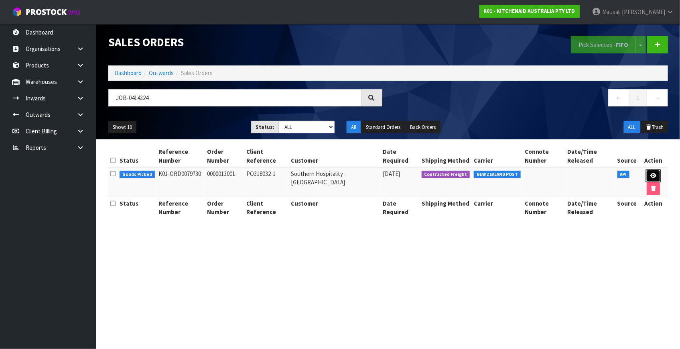
click at [652, 176] on icon at bounding box center [653, 175] width 6 height 5
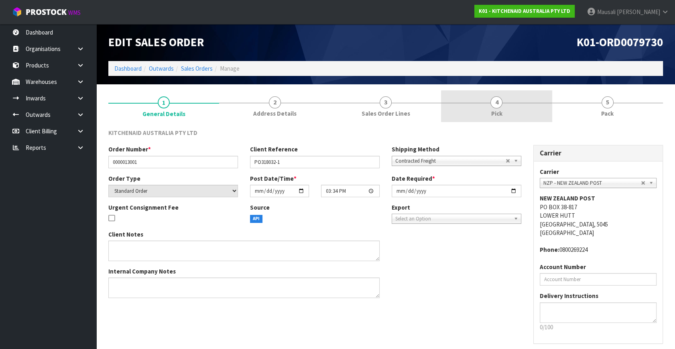
click at [490, 108] on link "4 Pick" at bounding box center [496, 106] width 111 height 32
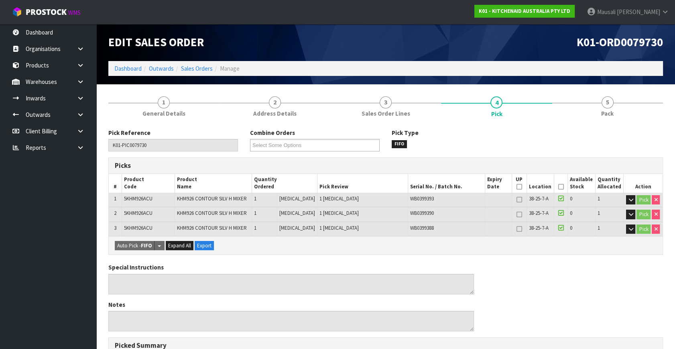
click at [558, 187] on icon at bounding box center [561, 187] width 6 height 0
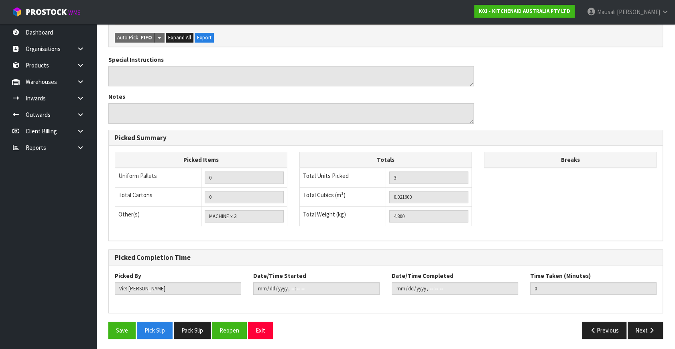
scroll to position [237, 0]
click at [117, 333] on button "Save" at bounding box center [121, 329] width 27 height 17
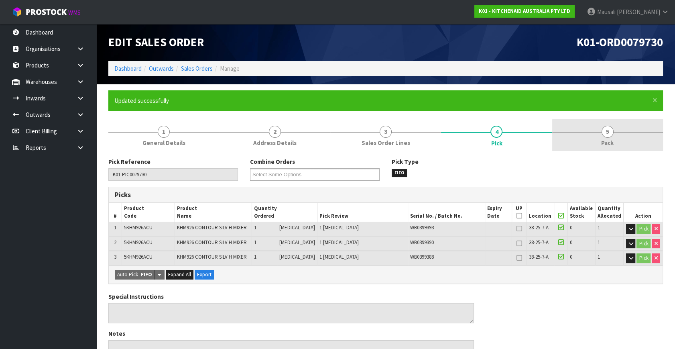
click at [606, 140] on span "Pack" at bounding box center [607, 142] width 12 height 8
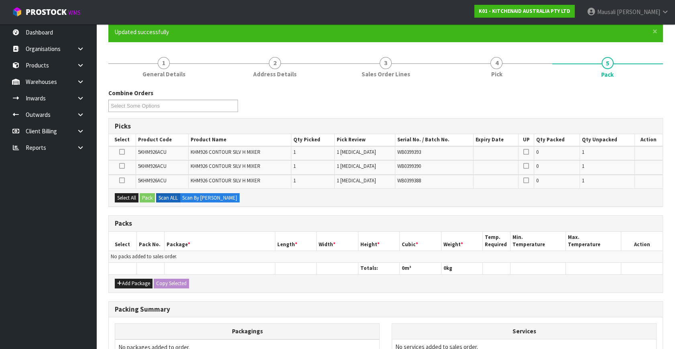
scroll to position [159, 0]
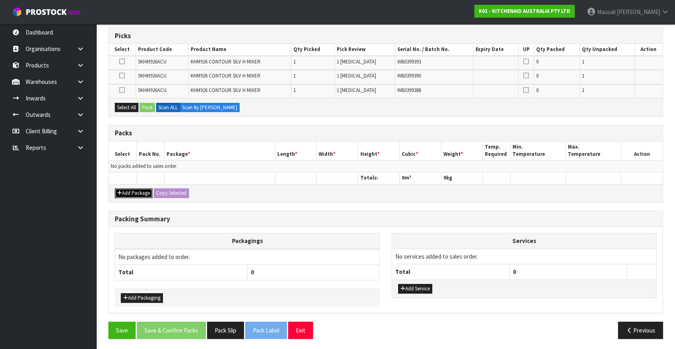
click at [126, 188] on button "Add Package" at bounding box center [134, 193] width 38 height 10
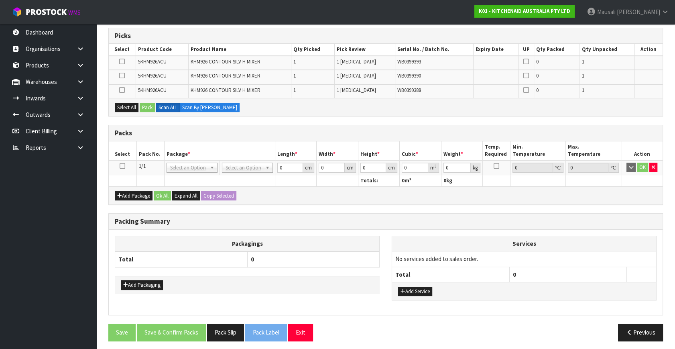
click at [123, 166] on icon at bounding box center [123, 166] width 6 height 0
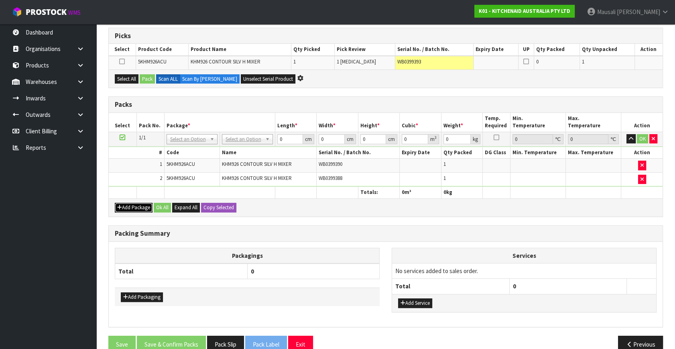
click at [135, 204] on button "Add Package" at bounding box center [134, 208] width 38 height 10
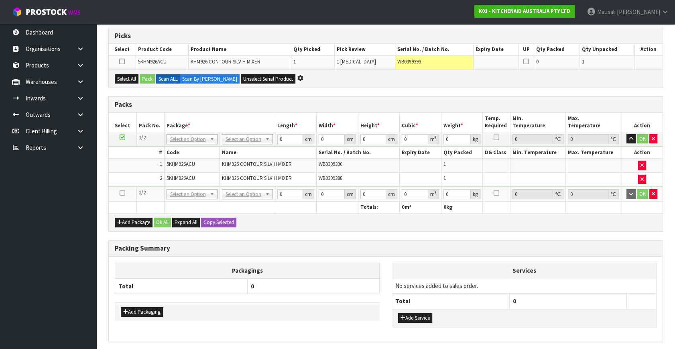
click at [120, 193] on icon at bounding box center [123, 193] width 6 height 0
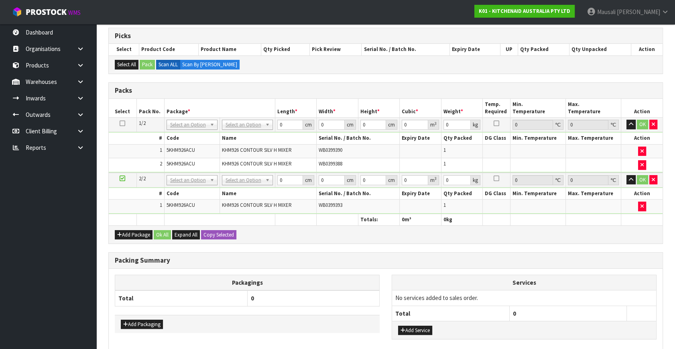
click at [122, 123] on icon at bounding box center [123, 123] width 6 height 0
click at [650, 176] on button "button" at bounding box center [653, 180] width 8 height 10
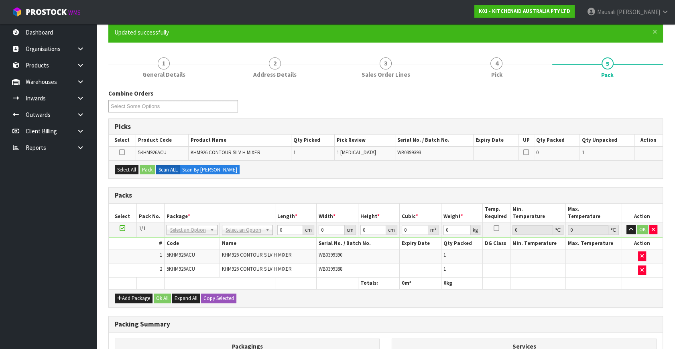
scroll to position [49, 0]
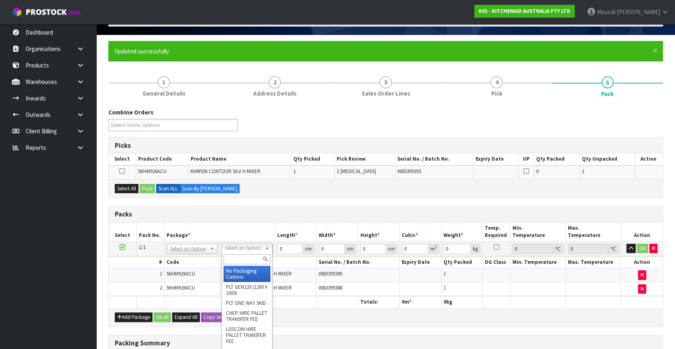
click at [242, 257] on input "text" at bounding box center [247, 259] width 47 height 10
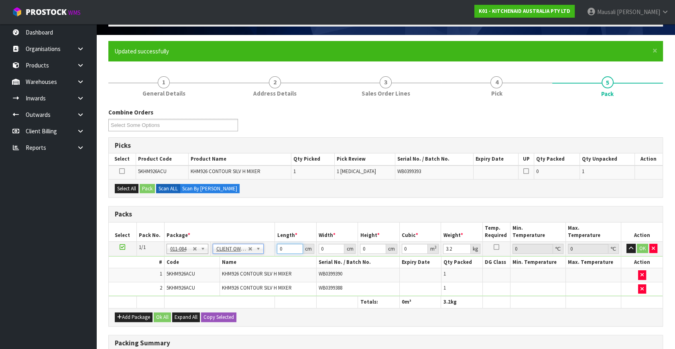
drag, startPoint x: 290, startPoint y: 248, endPoint x: 270, endPoint y: 253, distance: 21.1
click at [270, 253] on tr "1/1 NONE 007-001 007-002 007-004 007-009 007-013 007-014 007-015 007-017 007-01…" at bounding box center [386, 248] width 554 height 14
drag, startPoint x: 164, startPoint y: 316, endPoint x: 176, endPoint y: 317, distance: 12.5
click at [165, 316] on button "Ok All" at bounding box center [162, 317] width 17 height 10
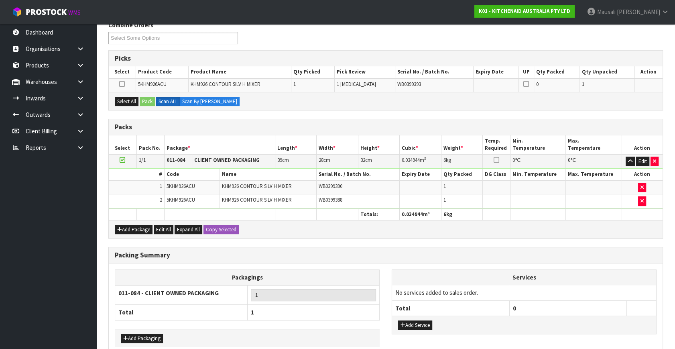
scroll to position [177, 0]
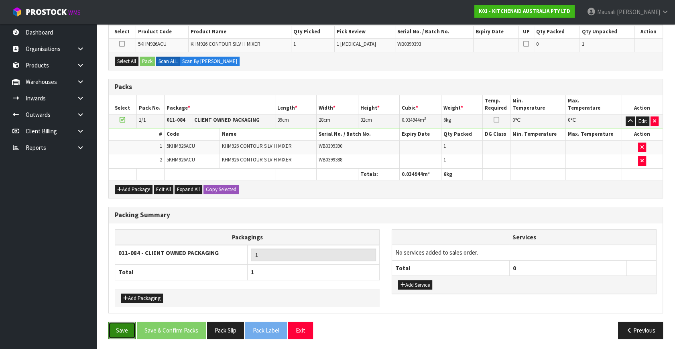
click at [120, 327] on button "Save" at bounding box center [121, 329] width 27 height 17
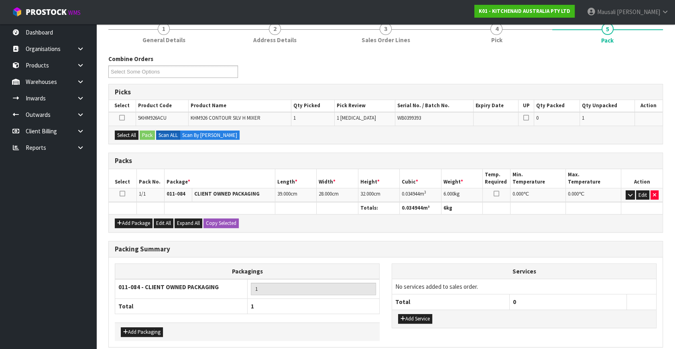
scroll to position [109, 0]
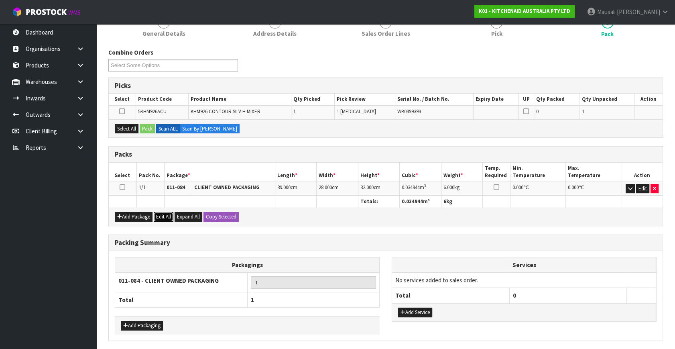
click at [168, 212] on button "Edit All" at bounding box center [164, 217] width 20 height 10
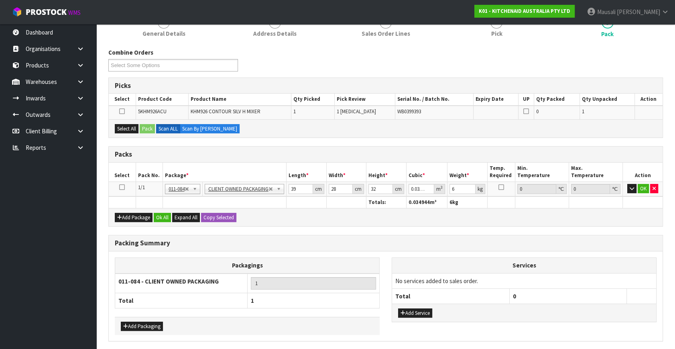
click at [123, 187] on icon at bounding box center [122, 187] width 6 height 0
click at [118, 127] on button "Select All" at bounding box center [127, 129] width 24 height 10
click at [148, 128] on button "Pack" at bounding box center [147, 129] width 15 height 10
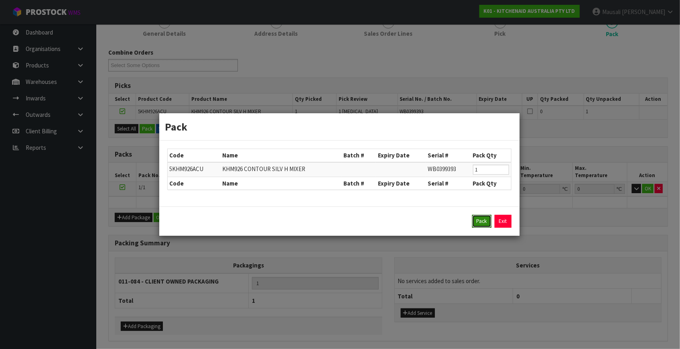
click at [480, 217] on button "Pack" at bounding box center [481, 221] width 19 height 13
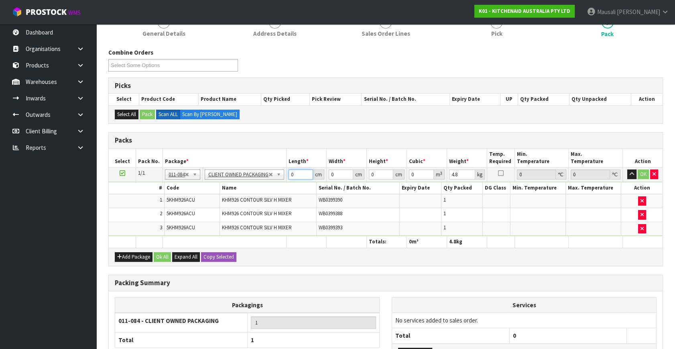
drag, startPoint x: 295, startPoint y: 175, endPoint x: 282, endPoint y: 183, distance: 15.1
click at [282, 183] on tbody "1/1 NONE 007-001 007-002 007-004 007-009 007-013 007-014 007-015 007-017 007-01…" at bounding box center [386, 201] width 554 height 69
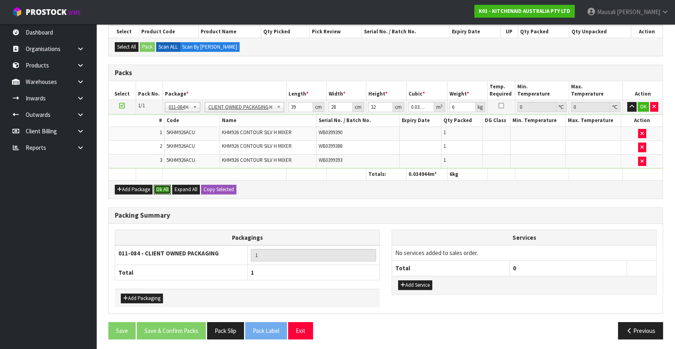
drag, startPoint x: 162, startPoint y: 188, endPoint x: 162, endPoint y: 196, distance: 8.0
click at [162, 191] on button "Ok All" at bounding box center [162, 190] width 17 height 10
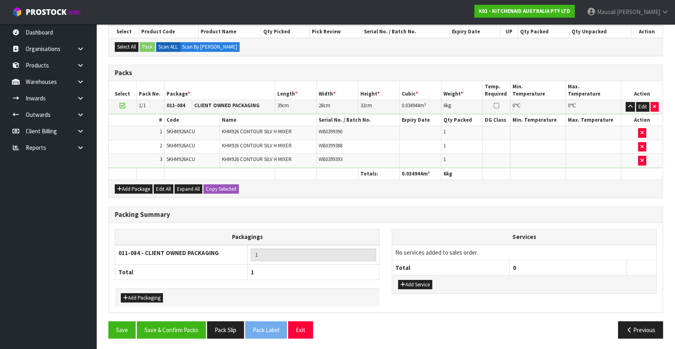
scroll to position [176, 0]
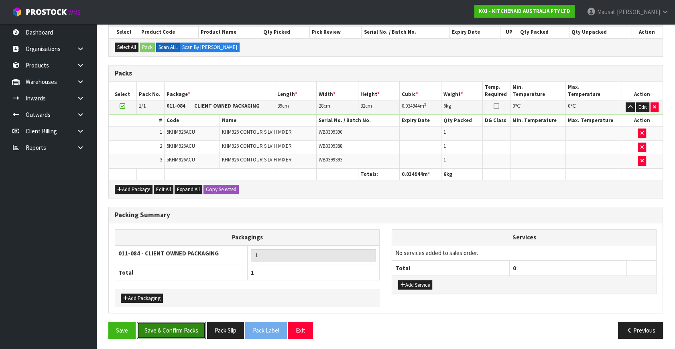
click at [184, 331] on button "Save & Confirm Packs" at bounding box center [171, 329] width 69 height 17
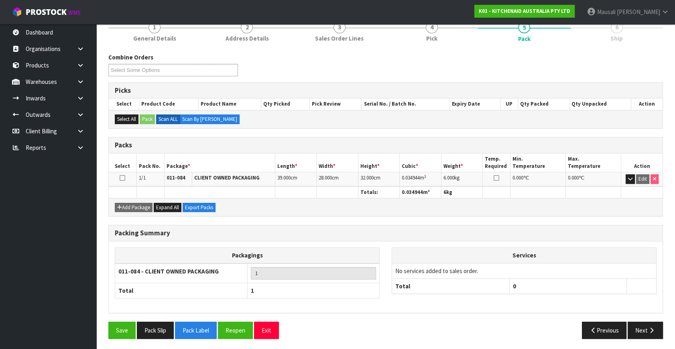
scroll to position [105, 0]
click at [649, 328] on icon "button" at bounding box center [652, 330] width 8 height 6
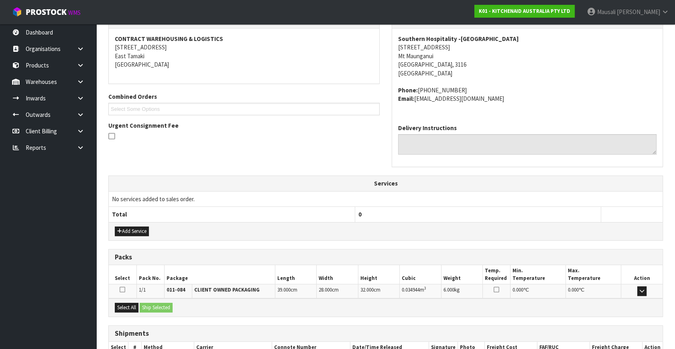
scroll to position [197, 0]
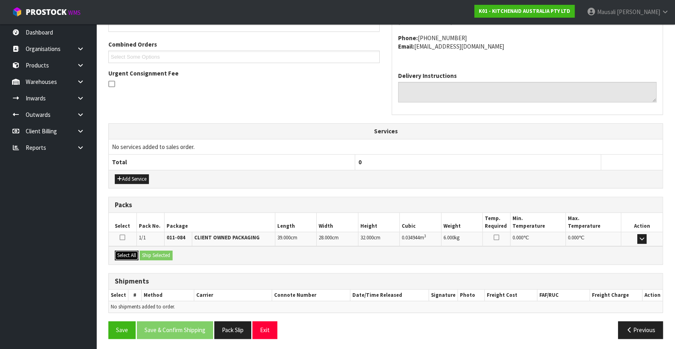
drag, startPoint x: 132, startPoint y: 254, endPoint x: 149, endPoint y: 254, distance: 17.3
click at [133, 254] on button "Select All" at bounding box center [127, 255] width 24 height 10
click at [149, 254] on button "Ship Selected" at bounding box center [156, 255] width 33 height 10
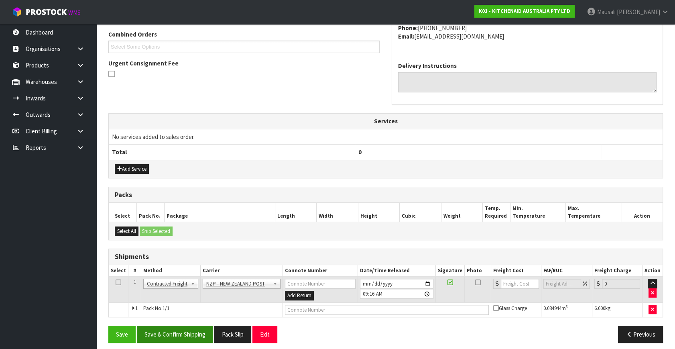
scroll to position [212, 0]
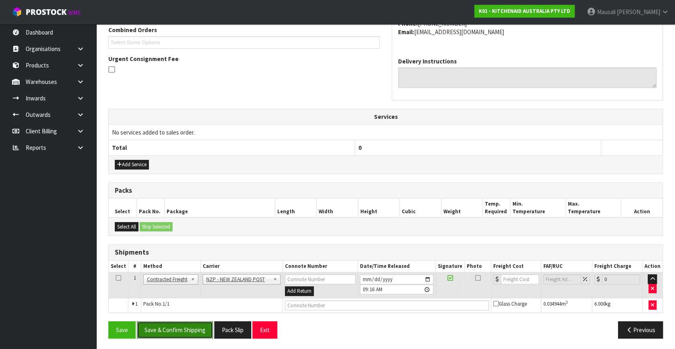
click at [184, 328] on button "Save & Confirm Shipping" at bounding box center [175, 329] width 76 height 17
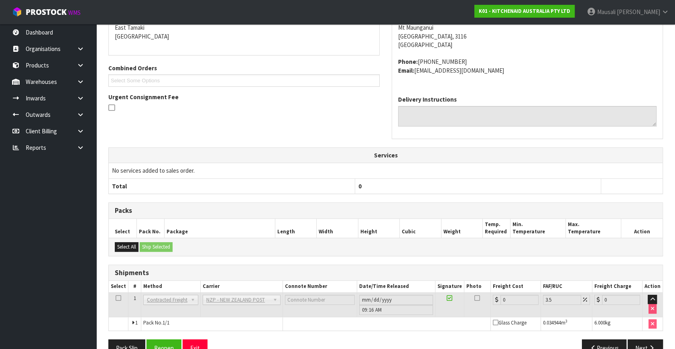
scroll to position [201, 0]
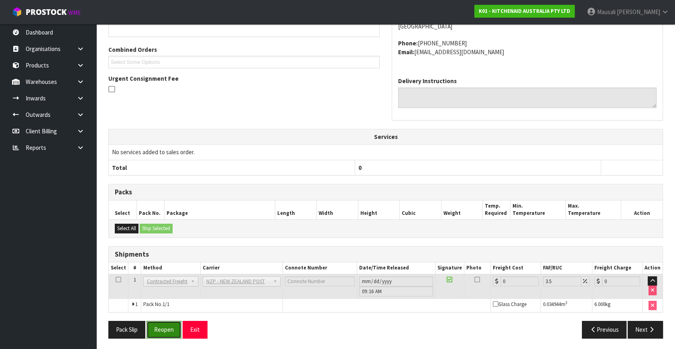
click at [163, 325] on button "Reopen" at bounding box center [163, 329] width 35 height 17
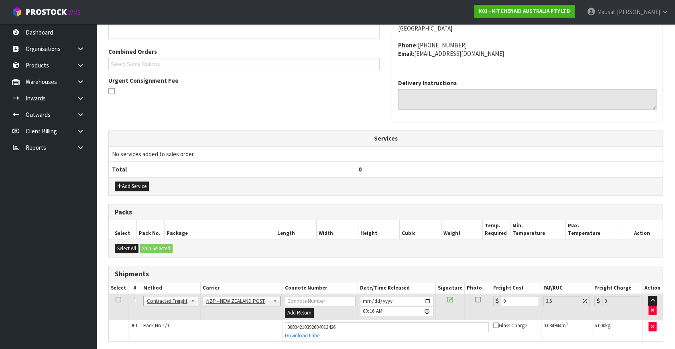
scroll to position [219, 0]
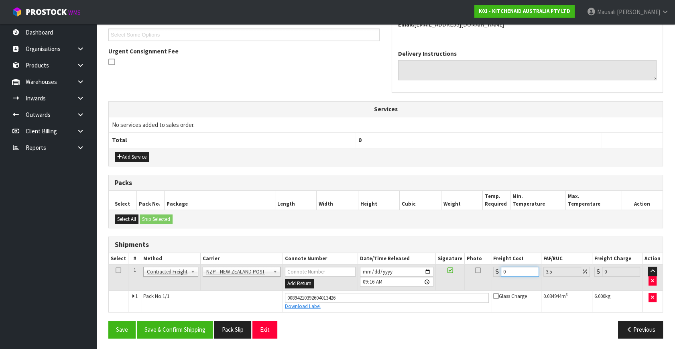
drag, startPoint x: 509, startPoint y: 265, endPoint x: 486, endPoint y: 287, distance: 32.6
click at [488, 286] on tr "1 Client Local Pickup Customer Local Pickup Company Freight Contracted Freight …" at bounding box center [386, 277] width 554 height 26
click at [179, 324] on button "Save & Confirm Shipping" at bounding box center [175, 329] width 76 height 17
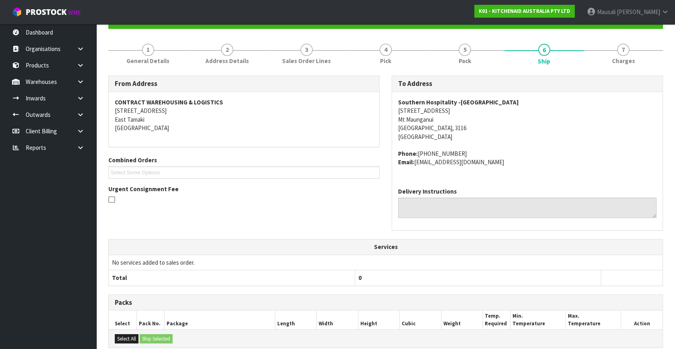
scroll to position [197, 0]
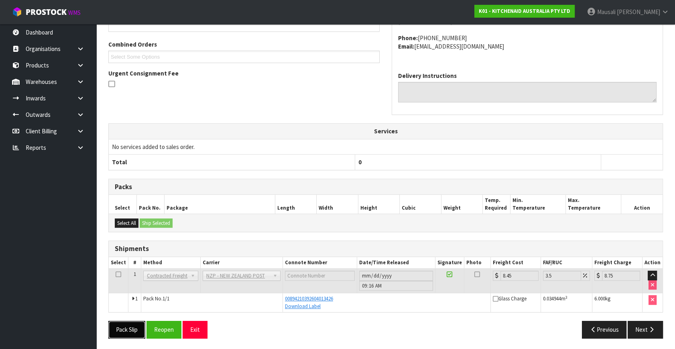
click at [131, 323] on button "Pack Slip" at bounding box center [126, 329] width 37 height 17
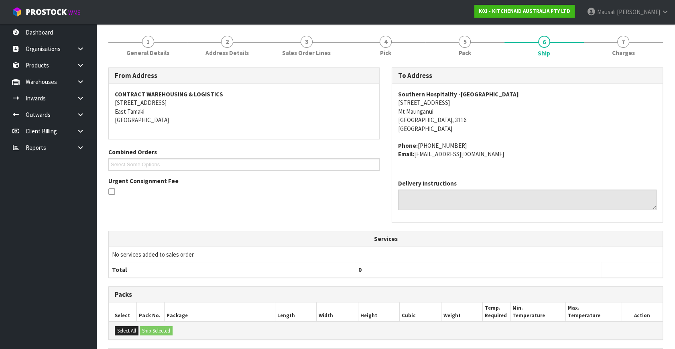
scroll to position [15, 0]
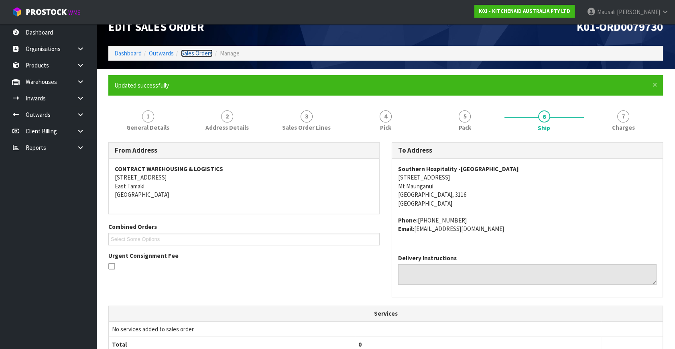
click at [195, 52] on link "Sales Orders" at bounding box center [197, 53] width 32 height 8
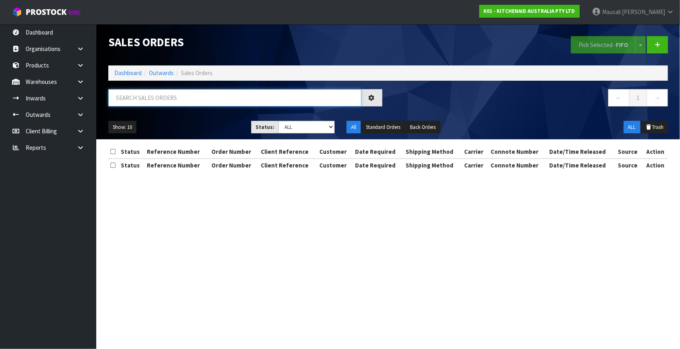
click at [128, 96] on input "text" at bounding box center [234, 97] width 253 height 17
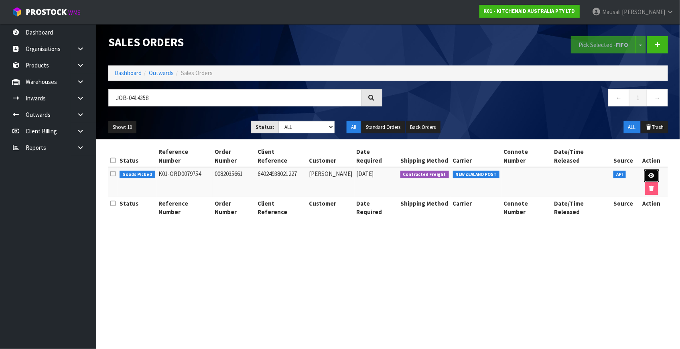
click at [649, 173] on icon at bounding box center [652, 175] width 6 height 5
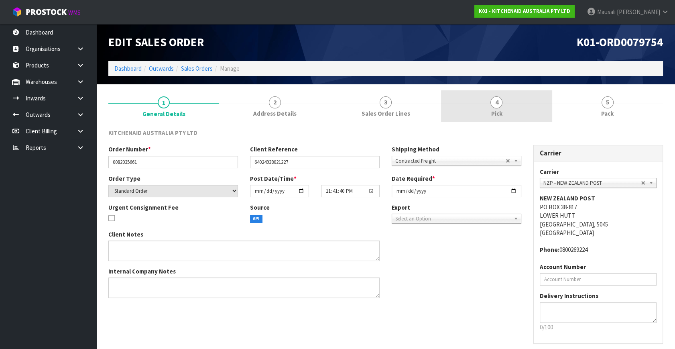
click at [510, 106] on link "4 Pick" at bounding box center [496, 106] width 111 height 32
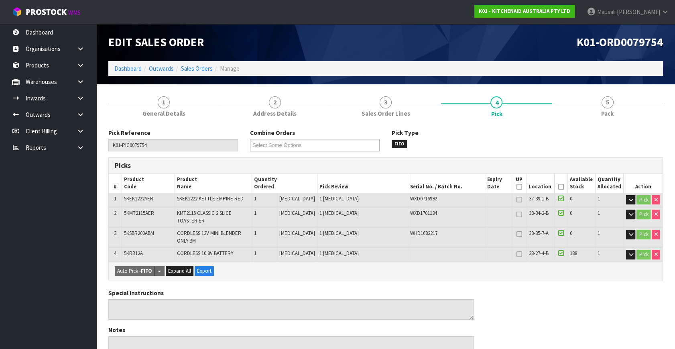
click at [558, 187] on icon at bounding box center [561, 187] width 6 height 0
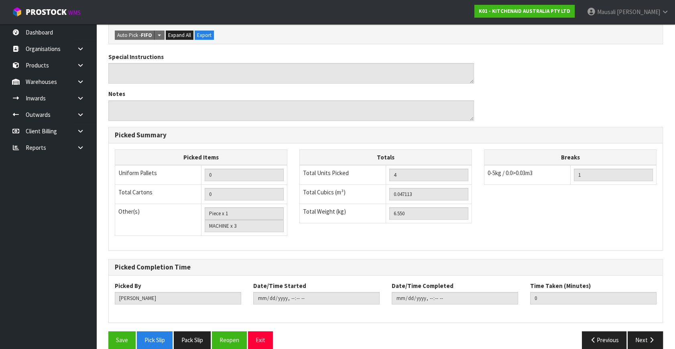
scroll to position [274, 0]
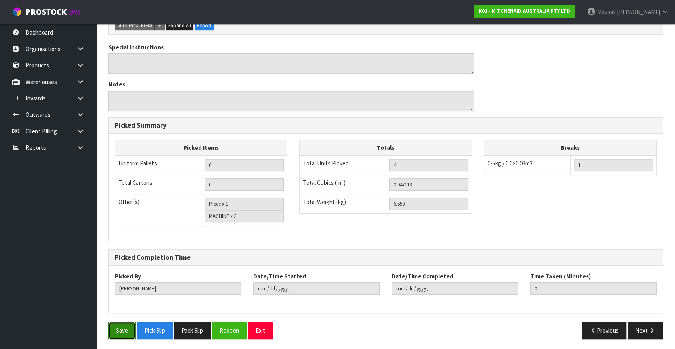
click at [122, 324] on button "Save" at bounding box center [121, 329] width 27 height 17
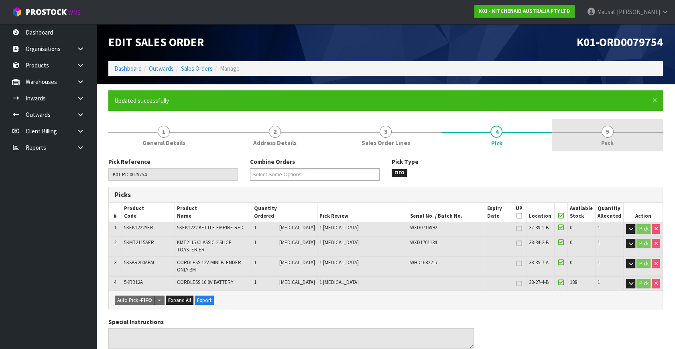
click at [611, 140] on span "Pack" at bounding box center [607, 142] width 12 height 8
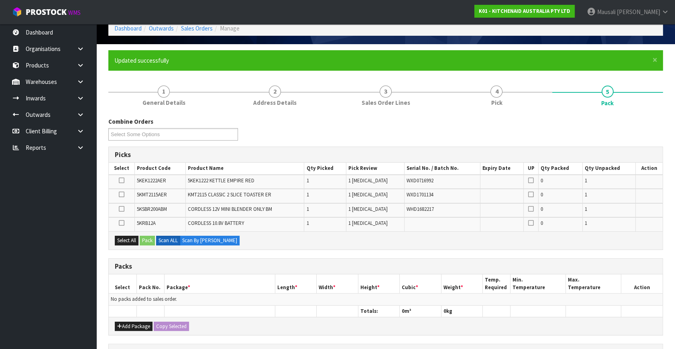
scroll to position [109, 0]
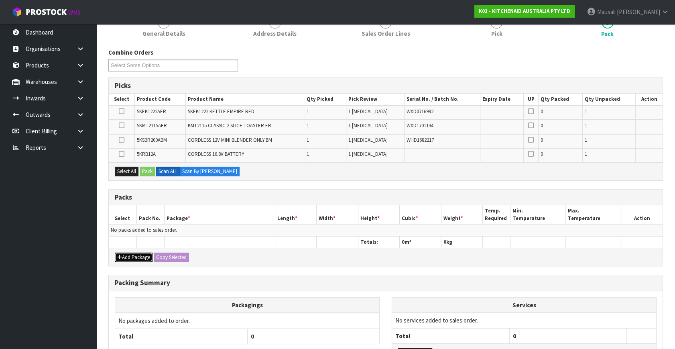
click at [118, 254] on icon "button" at bounding box center [119, 256] width 5 height 5
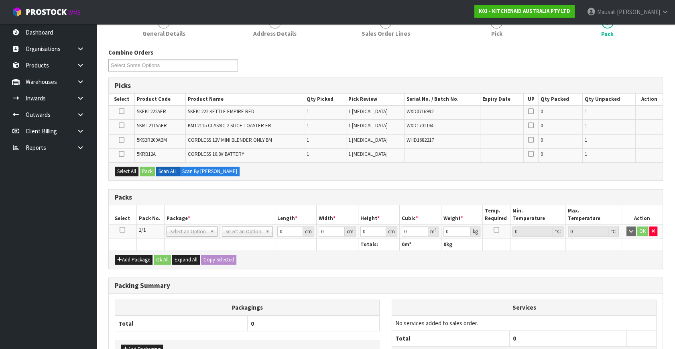
click at [122, 230] on icon at bounding box center [123, 230] width 6 height 0
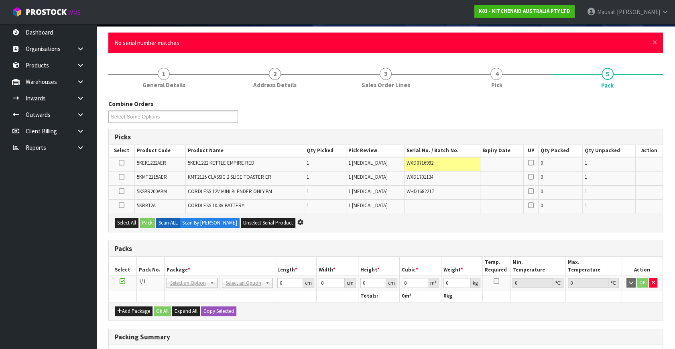
scroll to position [64, 0]
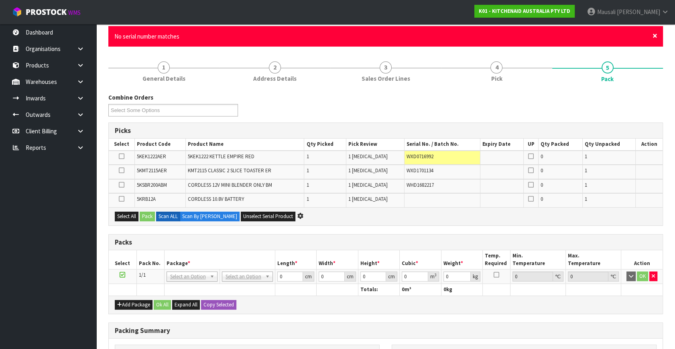
click at [656, 34] on span "×" at bounding box center [654, 35] width 5 height 11
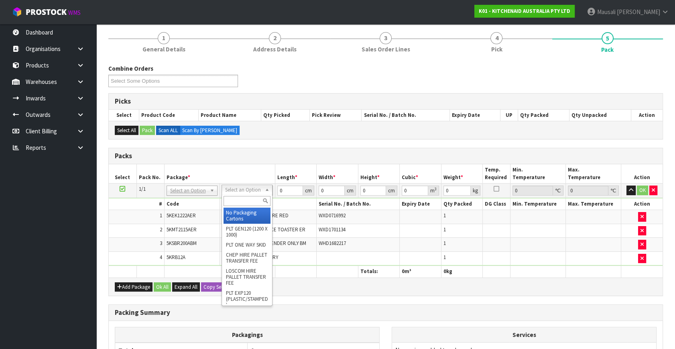
click at [243, 200] on input "text" at bounding box center [247, 201] width 47 height 10
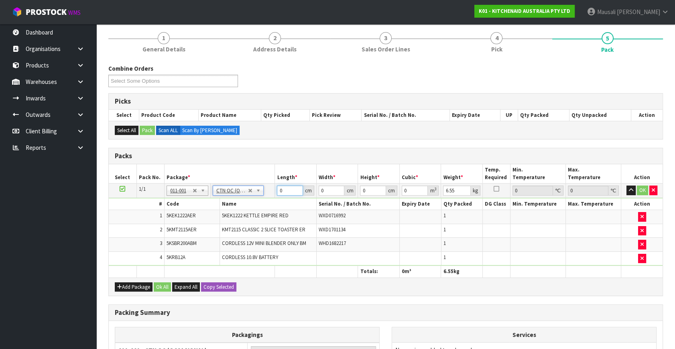
drag, startPoint x: 289, startPoint y: 191, endPoint x: 238, endPoint y: 209, distance: 53.2
click at [241, 212] on tbody "1/1 NONE 007-001 007-002 007-004 007-009 007-013 007-014 007-015 007-017 007-01…" at bounding box center [386, 224] width 554 height 82
click at [164, 287] on button "Ok All" at bounding box center [162, 287] width 17 height 10
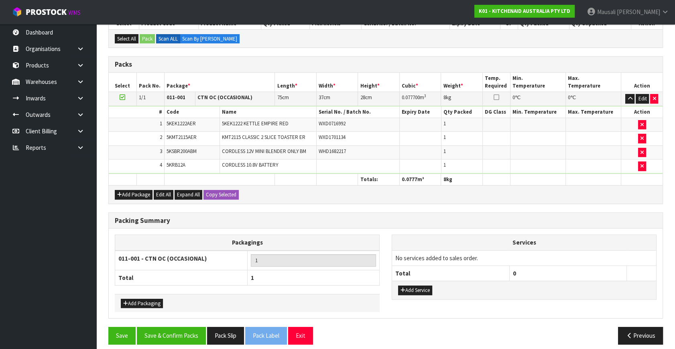
scroll to position [161, 0]
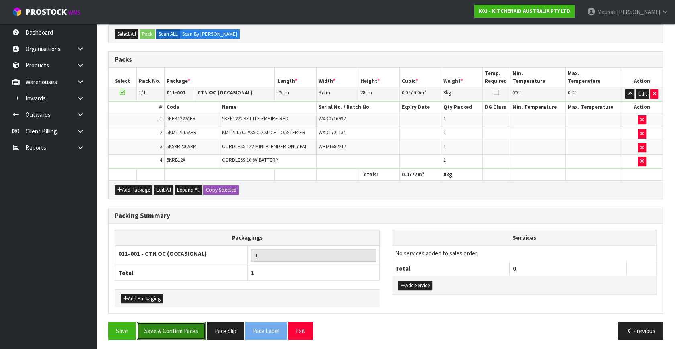
click at [174, 327] on button "Save & Confirm Packs" at bounding box center [171, 330] width 69 height 17
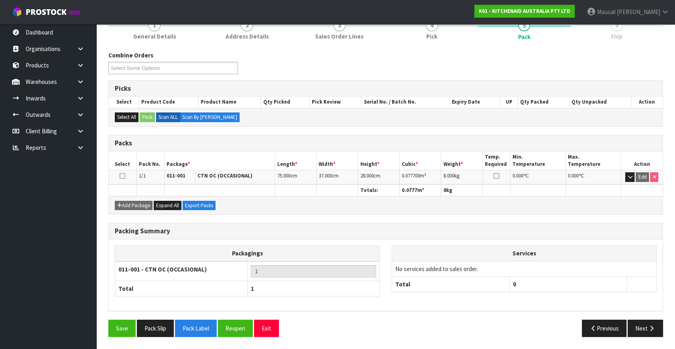
scroll to position [105, 0]
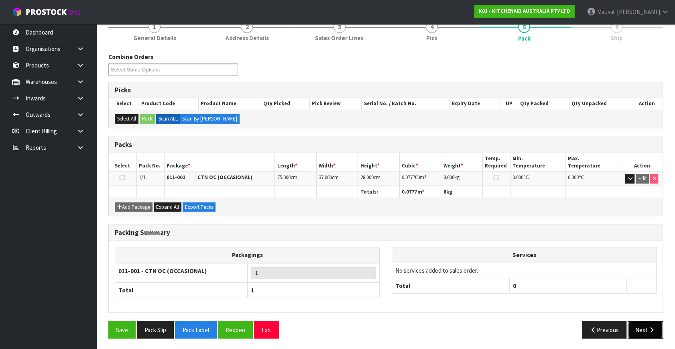
click at [640, 325] on button "Next" at bounding box center [645, 329] width 35 height 17
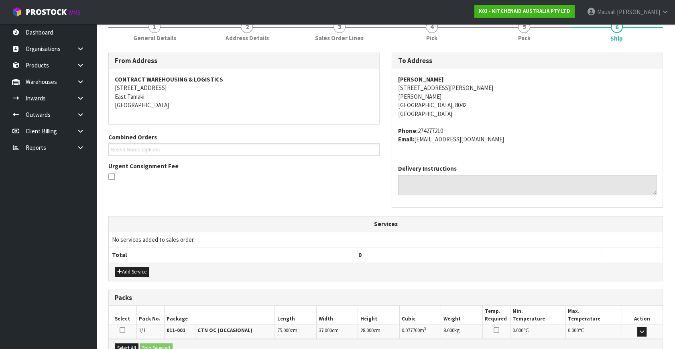
scroll to position [197, 0]
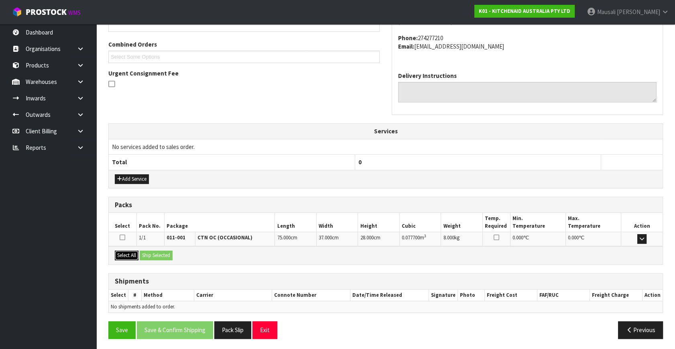
drag, startPoint x: 126, startPoint y: 251, endPoint x: 155, endPoint y: 253, distance: 29.3
click at [129, 251] on button "Select All" at bounding box center [127, 255] width 24 height 10
click at [155, 253] on button "Ship Selected" at bounding box center [156, 255] width 33 height 10
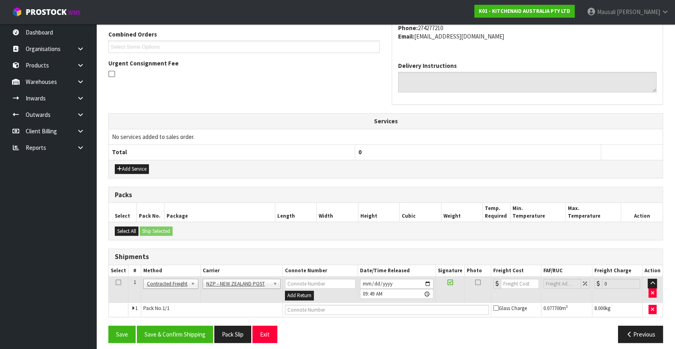
scroll to position [212, 0]
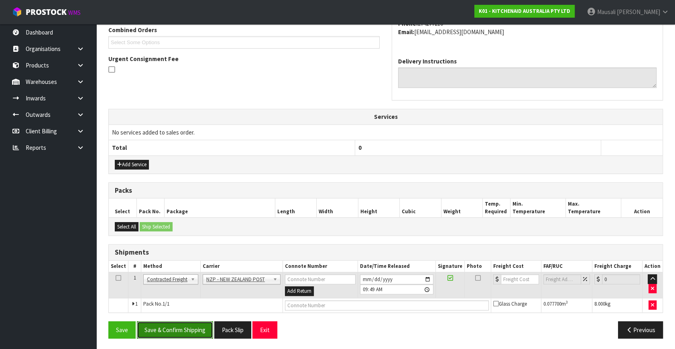
click at [195, 324] on button "Save & Confirm Shipping" at bounding box center [175, 329] width 76 height 17
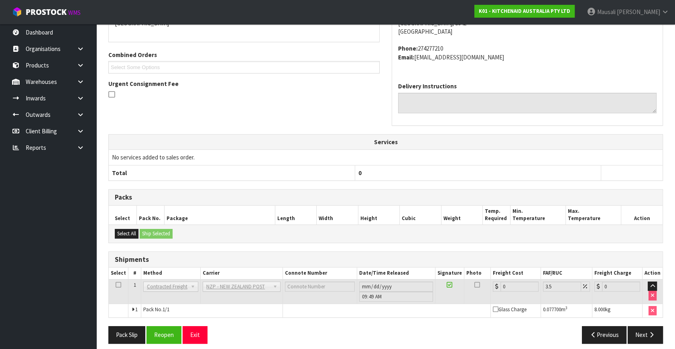
scroll to position [201, 0]
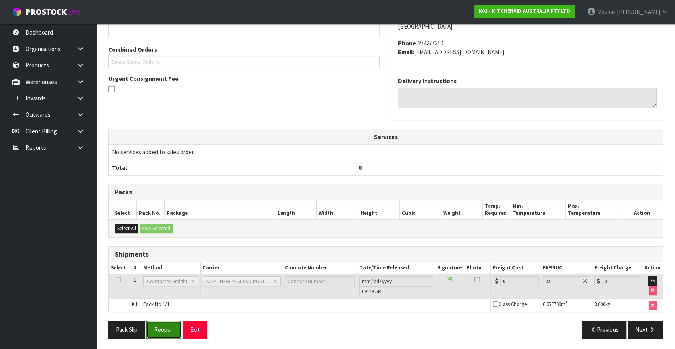
click at [169, 325] on button "Reopen" at bounding box center [163, 329] width 35 height 17
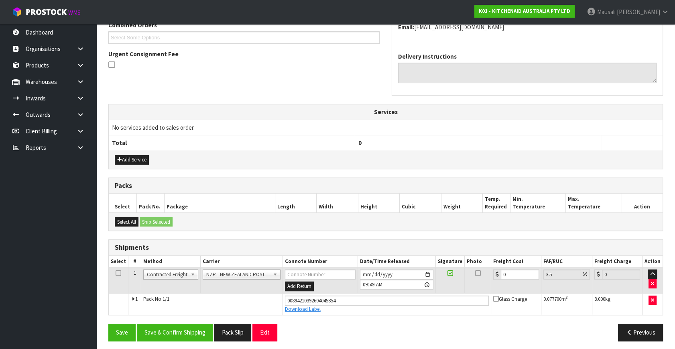
scroll to position [219, 0]
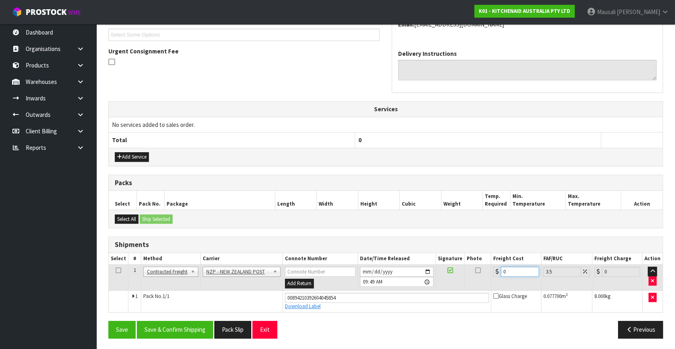
drag, startPoint x: 511, startPoint y: 270, endPoint x: 494, endPoint y: 277, distance: 18.5
click at [494, 277] on td "0" at bounding box center [516, 277] width 50 height 26
click at [189, 331] on button "Save & Confirm Shipping" at bounding box center [175, 329] width 76 height 17
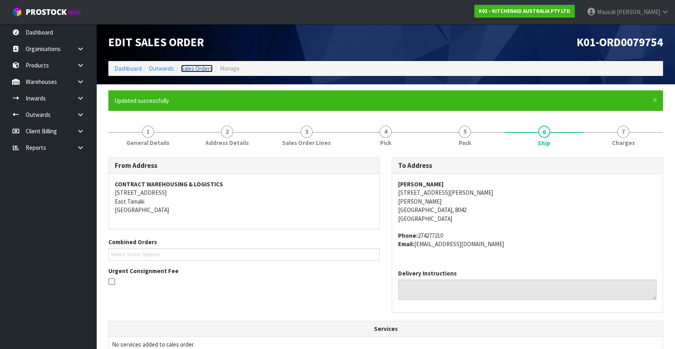
click at [202, 68] on link "Sales Orders" at bounding box center [197, 69] width 32 height 8
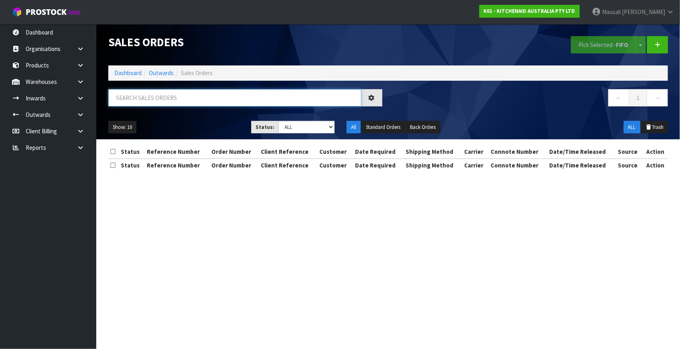
click at [122, 101] on input "text" at bounding box center [234, 97] width 253 height 17
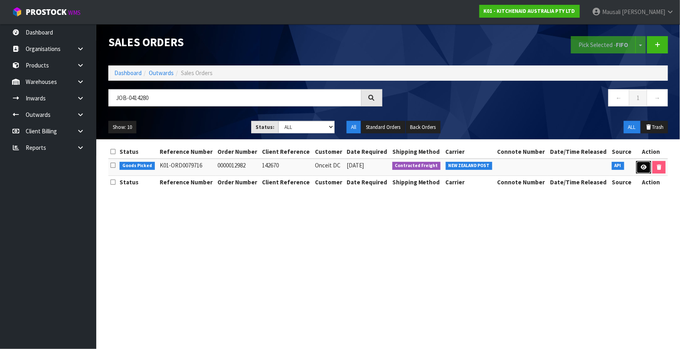
click at [644, 167] on icon at bounding box center [644, 167] width 6 height 5
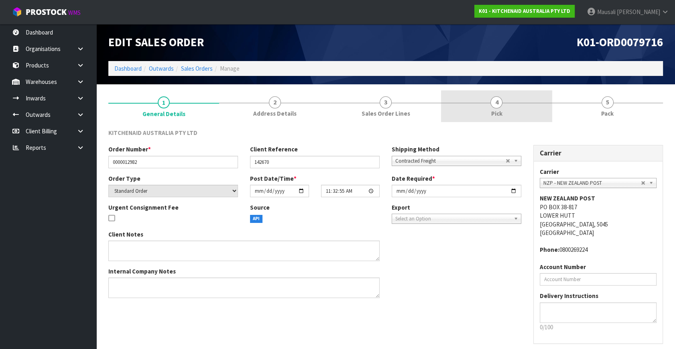
click at [516, 104] on link "4 Pick" at bounding box center [496, 106] width 111 height 32
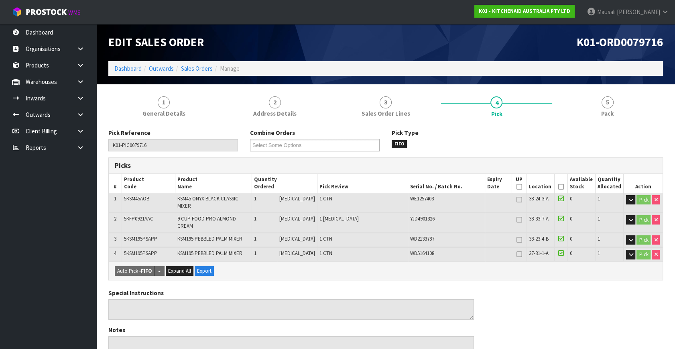
click at [559, 187] on icon at bounding box center [561, 187] width 6 height 0
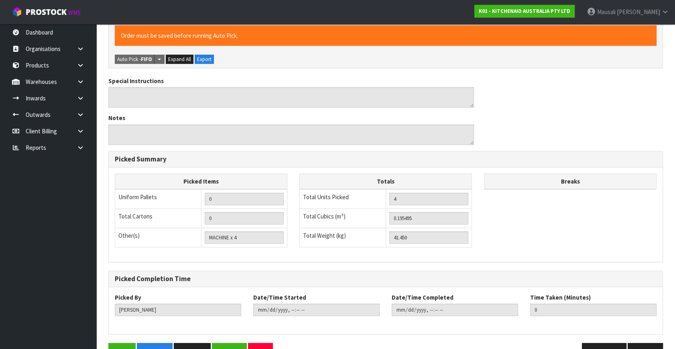
scroll to position [252, 0]
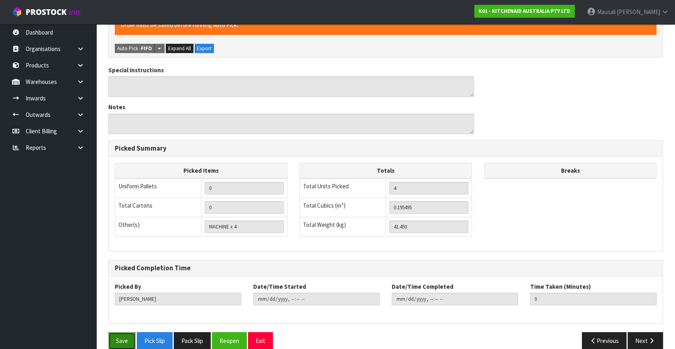
click at [129, 332] on button "Save" at bounding box center [121, 340] width 27 height 17
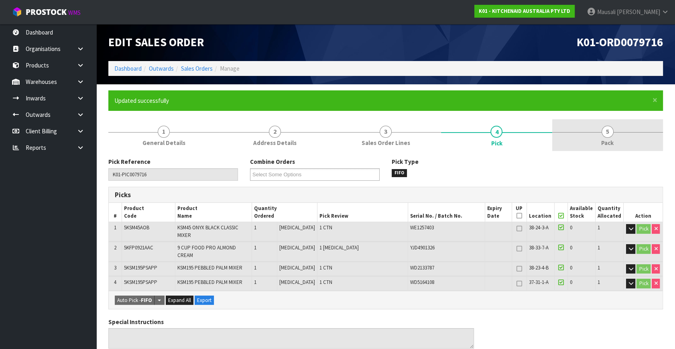
click at [600, 133] on link "5 Pack" at bounding box center [607, 135] width 111 height 32
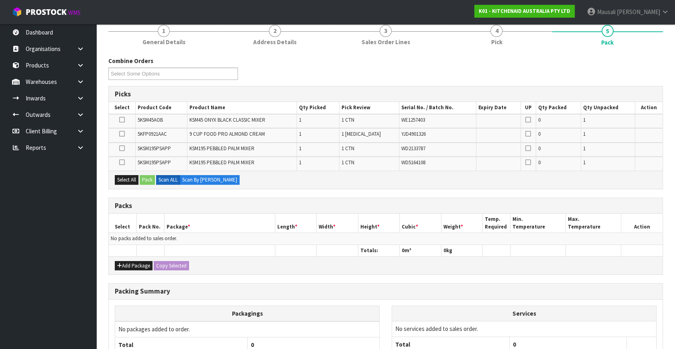
scroll to position [173, 0]
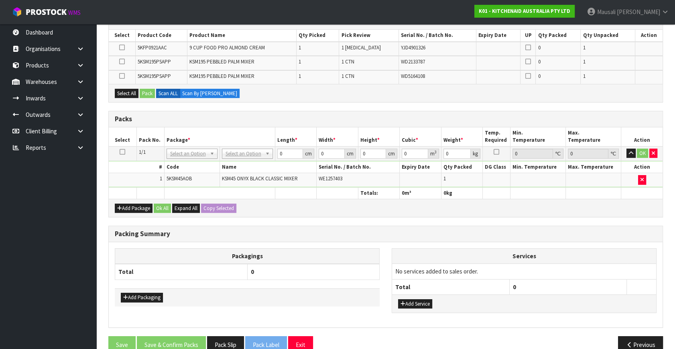
click at [413, 219] on div "Combine Orders K01-ORD0079626 K01-ORD0079629 K01-ORD0079688 K01-ORD0079690 K01-…" at bounding box center [385, 171] width 555 height 375
click at [407, 218] on div "Combine Orders K01-ORD0079626 K01-ORD0079629 K01-ORD0079688 K01-ORD0079690 K01-…" at bounding box center [385, 171] width 555 height 375
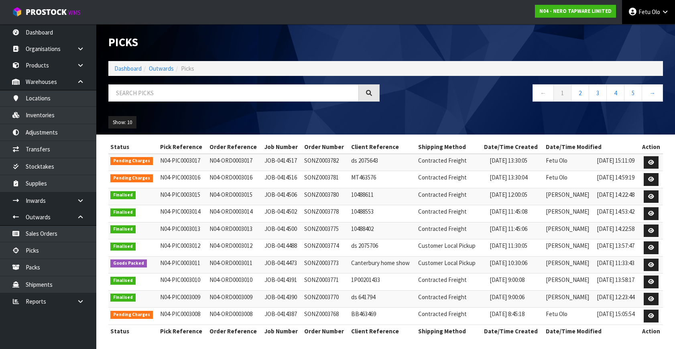
scroll to position [2, 0]
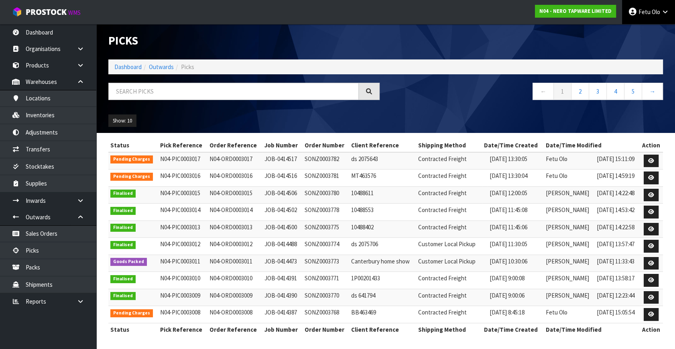
click at [645, 13] on span "Fetu" at bounding box center [644, 12] width 12 height 8
click at [648, 33] on link "Logout" at bounding box center [642, 31] width 63 height 11
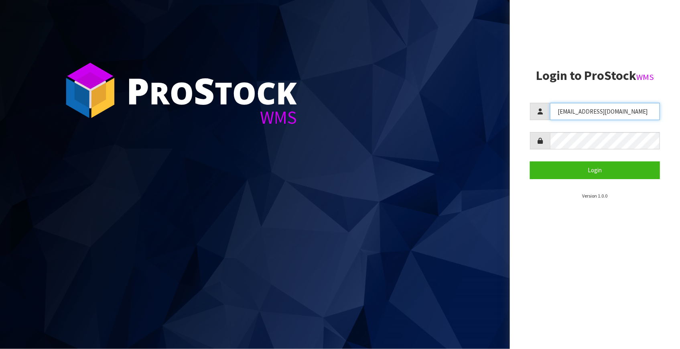
click at [622, 120] on input "[EMAIL_ADDRESS][DOMAIN_NAME]" at bounding box center [605, 111] width 110 height 17
drag, startPoint x: 621, startPoint y: 114, endPoint x: 516, endPoint y: 134, distance: 106.9
click at [530, 116] on div "[EMAIL_ADDRESS][DOMAIN_NAME]" at bounding box center [595, 111] width 130 height 17
type input "TARSHAE"
click at [530, 161] on button "Login" at bounding box center [595, 169] width 130 height 17
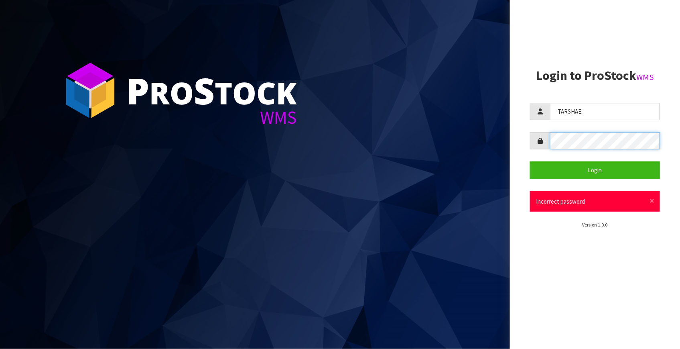
click at [522, 138] on aside "Login to ProStock WMS [GEOGRAPHIC_DATA] Login × Close Incorrect password Versio…" at bounding box center [595, 174] width 170 height 349
click at [530, 161] on button "Login" at bounding box center [595, 169] width 130 height 17
click at [549, 142] on div at bounding box center [595, 140] width 130 height 17
click at [530, 161] on button "Login" at bounding box center [595, 169] width 130 height 17
